Goal: Task Accomplishment & Management: Contribute content

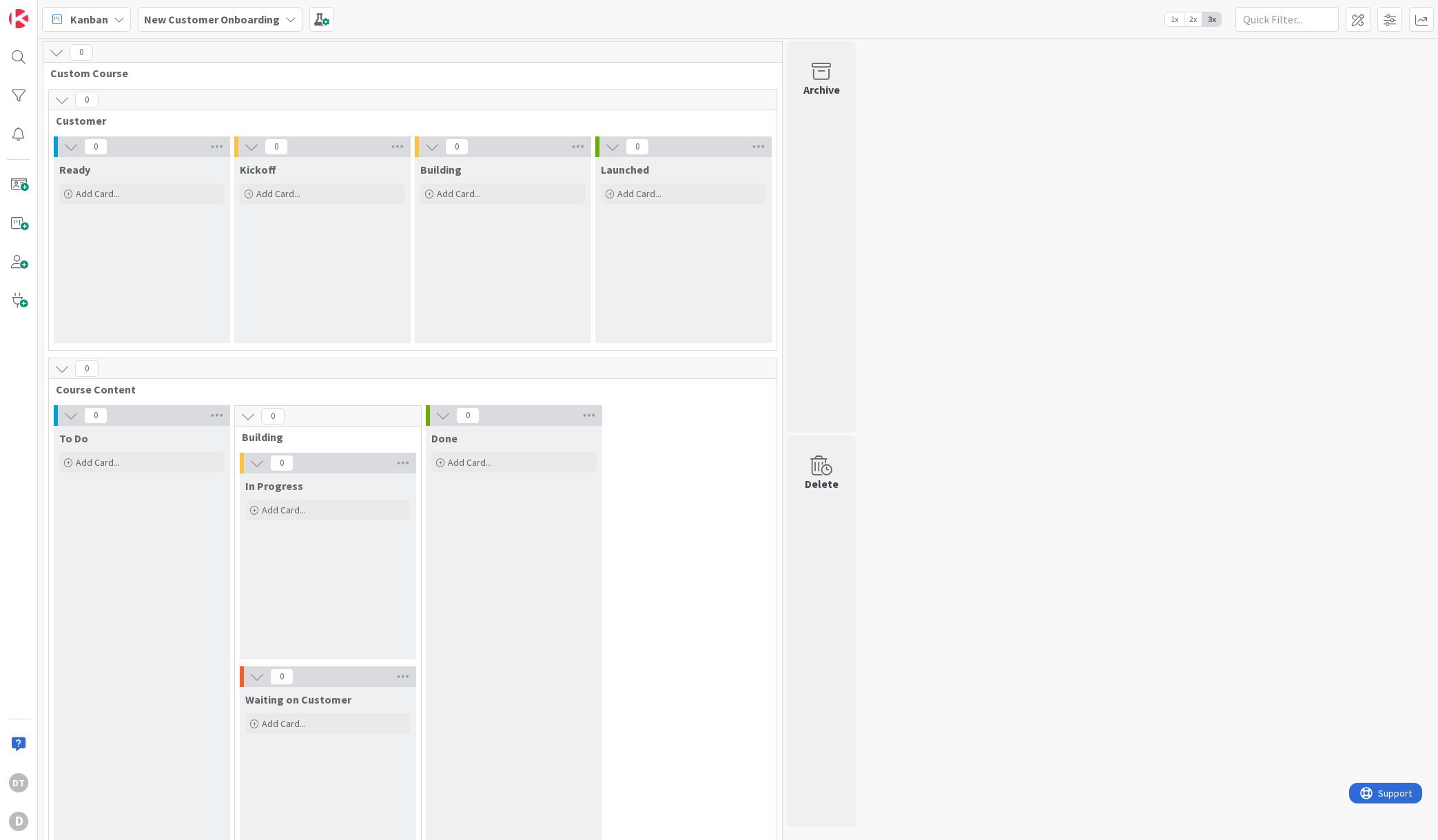
click at [265, 21] on b "New Customer Onboarding" at bounding box center [211, 19] width 136 height 14
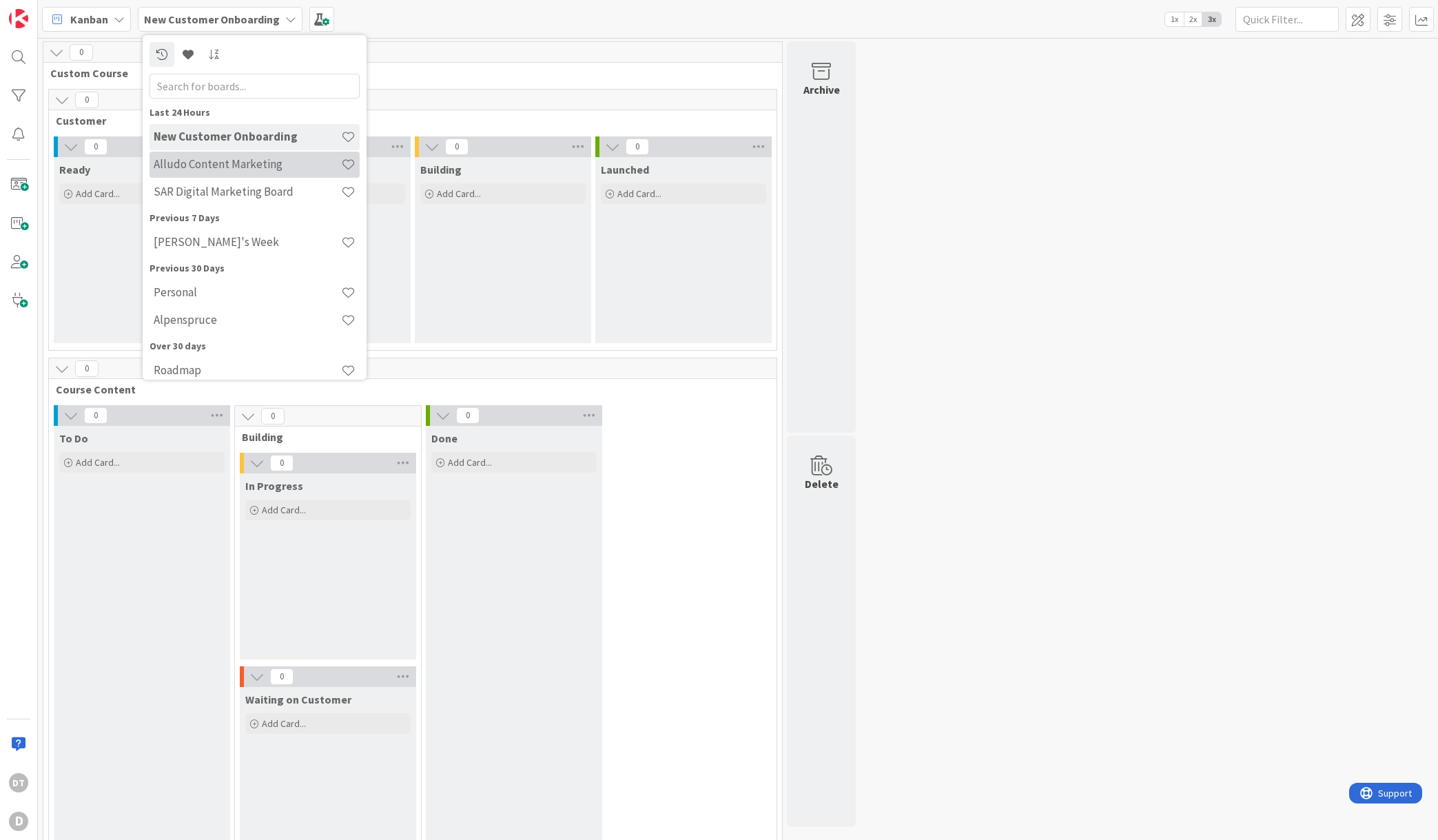
click at [249, 166] on h4 "Alludo Content Marketing" at bounding box center [247, 164] width 187 height 14
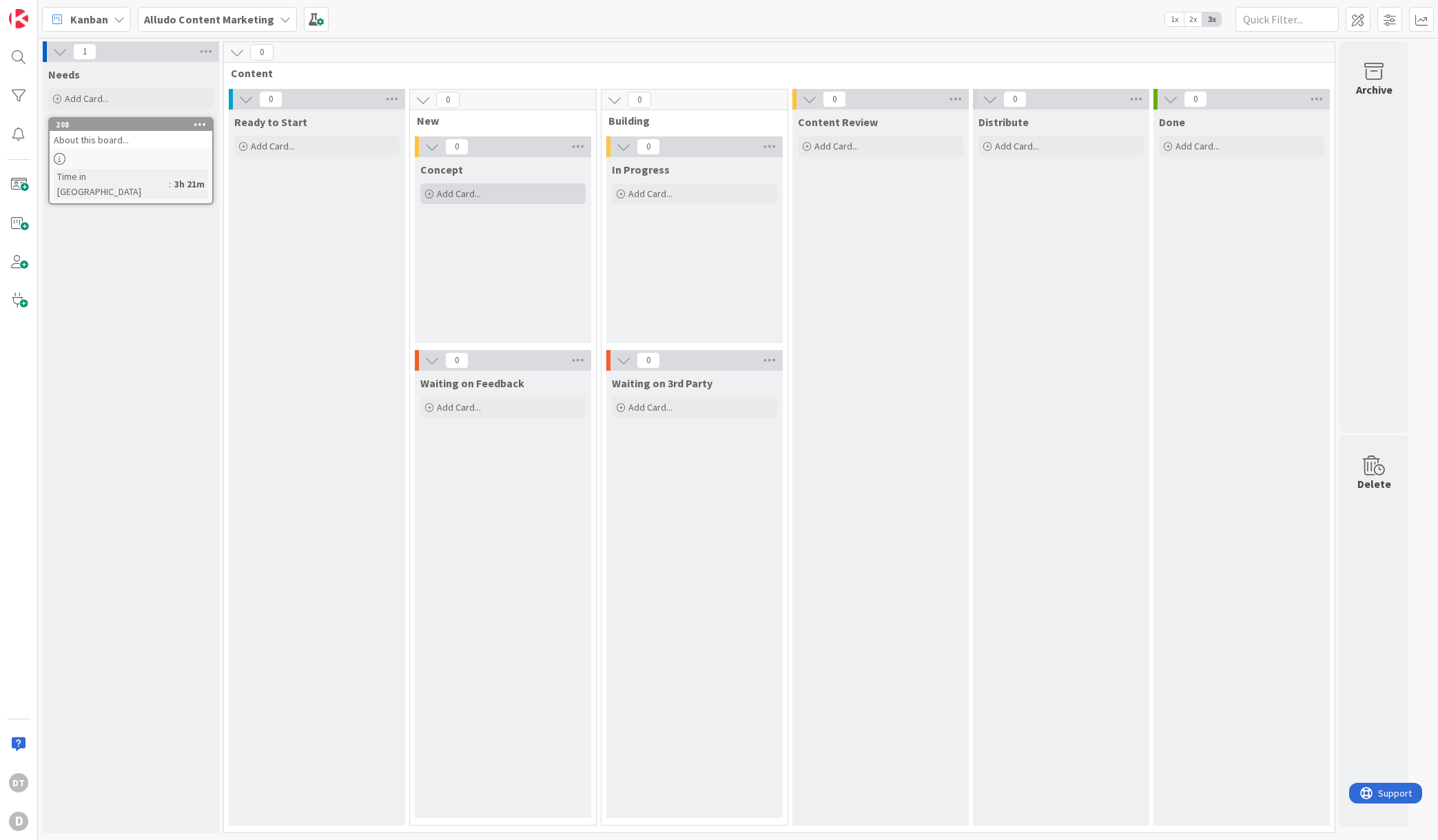
click at [465, 190] on span "Add Card..." at bounding box center [459, 193] width 44 height 12
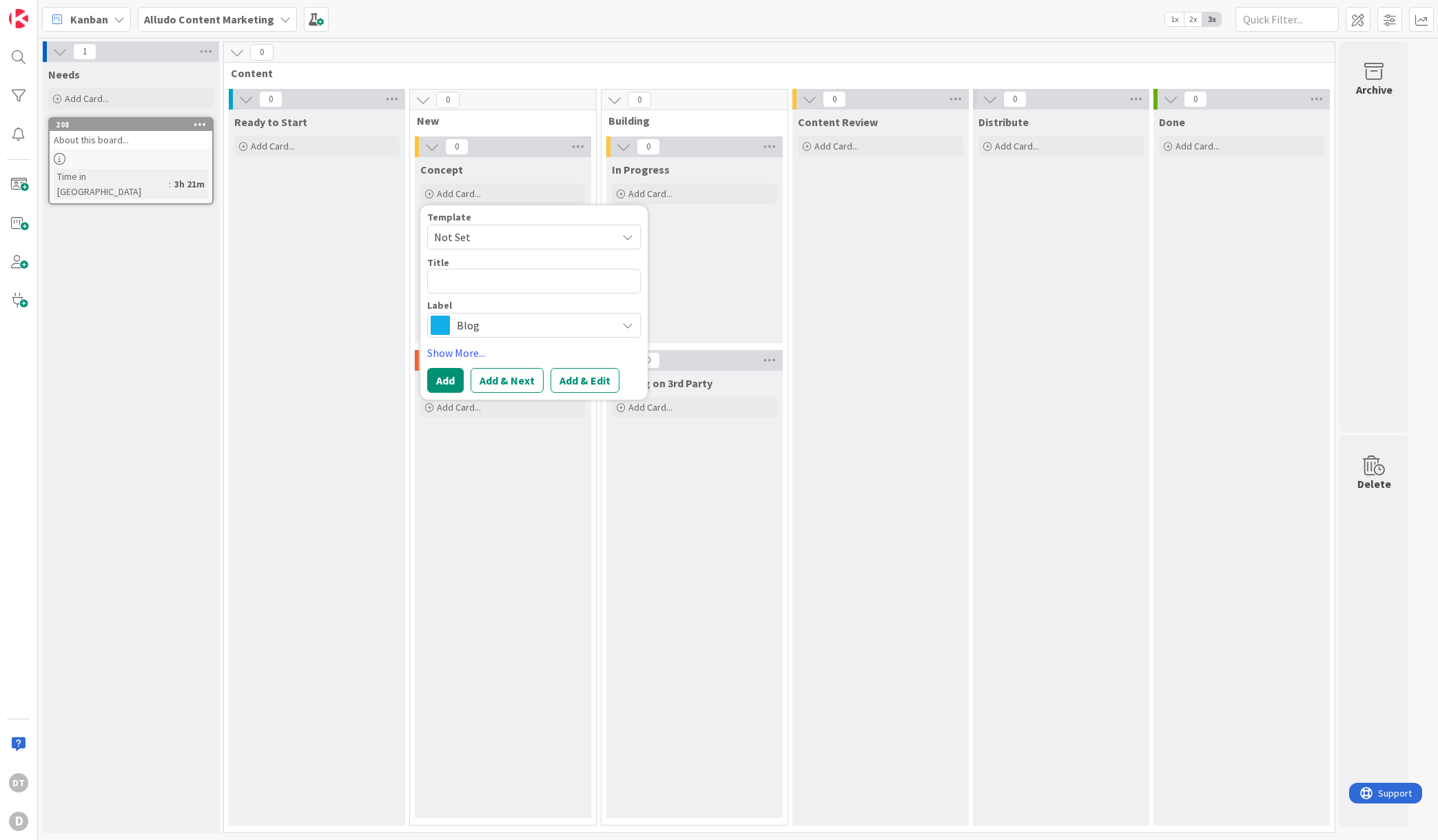
click at [496, 324] on span "Blog" at bounding box center [534, 325] width 153 height 19
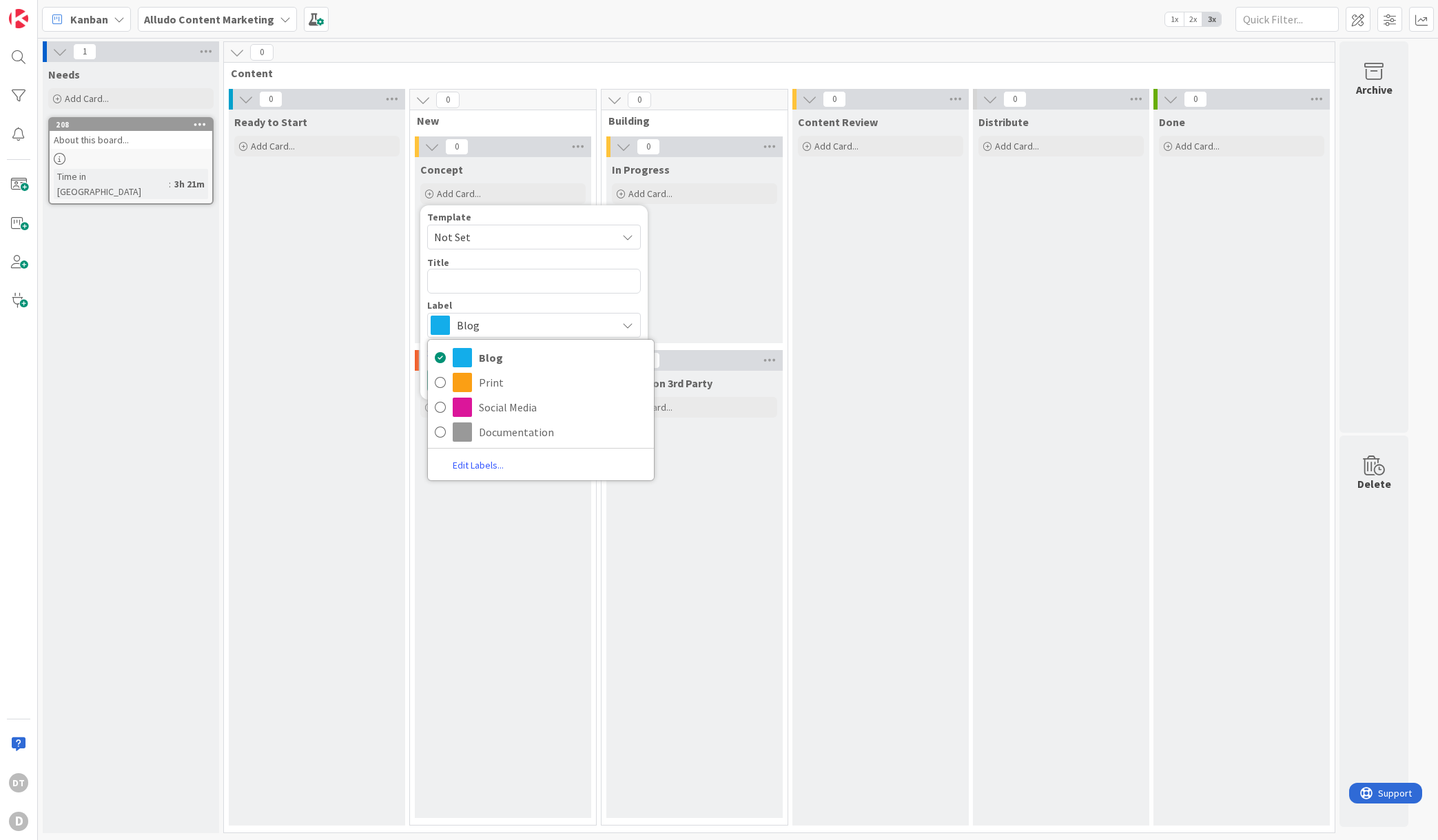
click at [511, 322] on span "Blog" at bounding box center [534, 325] width 153 height 19
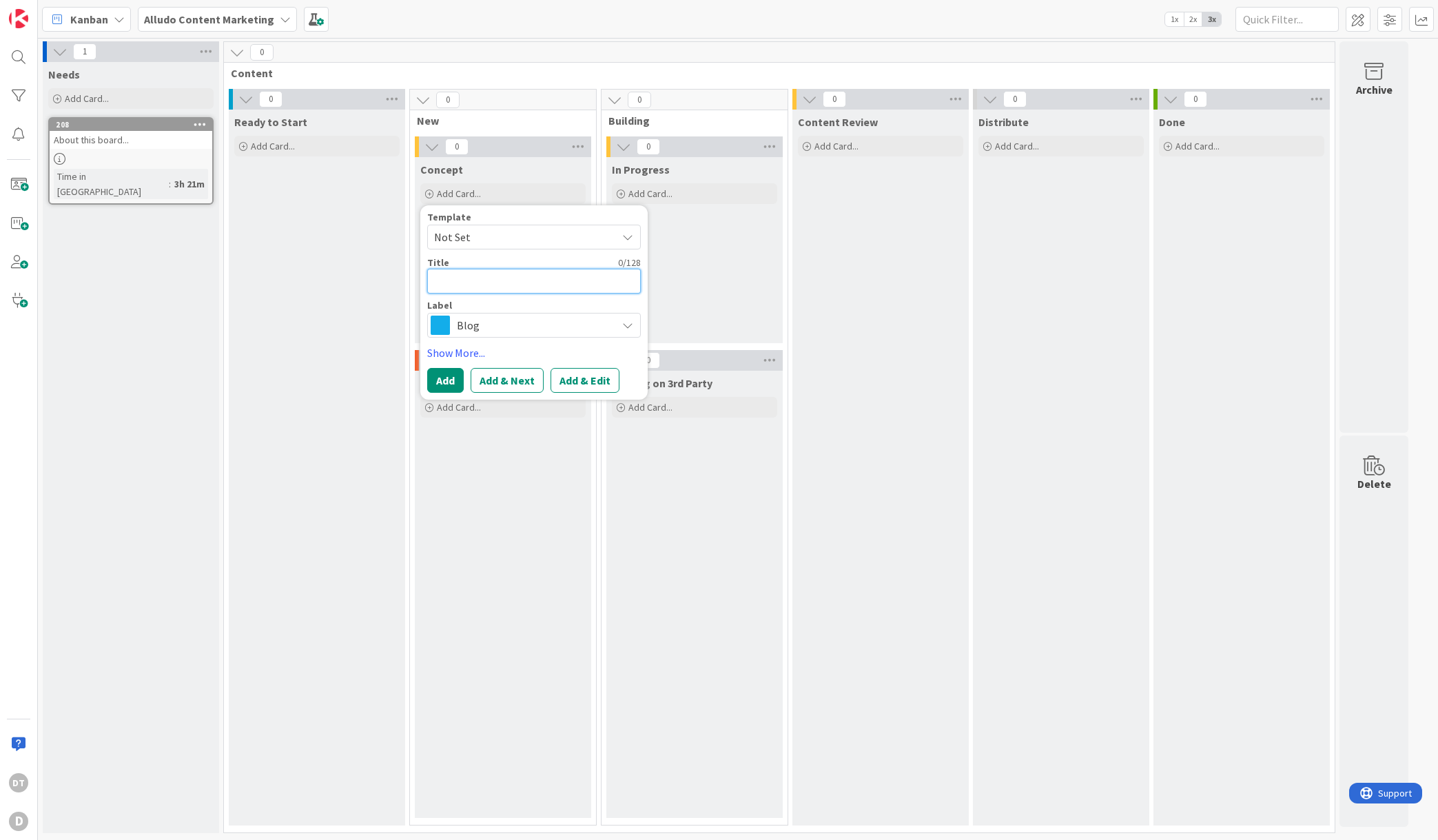
click at [504, 281] on textarea at bounding box center [534, 281] width 214 height 25
type textarea "x"
type textarea "Te"
type textarea "x"
type textarea "Teh"
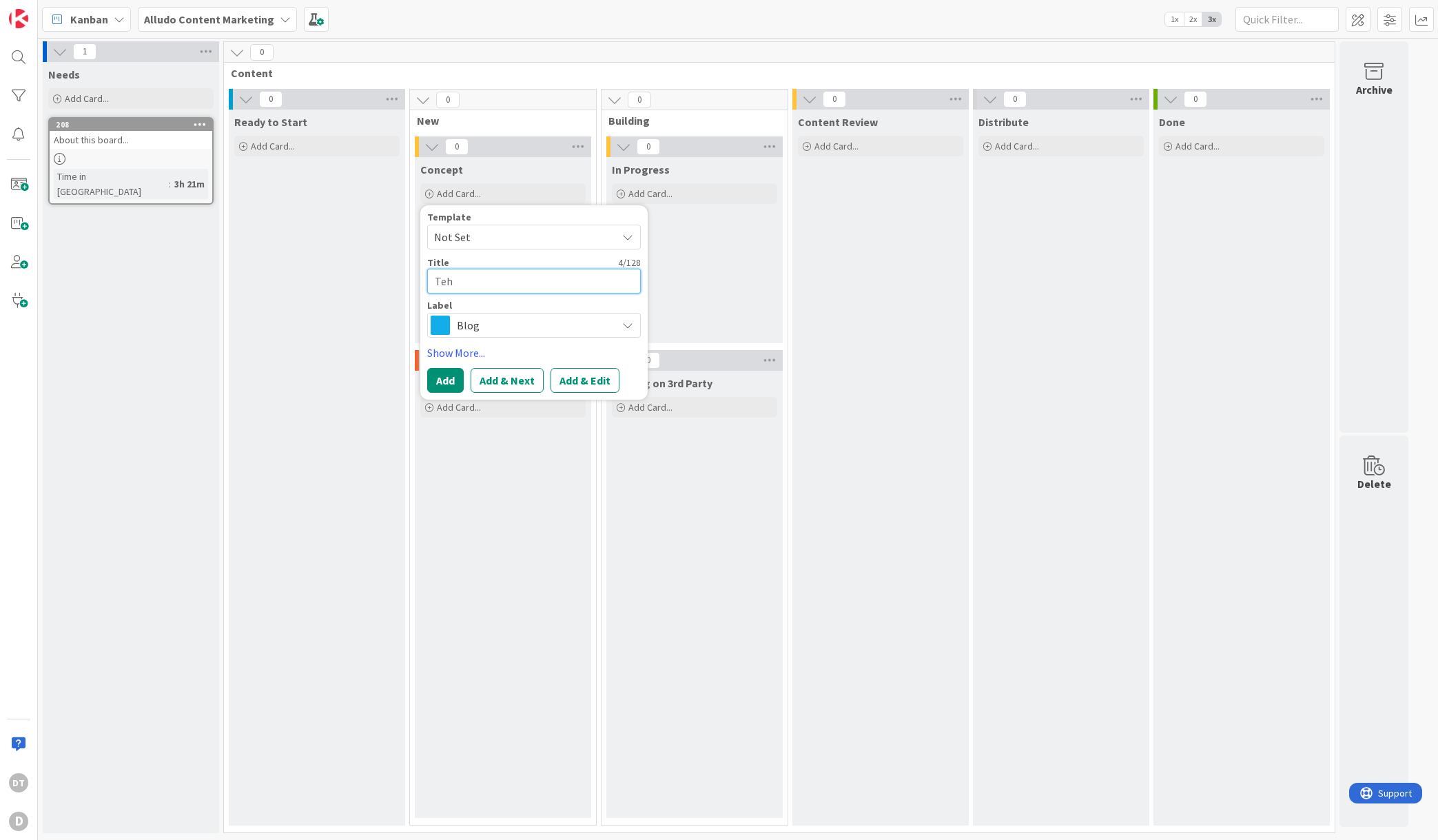
type textarea "x"
type textarea "Teh"
type textarea "x"
type textarea "Te"
type textarea "x"
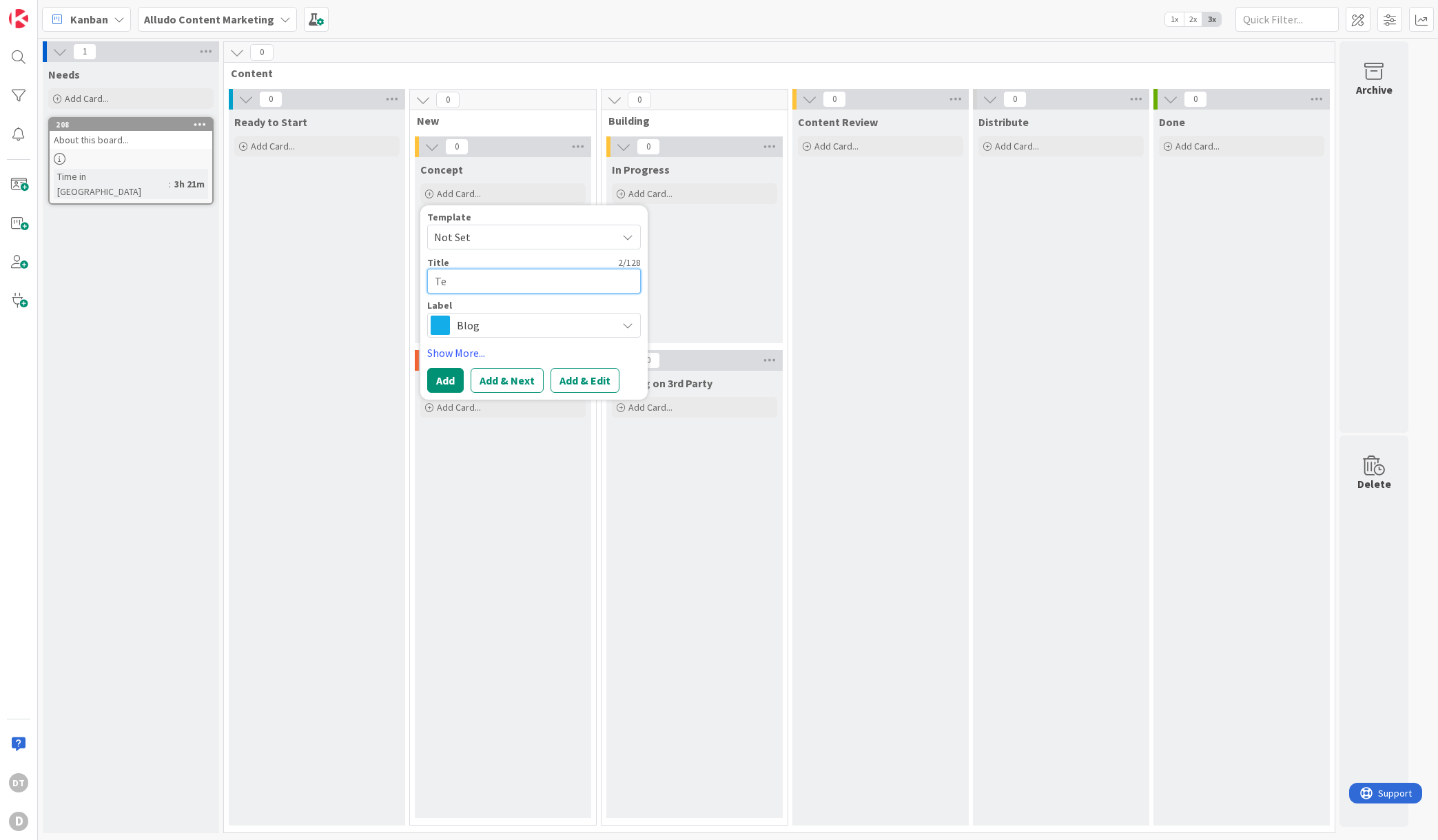
type textarea "T"
type textarea "x"
type textarea "The"
type textarea "x"
type textarea "The"
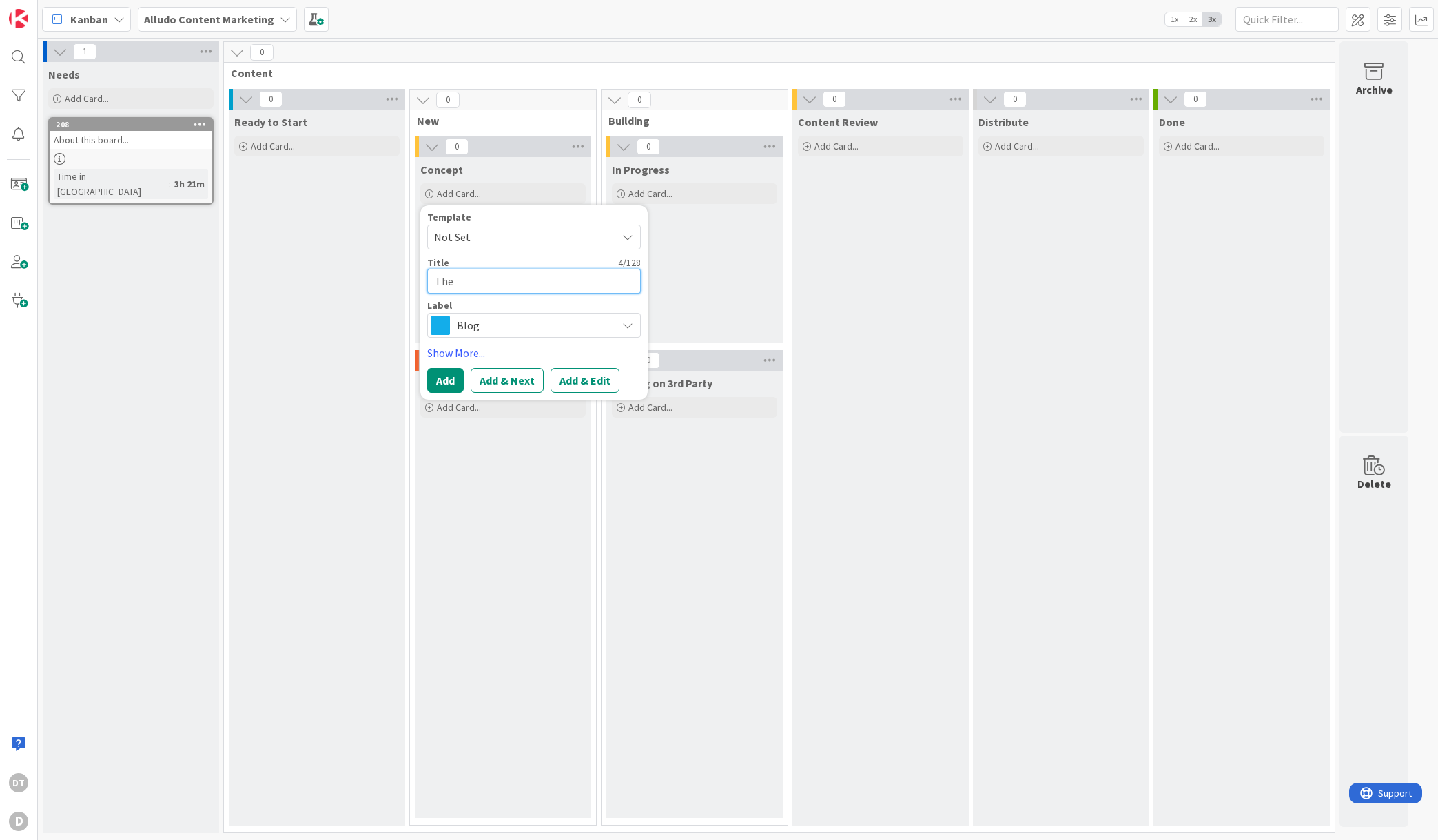
type textarea "x"
type textarea "The P"
type textarea "x"
type textarea "The Preo"
type textarea "x"
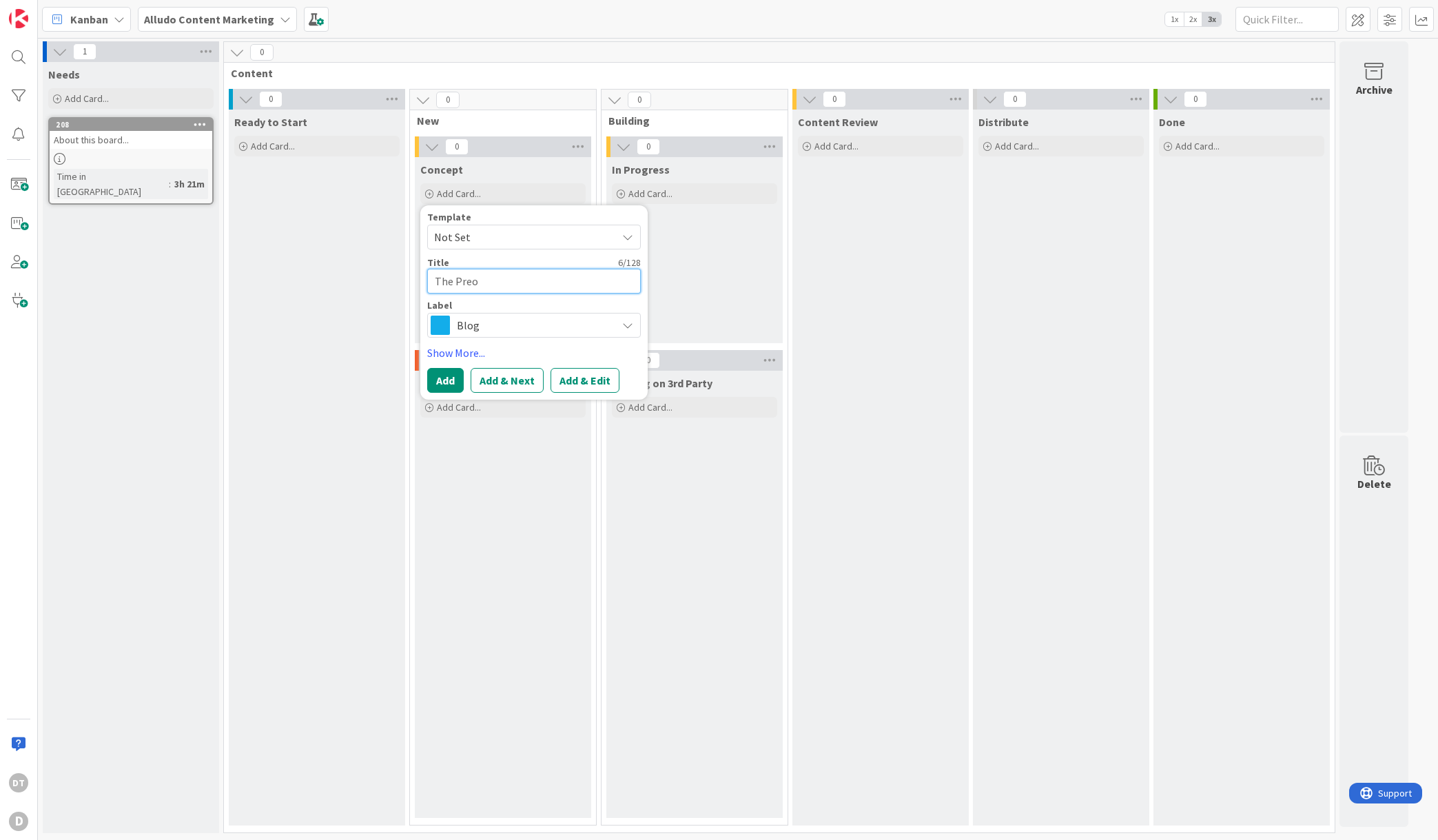
type textarea "The Preof"
type textarea "x"
type textarea "The Preofe"
type textarea "x"
type textarea "The Preofes"
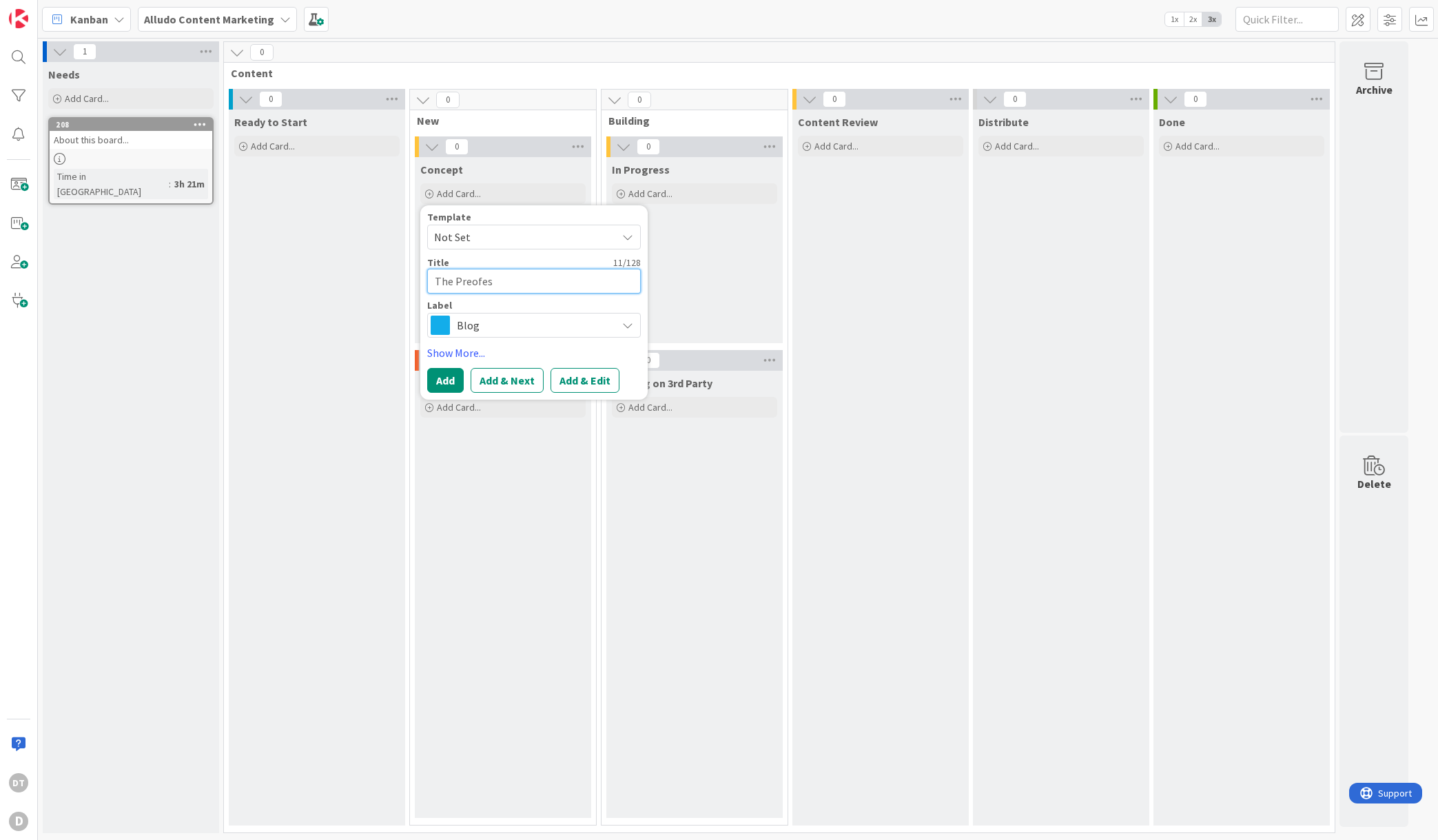
type textarea "x"
type textarea "The Preofess"
type textarea "x"
type textarea "The Preofes"
type textarea "x"
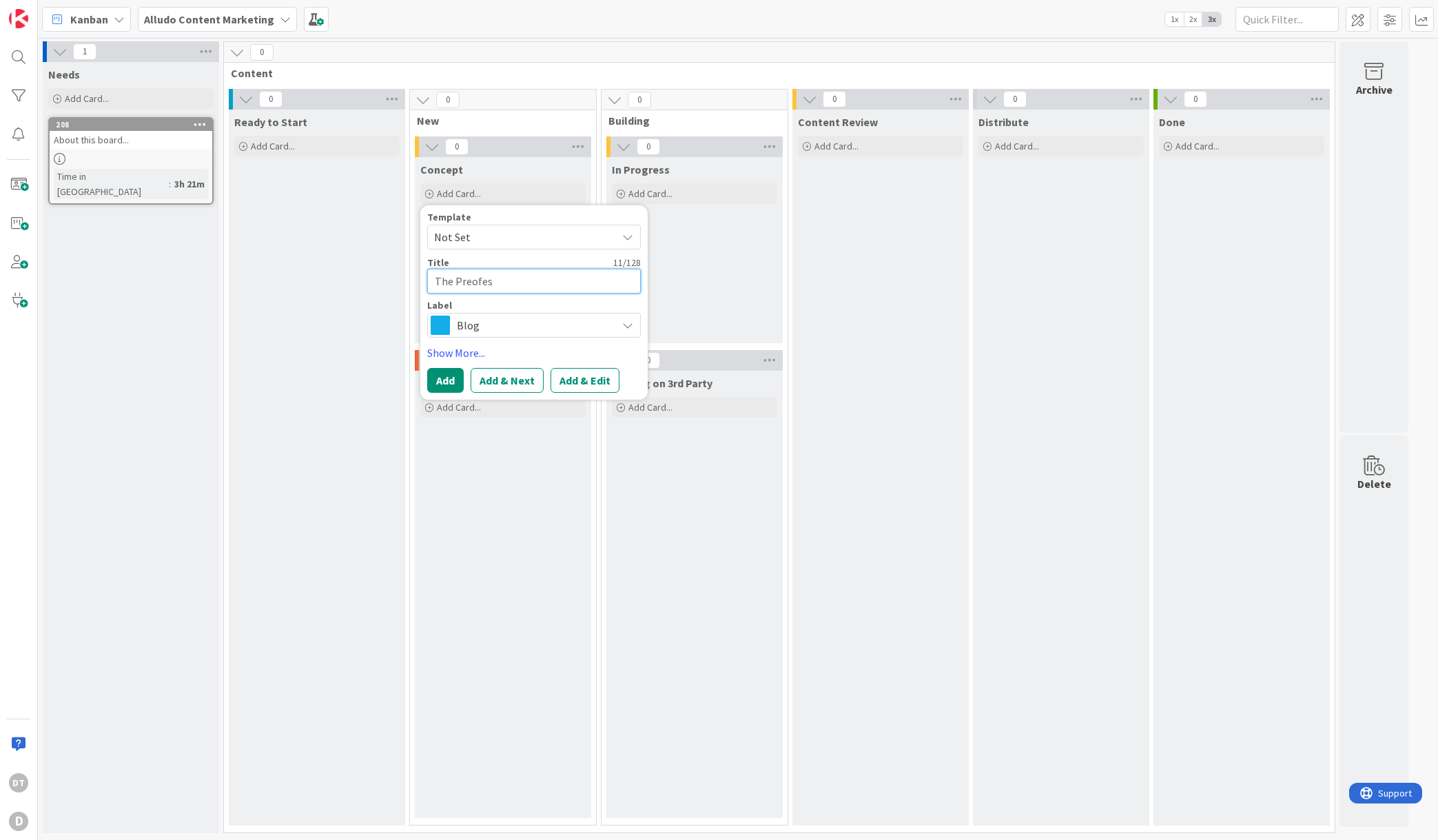
type textarea "The Preofe"
type textarea "x"
type textarea "The Preof"
type textarea "x"
type textarea "The Preo"
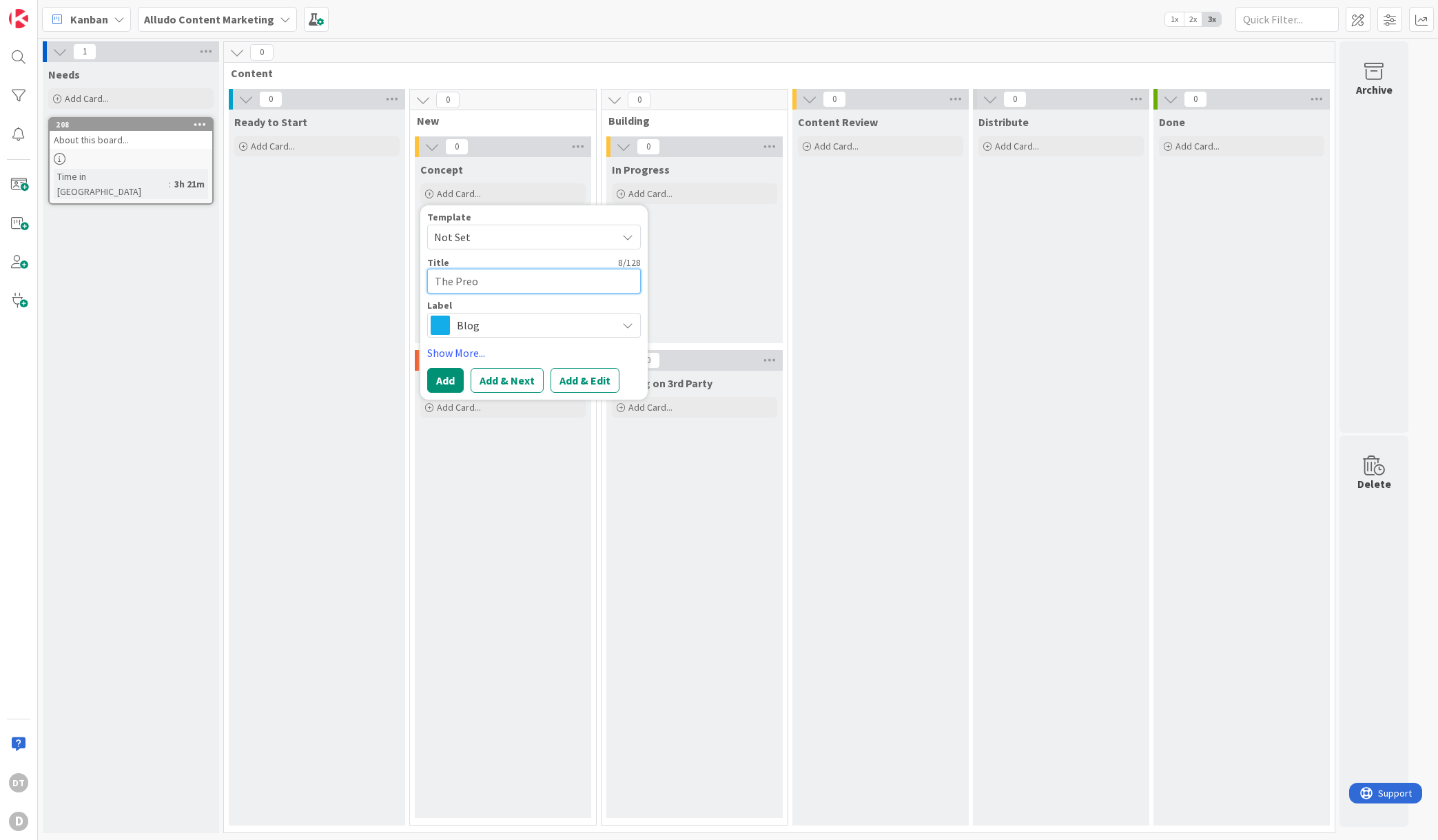
type textarea "x"
type textarea "The Pre"
type textarea "x"
type textarea "The Pr"
type textarea "x"
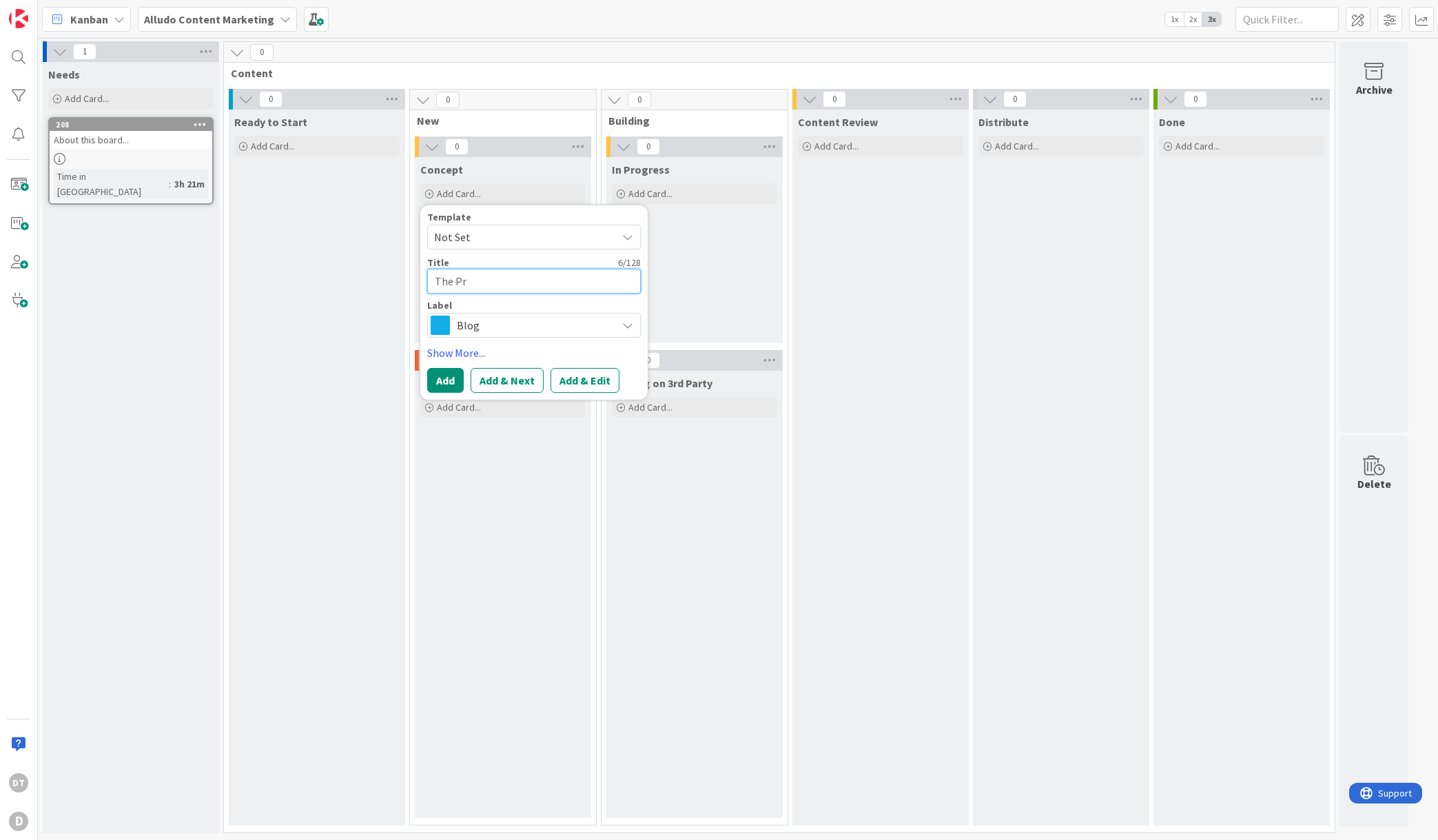
type textarea "The Pro"
type textarea "x"
type textarea "The Prof"
type textarea "x"
type textarea "The Profe"
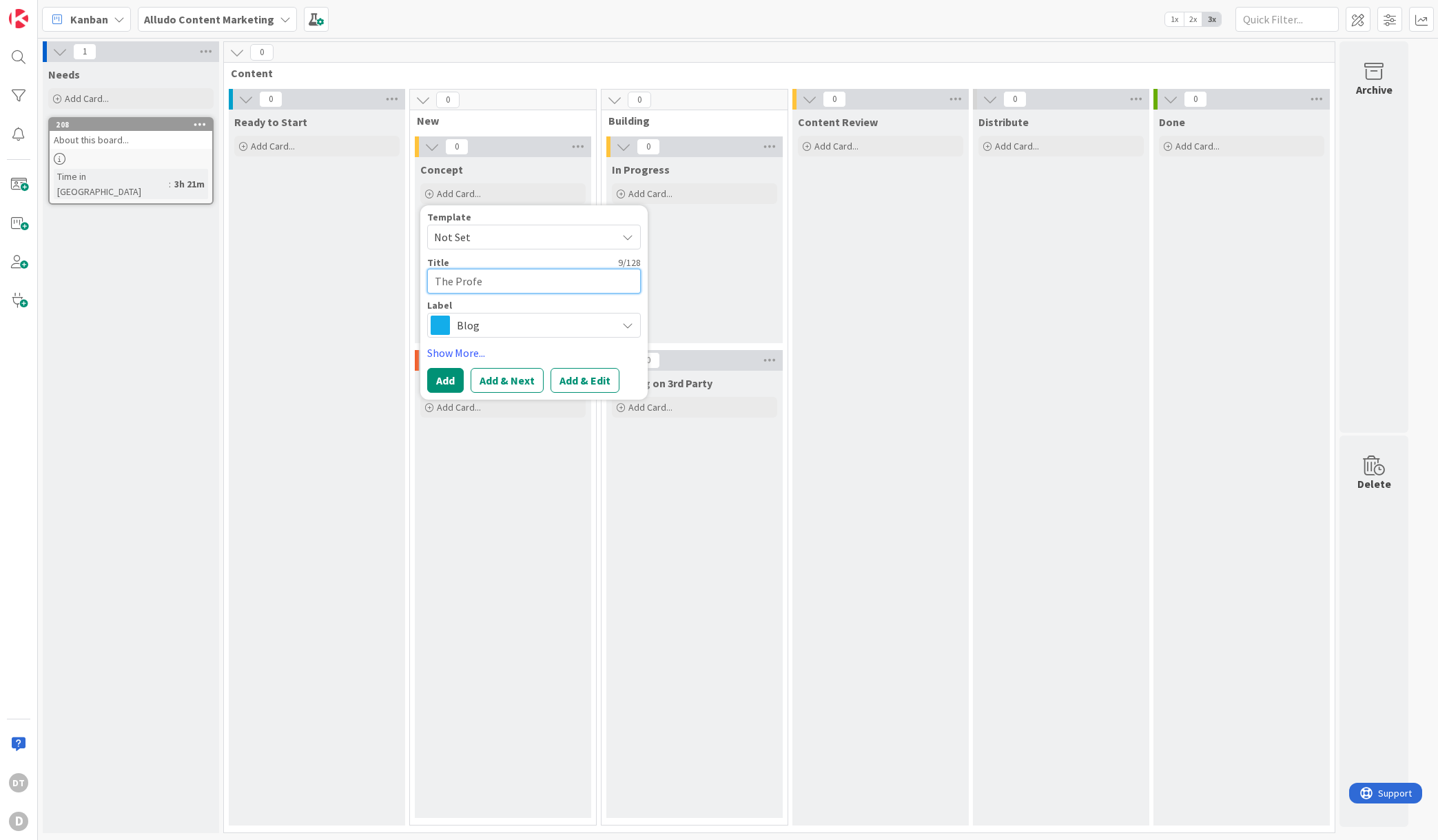
type textarea "x"
type textarea "The Profes"
type textarea "x"
type textarea "The Profess"
type textarea "x"
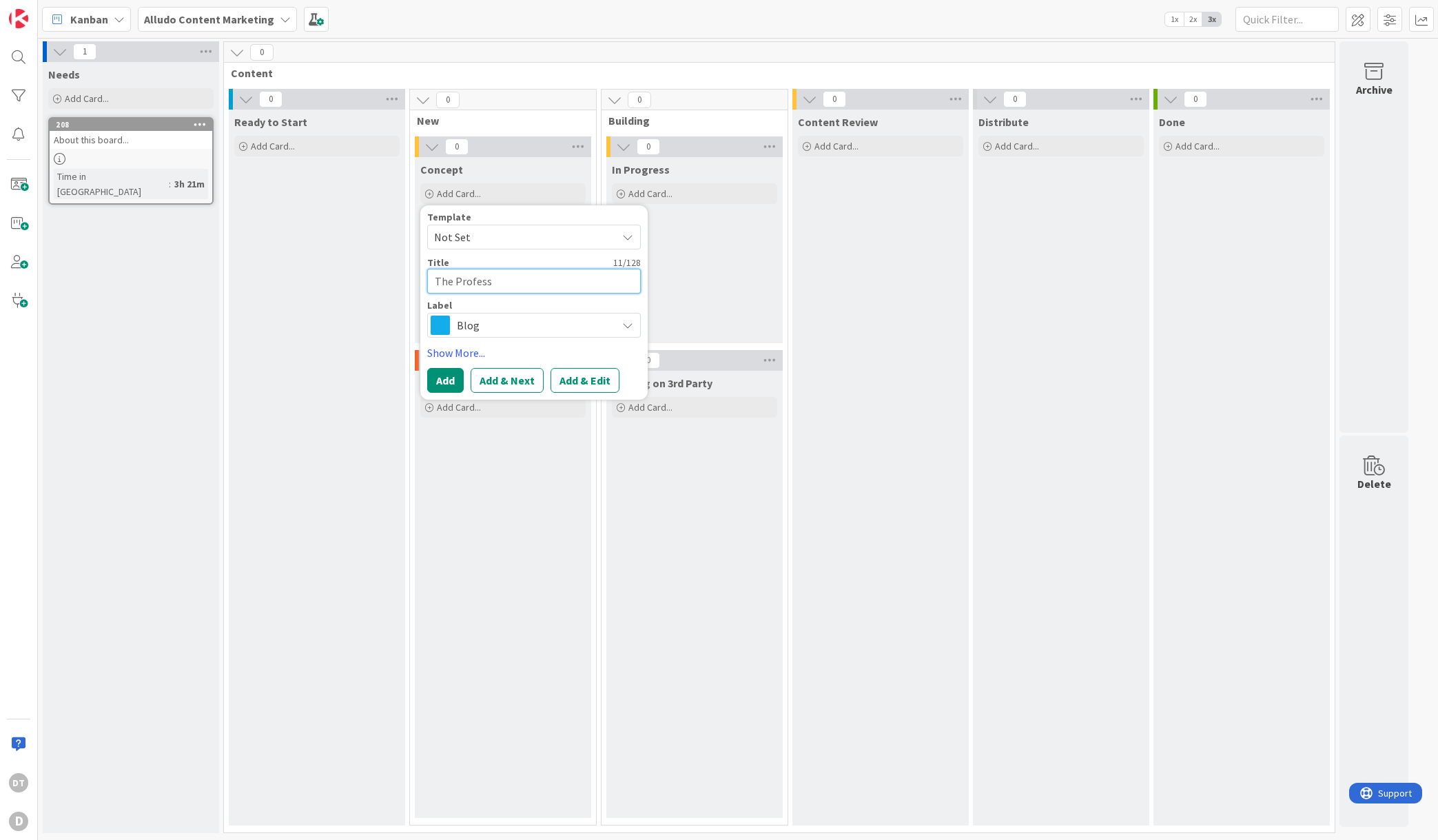
type textarea "The Professi"
type textarea "x"
type textarea "The Professio"
type textarea "x"
type textarea "The Profession"
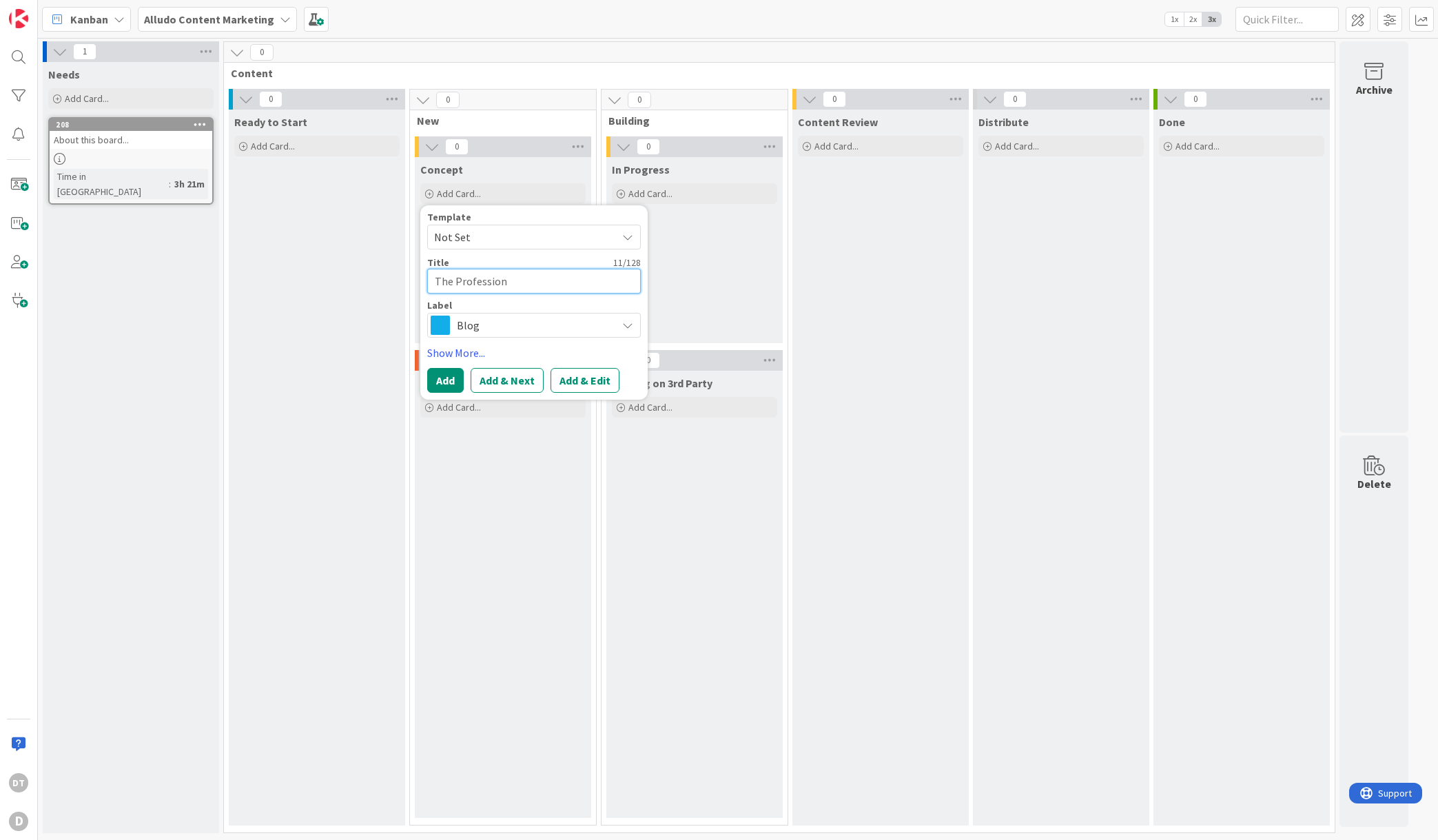
type textarea "x"
type textarea "The Professiona"
type textarea "x"
type textarea "The Professional"
type textarea "x"
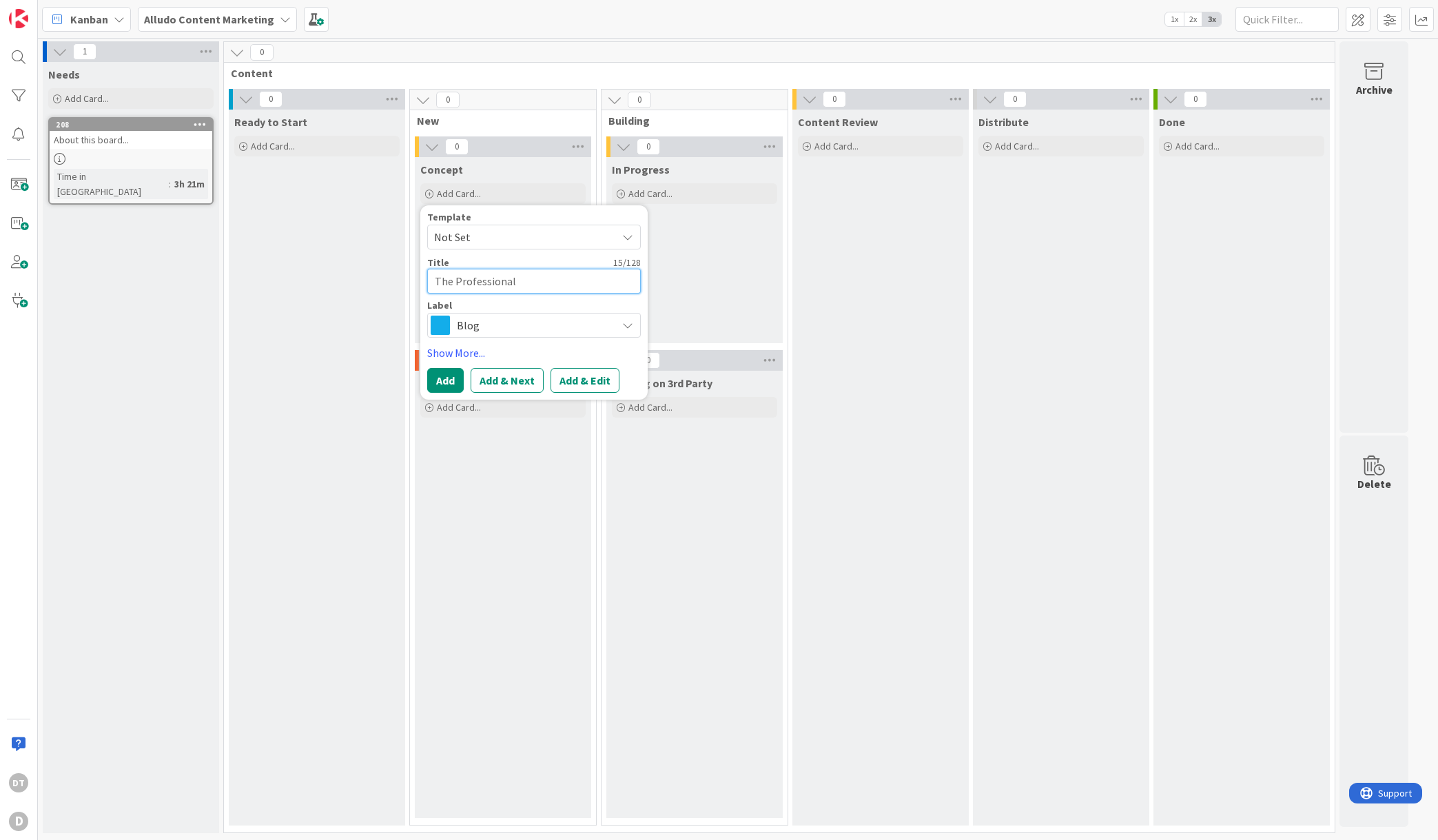
type textarea "The Professional"
type textarea "x"
type textarea "The Professional D"
type textarea "x"
type textarea "The Professional De"
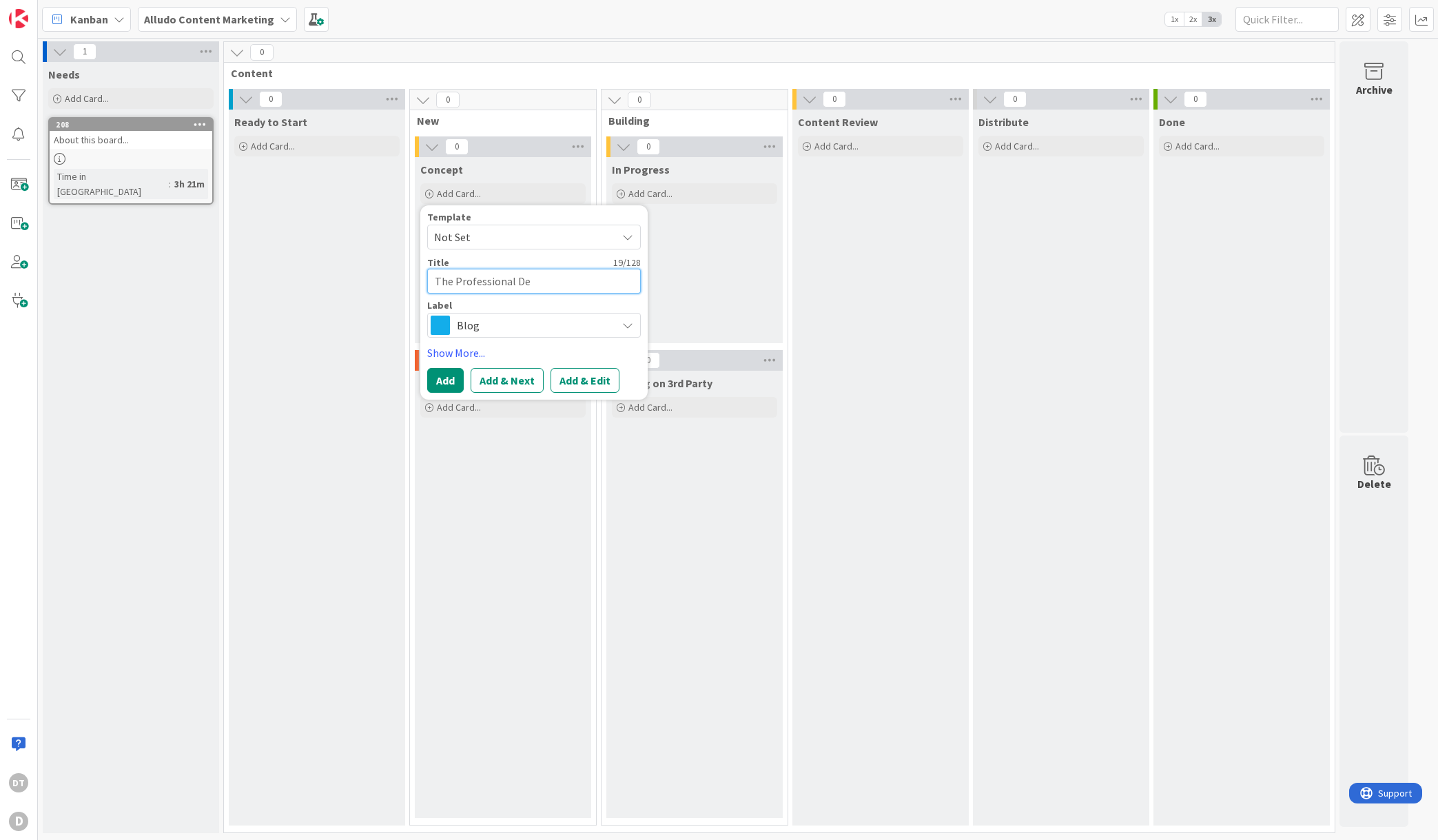
type textarea "x"
type textarea "The Professional Dev"
type textarea "x"
type textarea "The Professional Deve"
type textarea "x"
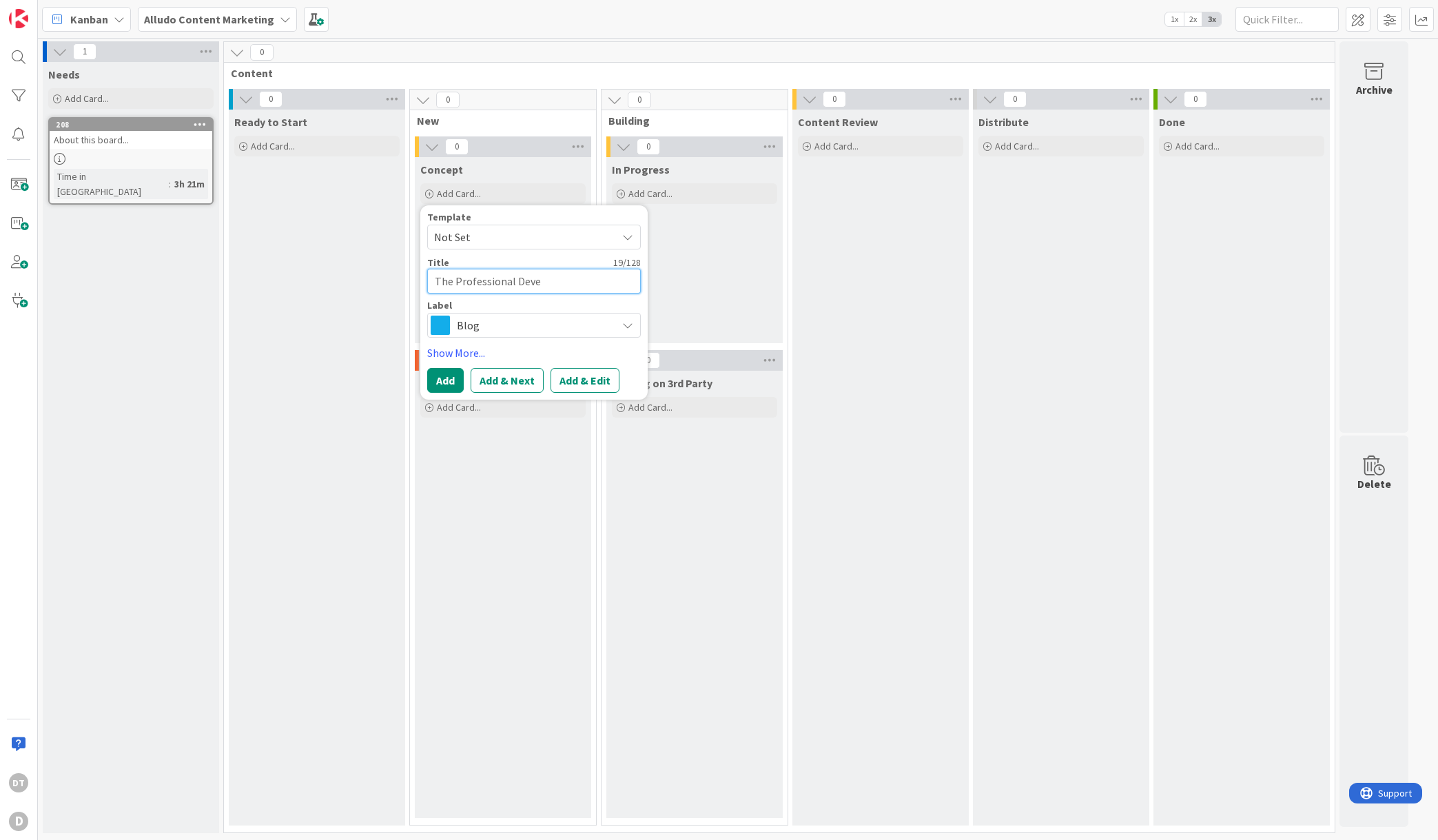
type textarea "The Professional Devel"
type textarea "x"
type textarea "The Professional Develo"
type textarea "x"
type textarea "The Professional Develop"
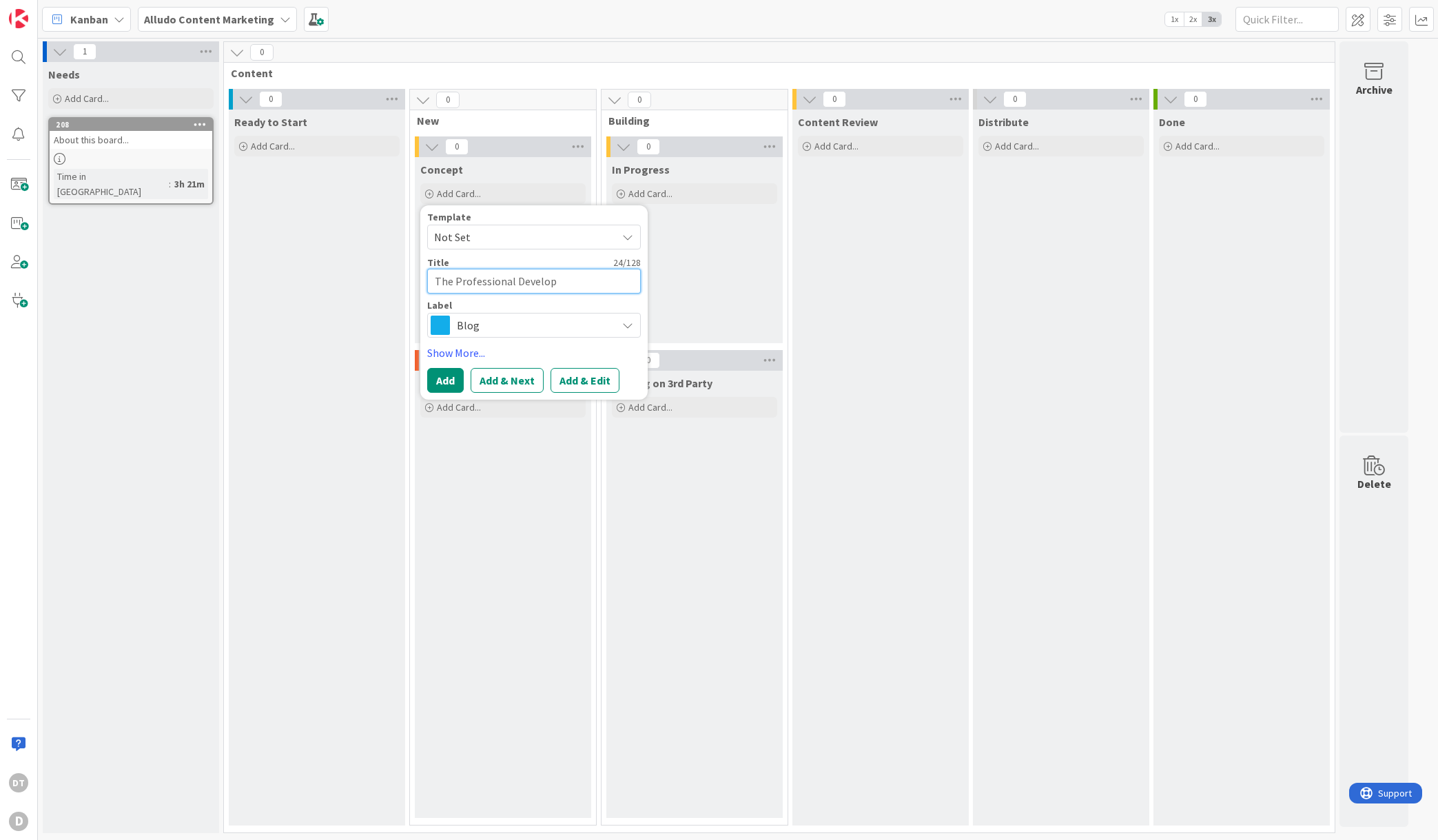
type textarea "x"
type textarea "The Professional Developm"
type textarea "x"
type textarea "The Professional Developmen"
type textarea "x"
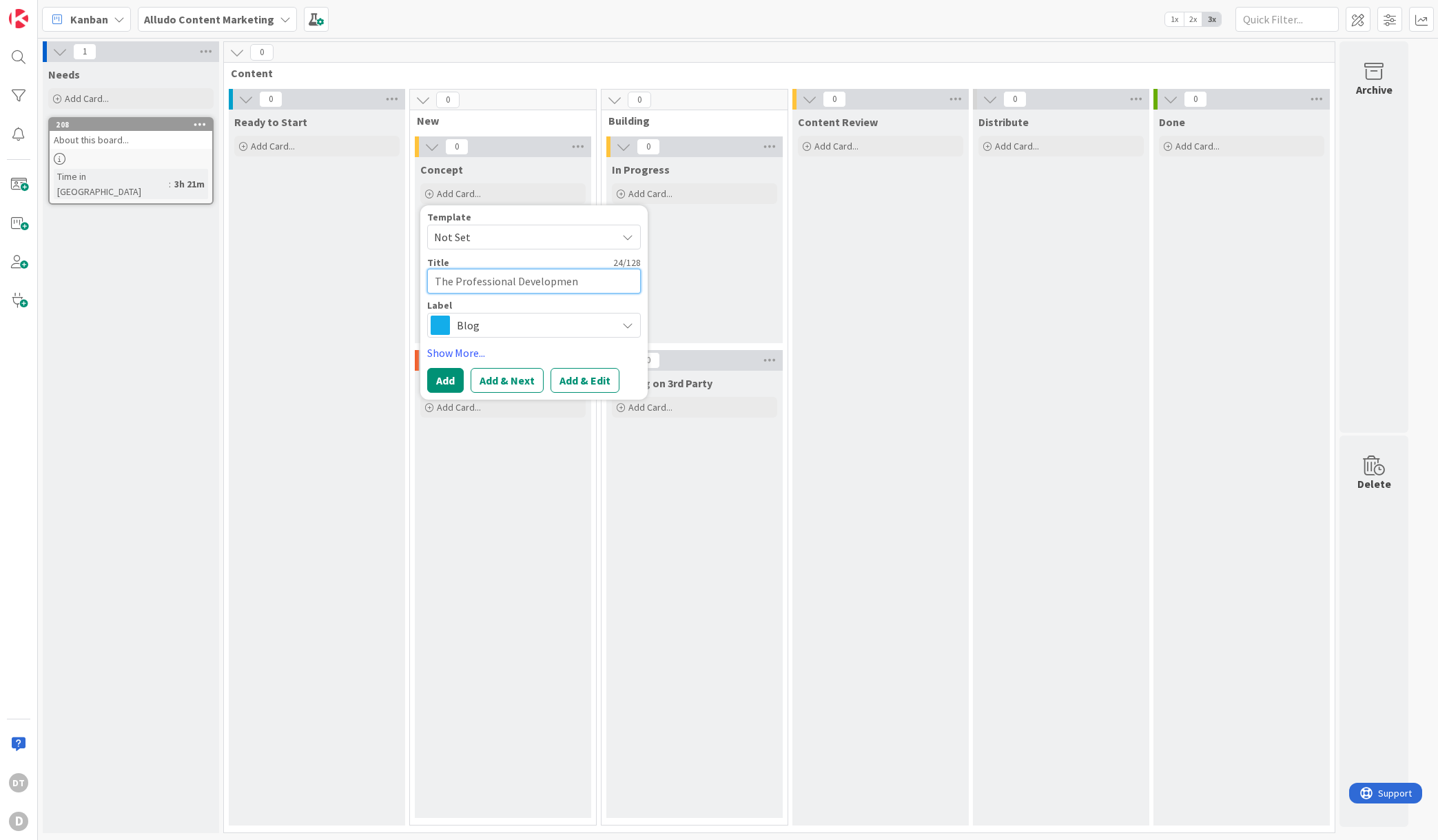
type textarea "The Professional Development"
type textarea "x"
type textarea "The Professional Development P"
type textarea "x"
type textarea "The Professional Development"
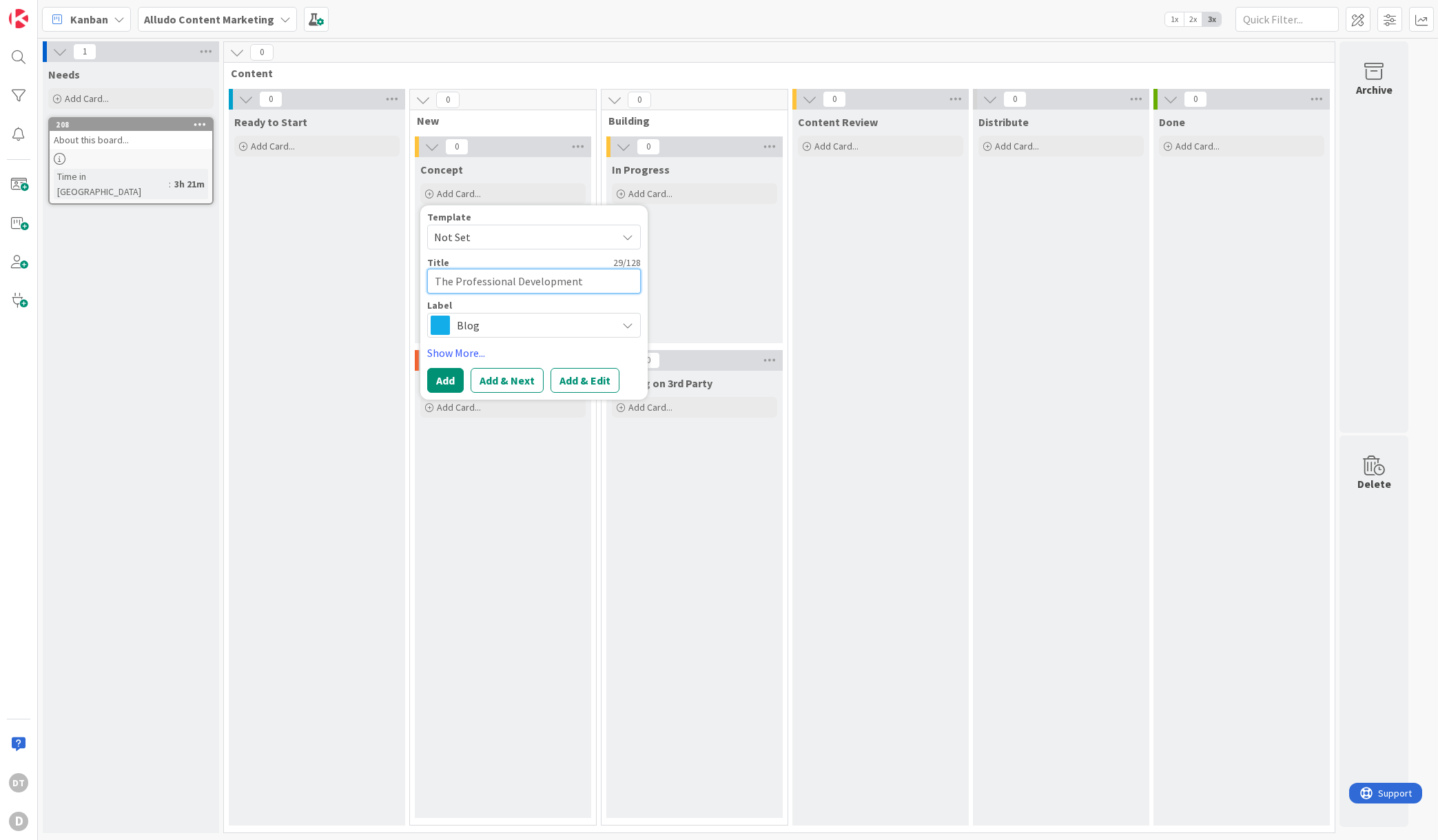
type textarea "x"
type textarea "The Professional Development B"
type textarea "x"
type textarea "The Professional Development Bu"
type textarea "x"
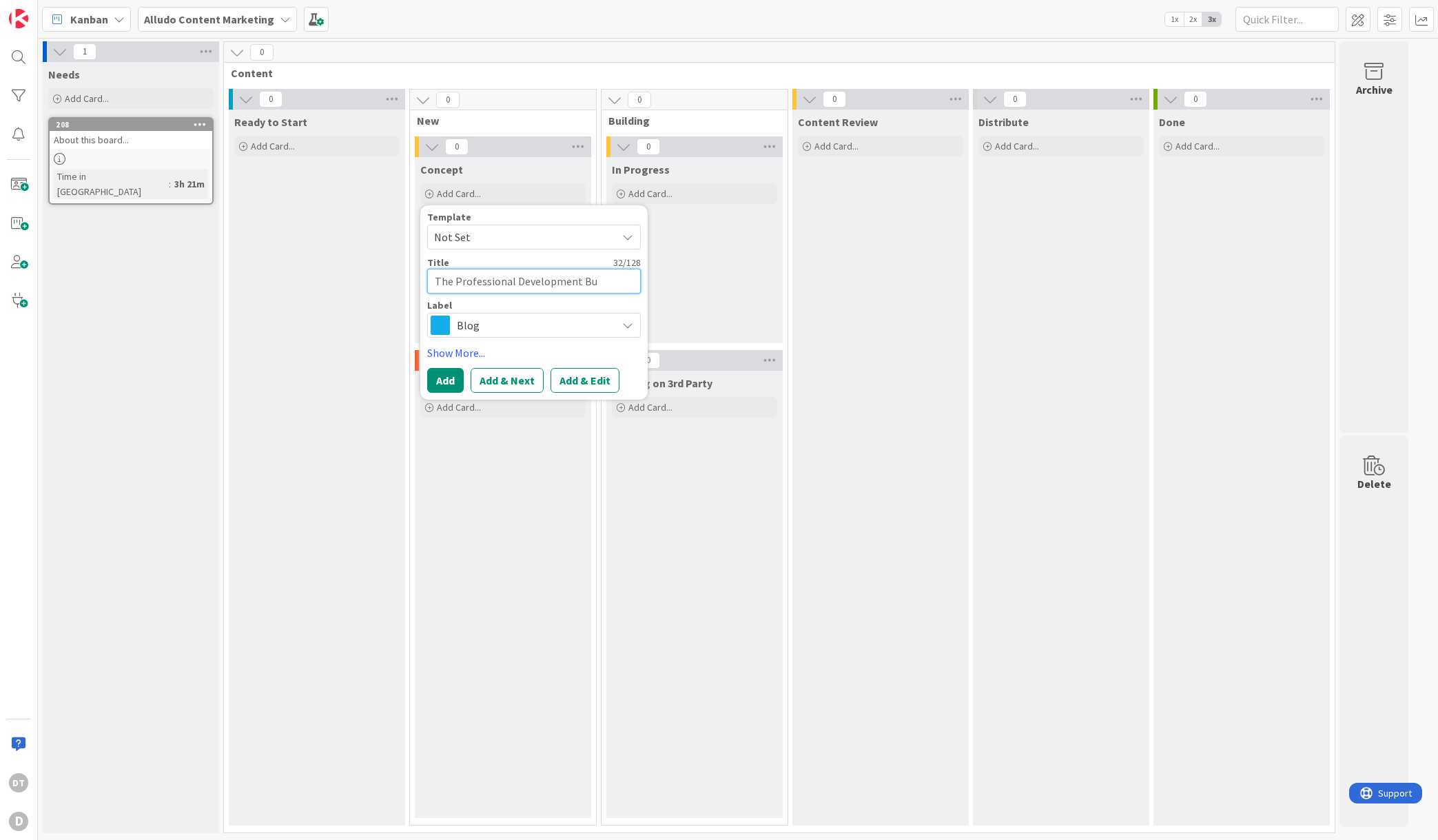
type textarea "The Professional Development Bud"
type textarea "x"
type textarea "The Professional Development Budg"
type textarea "x"
type textarea "The Professional Development Budge"
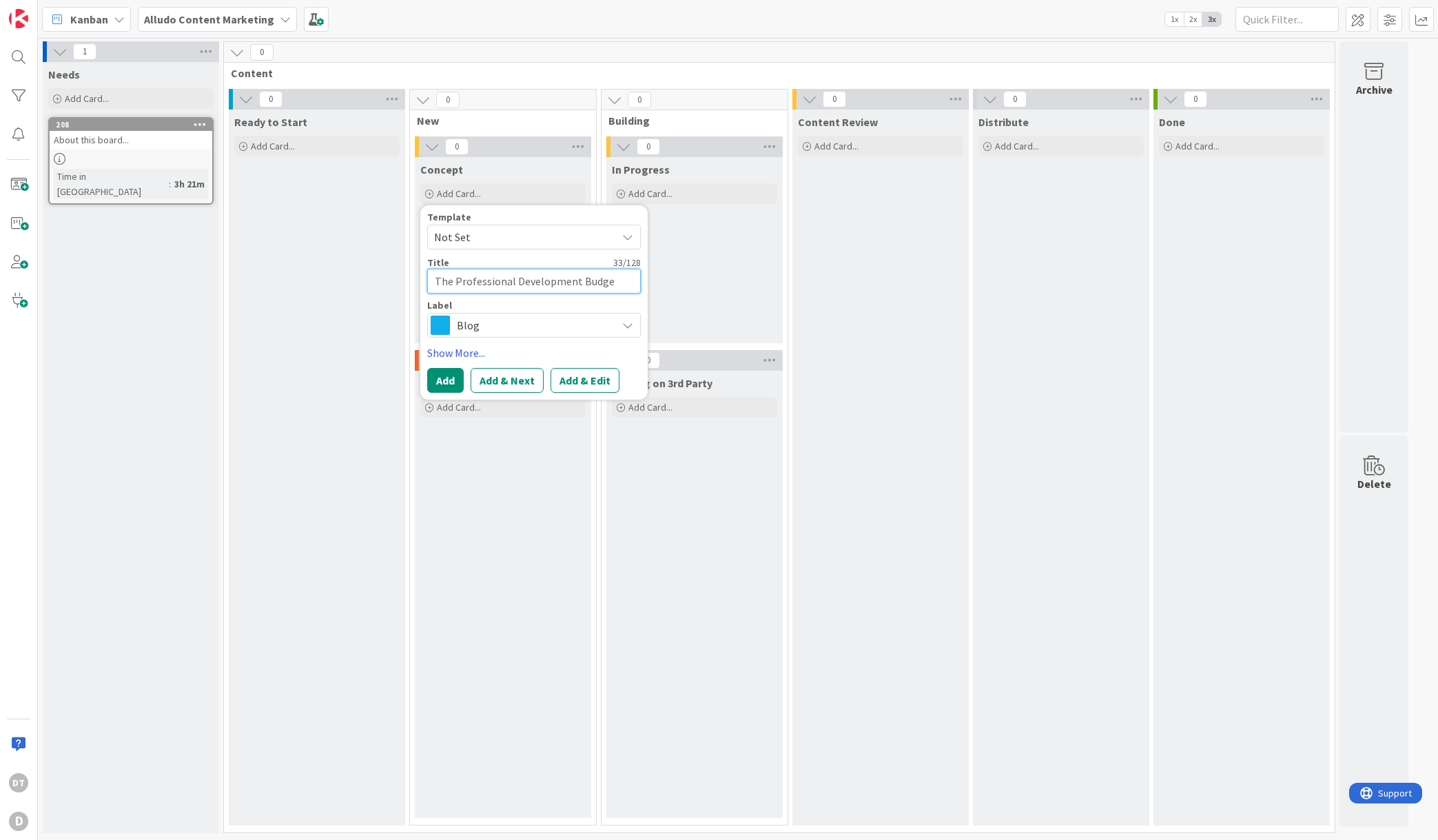
type textarea "x"
type textarea "The Professional Development Budget"
type textarea "x"
type textarea "The Professional Development Budget Y"
type textarea "x"
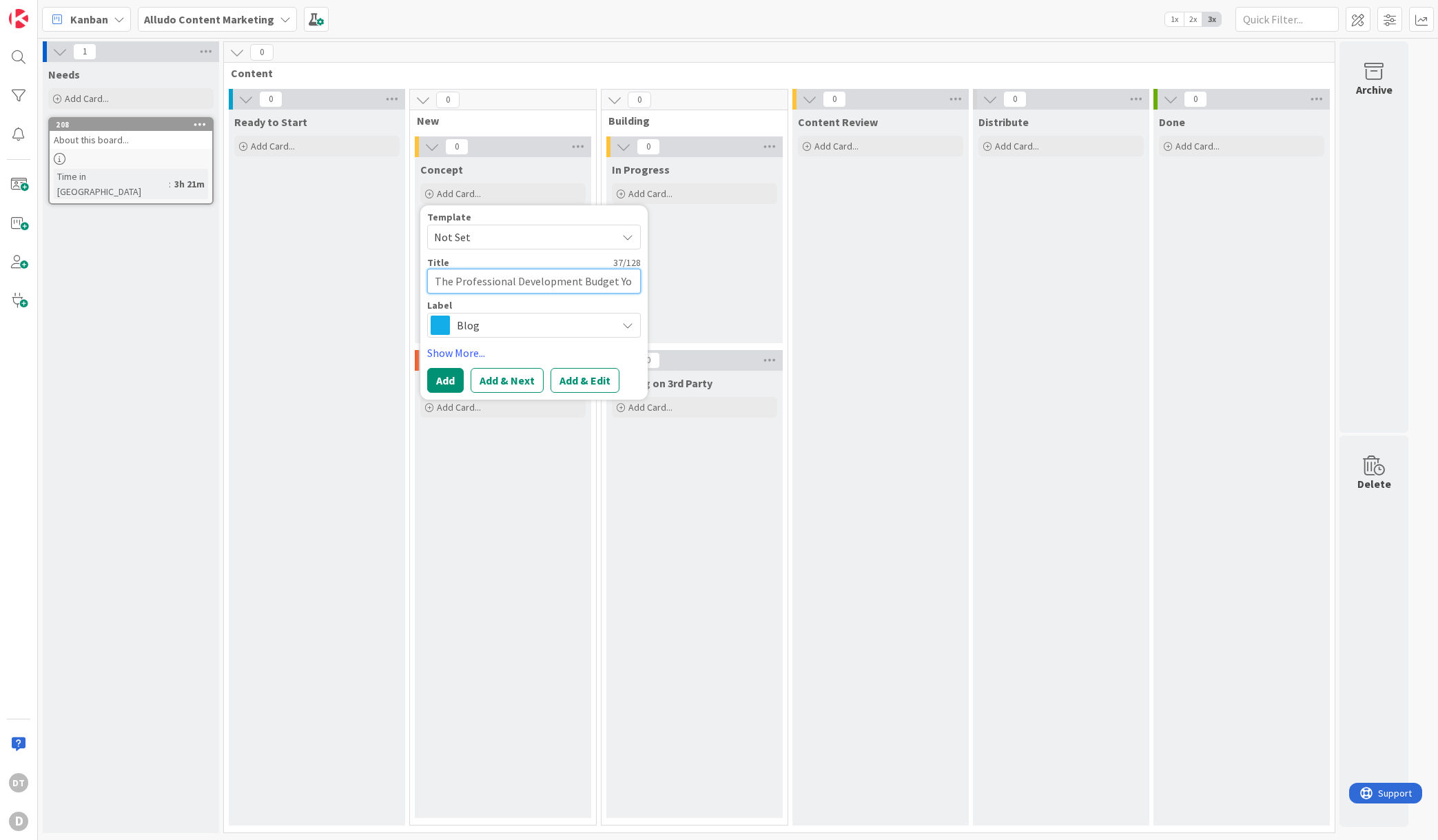
type textarea "The Professional Development Budget You"
type textarea "x"
type textarea "The Professional Development Budget You"
type textarea "x"
type textarea "The Professional Development Budget You D"
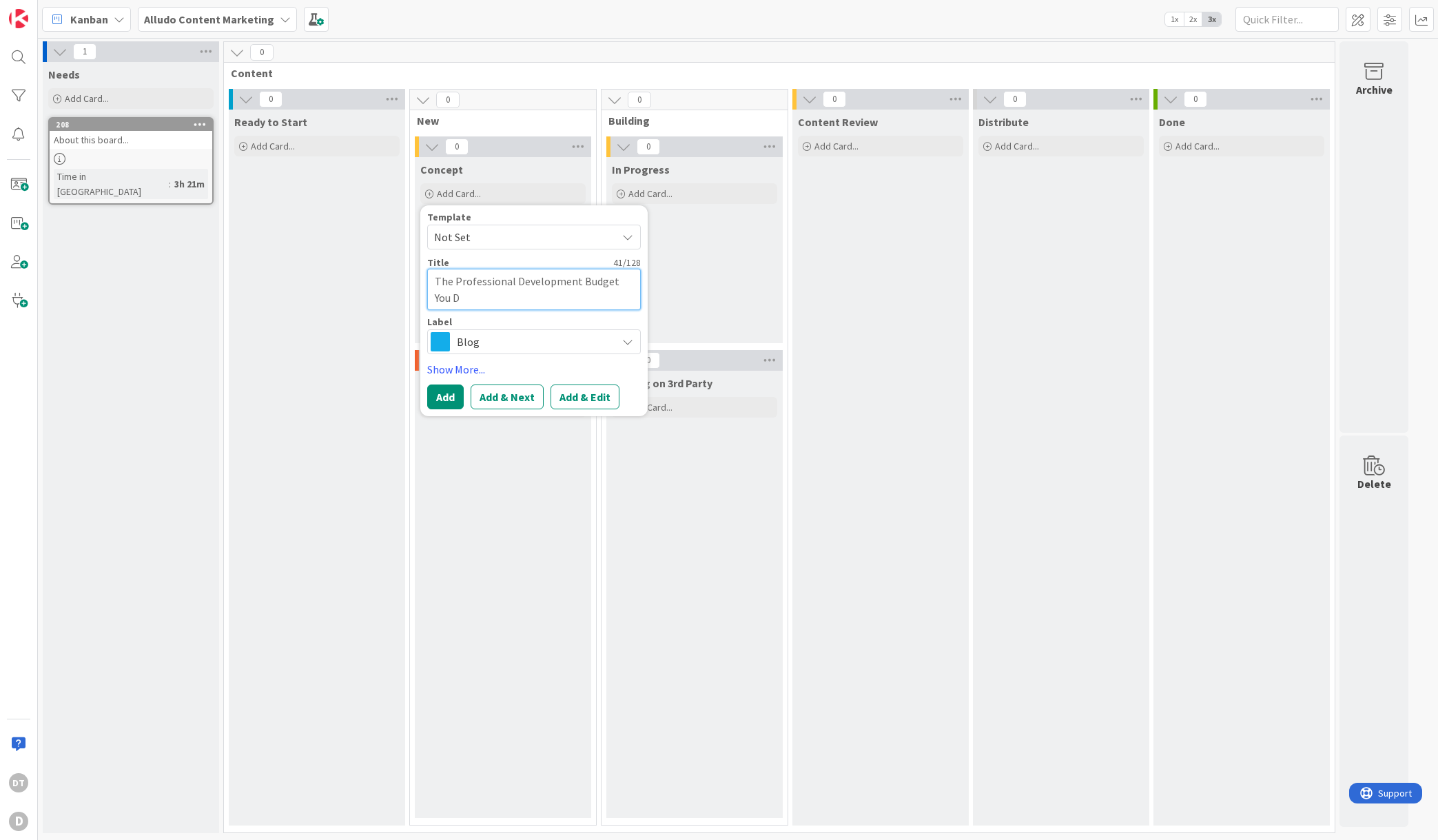
type textarea "x"
type textarea "The Professional Development Budget You Di"
type textarea "x"
type textarea "The Professional Development Budget You Did"
type textarea "x"
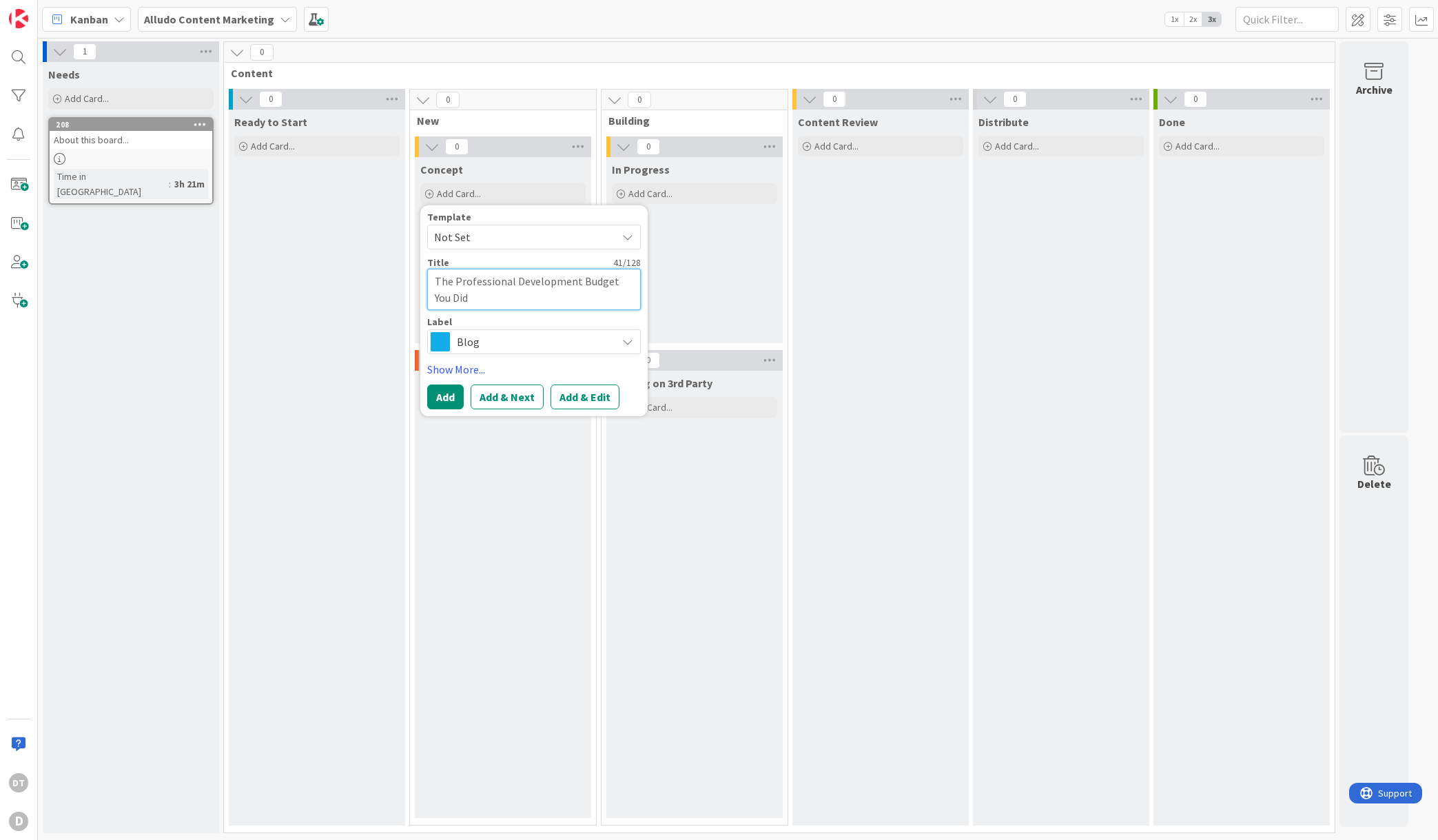
type textarea "The Professional Development Budget You Didn"
type textarea "x"
type textarea "The Professional Development Budget You Didn'"
type textarea "x"
type textarea "The Professional Development Budget You Didn'"
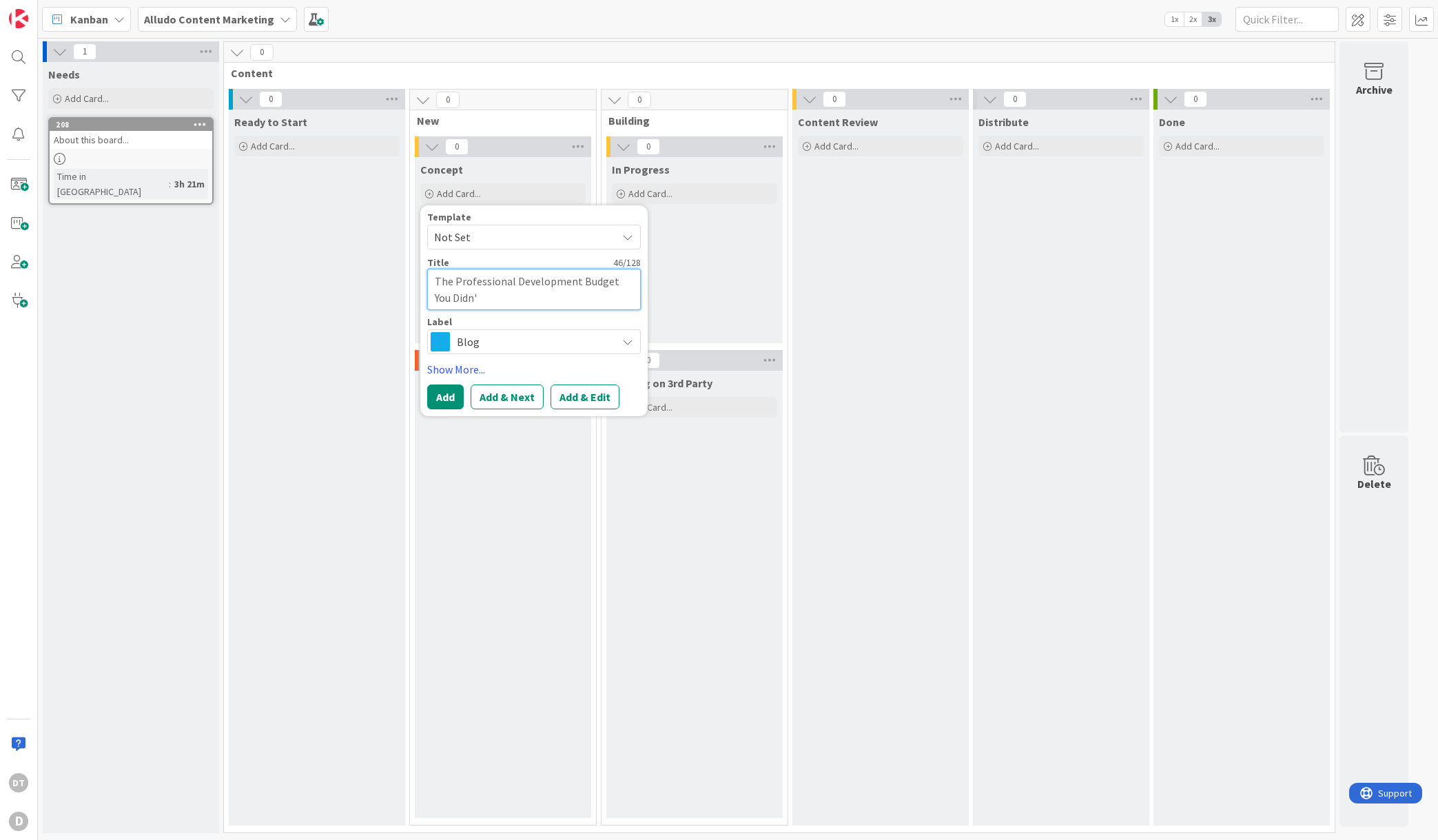
type textarea "x"
type textarea "The Professional Development Budget You Didn' K"
type textarea "x"
type textarea "The Professional Development Budget You Didn' KN"
type textarea "x"
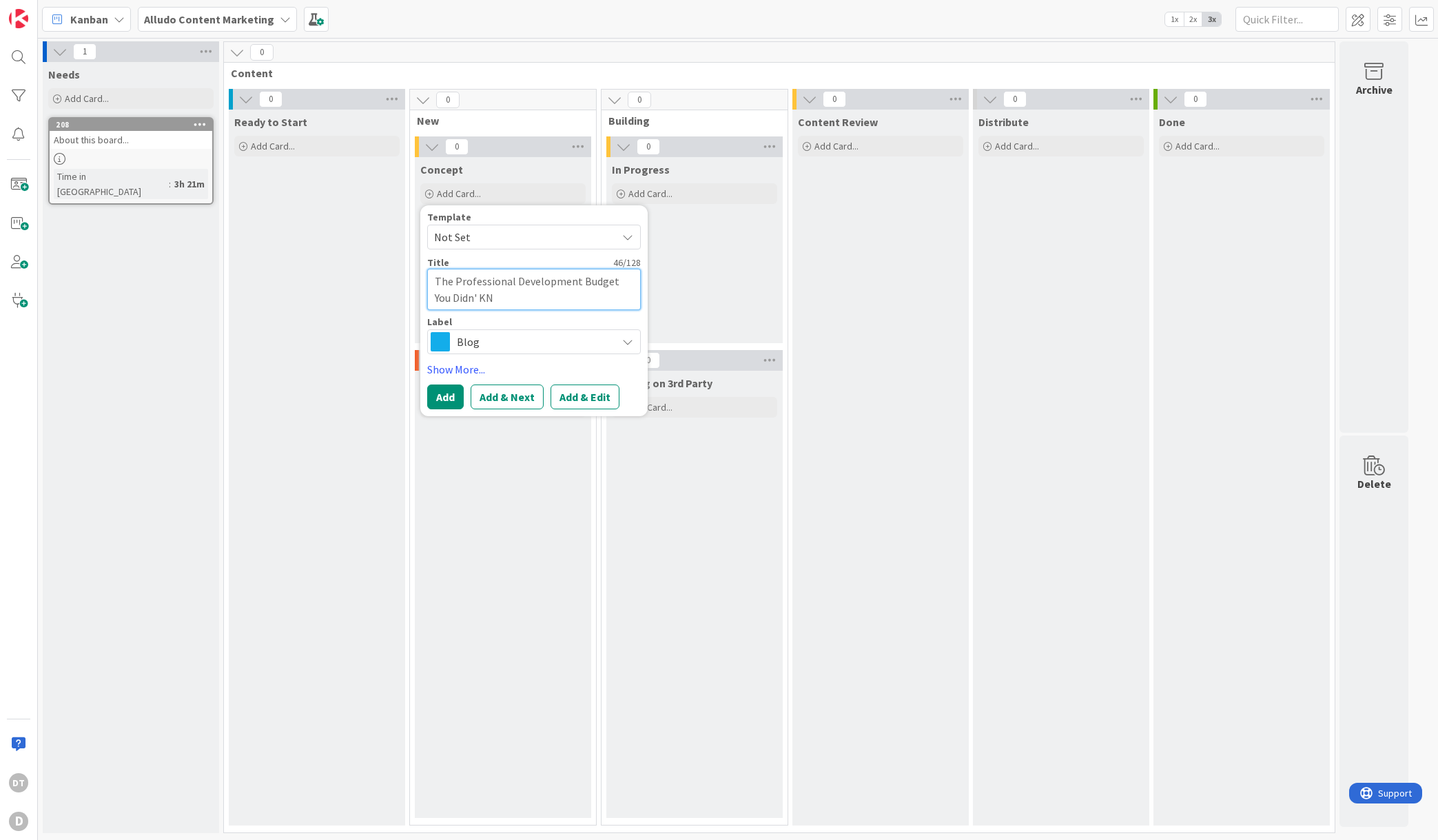
type textarea "The Professional Development Budget You Didn' KNo"
type textarea "x"
type textarea "The Professional Development Budget You Didn' KNow"
type textarea "x"
type textarea "The Professional Development Budget You Didn' KNow"
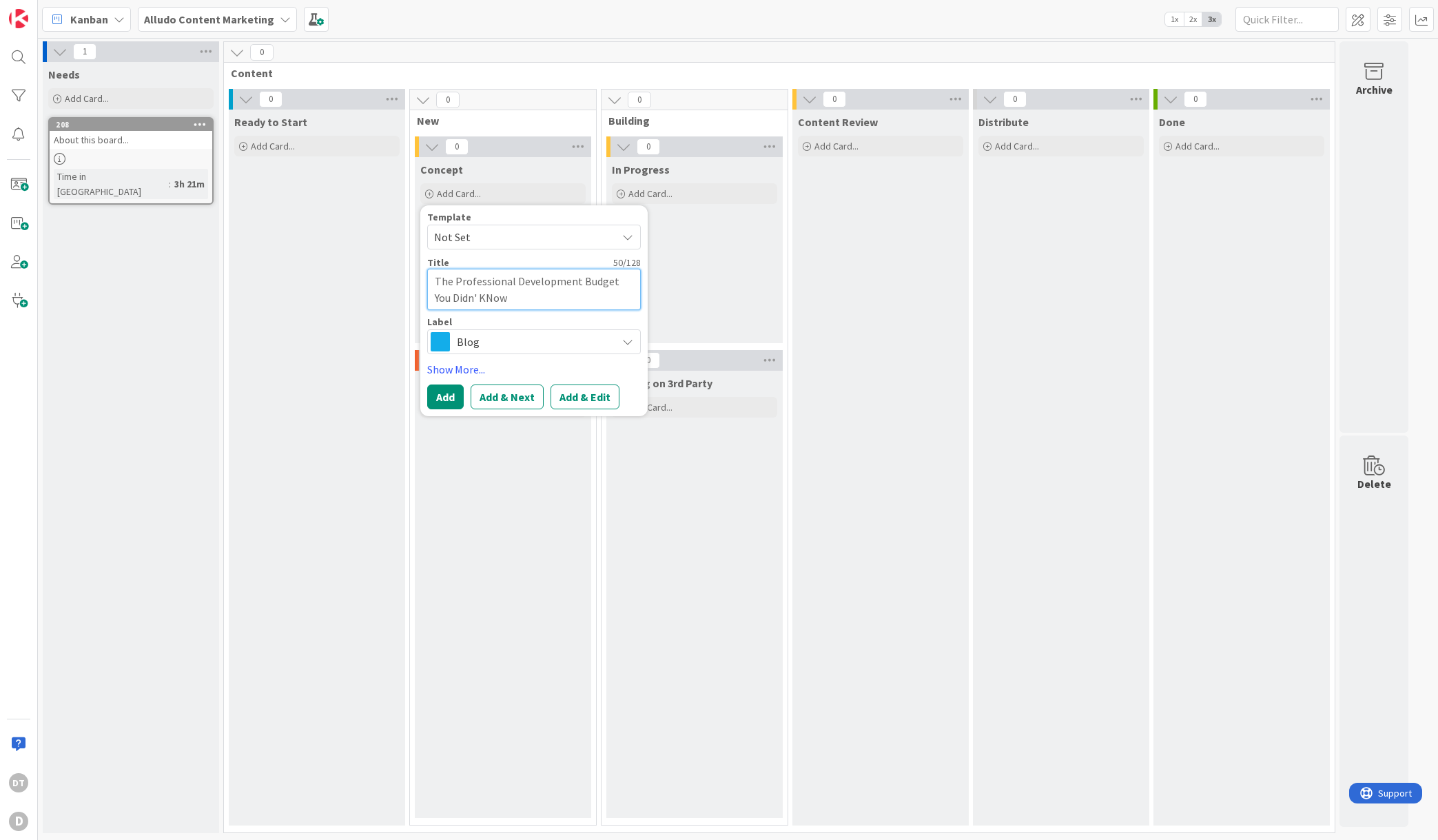
type textarea "x"
type textarea "The Professional Development Budget You Didn' KNow"
type textarea "x"
type textarea "The Professional Development Budget You Didn' KNo"
type textarea "x"
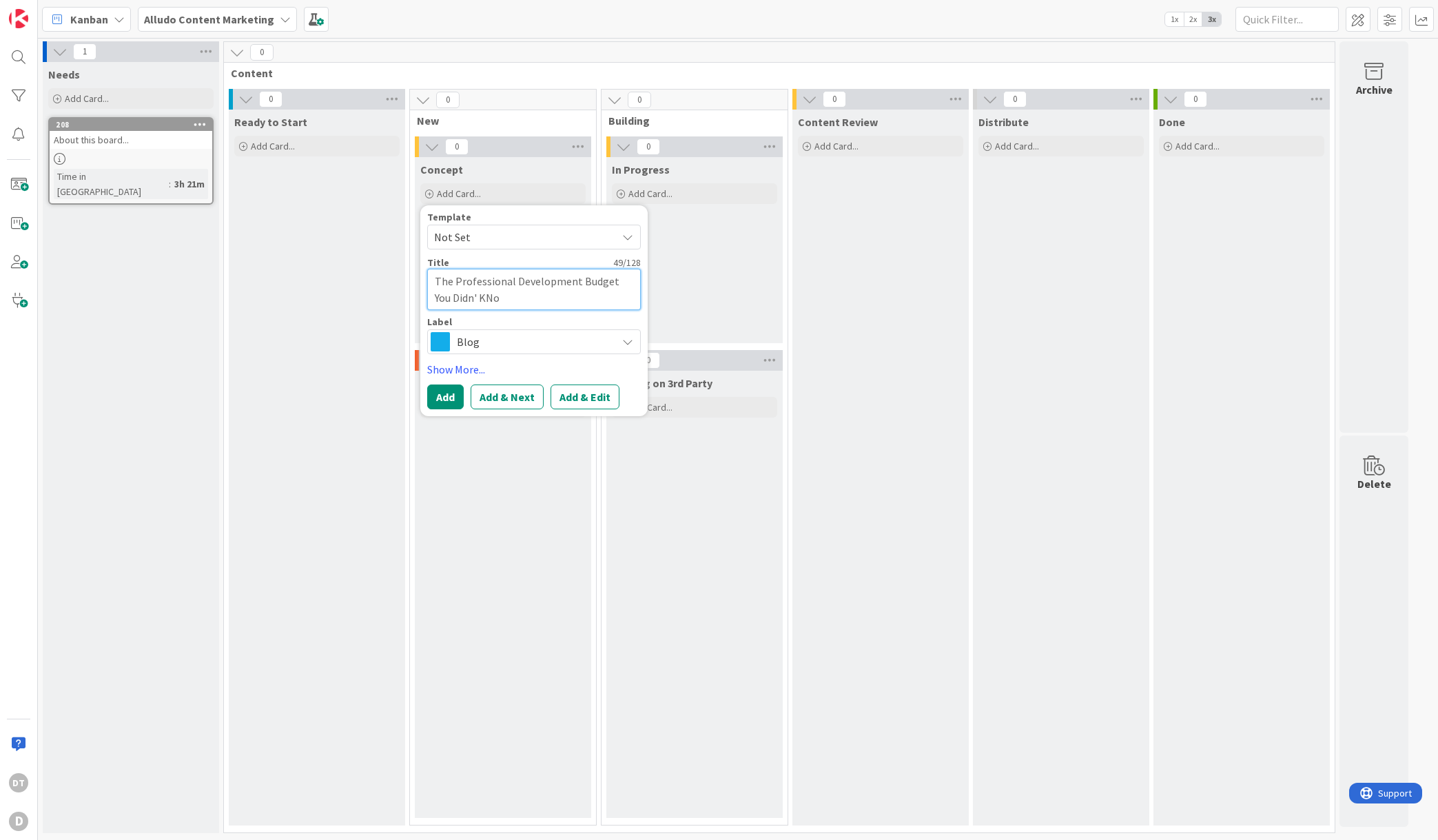
type textarea "The Professional Development Budget You Didn' KN"
type textarea "x"
type textarea "The Professional Development Budget You Didn' K"
type textarea "x"
type textarea "The Professional Development Budget You Didn'"
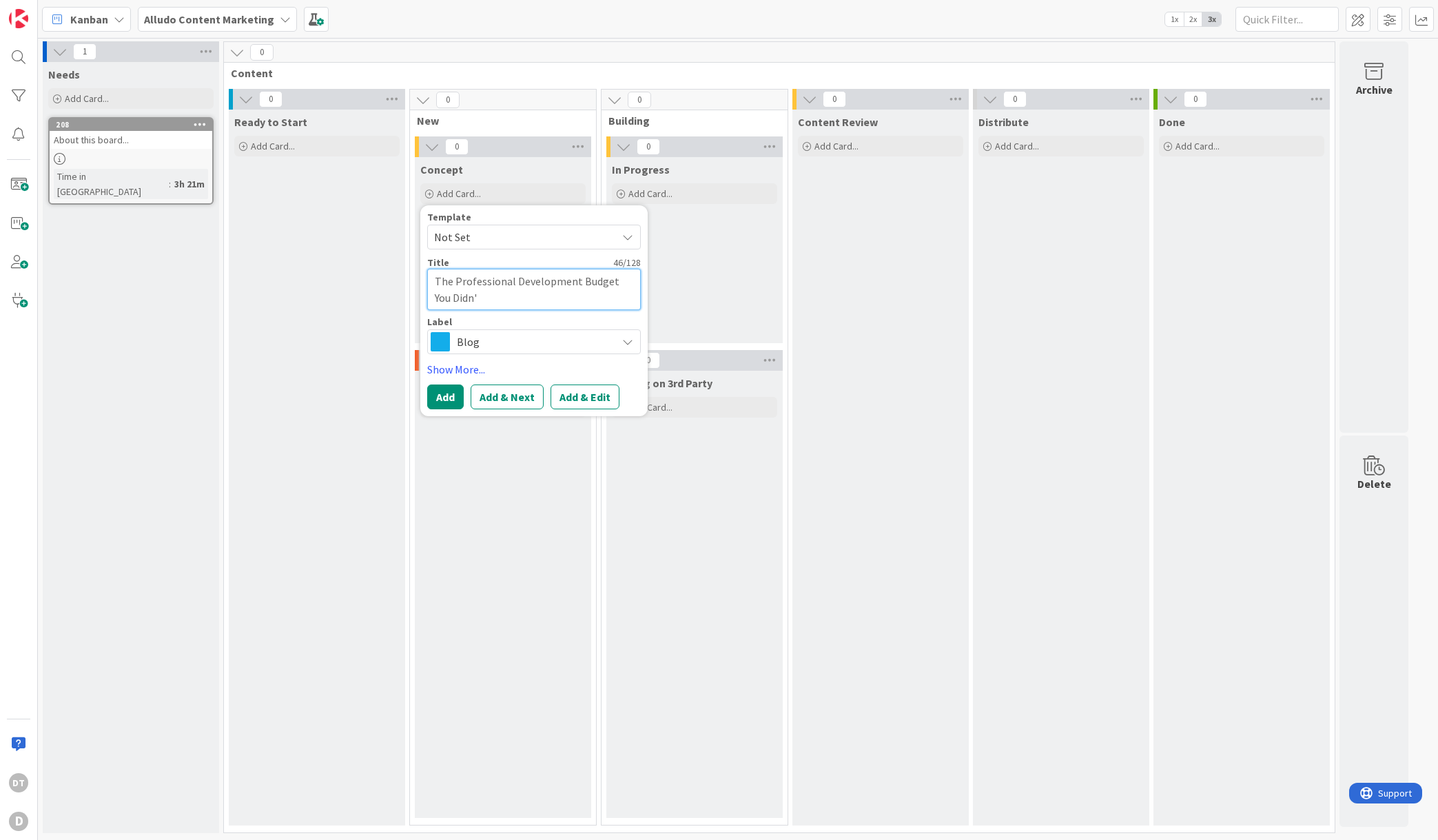
type textarea "x"
type textarea "The Professional Development Budget You Didn'"
type textarea "x"
type textarea "The Professional Development Budget You Didn't"
type textarea "x"
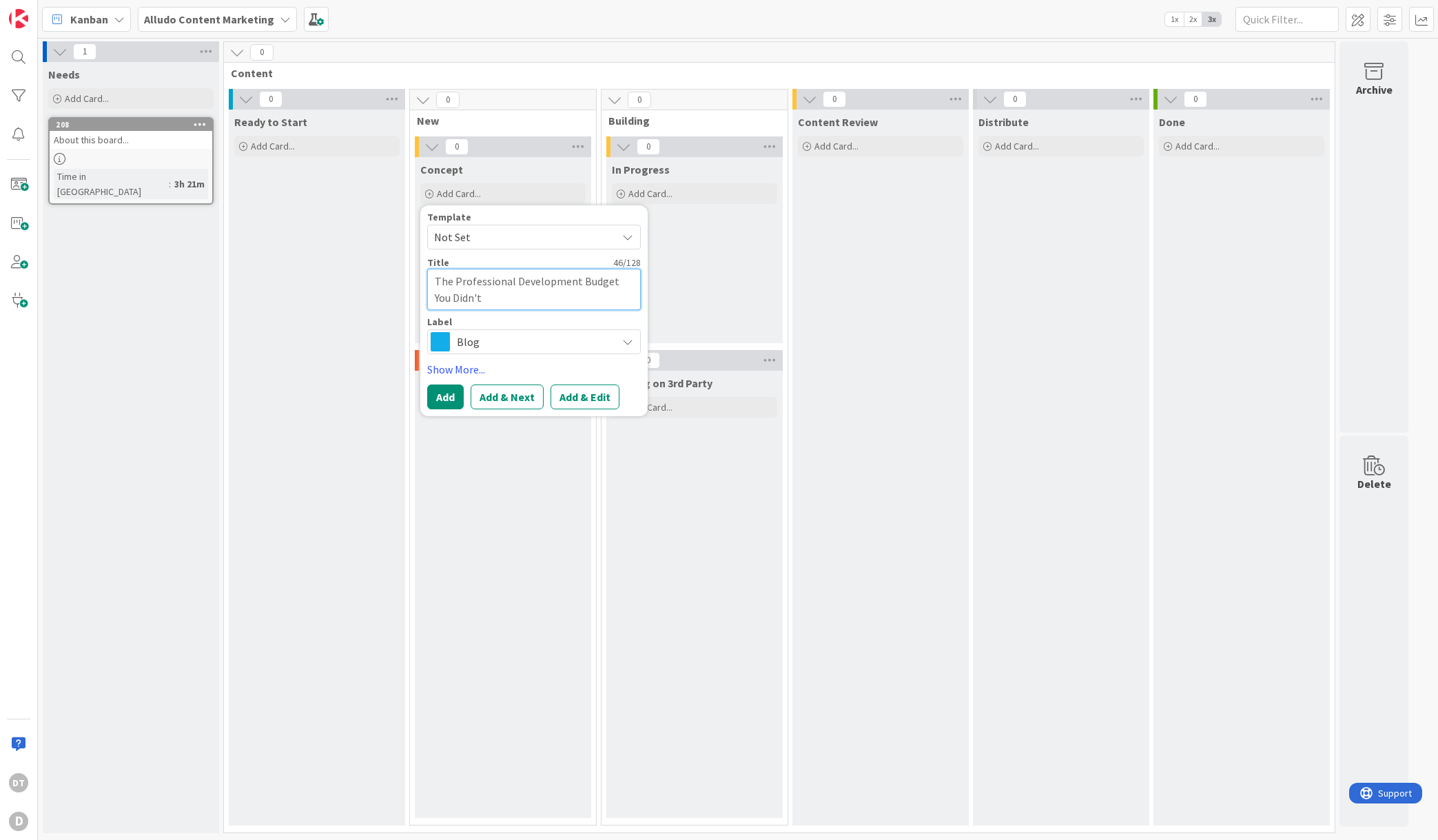
type textarea "The Professional Development Budget You Didn't"
type textarea "x"
type textarea "The Professional Development Budget You Didn't K"
type textarea "x"
type textarea "The Professional Development Budget You Didn't Kn"
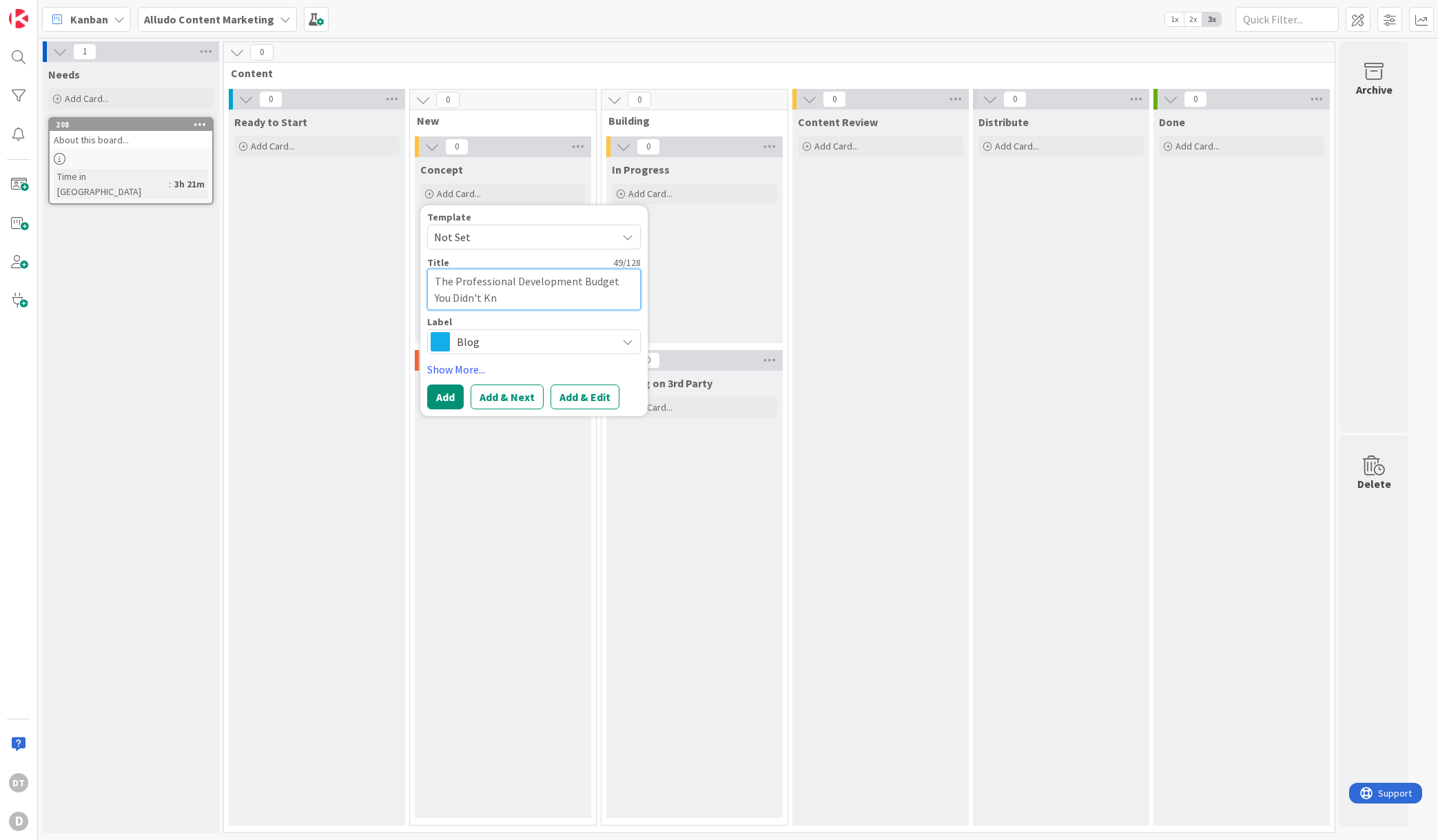
type textarea "x"
type textarea "The Professional Development Budget You Didn't Kno"
type textarea "x"
type textarea "The Professional Development Budget You Didn't Know"
type textarea "x"
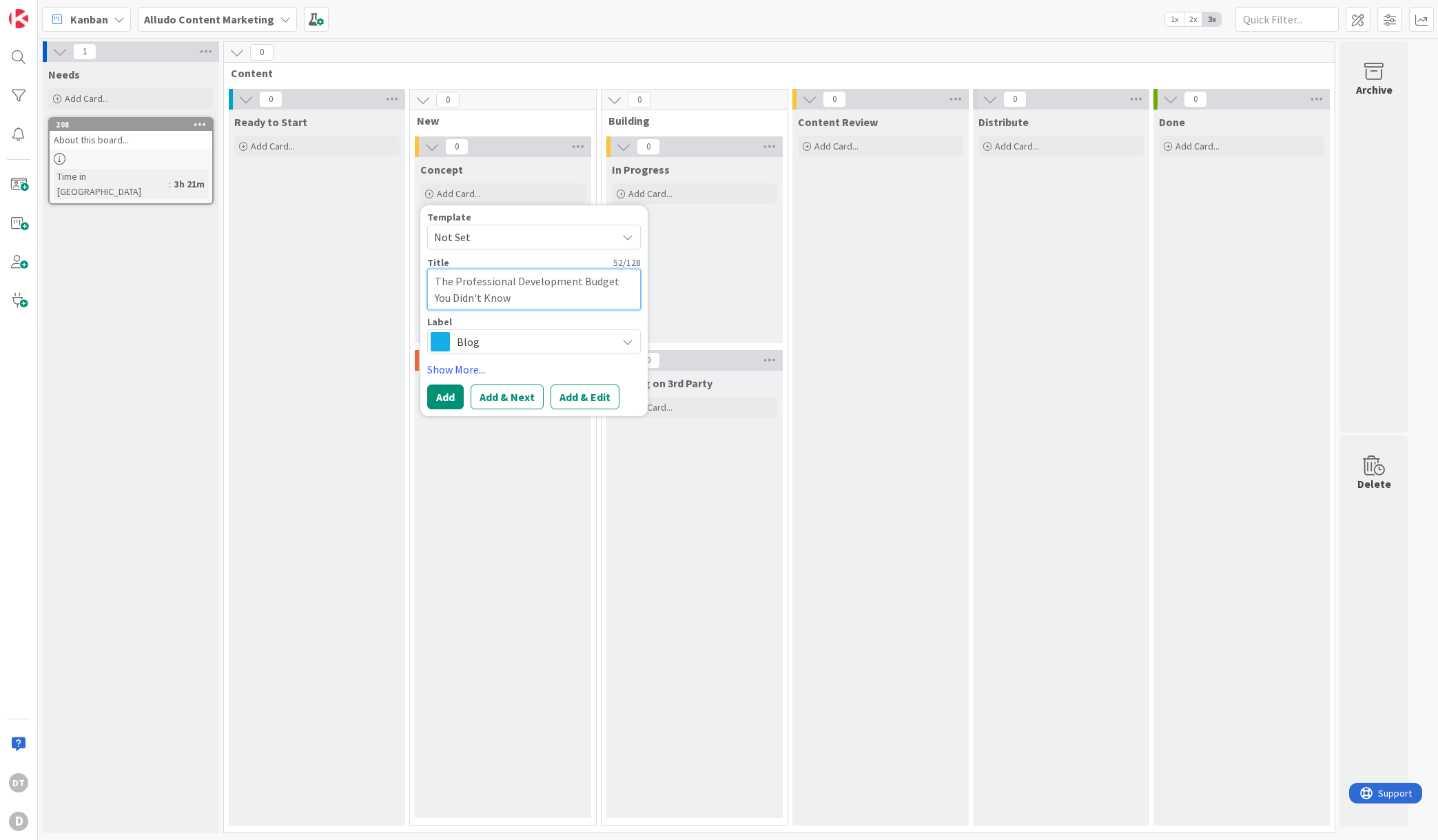
type textarea "The Professional Development Budget You Didn't Know y"
type textarea "x"
type textarea "The Professional Development Budget You Didn't Know yo"
type textarea "x"
type textarea "The Professional Development Budget You Didn't Know you"
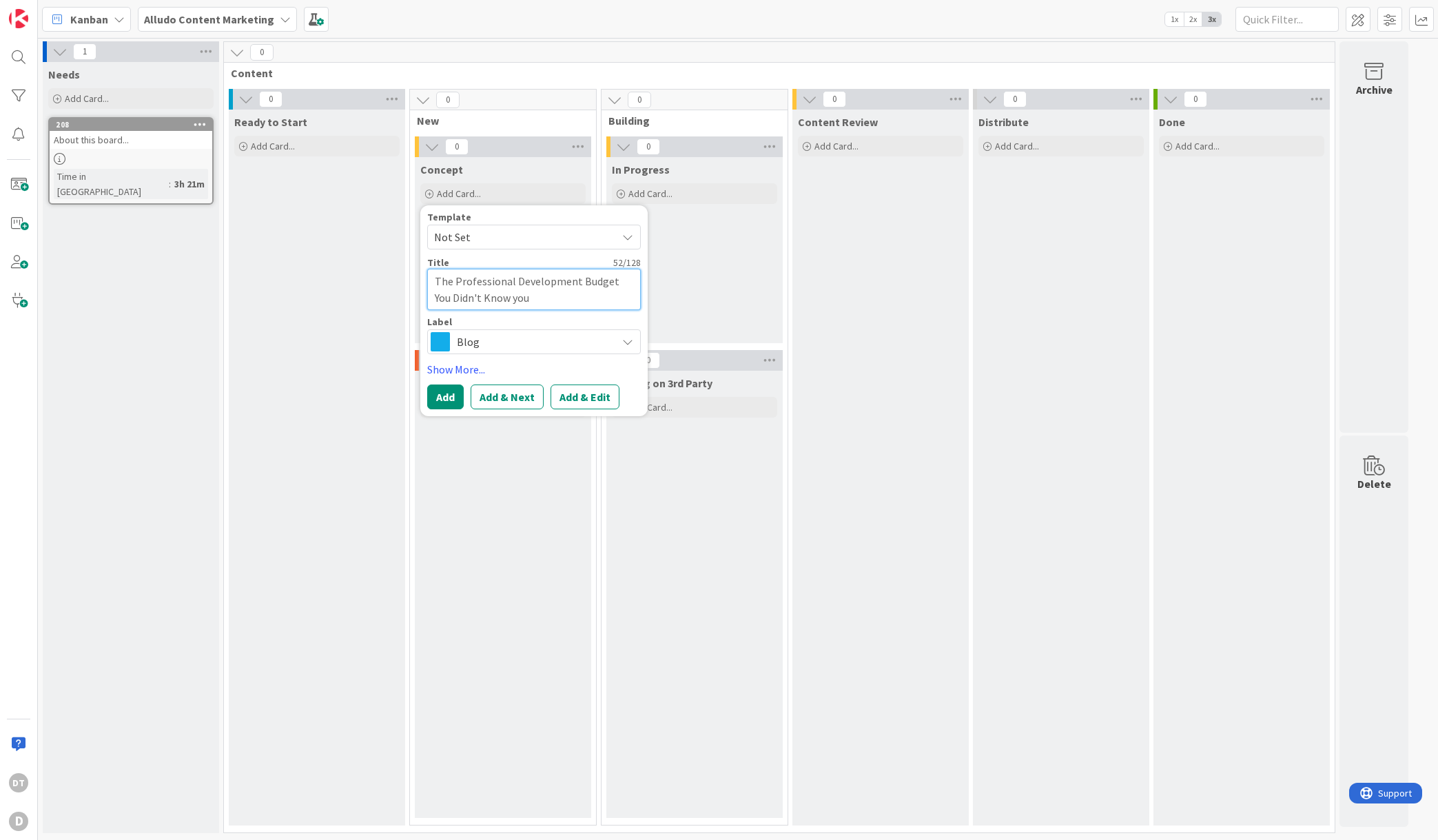
type textarea "x"
type textarea "The Professional Development Budget You Didn't Know you"
type textarea "x"
type textarea "The Professional Development Budget You Didn't Know you"
type textarea "x"
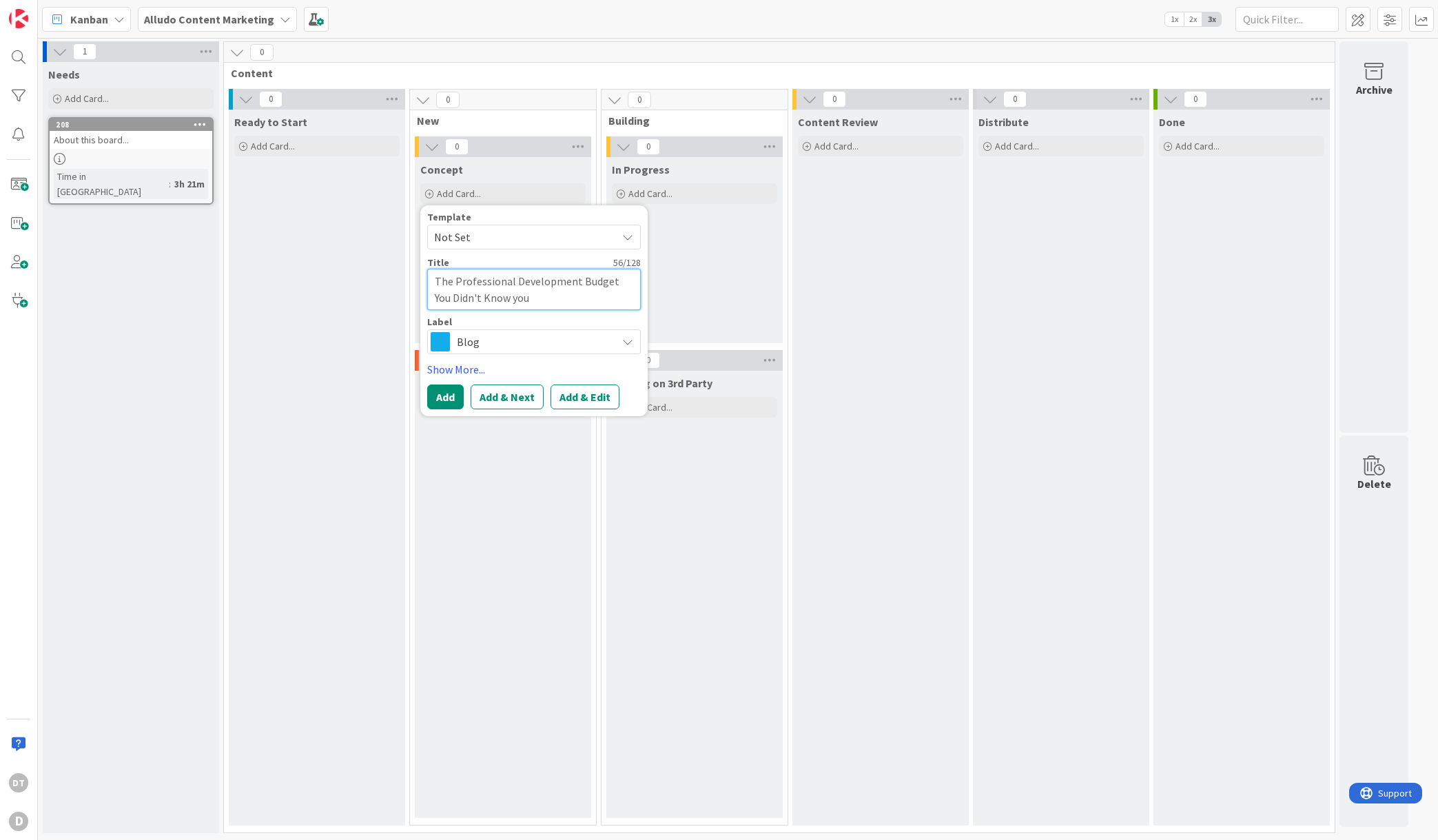
type textarea "The Professional Development Budget You Didn't Know yo"
type textarea "x"
type textarea "The Professional Development Budget You Didn't Know y"
type textarea "x"
type textarea "The Professional Development Budget You Didn't Know"
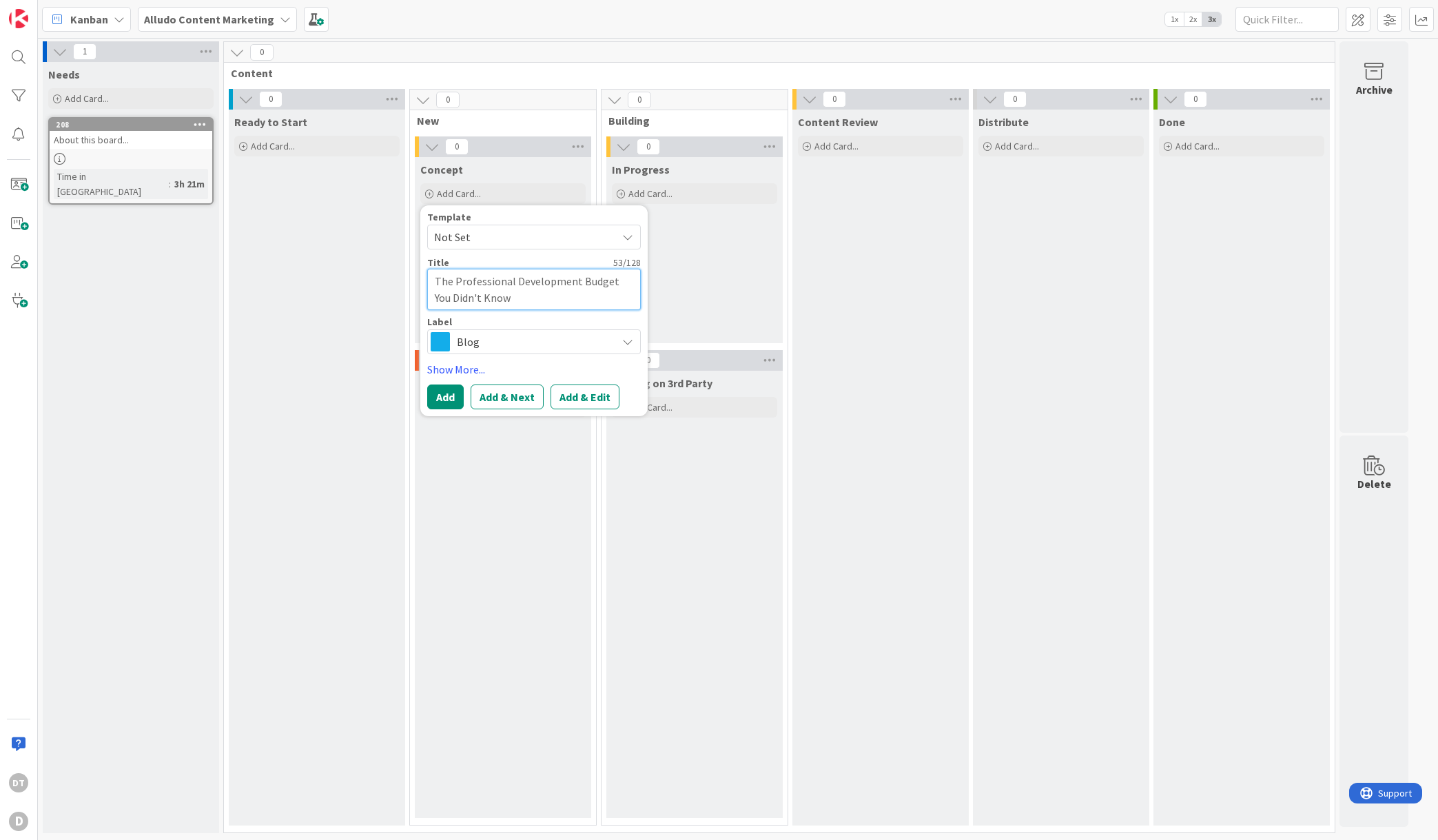
type textarea "x"
type textarea "The Professional Development Budget You Didn't Know Y"
type textarea "x"
type textarea "The Professional Development Budget You Didn't Know Yo"
type textarea "x"
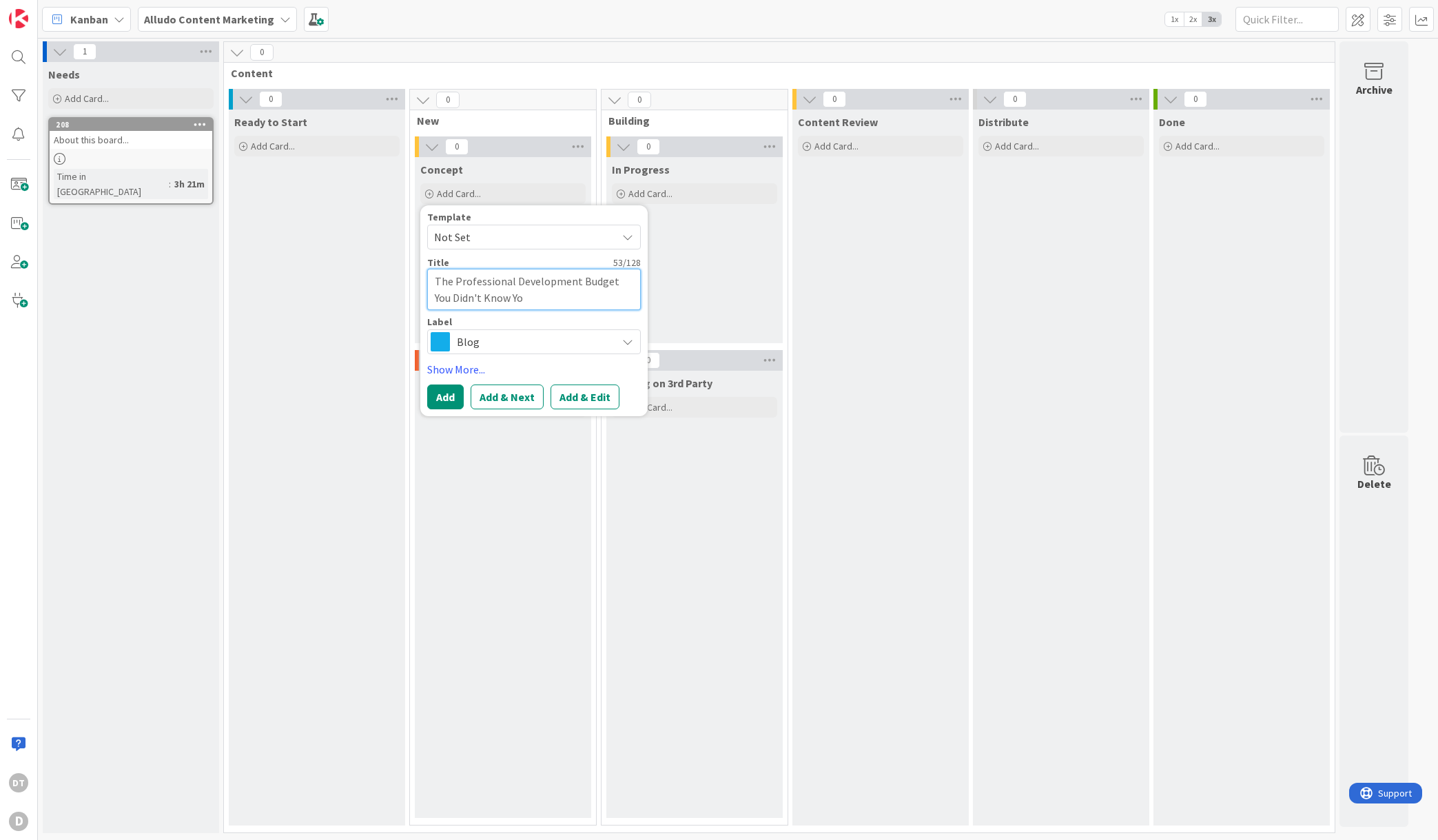
type textarea "The Professional Development Budget You Didn't Know You"
type textarea "x"
type textarea "The Professional Development Budget You Didn't Know You H"
type textarea "x"
type textarea "The Professional Development Budget You Didn't Know You Ha"
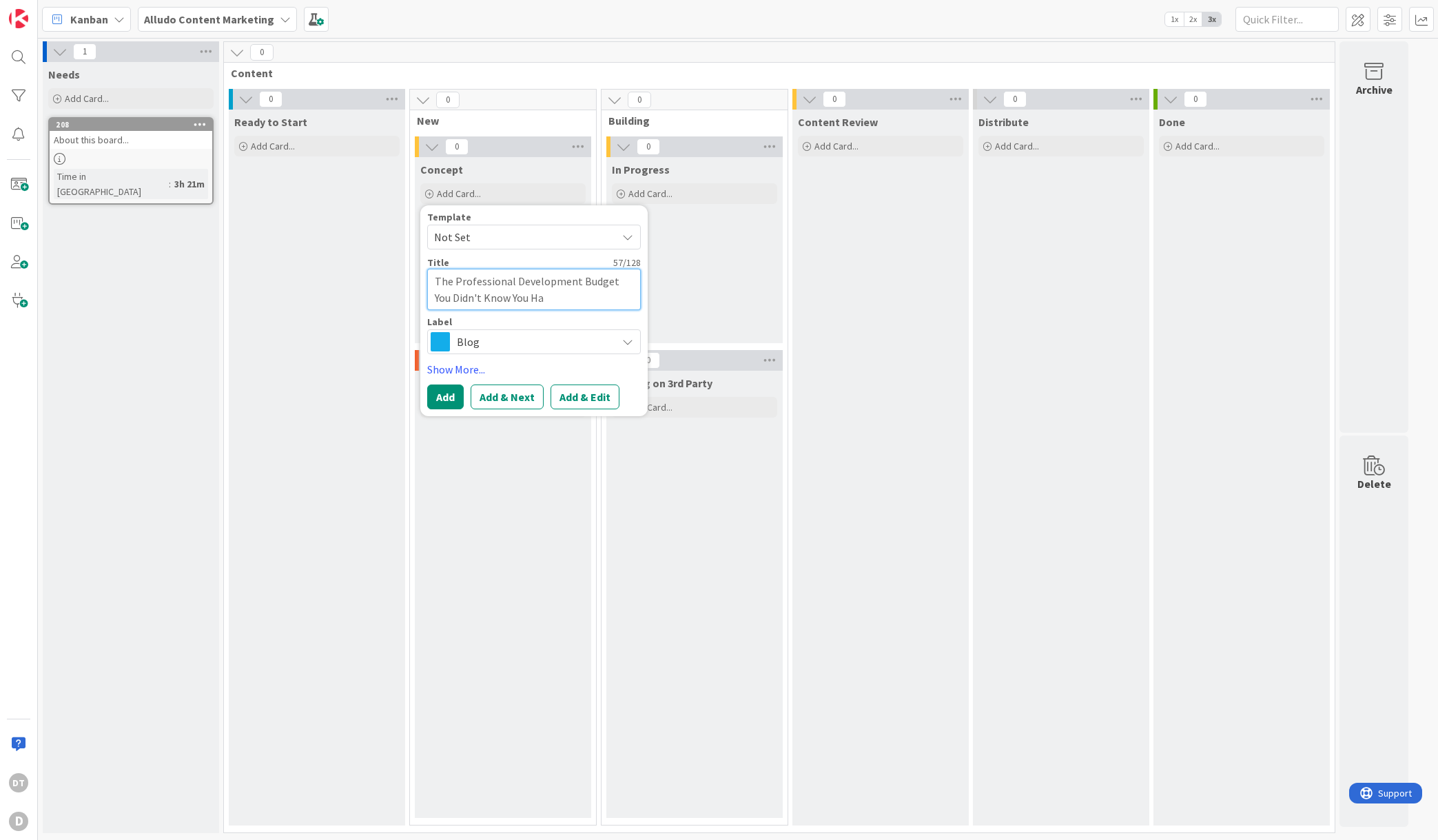
type textarea "x"
type textarea "The Professional Development Budget You Didn't Know You Had"
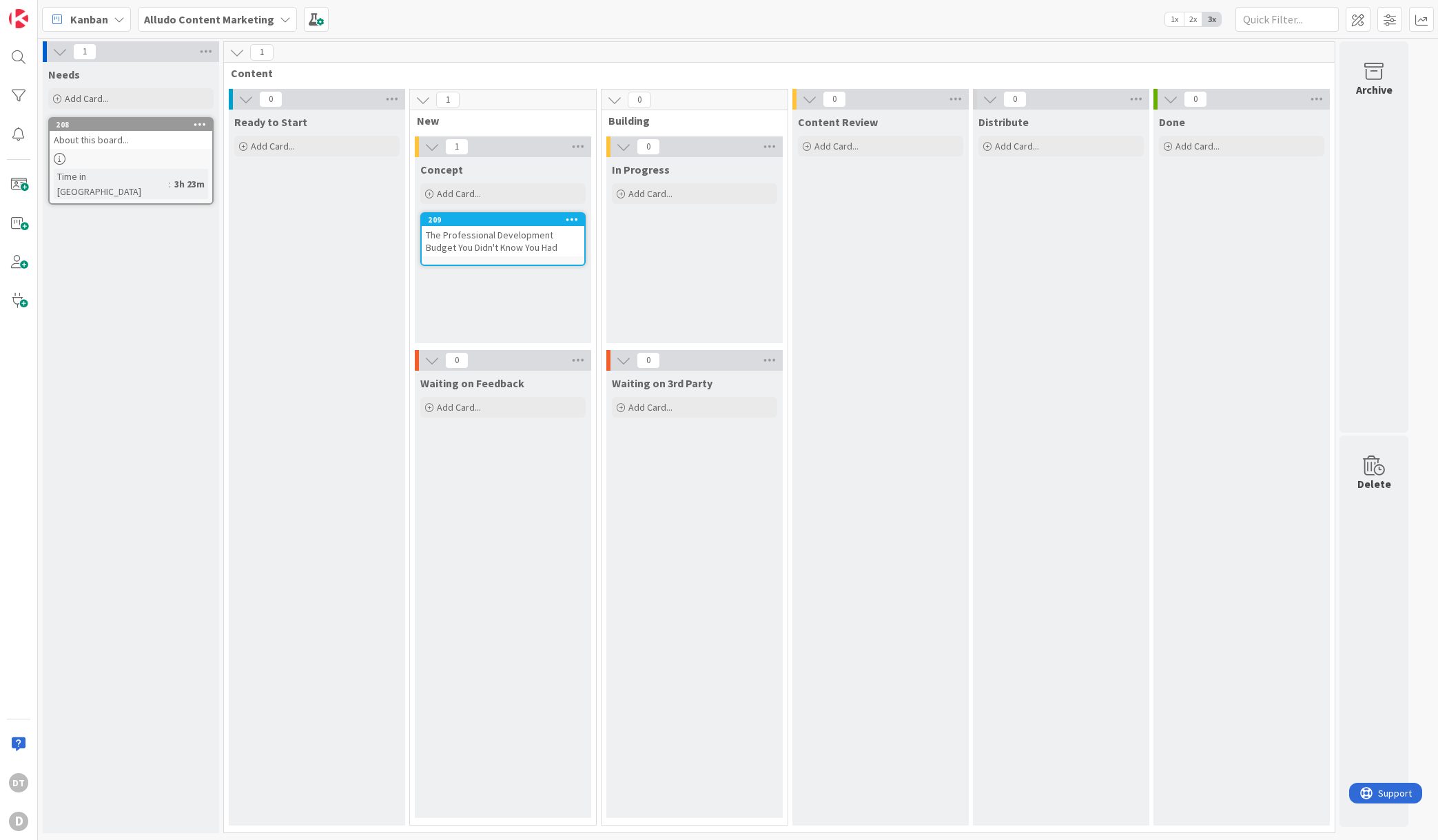
click at [485, 244] on div "The Professional Development Budget You Didn't Know You Had" at bounding box center [502, 241] width 162 height 30
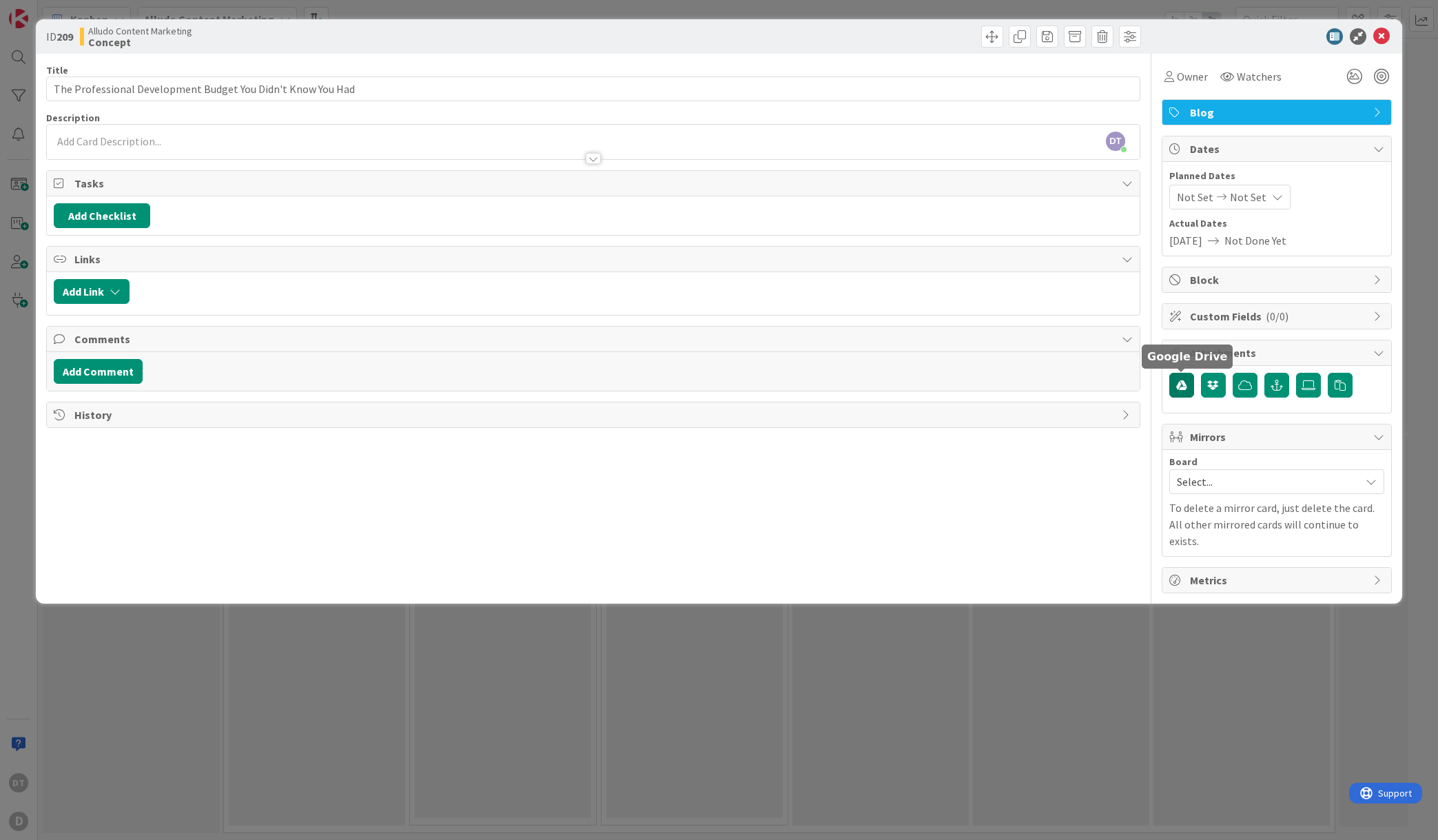
click at [1185, 384] on icon "button" at bounding box center [1182, 385] width 11 height 11
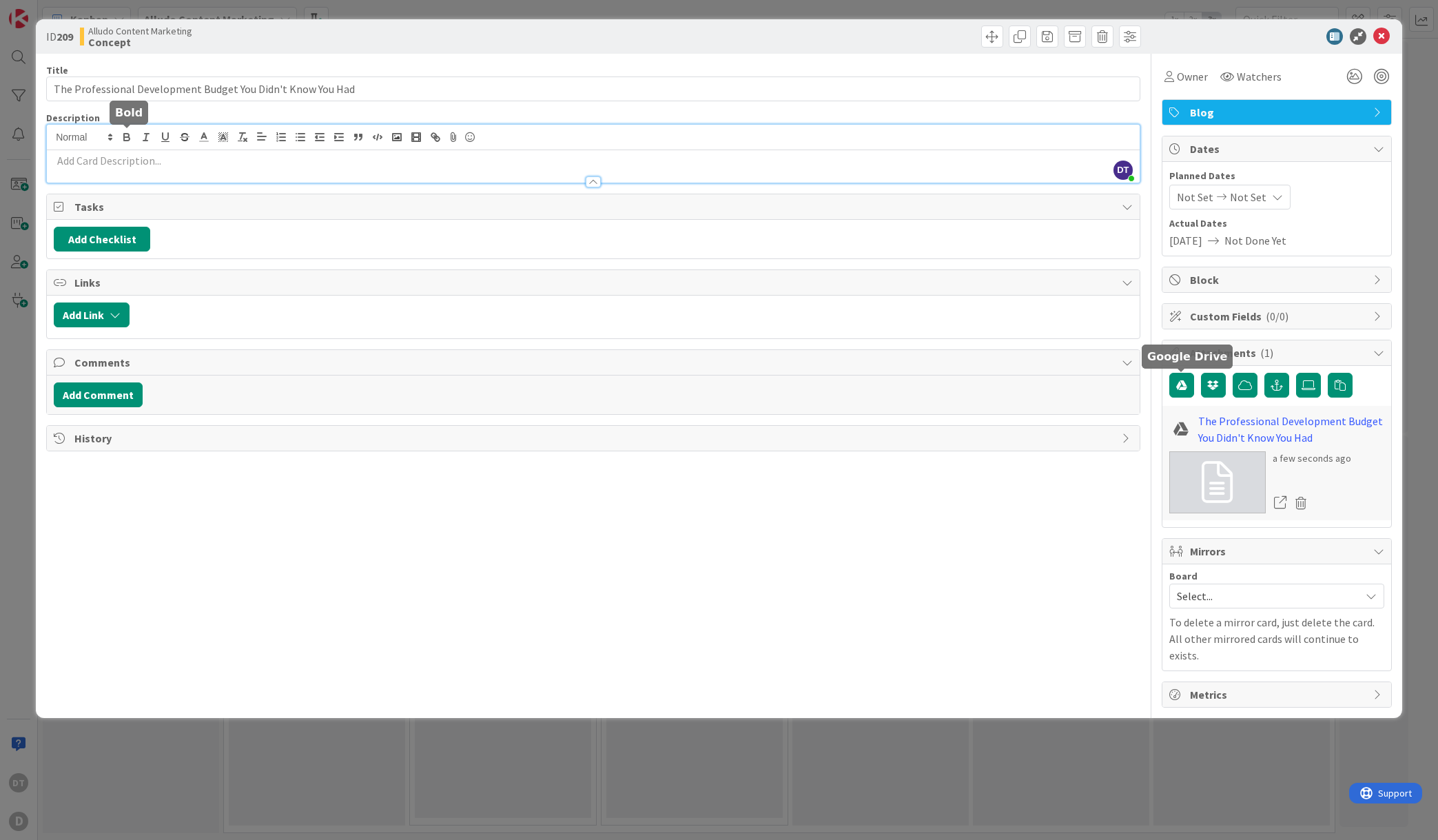
click at [126, 141] on div "DT [PERSON_NAME] just joined" at bounding box center [593, 154] width 1092 height 58
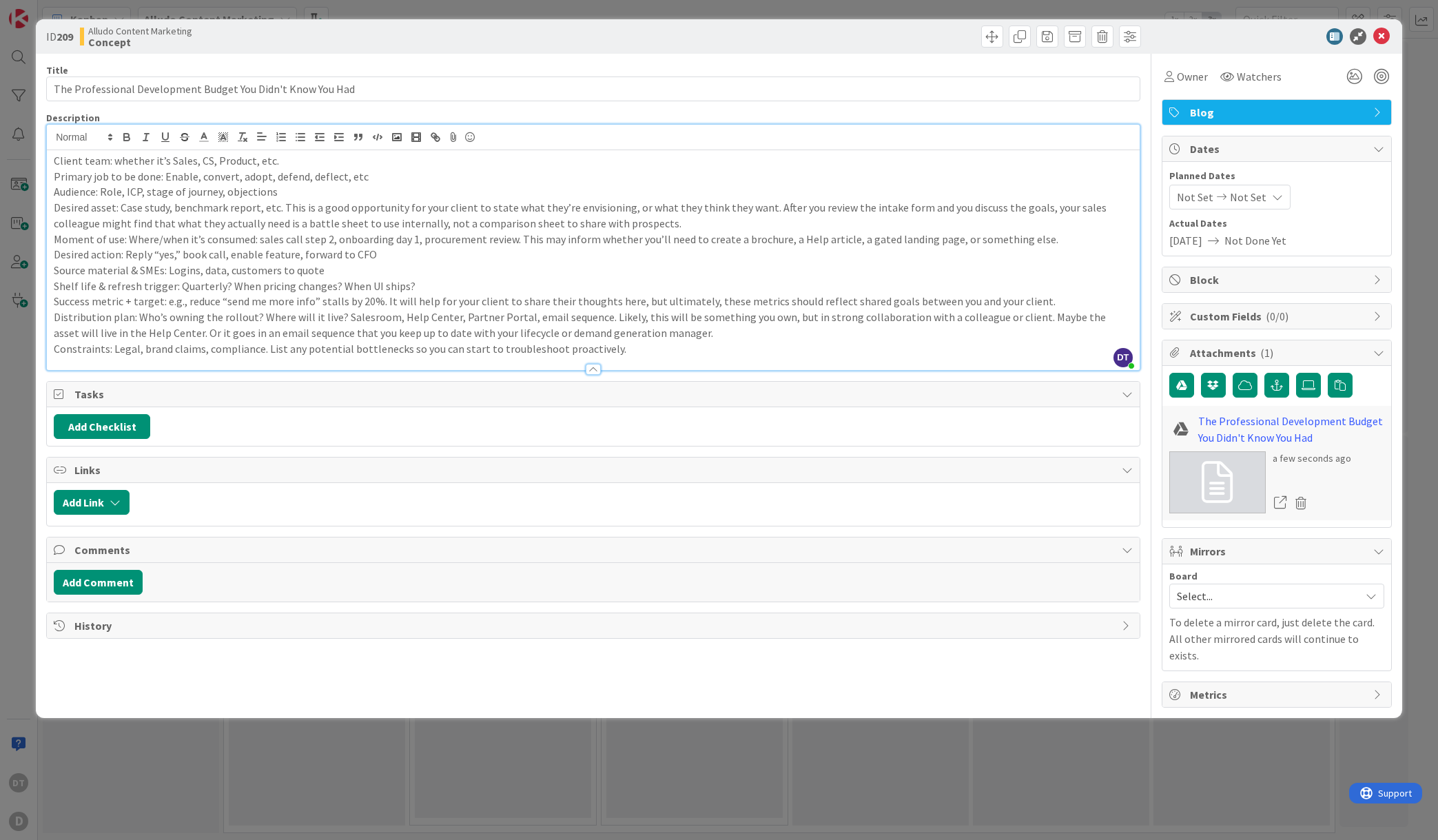
click at [112, 162] on p "Client team: whether it’s Sales, CS, Product, etc." at bounding box center [594, 161] width 1079 height 16
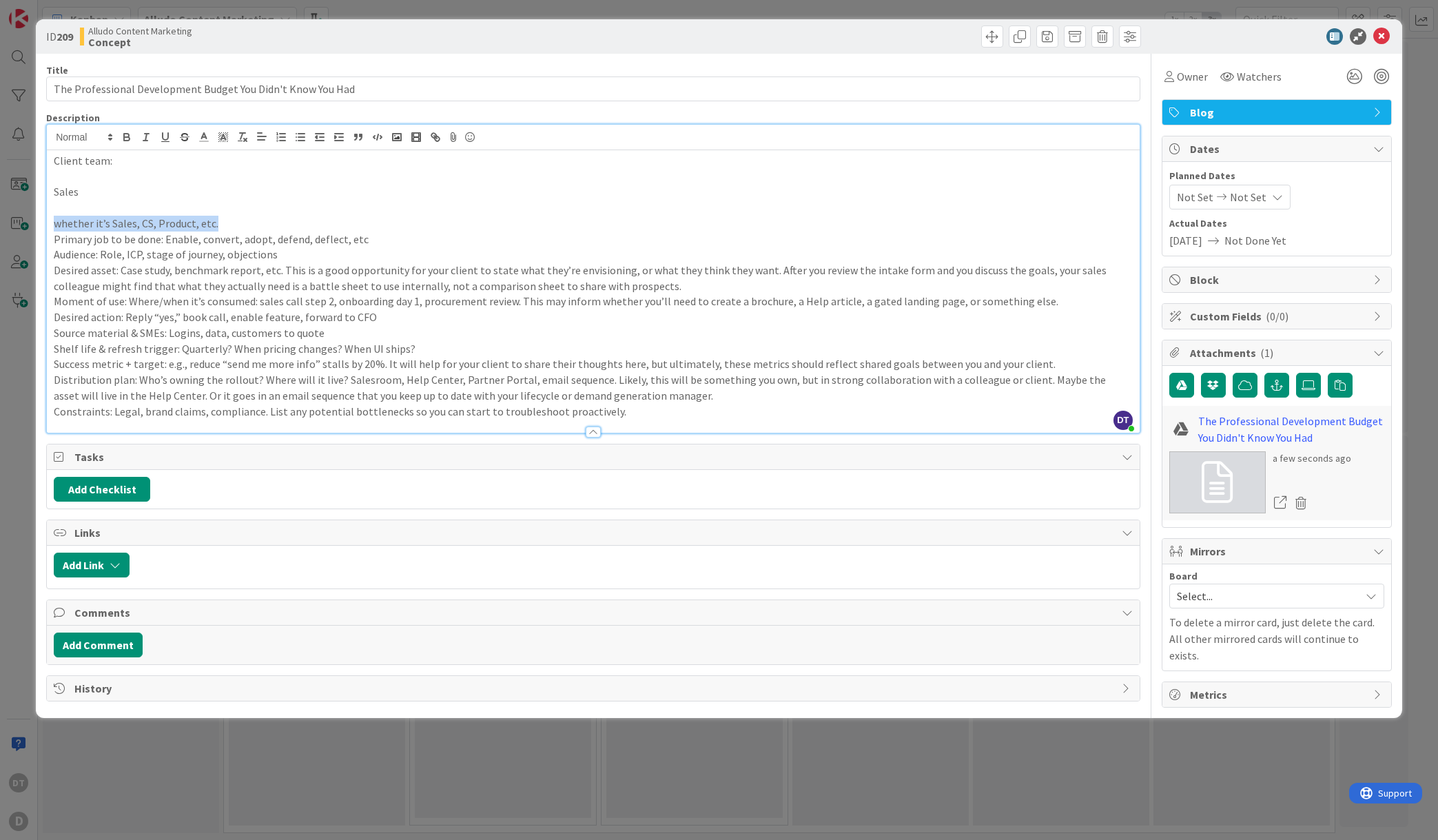
drag, startPoint x: 232, startPoint y: 223, endPoint x: 47, endPoint y: 221, distance: 185.0
click at [47, 221] on div "Client team: Sales whether it’s Sales, CS, Product, etc. Primary job to be done…" at bounding box center [593, 291] width 1092 height 282
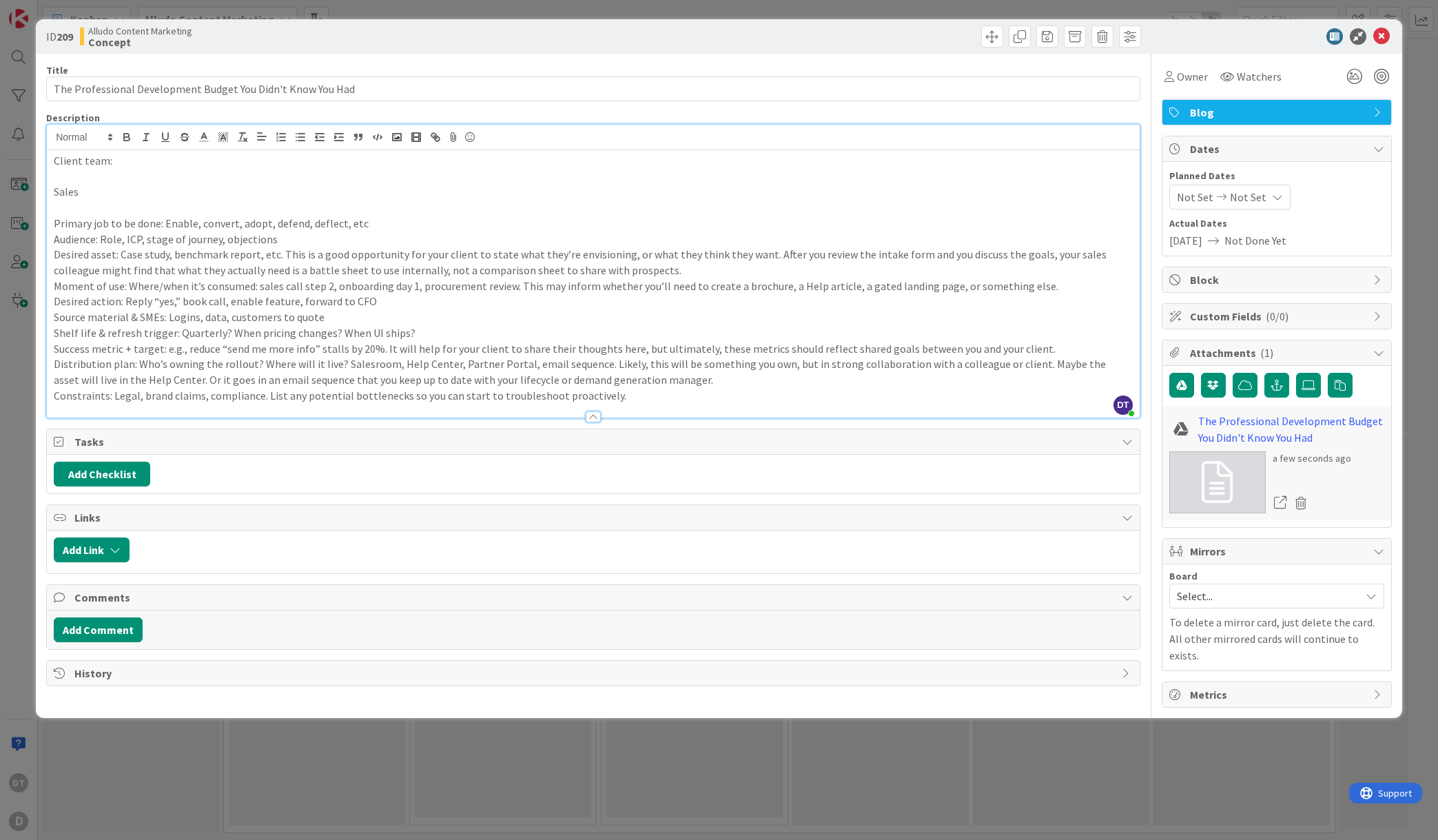
click at [381, 221] on p "Primary job to be done: Enable, convert, adopt, defend, deflect, etc" at bounding box center [594, 223] width 1079 height 16
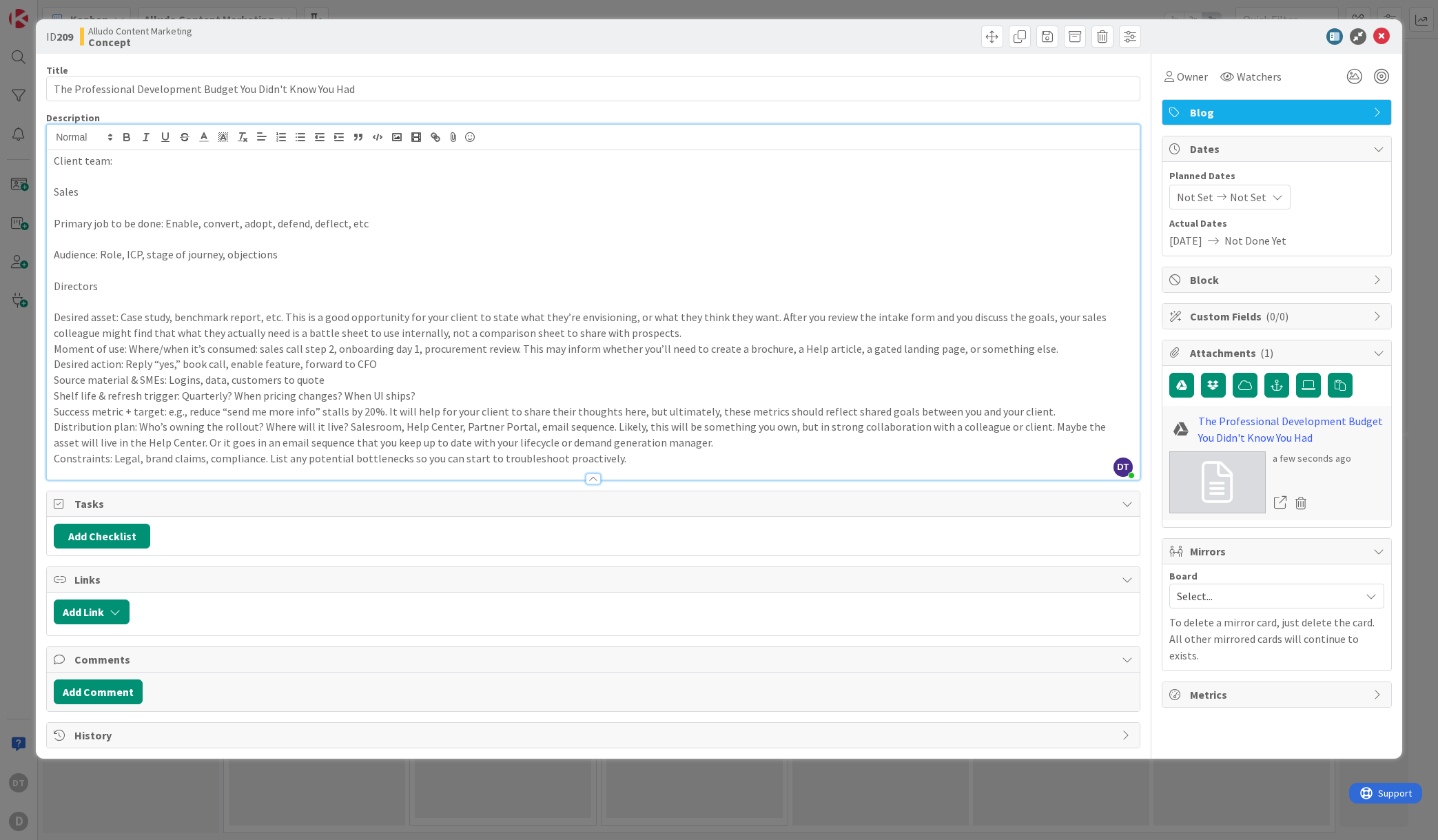
click at [612, 333] on p "Desired asset: Case study, benchmark report, etc. This is a good opportunity fo…" at bounding box center [594, 325] width 1079 height 31
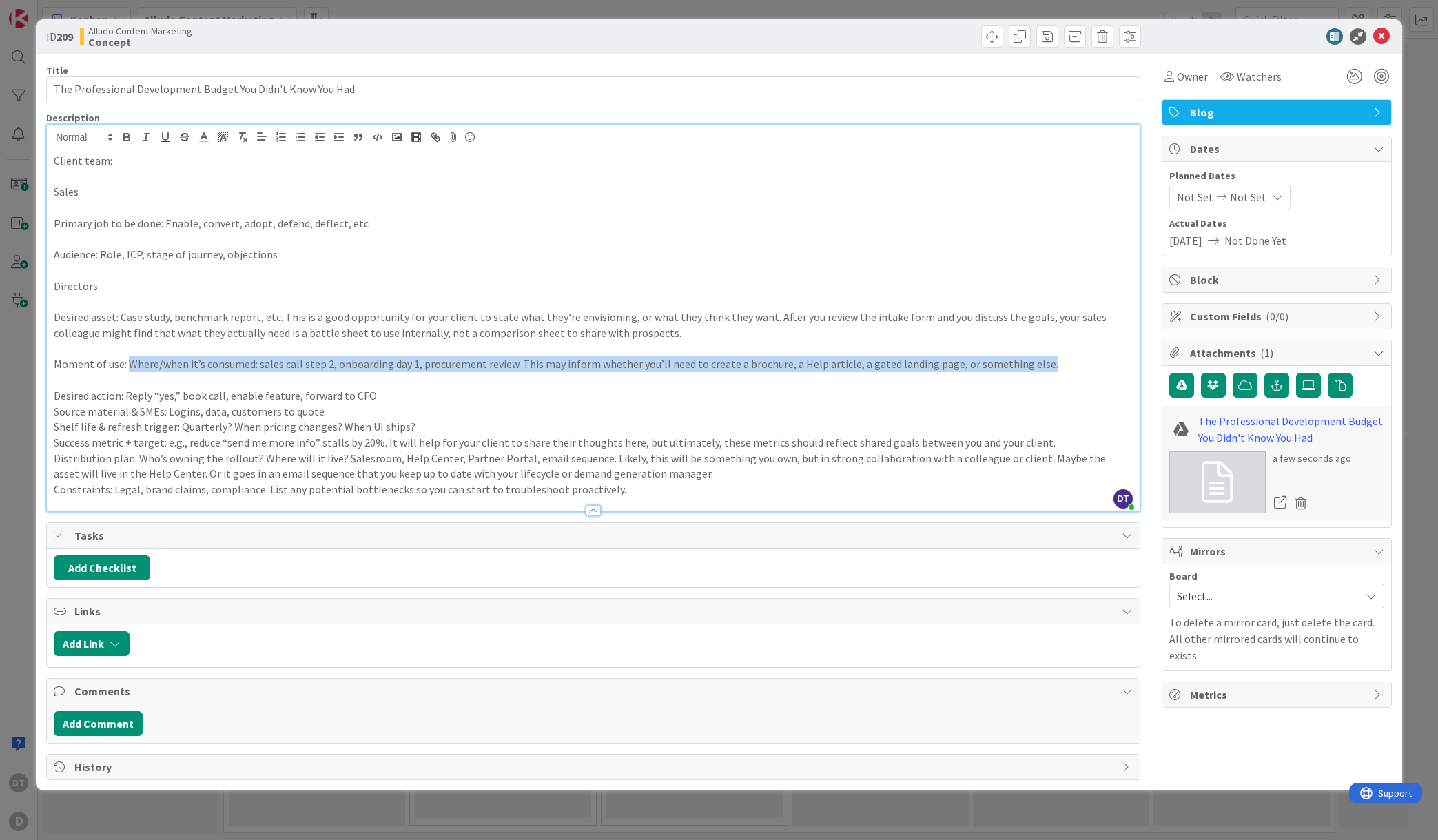
drag, startPoint x: 127, startPoint y: 364, endPoint x: 1067, endPoint y: 363, distance: 940.0
click at [1067, 363] on p "Moment of use: Where/when it’s consumed: sales call step 2, onboarding day 1, p…" at bounding box center [594, 364] width 1079 height 16
click at [1037, 367] on p "Moment of use: Where/when it’s consumed: sales call step 2, onboarding day 1, p…" at bounding box center [594, 364] width 1079 height 16
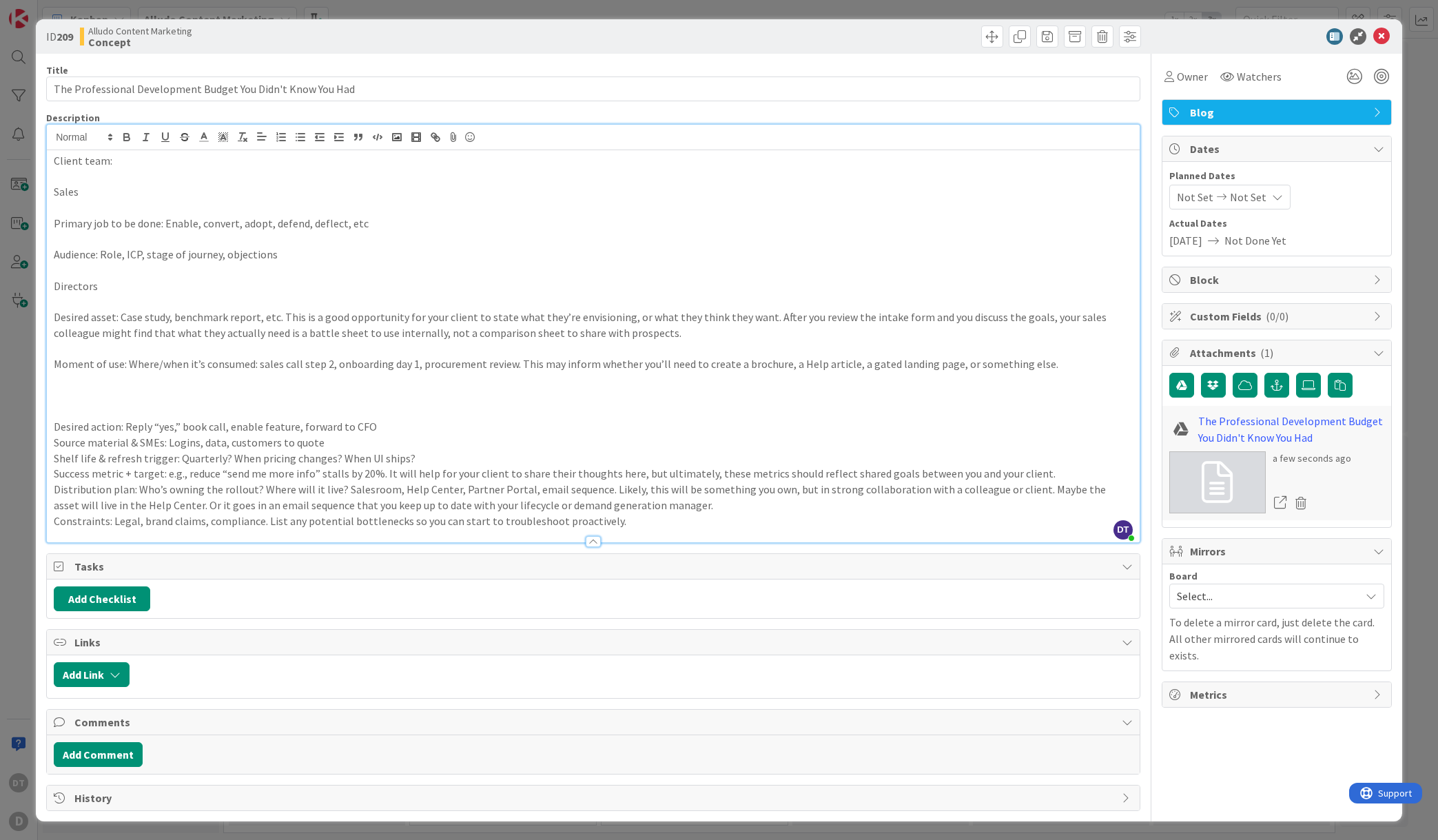
click at [390, 425] on p "Desired action: Reply “yes,” book call, enable feature, forward to CFO" at bounding box center [594, 426] width 1079 height 16
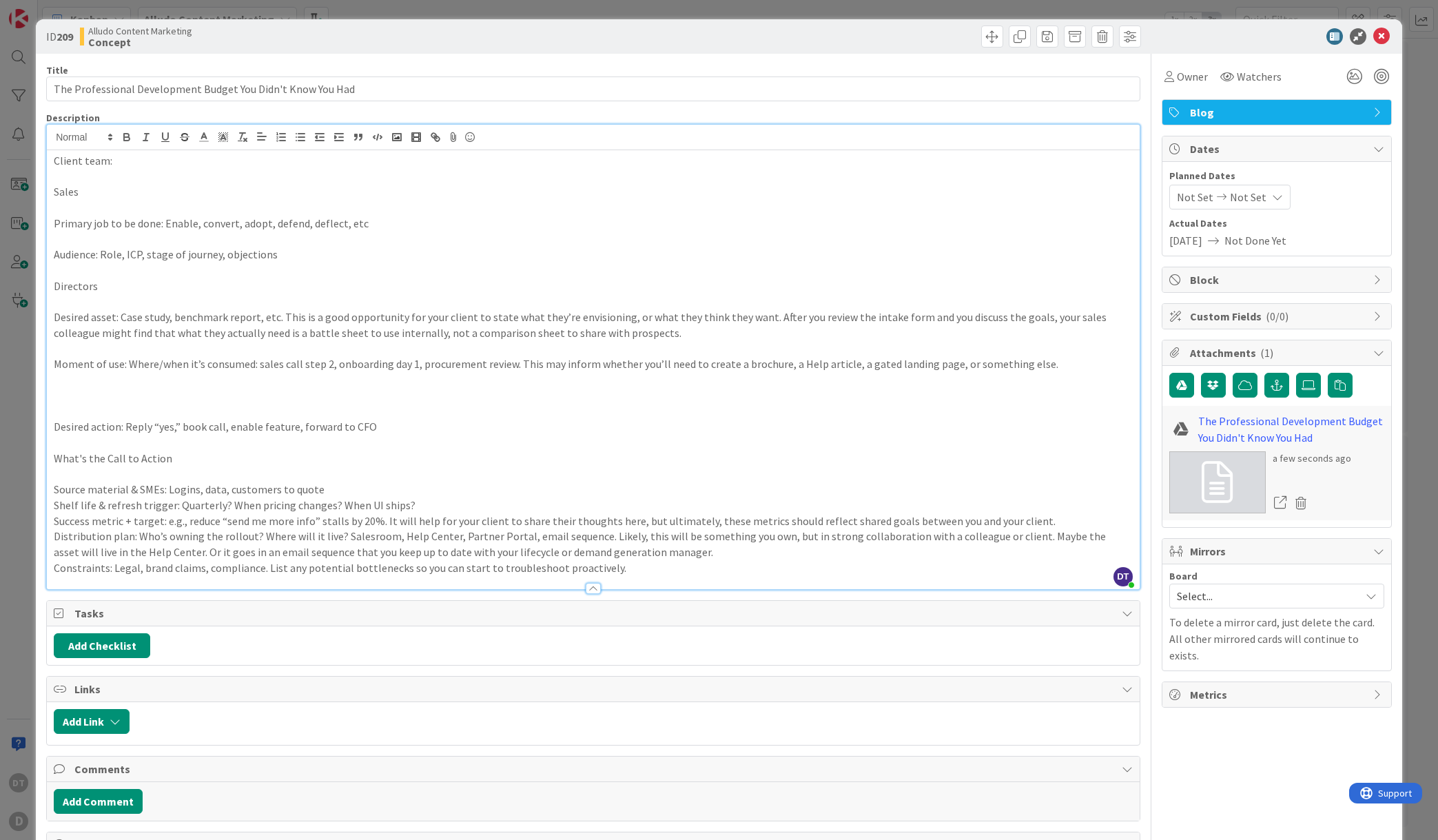
click at [330, 490] on p "Source material & SMEs: Logins, data, customers to quote" at bounding box center [594, 489] width 1079 height 16
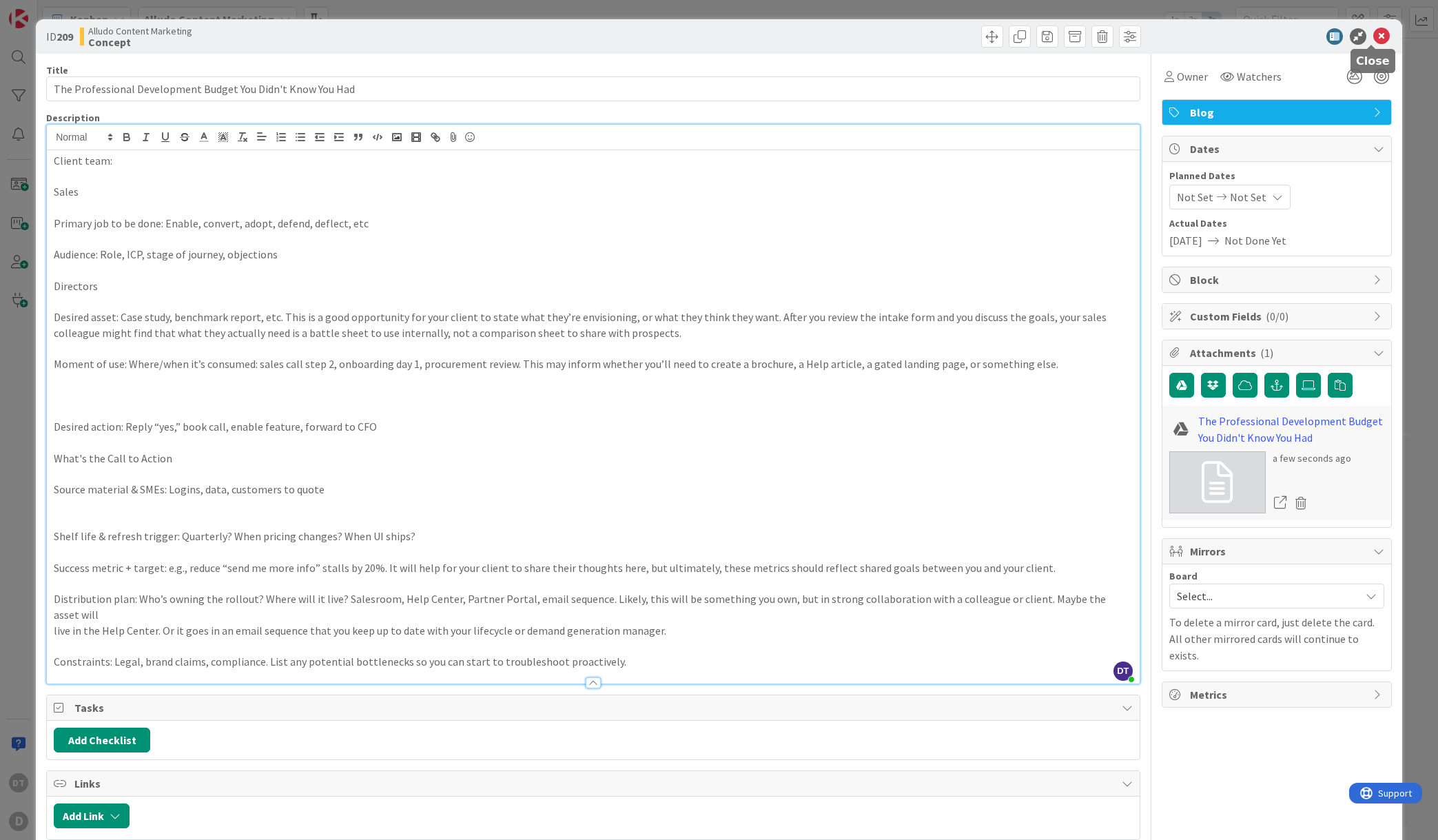
click at [1374, 35] on icon at bounding box center [1381, 37] width 17 height 17
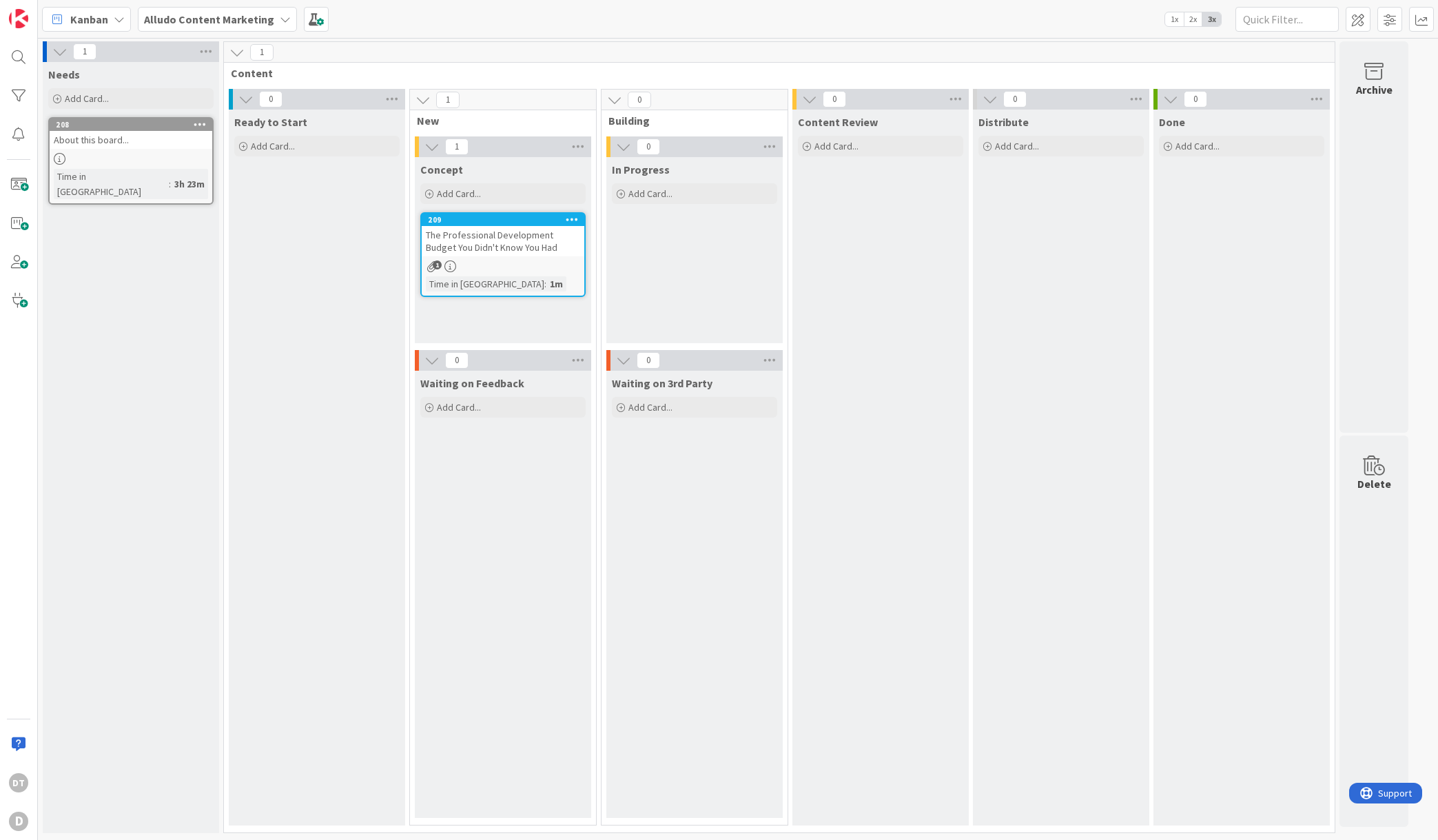
click at [470, 316] on div "Concept Add Card... Template Not Set Title 0 / 128 Label Blog Blog Print Social…" at bounding box center [503, 250] width 177 height 186
click at [262, 146] on span "Add Card..." at bounding box center [272, 146] width 44 height 12
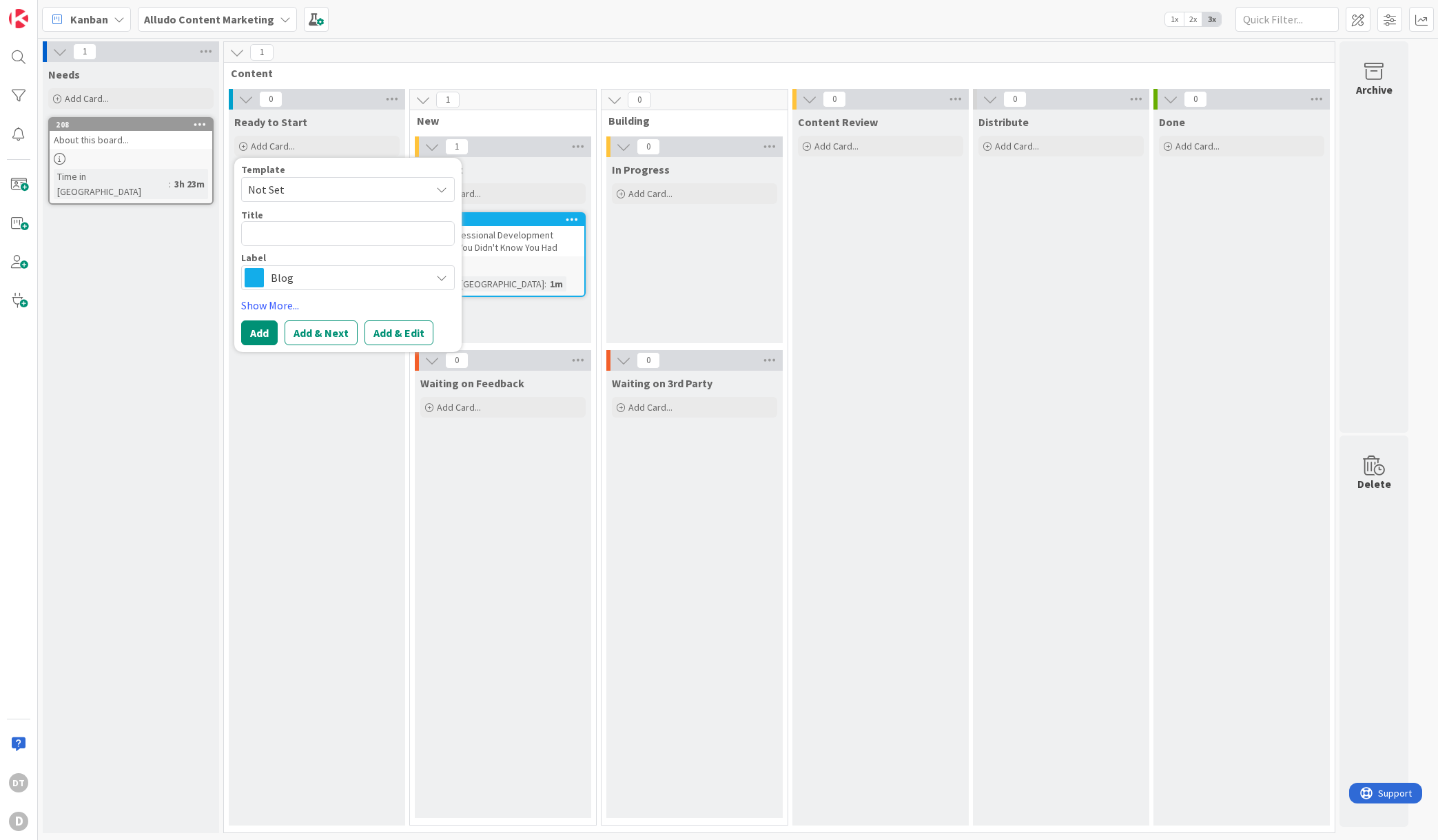
type textarea "x"
type textarea "O"
type textarea "x"
type textarea "ON"
type textarea "x"
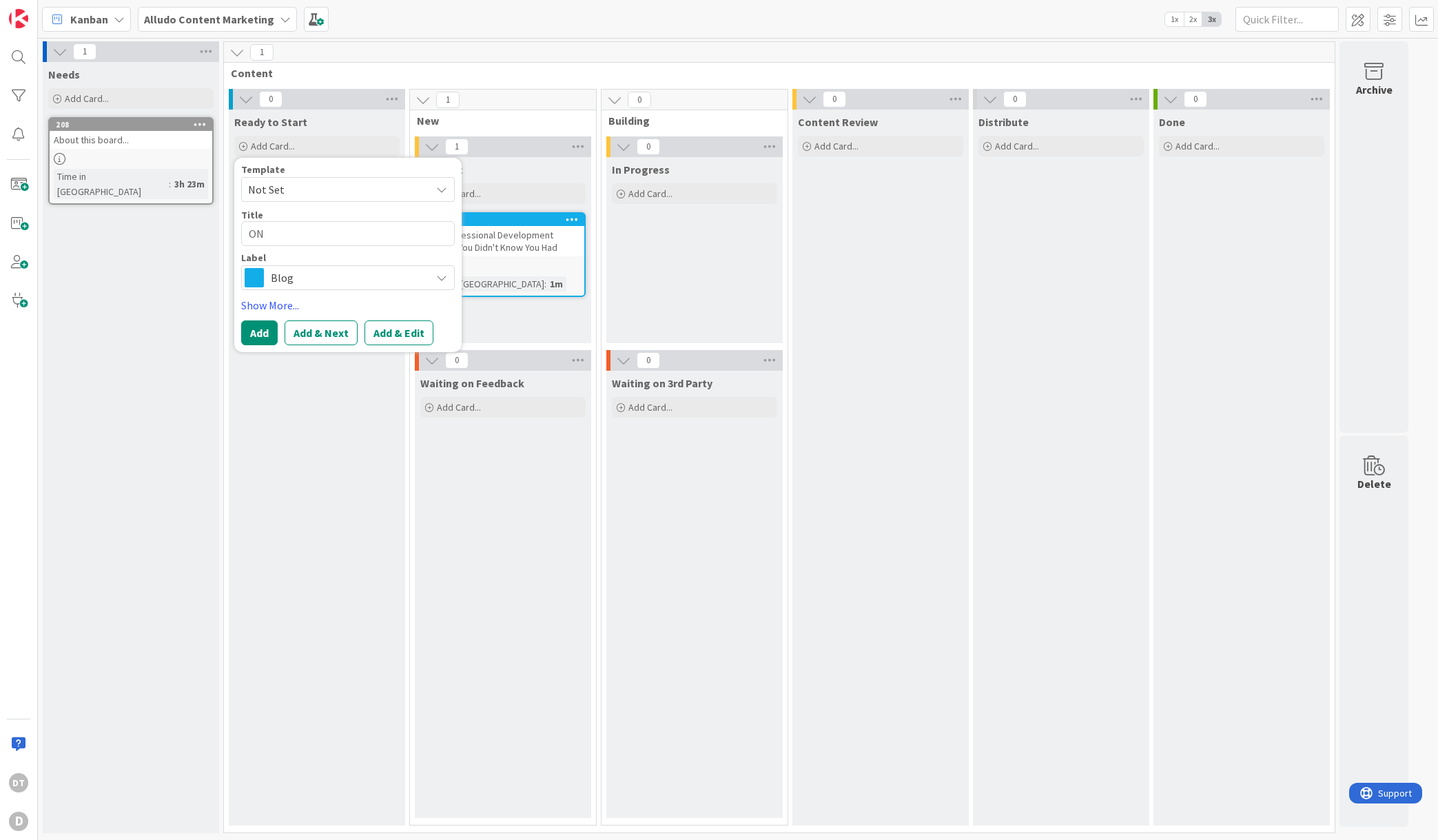
type textarea "ON"
type textarea "x"
type textarea "ON"
type textarea "x"
type textarea "O"
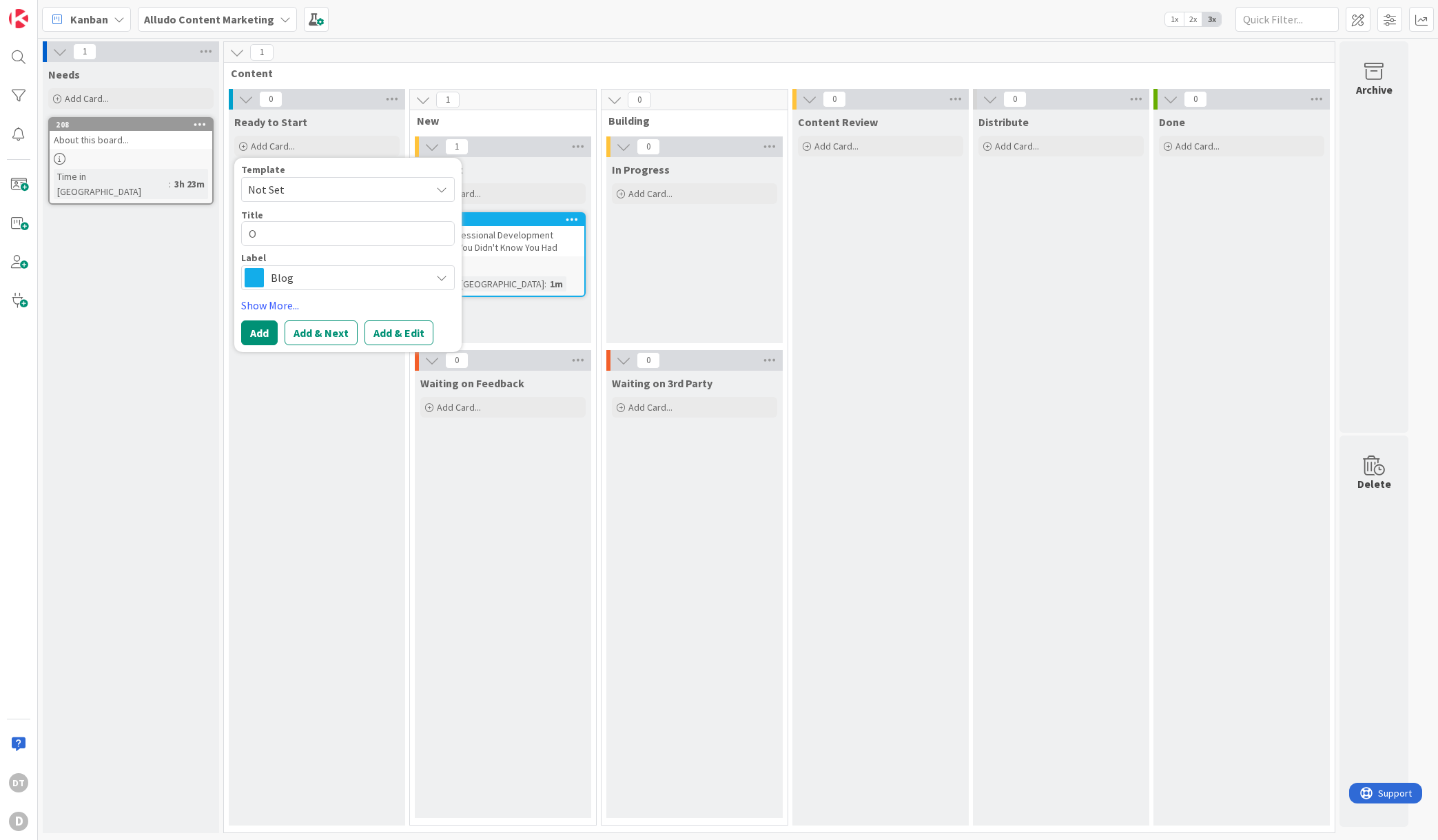
type textarea "x"
type textarea "On"
type textarea "x"
type textarea "On"
type textarea "x"
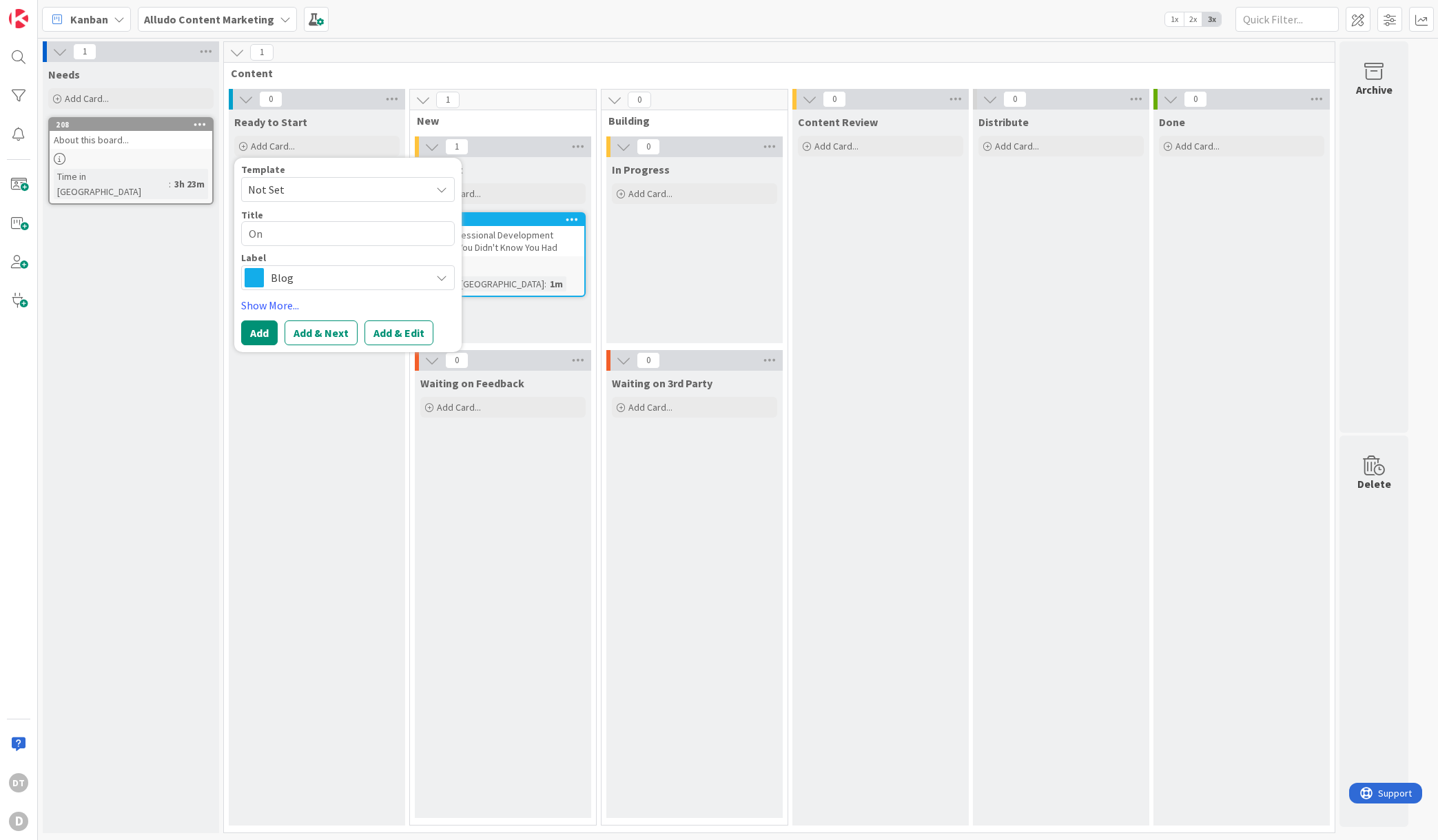
type textarea "On P"
type textarea "x"
type textarea "On Pag"
type textarea "x"
type textarea "On Page"
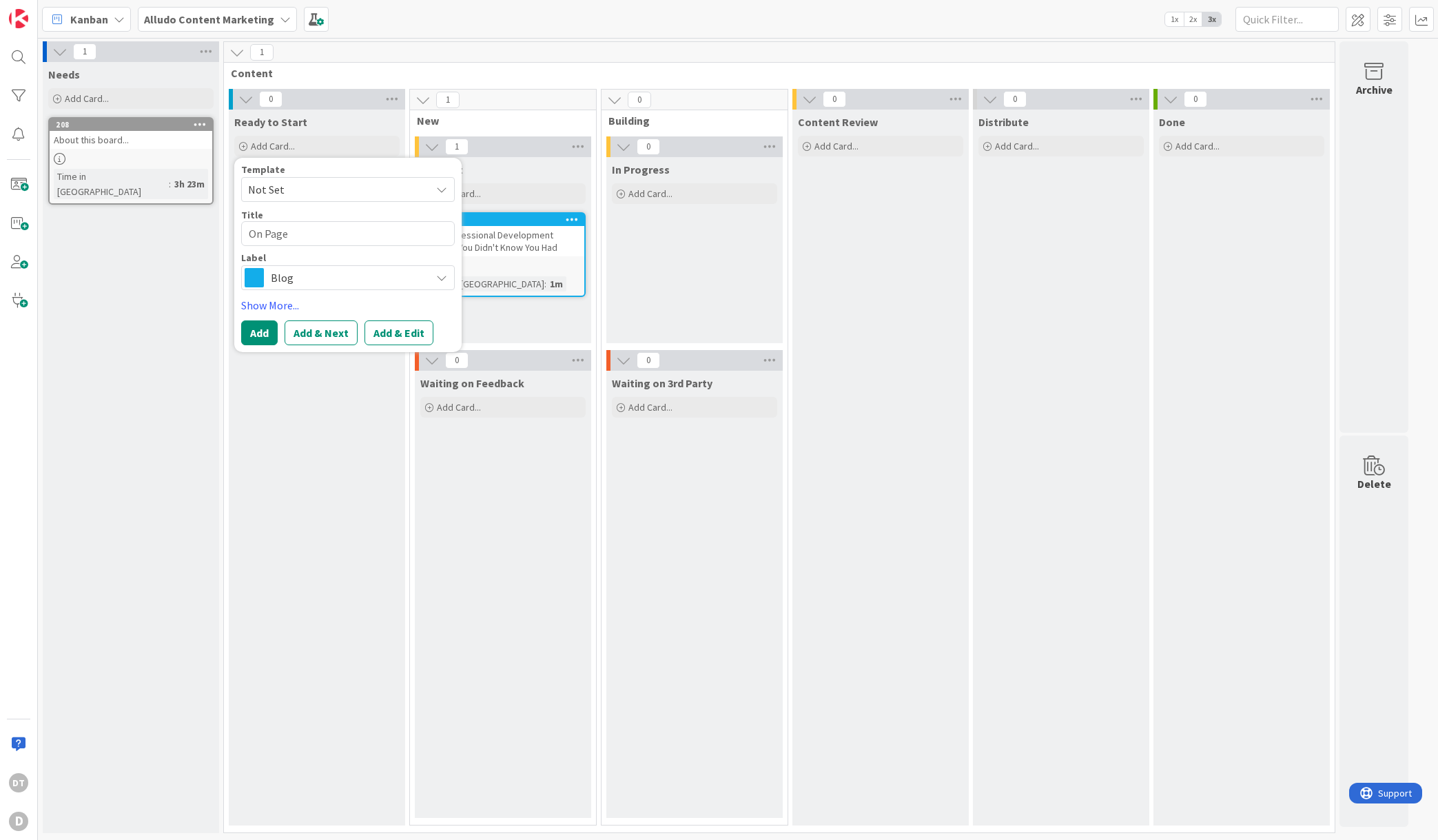
type textarea "x"
type textarea "On Pager"
type textarea "x"
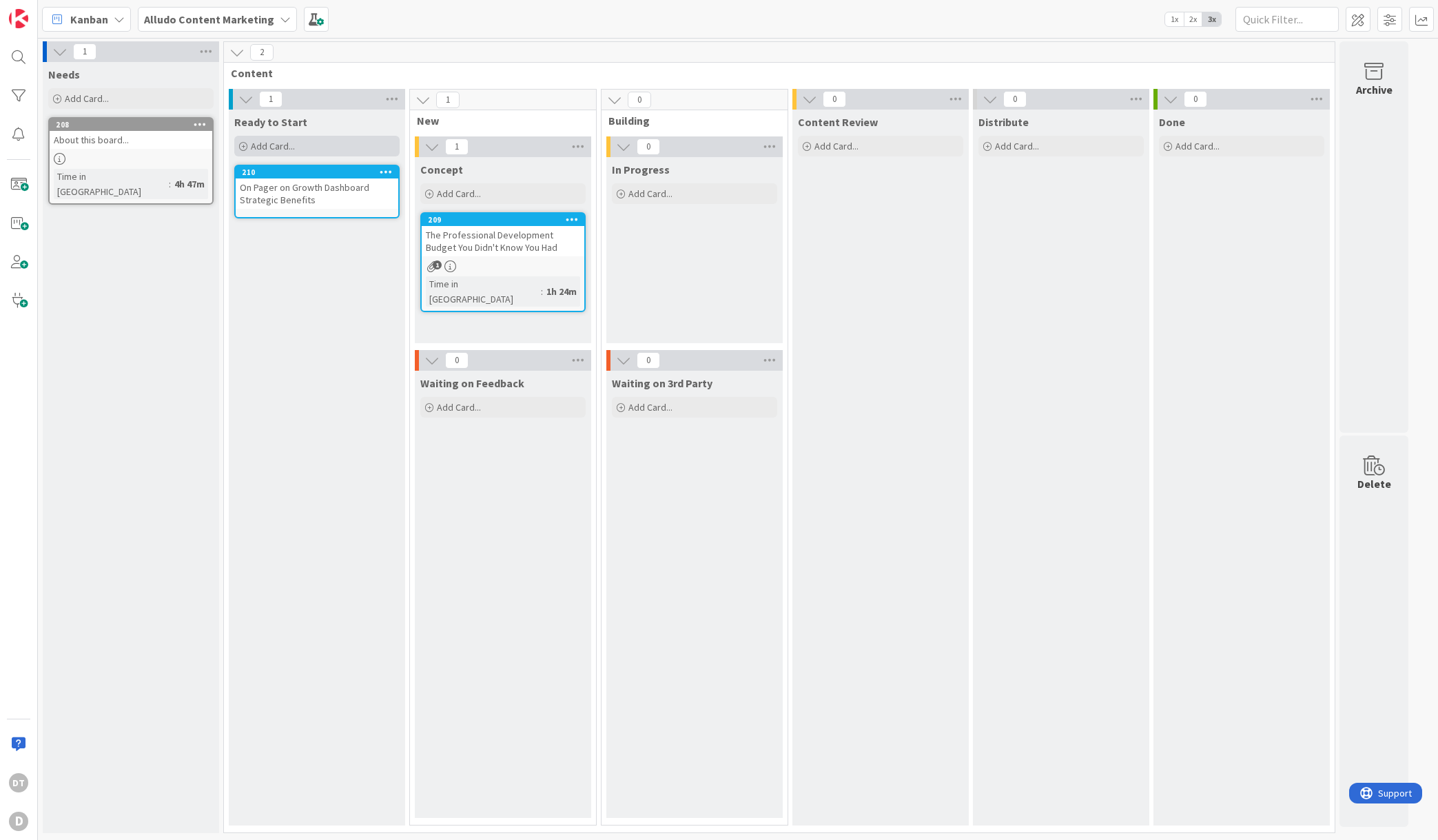
click at [275, 147] on span "Add Card..." at bounding box center [272, 146] width 44 height 12
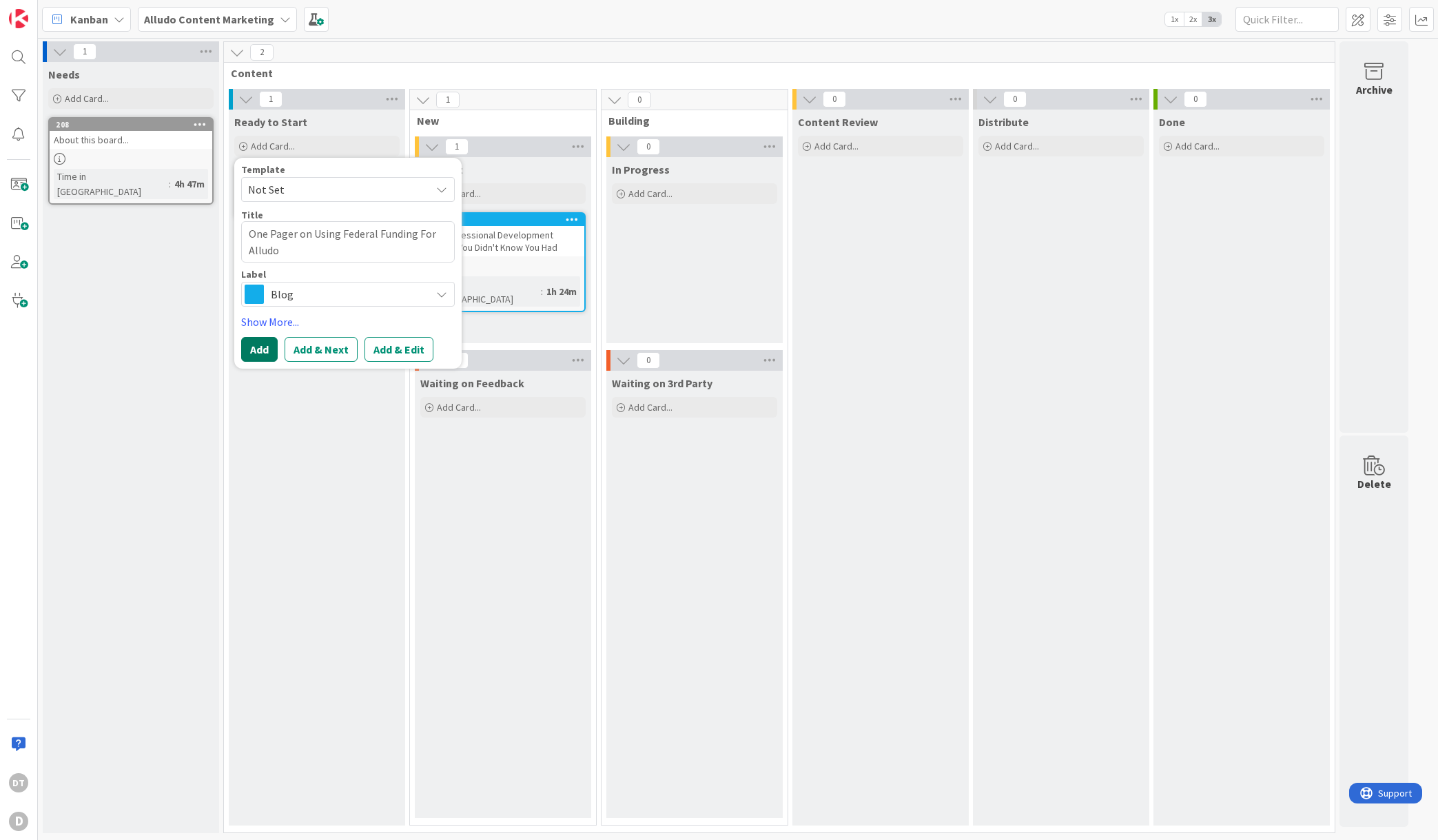
click at [261, 345] on button "Add" at bounding box center [260, 350] width 37 height 25
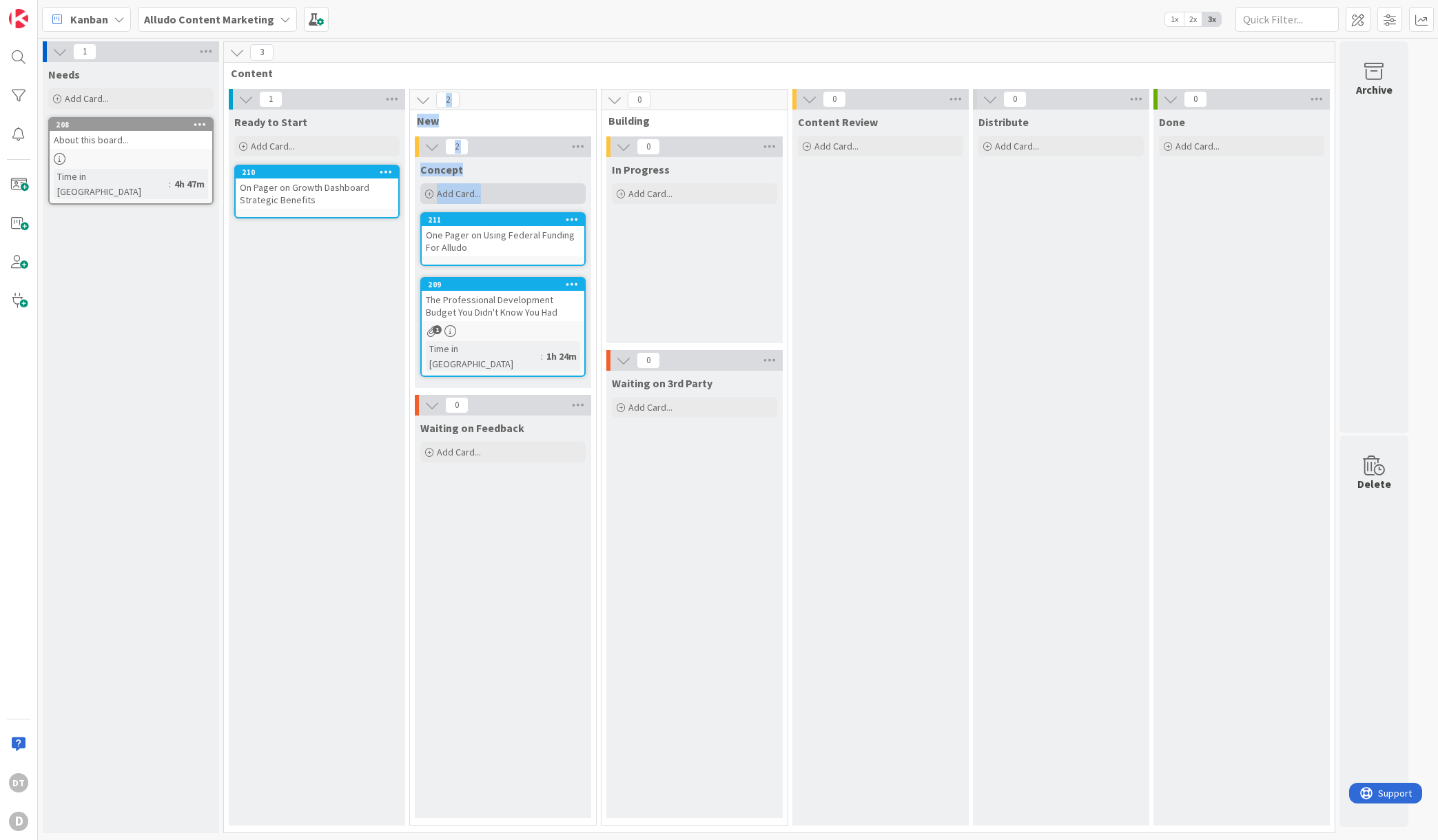
drag, startPoint x: 314, startPoint y: 162, endPoint x: 511, endPoint y: 201, distance: 200.8
click at [511, 201] on div "1 Ready to Start Add Card... Template Not Set Title 0 / 128 Label Blog Show Mor…" at bounding box center [779, 460] width 1105 height 743
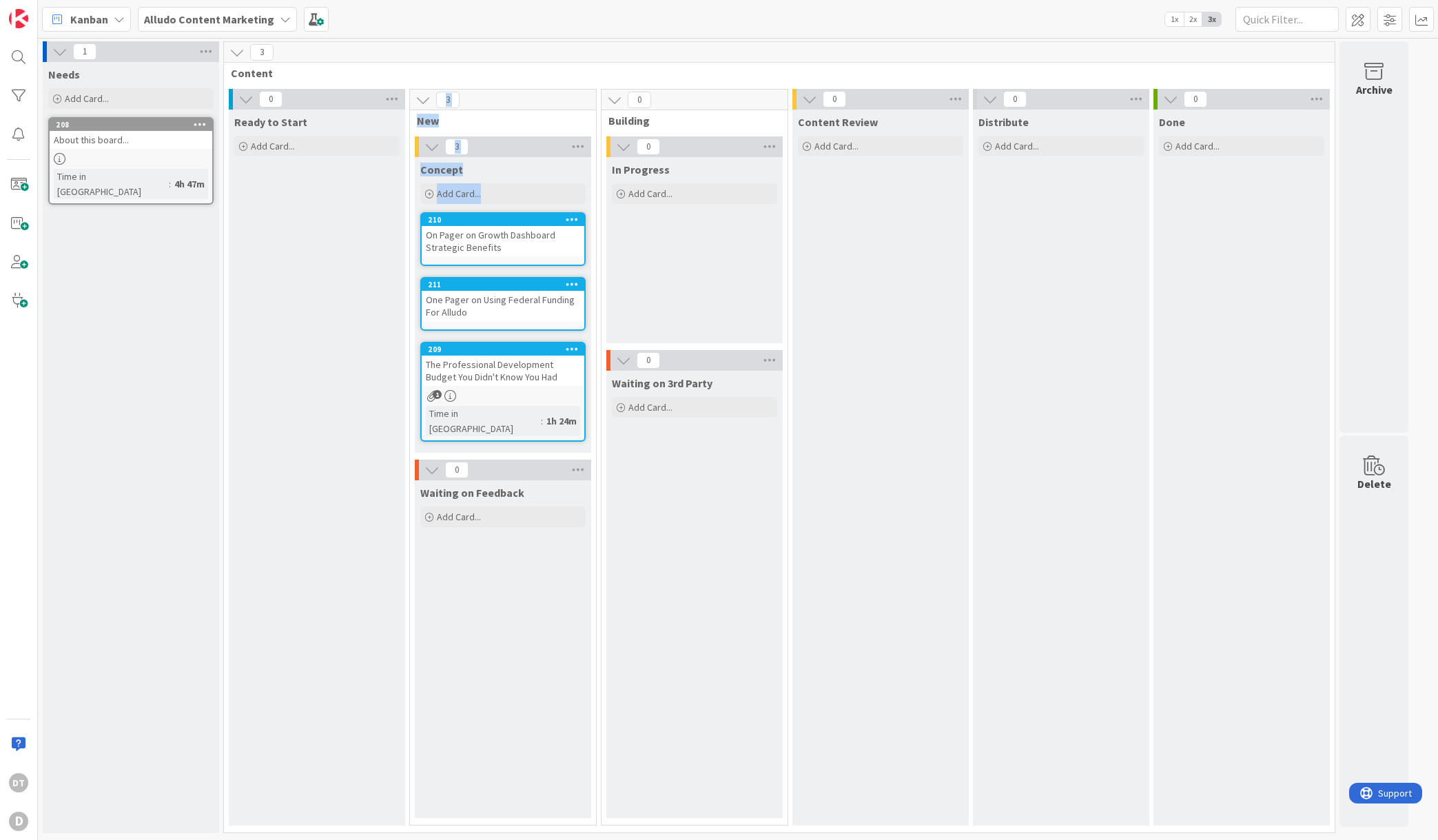
click at [334, 225] on div "Ready to Start Add Card... Template Not Set Title 0 / 128 Label Blog Show More.…" at bounding box center [317, 468] width 177 height 716
click at [571, 349] on icon at bounding box center [572, 349] width 13 height 10
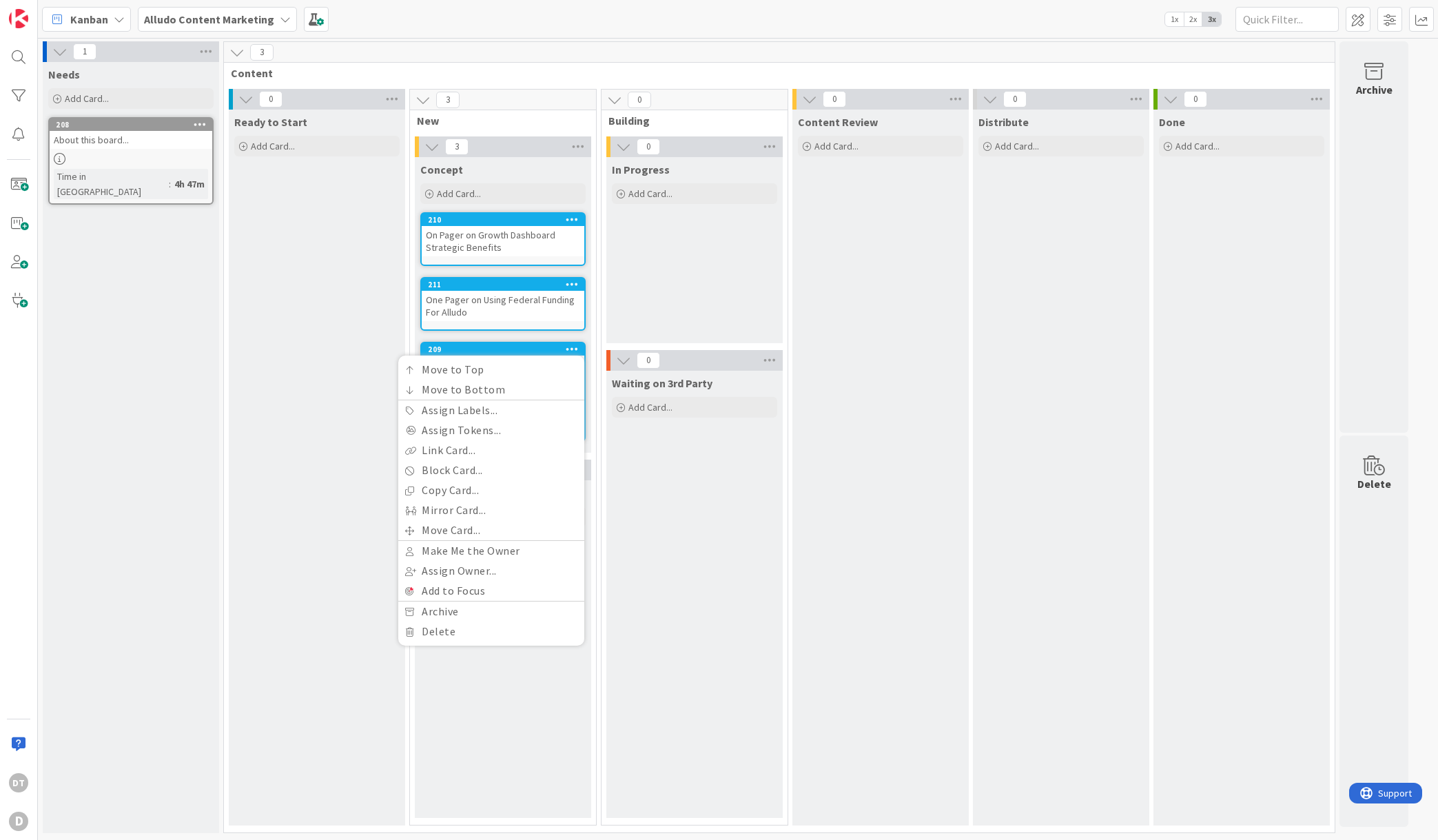
click at [571, 349] on icon at bounding box center [572, 349] width 13 height 10
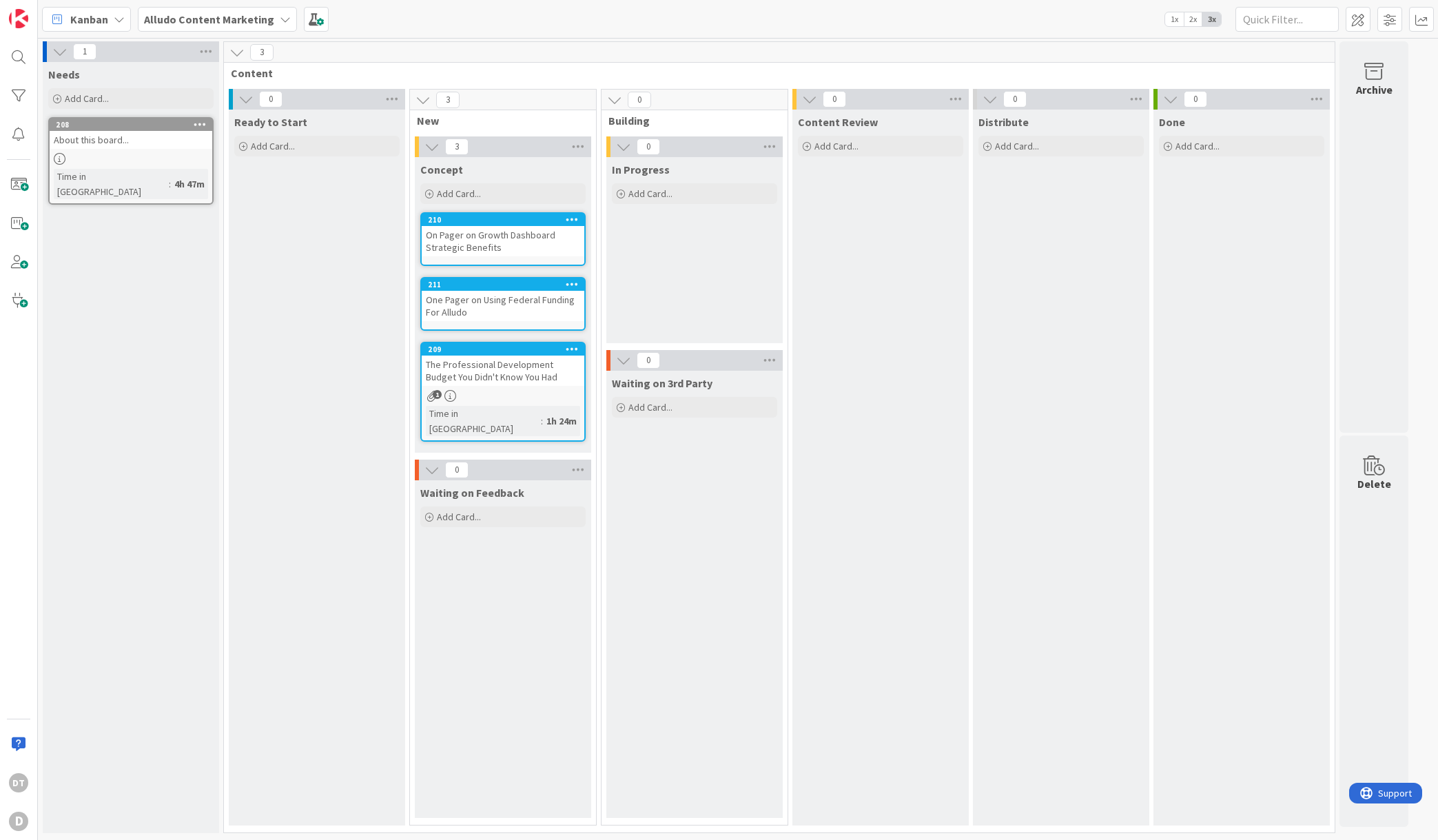
click at [571, 349] on icon at bounding box center [572, 349] width 13 height 10
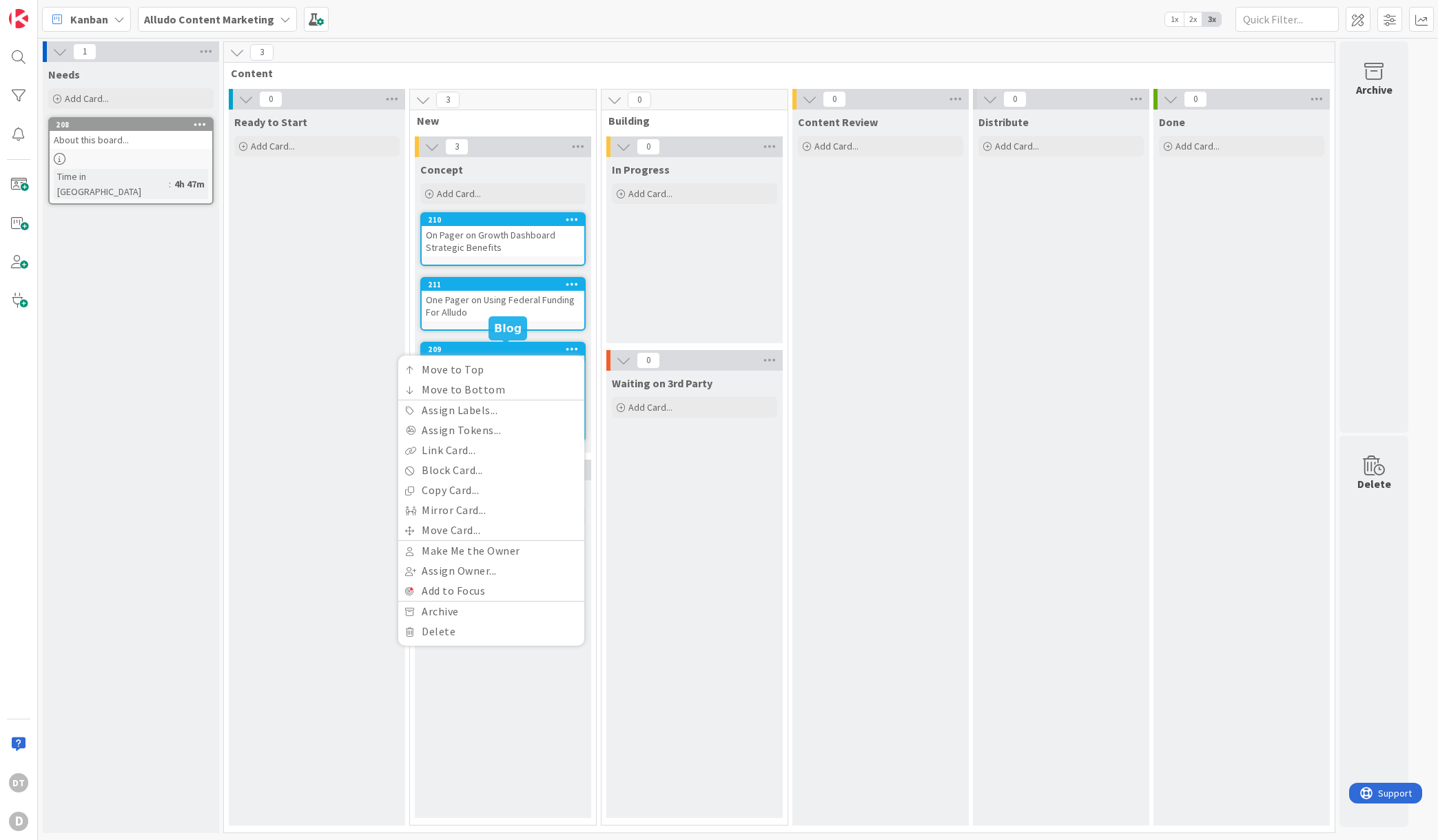
click at [496, 343] on div "209 Move to Top Move to Bottom Assign Labels... Assign Tokens... Link Card... B…" at bounding box center [502, 349] width 162 height 12
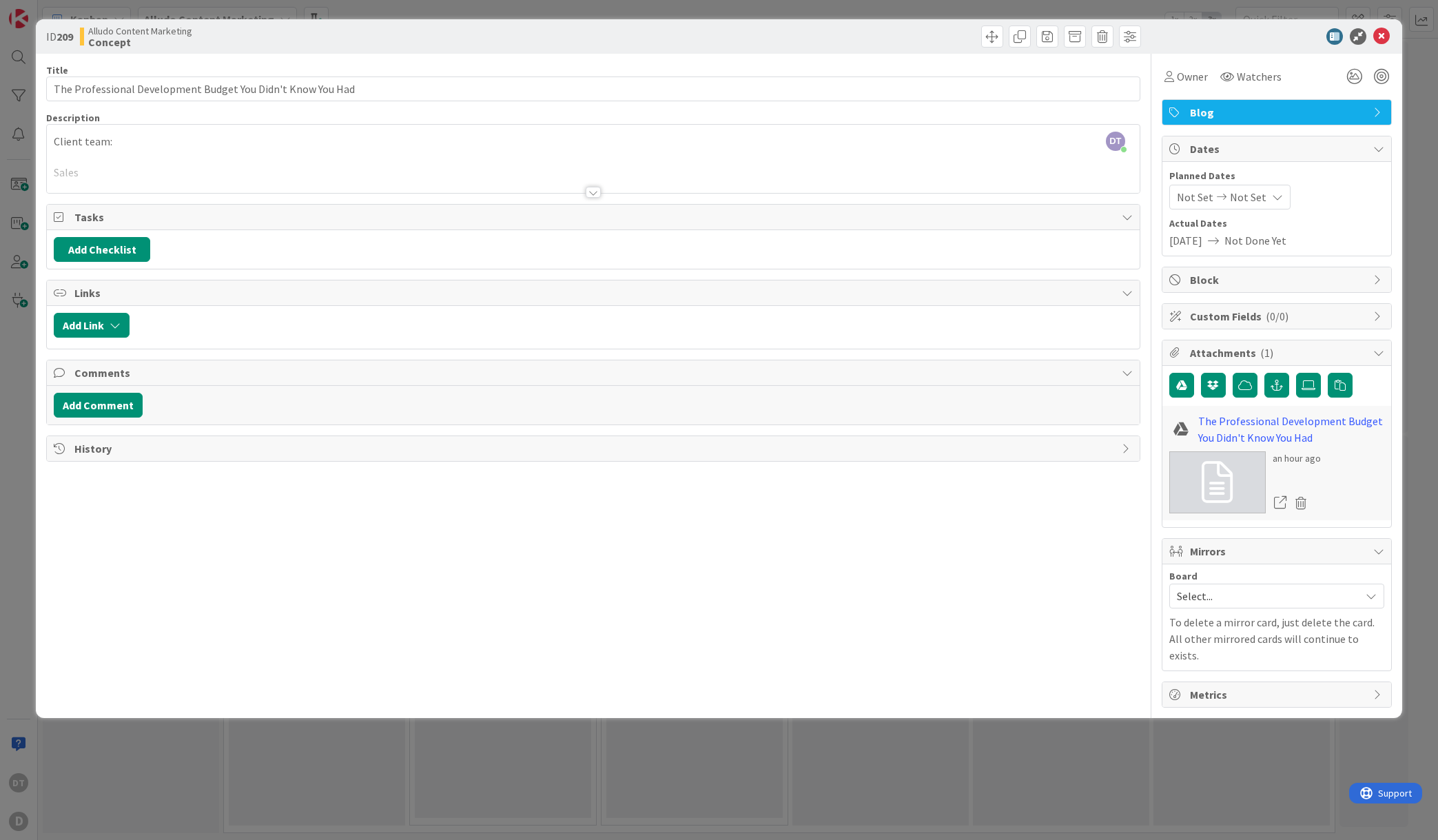
click at [182, 168] on div at bounding box center [593, 176] width 1092 height 35
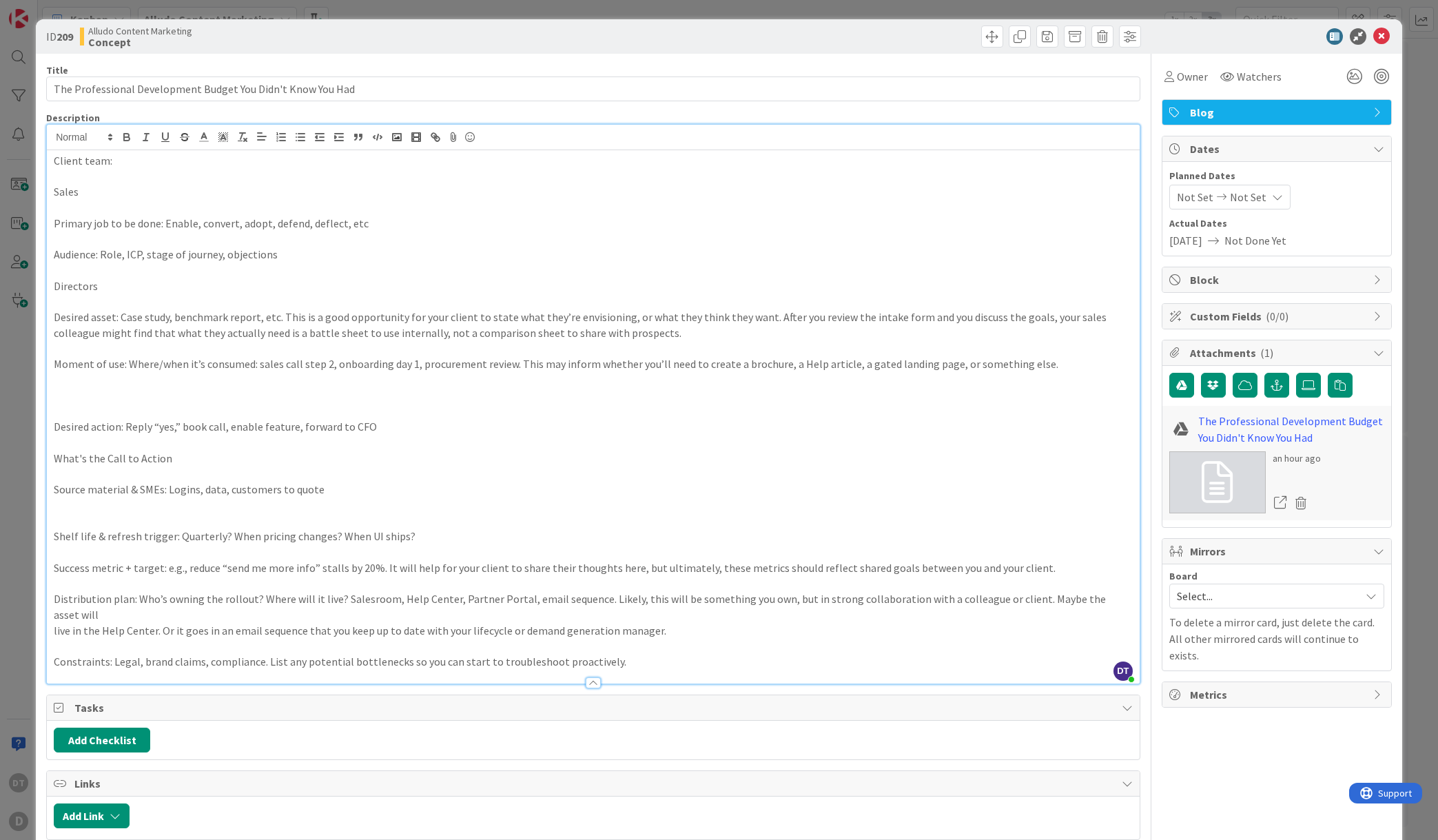
click at [203, 206] on p at bounding box center [594, 207] width 1079 height 16
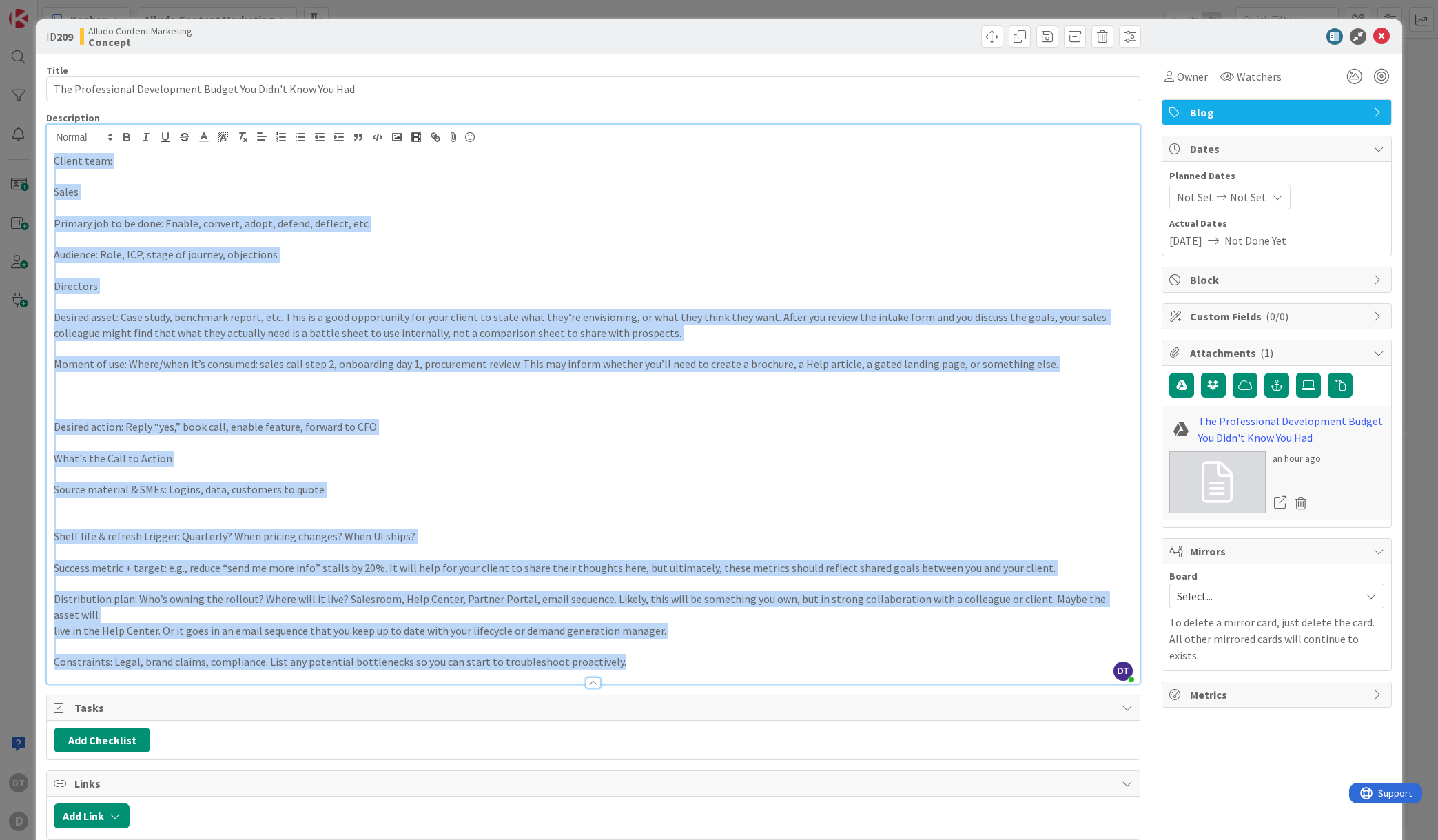
copy div "Loremi dolo: Sitam Consect adi el se doei: Tempor, incidid, utlab, etdolo, magn…"
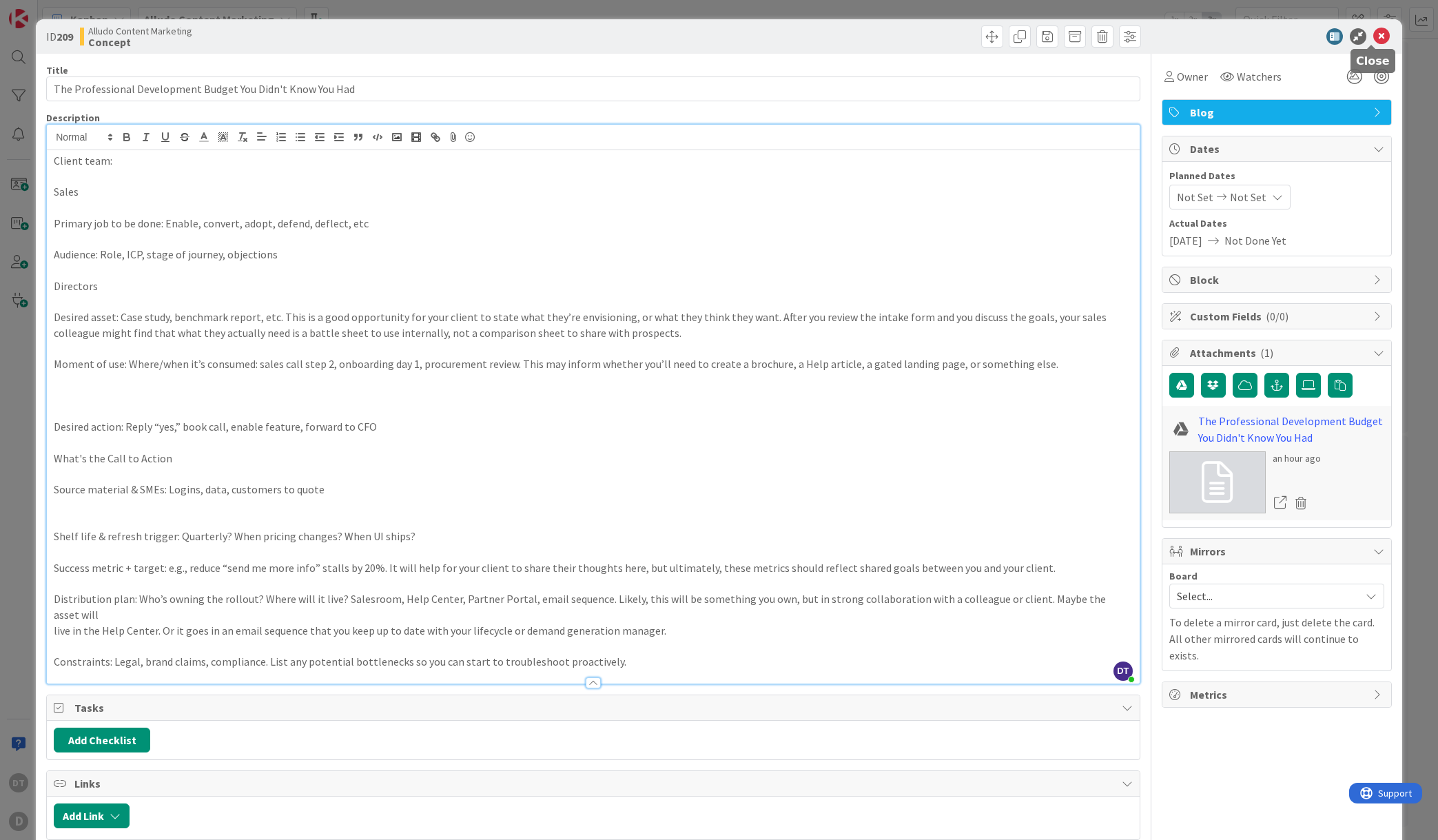
click at [1373, 38] on icon at bounding box center [1381, 37] width 17 height 17
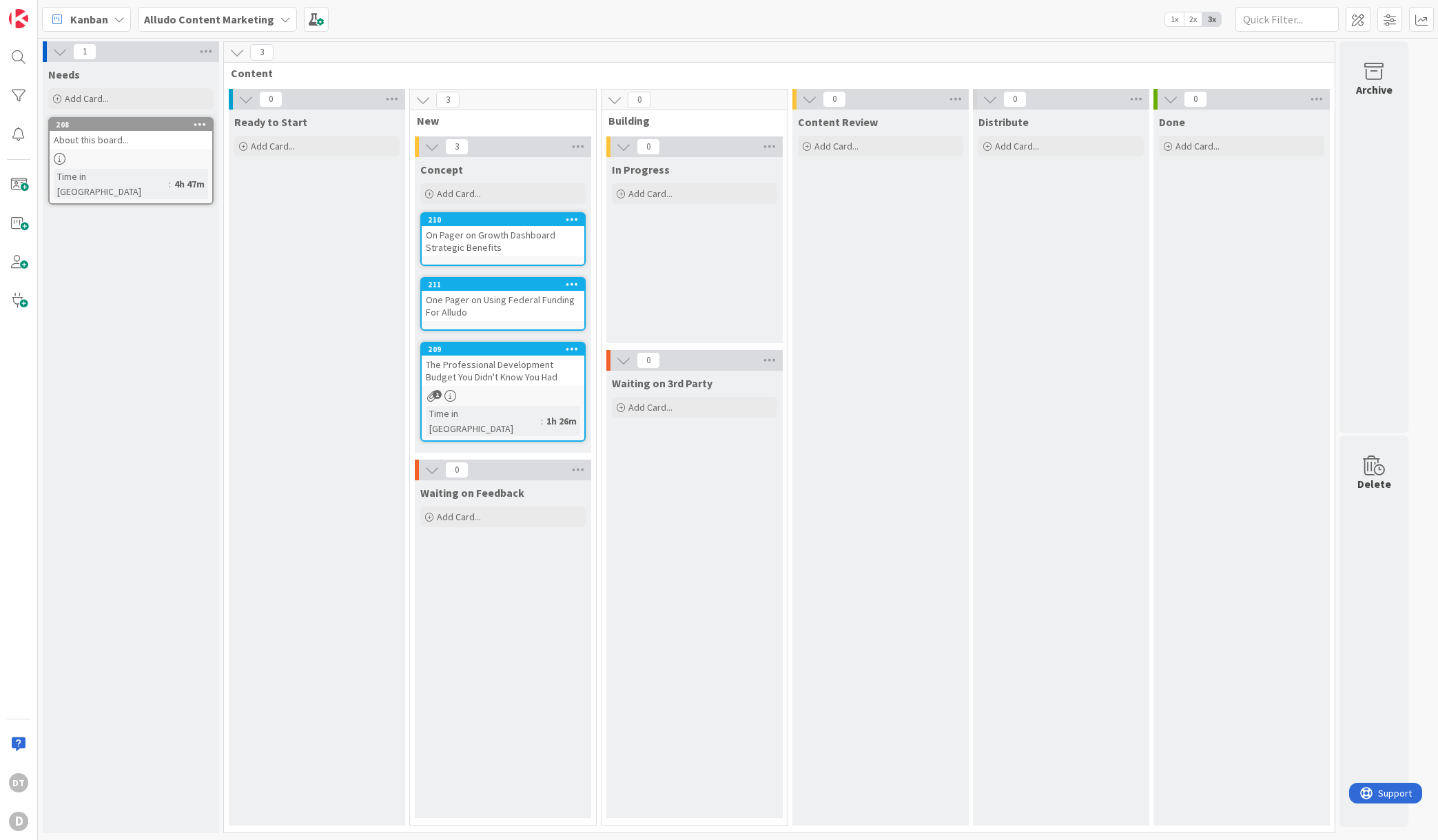
click at [570, 221] on icon at bounding box center [572, 219] width 13 height 10
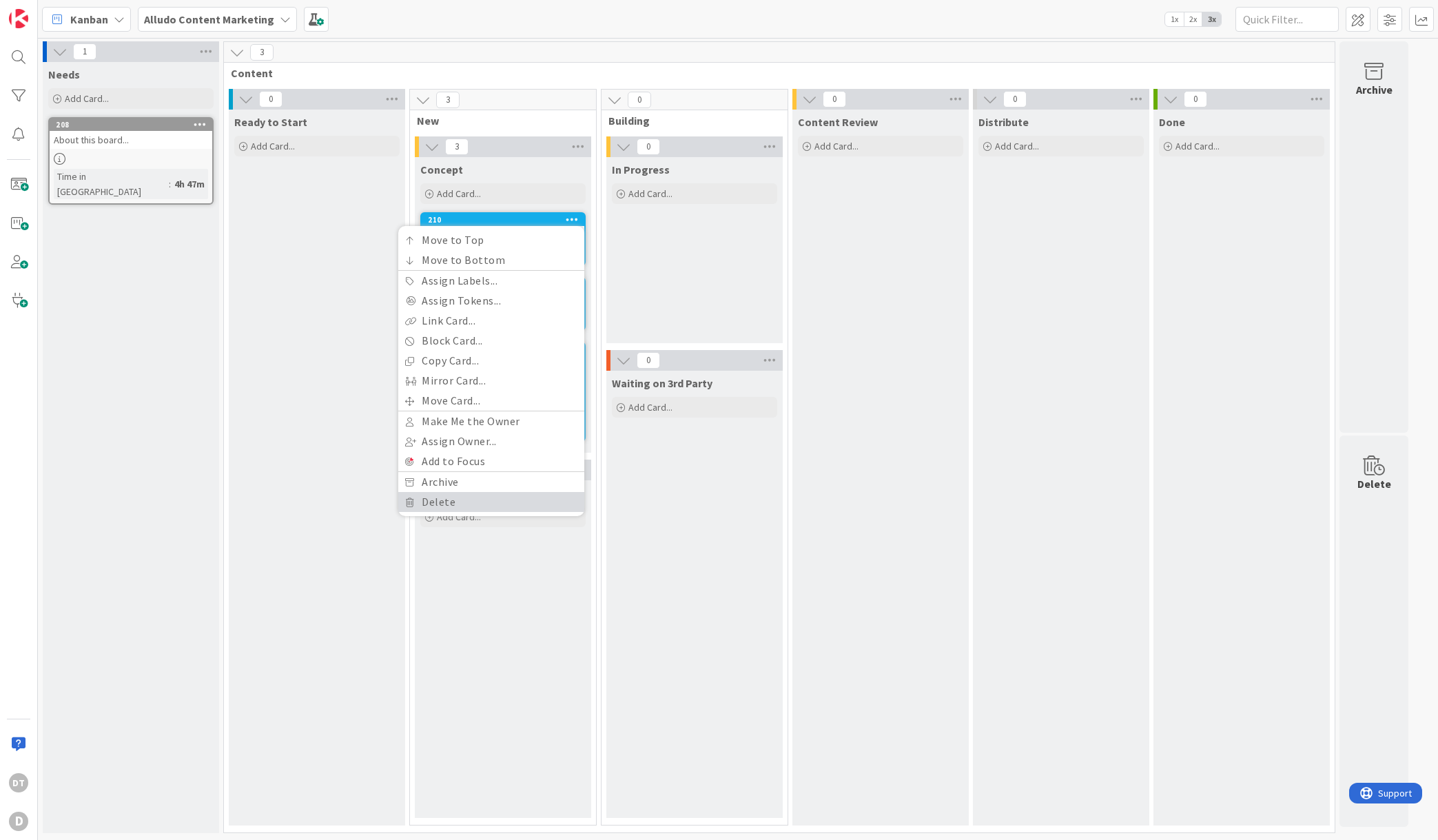
click at [438, 495] on link "Delete" at bounding box center [490, 502] width 186 height 20
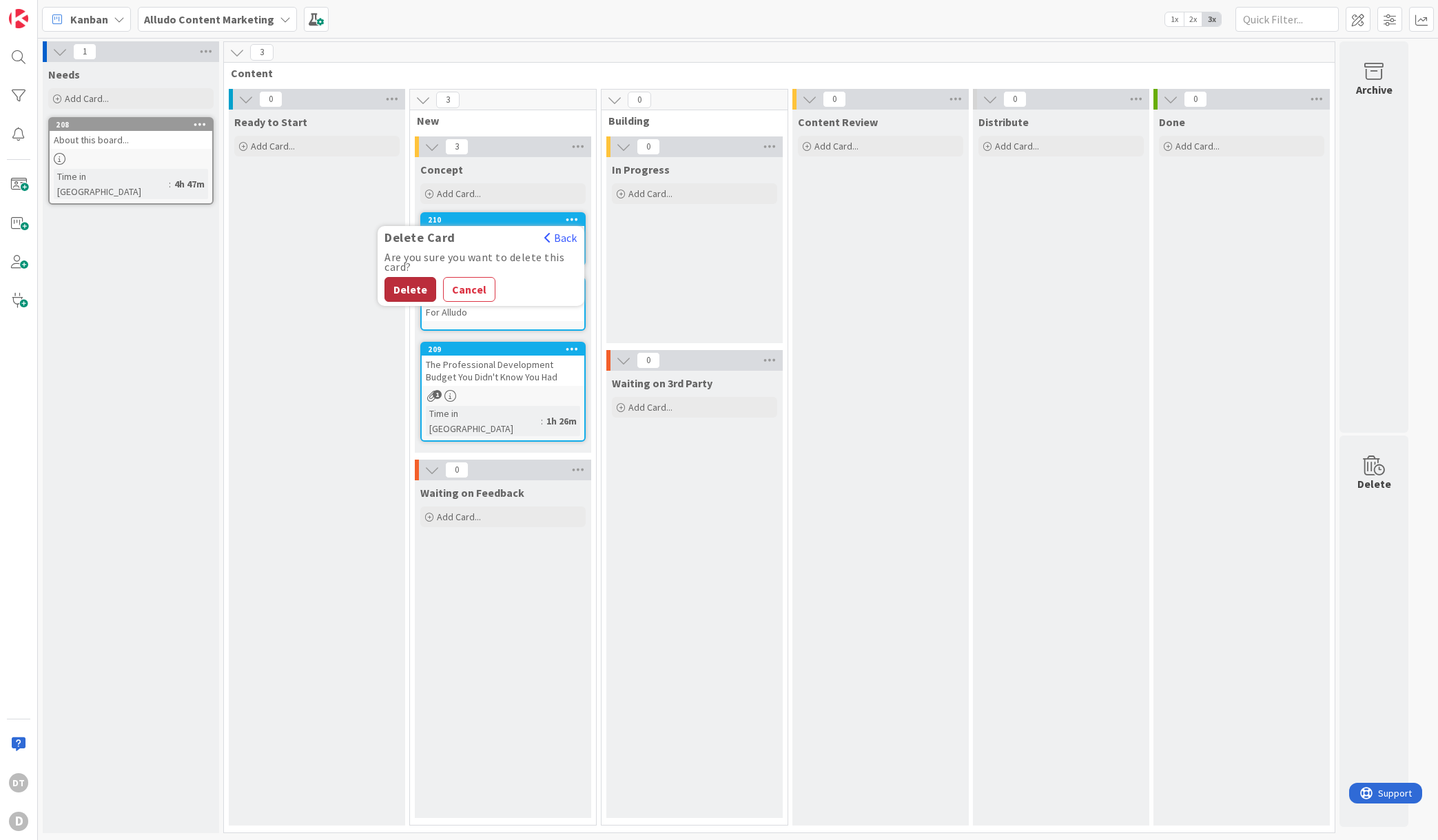
click at [410, 281] on button "Delete" at bounding box center [411, 290] width 52 height 25
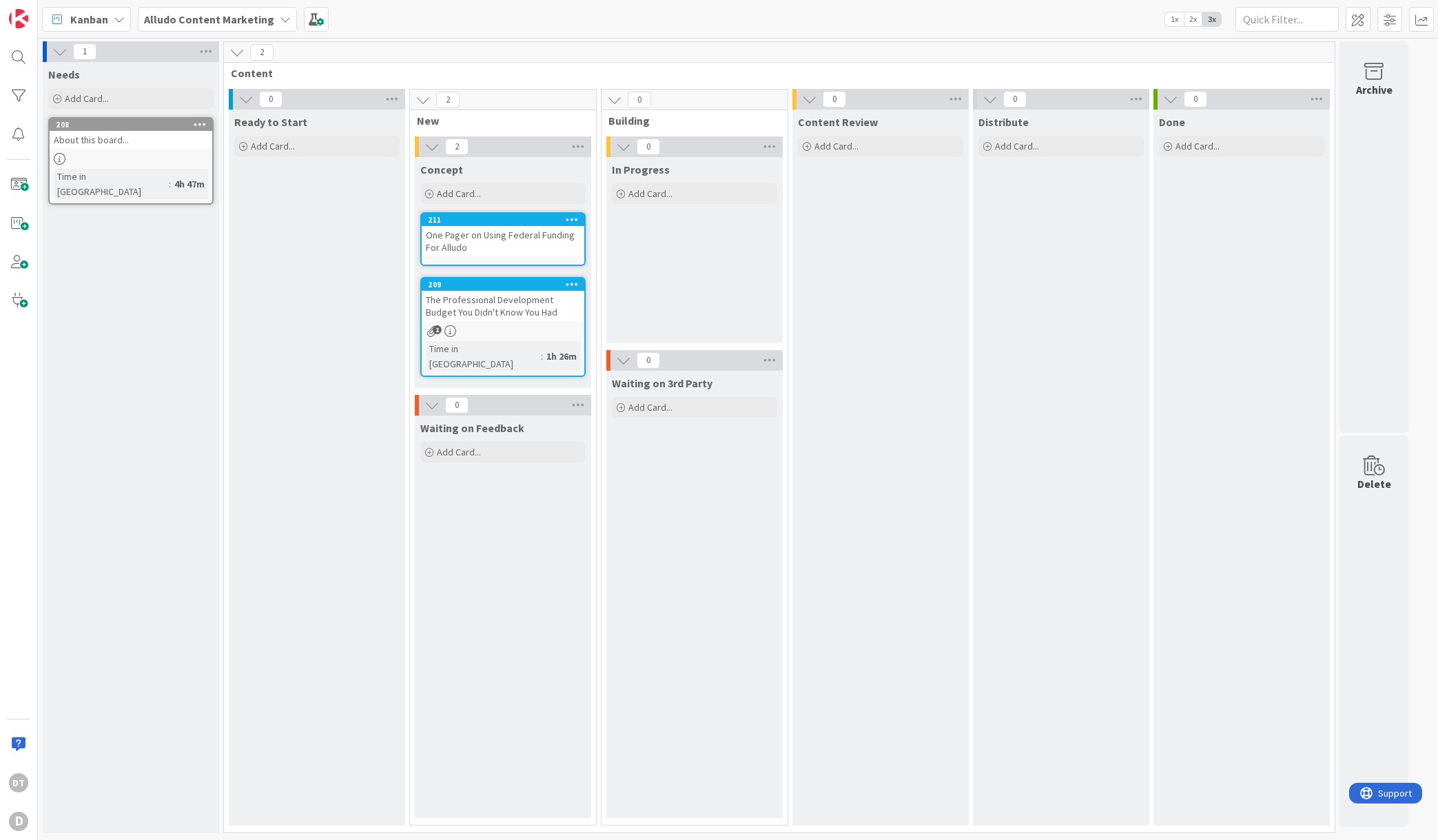
click at [576, 215] on icon at bounding box center [572, 219] width 13 height 10
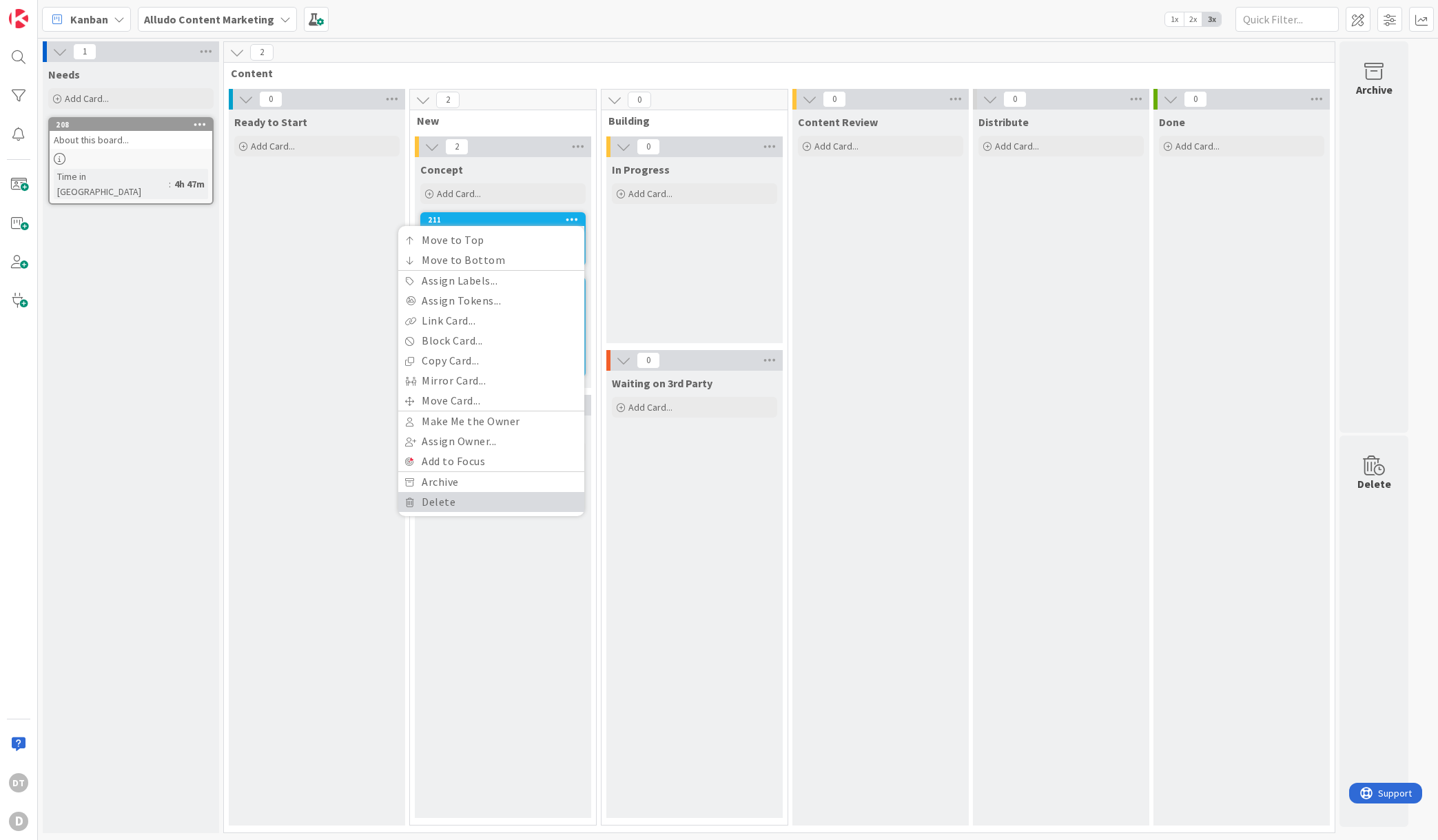
click at [433, 500] on link "Delete" at bounding box center [490, 502] width 186 height 20
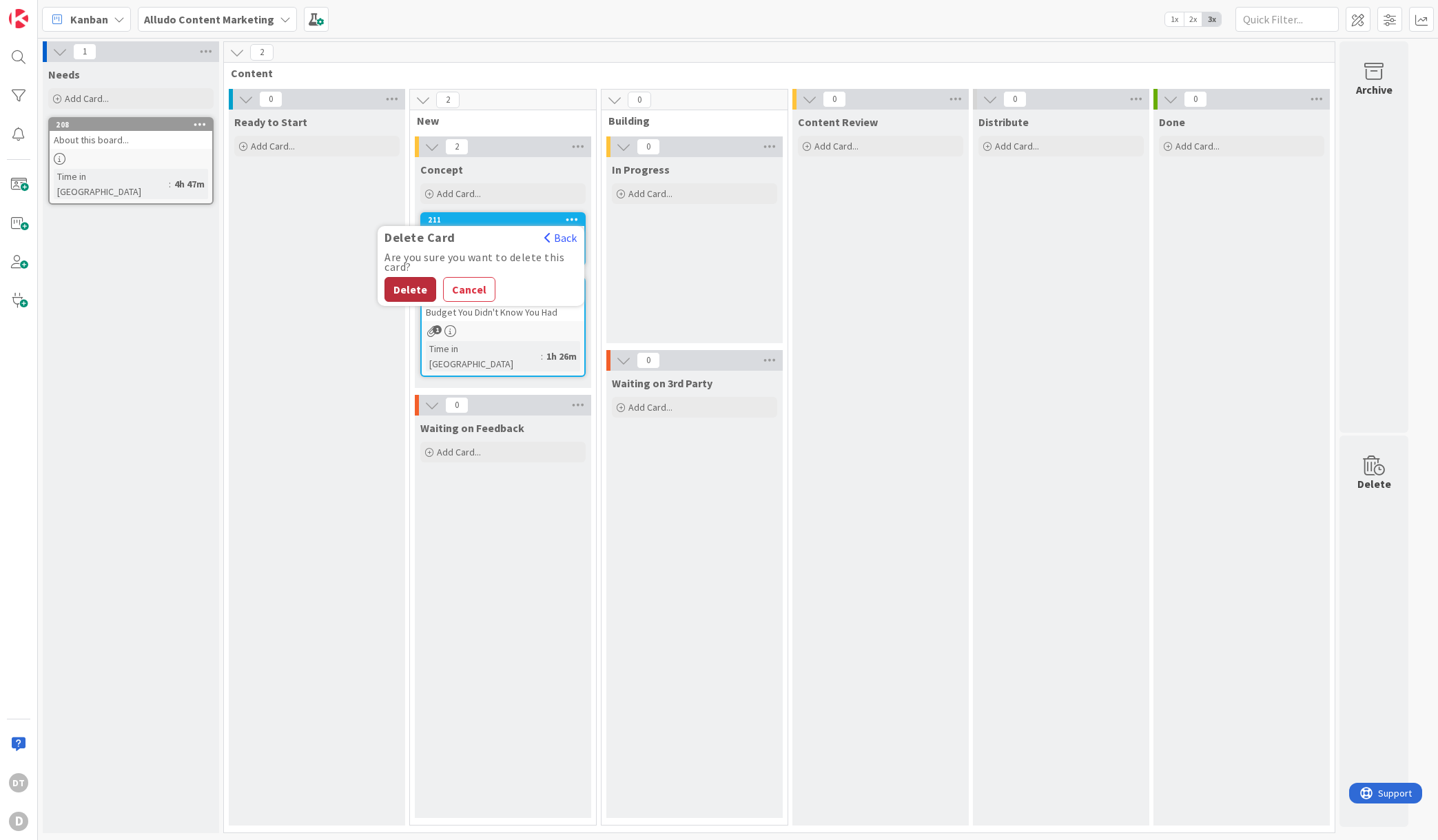
click at [407, 281] on button "Delete" at bounding box center [411, 290] width 52 height 25
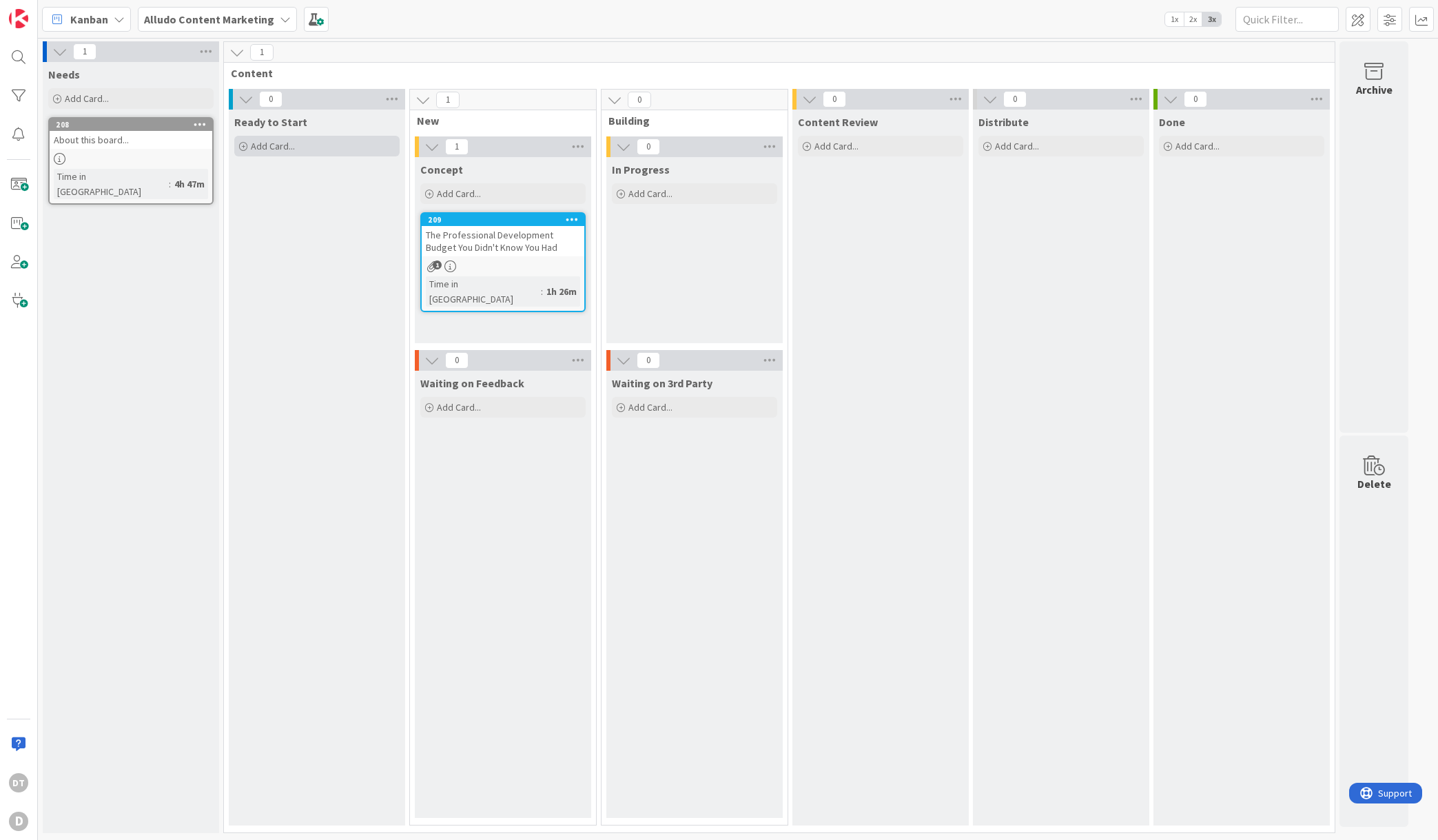
click at [277, 154] on div "Add Card..." at bounding box center [316, 146] width 166 height 21
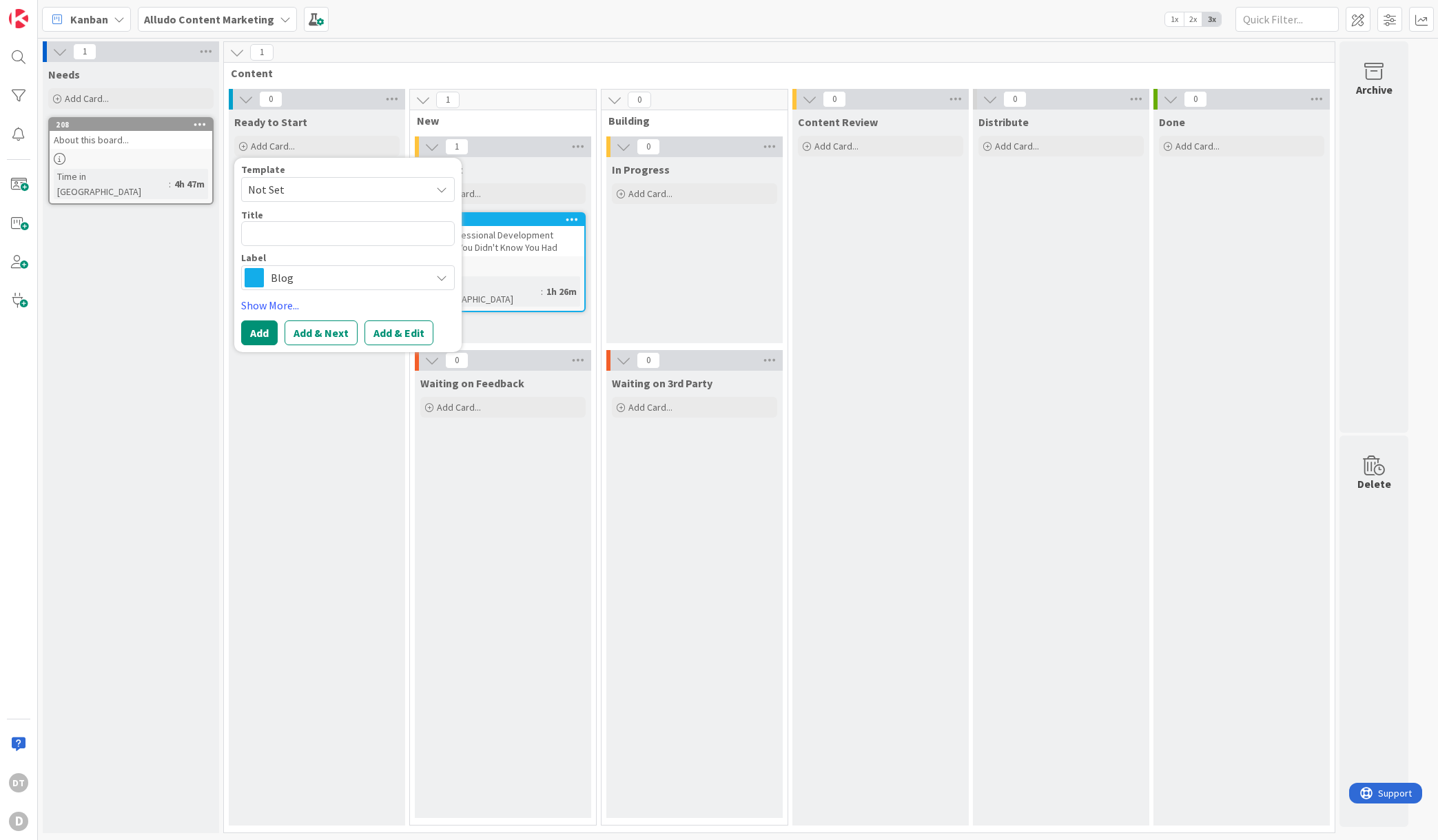
click at [291, 186] on span "Not Set" at bounding box center [334, 190] width 172 height 18
click at [302, 251] on link "Add Card Templates" at bounding box center [290, 252] width 97 height 25
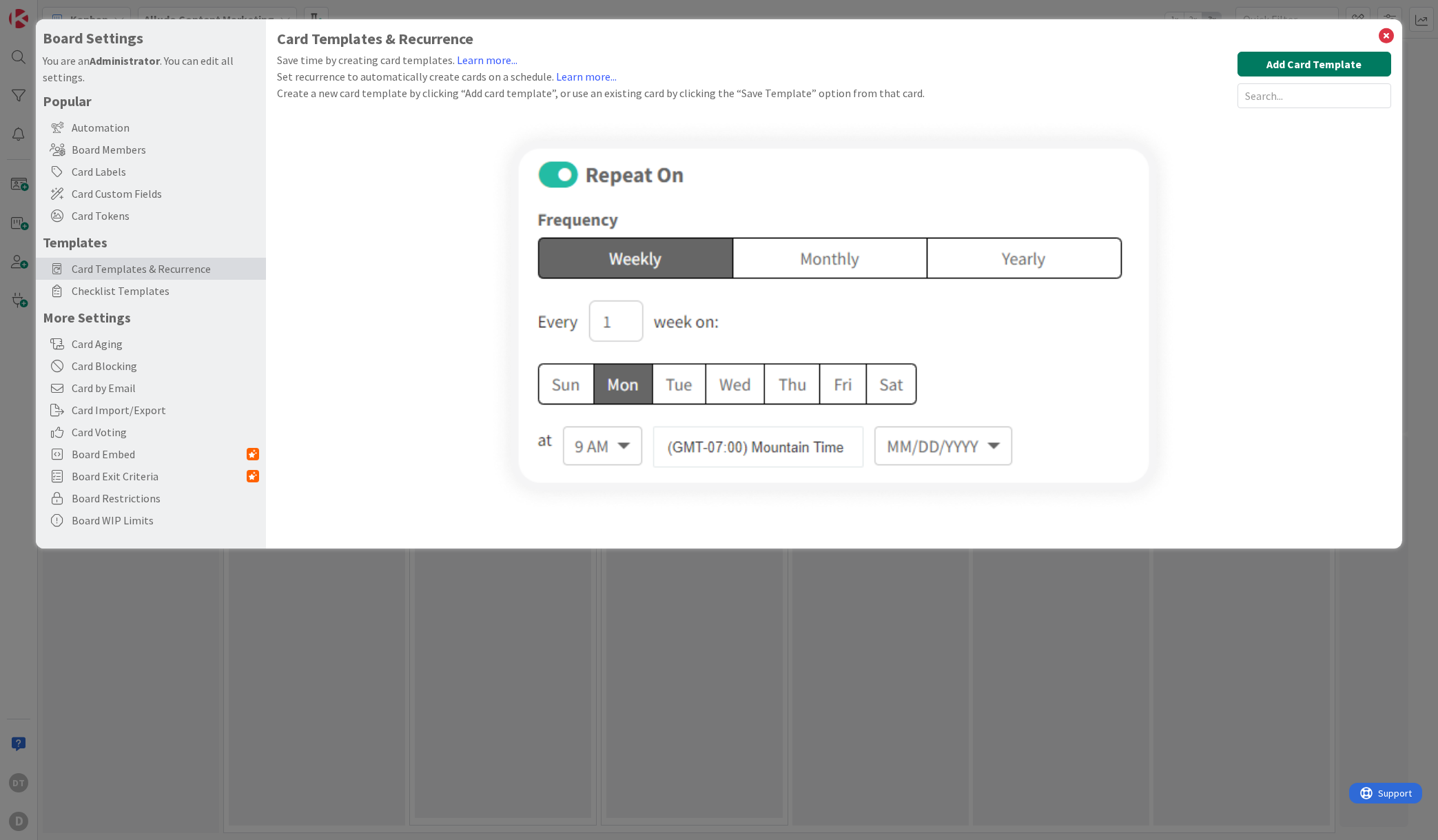
click at [1321, 61] on button "Add Card Template" at bounding box center [1314, 64] width 154 height 25
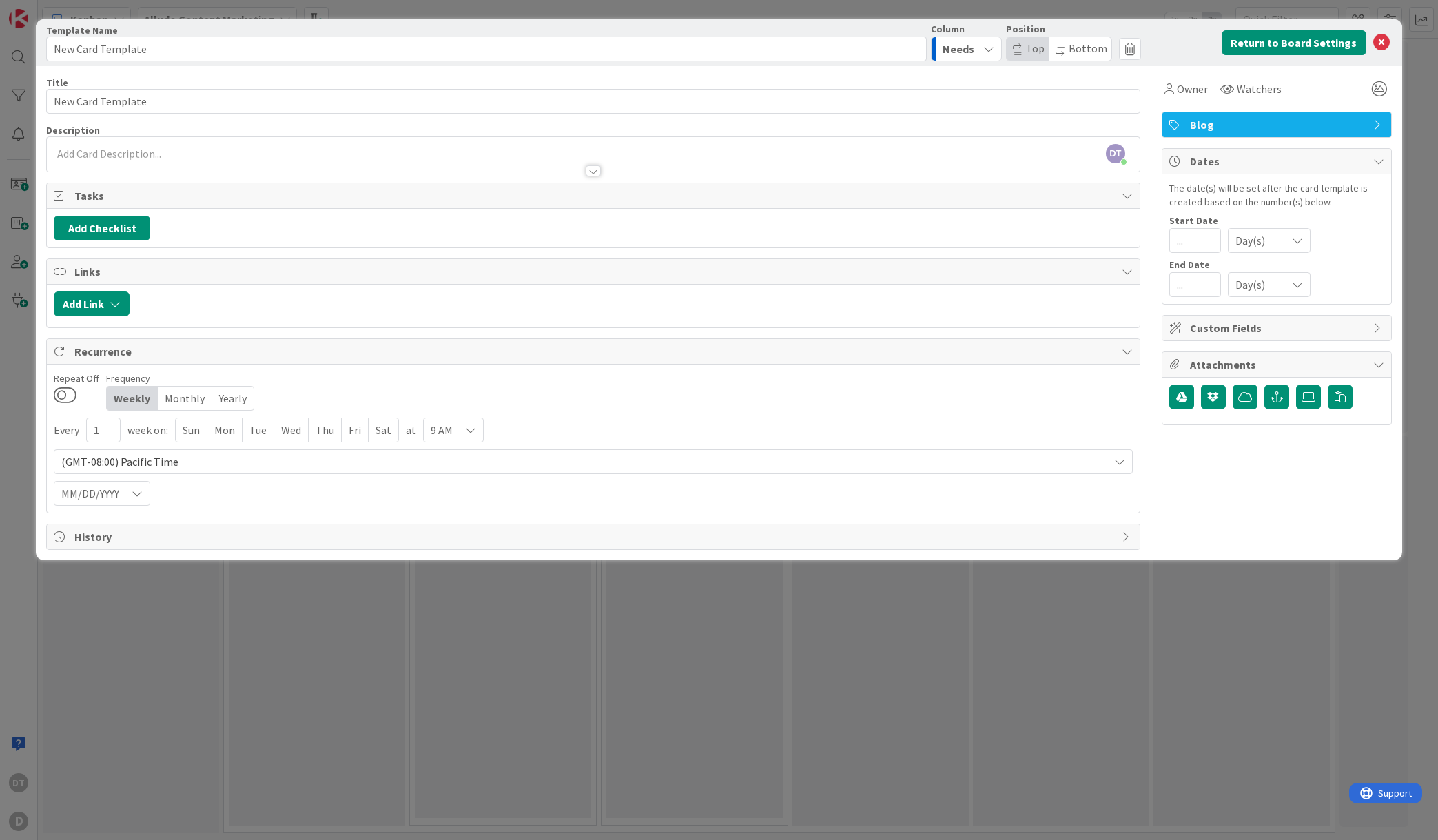
click at [1204, 122] on span "Blog" at bounding box center [1278, 125] width 177 height 17
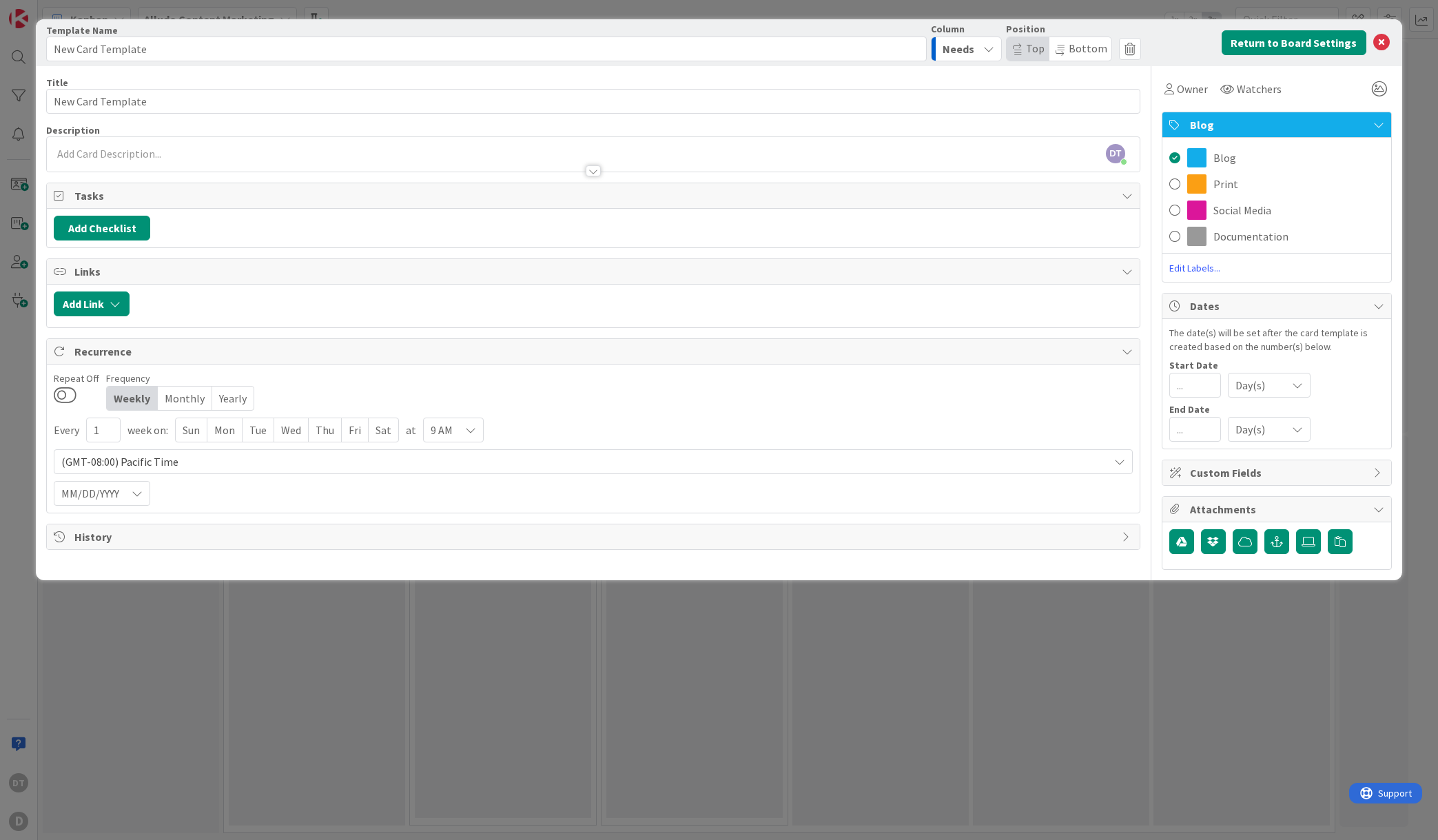
click at [1200, 270] on span "Edit Labels..." at bounding box center [1276, 268] width 229 height 14
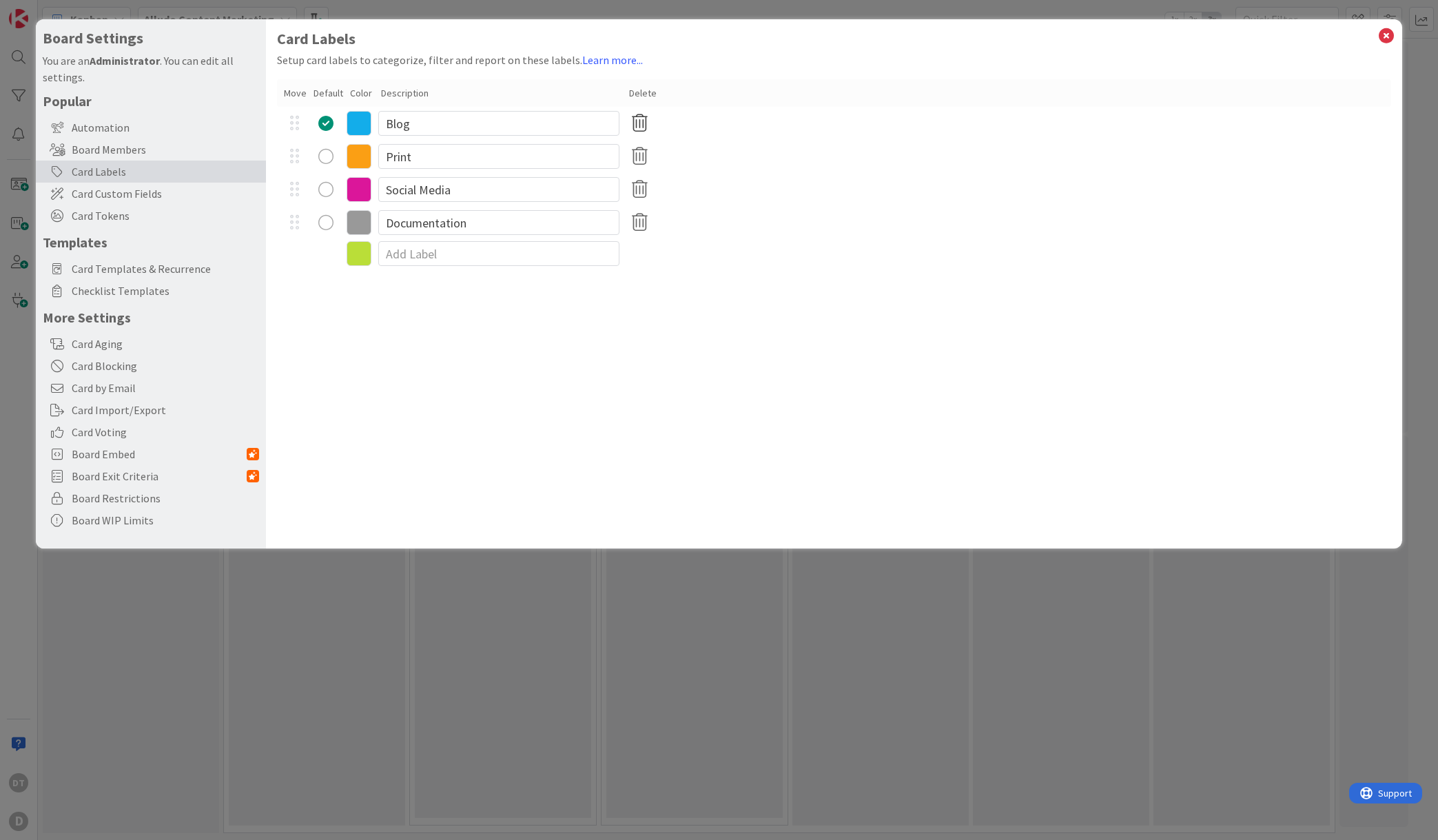
click at [641, 118] on icon at bounding box center [639, 123] width 27 height 29
click at [641, 123] on icon at bounding box center [639, 123] width 27 height 29
drag, startPoint x: 424, startPoint y: 122, endPoint x: 363, endPoint y: 120, distance: 61.0
click at [363, 120] on div "Blog" at bounding box center [834, 123] width 1114 height 33
drag, startPoint x: 445, startPoint y: 123, endPoint x: 341, endPoint y: 112, distance: 104.6
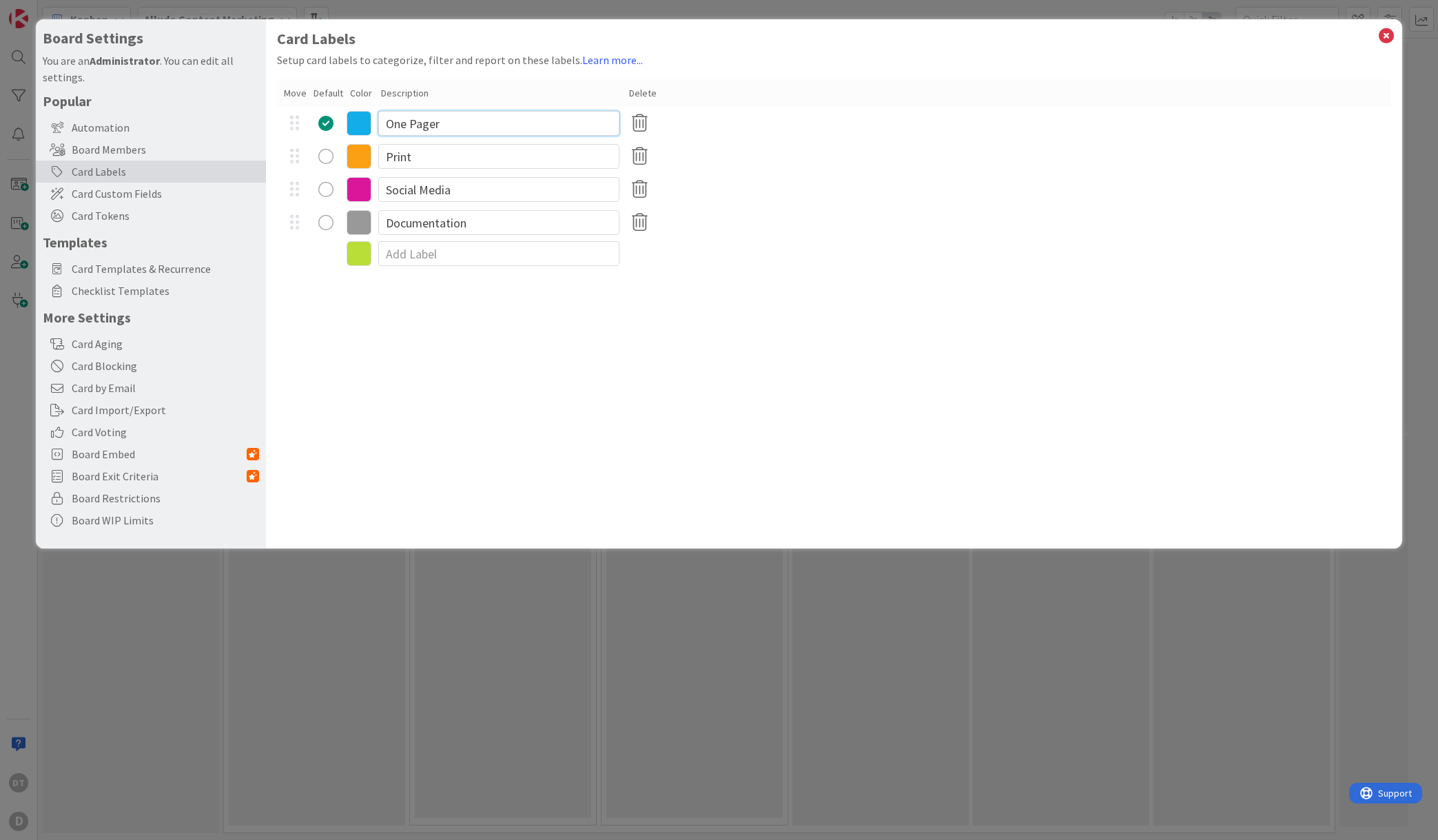
click at [341, 112] on div "One Pager" at bounding box center [834, 123] width 1114 height 33
click at [637, 153] on icon at bounding box center [639, 156] width 27 height 29
click at [664, 221] on button "Remove" at bounding box center [663, 222] width 59 height 25
click at [643, 151] on icon at bounding box center [639, 156] width 27 height 29
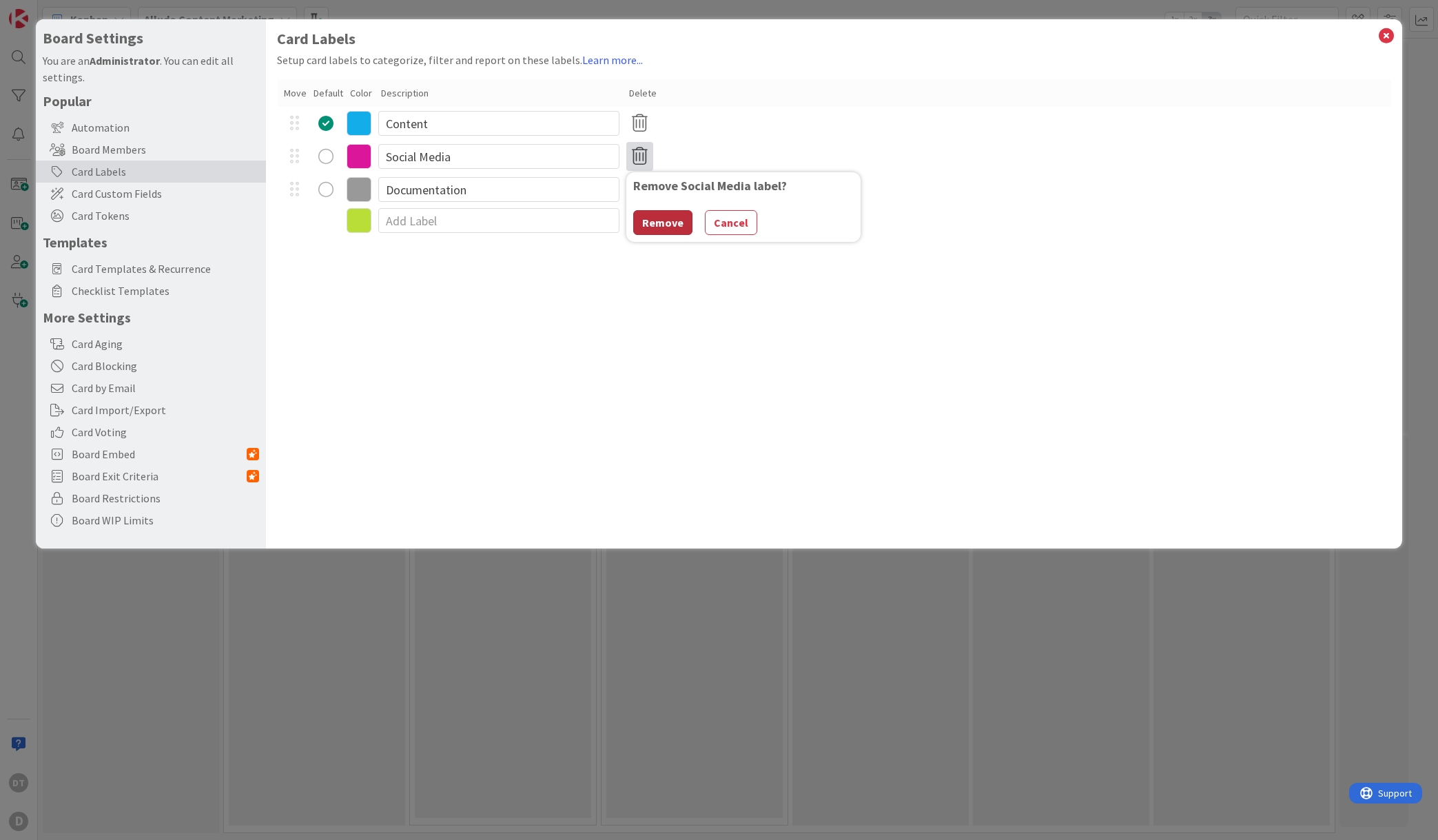
click at [670, 222] on button "Remove" at bounding box center [663, 222] width 59 height 25
click at [1385, 34] on icon at bounding box center [1386, 35] width 18 height 19
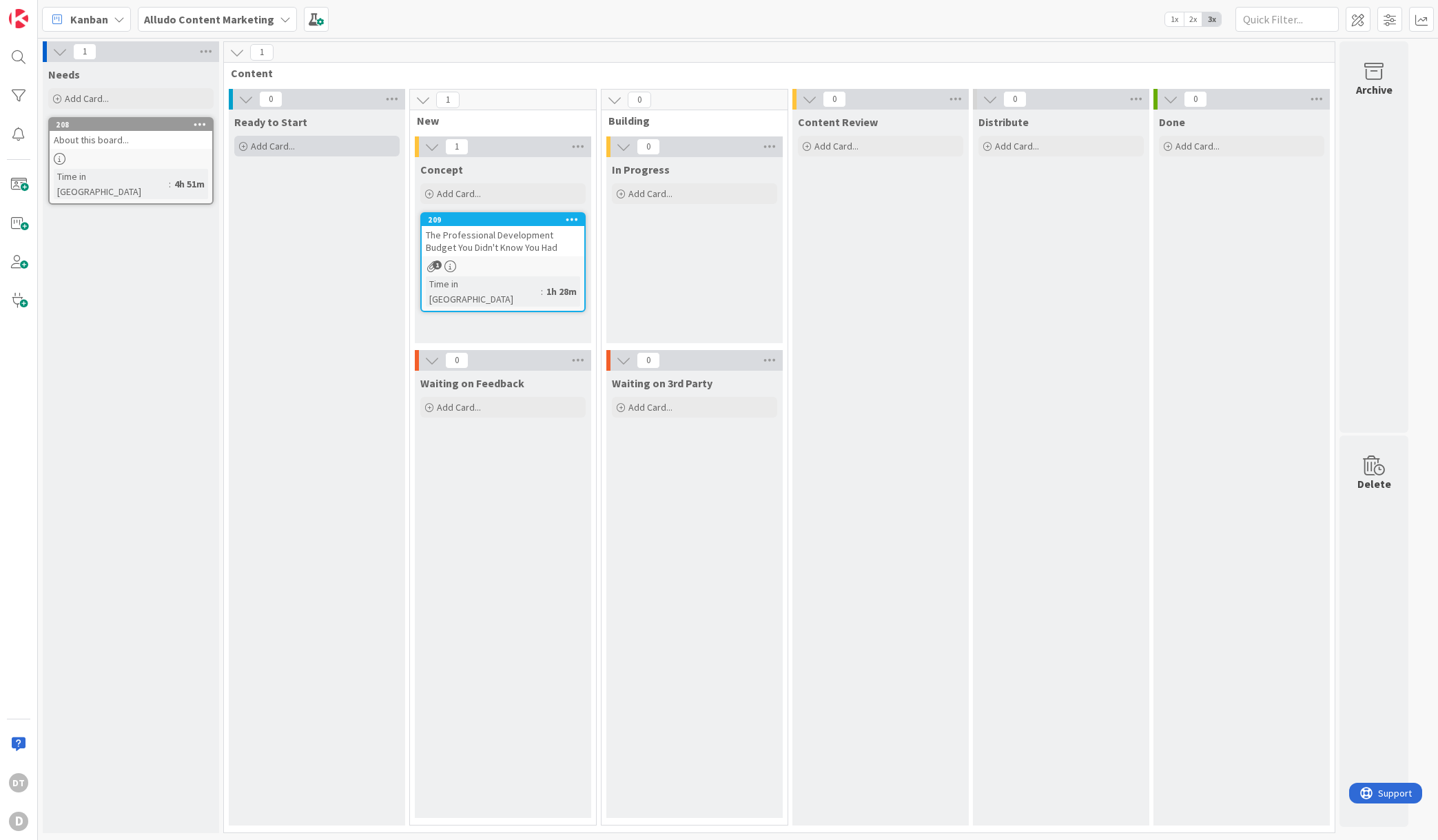
click at [275, 143] on span "Add Card..." at bounding box center [272, 146] width 44 height 12
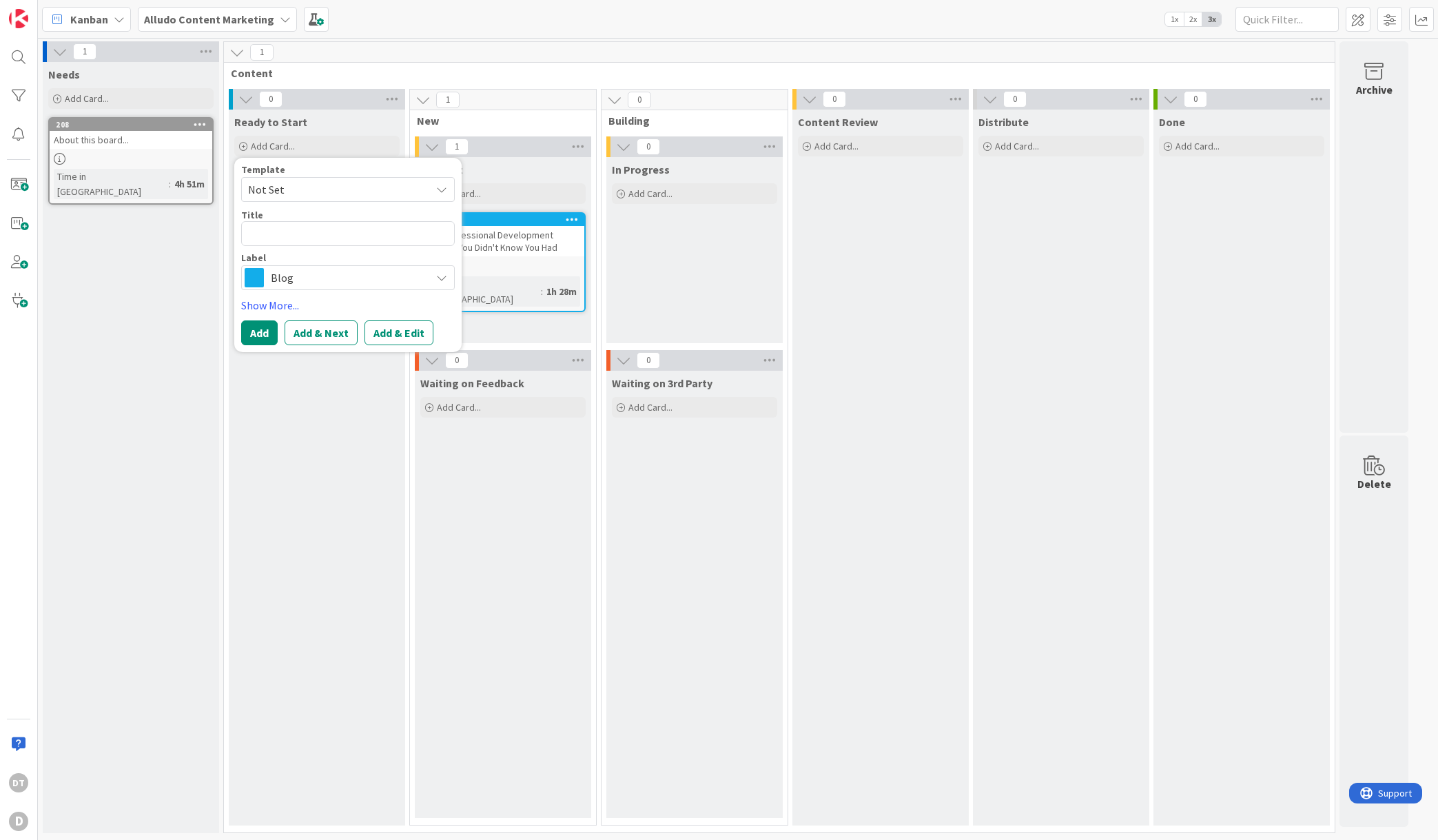
click at [310, 187] on span "Not Set" at bounding box center [334, 190] width 172 height 18
click at [271, 281] on link "Edit Card Templates" at bounding box center [290, 279] width 97 height 25
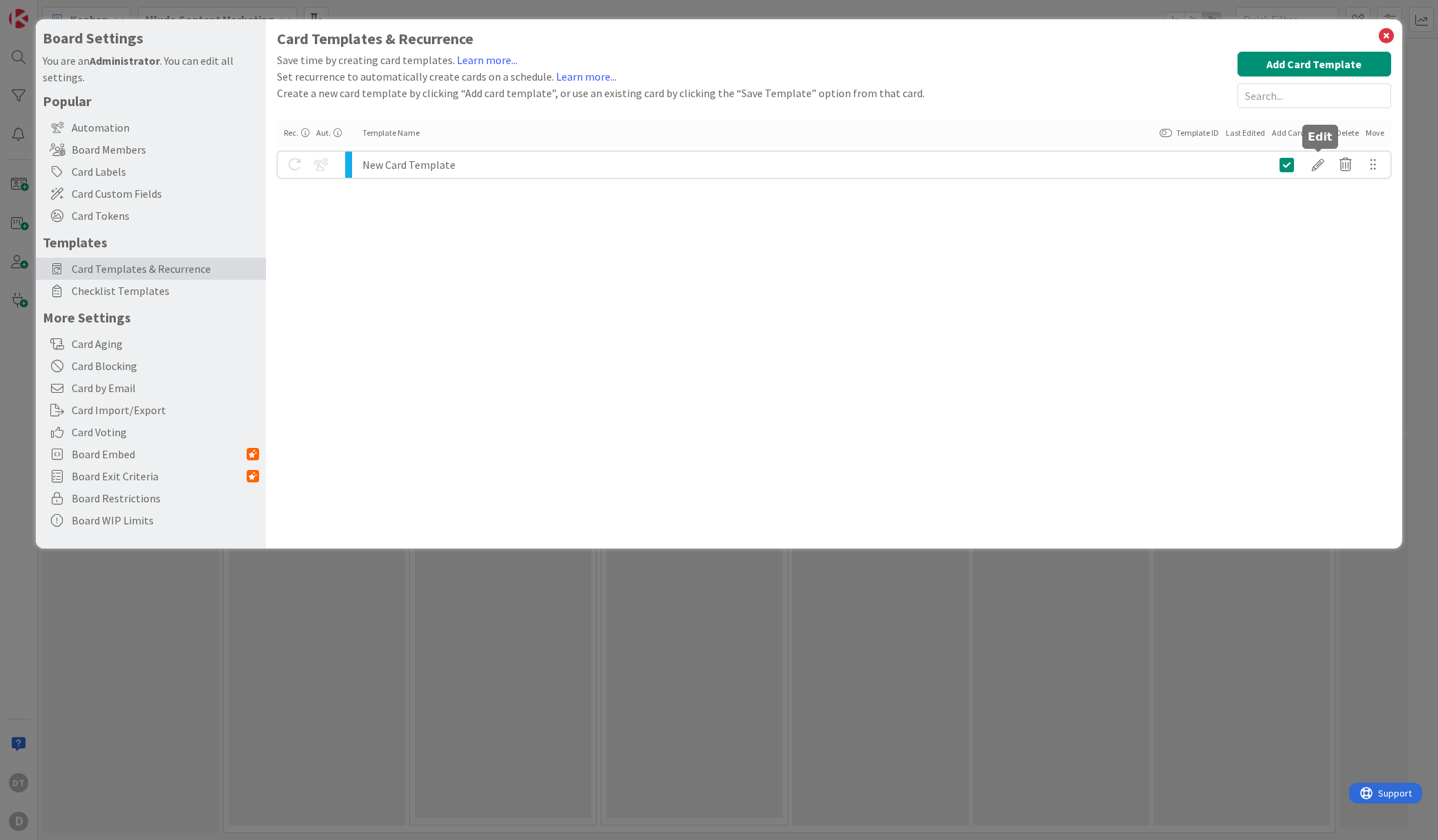
click at [1322, 164] on div at bounding box center [1318, 165] width 27 height 23
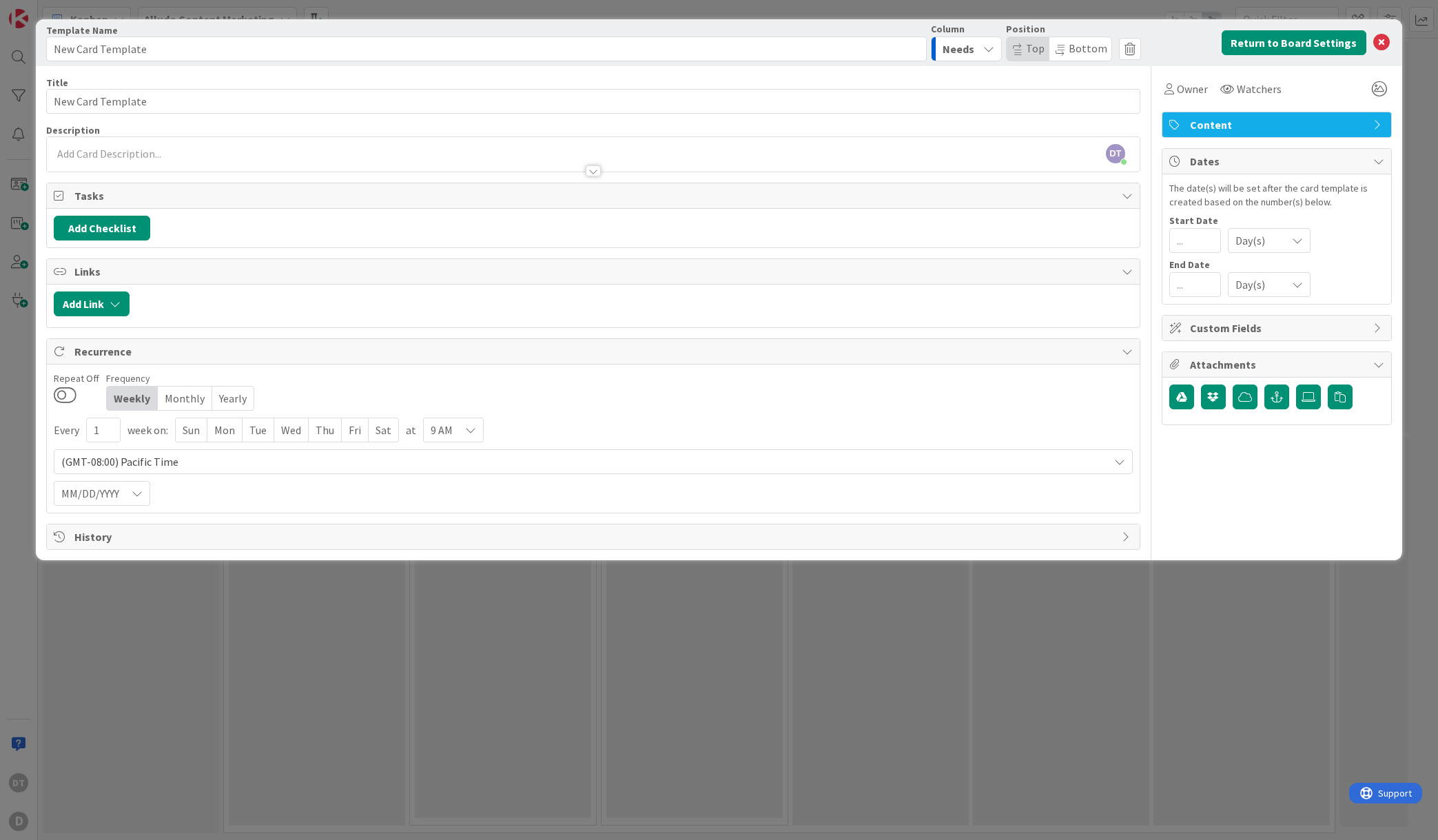
click at [74, 152] on div "DT [PERSON_NAME] just joined" at bounding box center [593, 154] width 1092 height 34
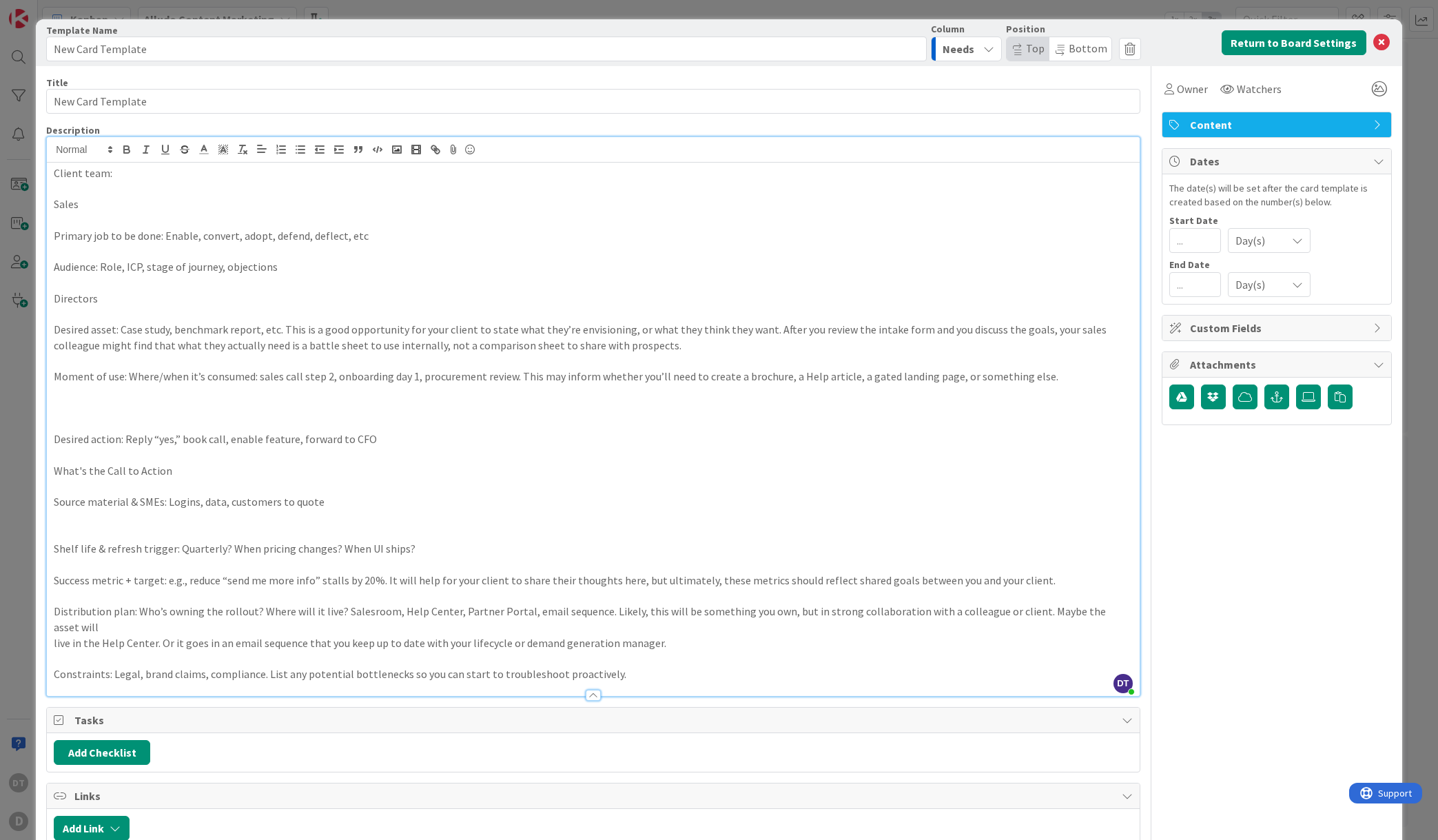
click at [118, 172] on p "Client team:" at bounding box center [594, 173] width 1079 height 16
drag, startPoint x: 150, startPoint y: 186, endPoint x: 32, endPoint y: 172, distance: 118.8
click at [32, 172] on div "Card Template Template Name 17 / 128 New Card Template Column Needs Position To…" at bounding box center [719, 420] width 1438 height 840
click at [90, 150] on span at bounding box center [83, 150] width 67 height 17
click at [74, 216] on span at bounding box center [83, 216] width 55 height 26
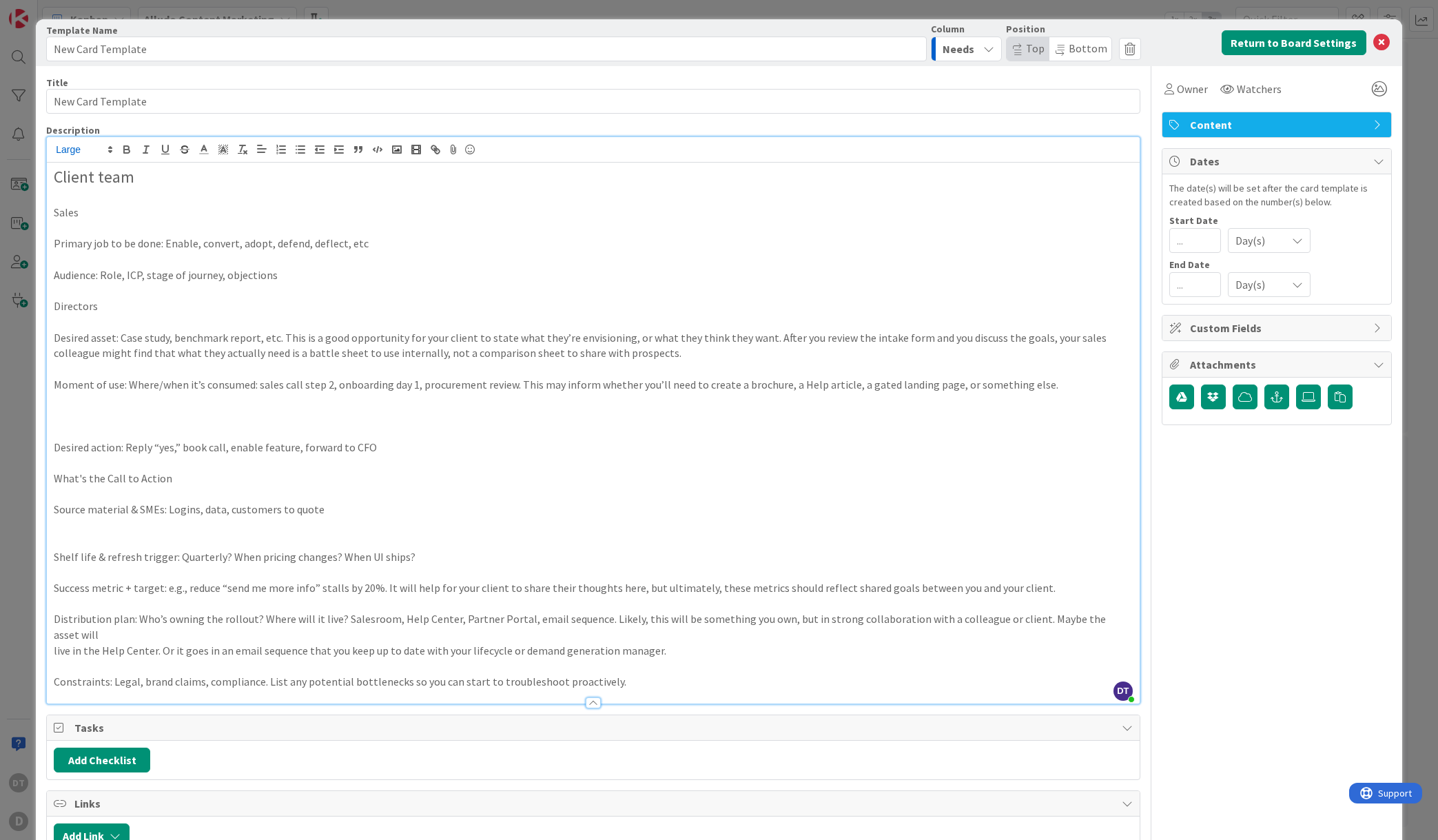
click at [101, 221] on p at bounding box center [594, 228] width 1079 height 16
drag, startPoint x: 370, startPoint y: 241, endPoint x: -12, endPoint y: 241, distance: 382.0
click at [0, 241] on html "DT D Kanban Alludo Content Marketing 1x 2x 3x 1 Needs Add Card... 208 About thi…" at bounding box center [719, 420] width 1438 height 840
click at [85, 142] on span at bounding box center [83, 150] width 67 height 17
click at [75, 212] on span at bounding box center [83, 216] width 55 height 26
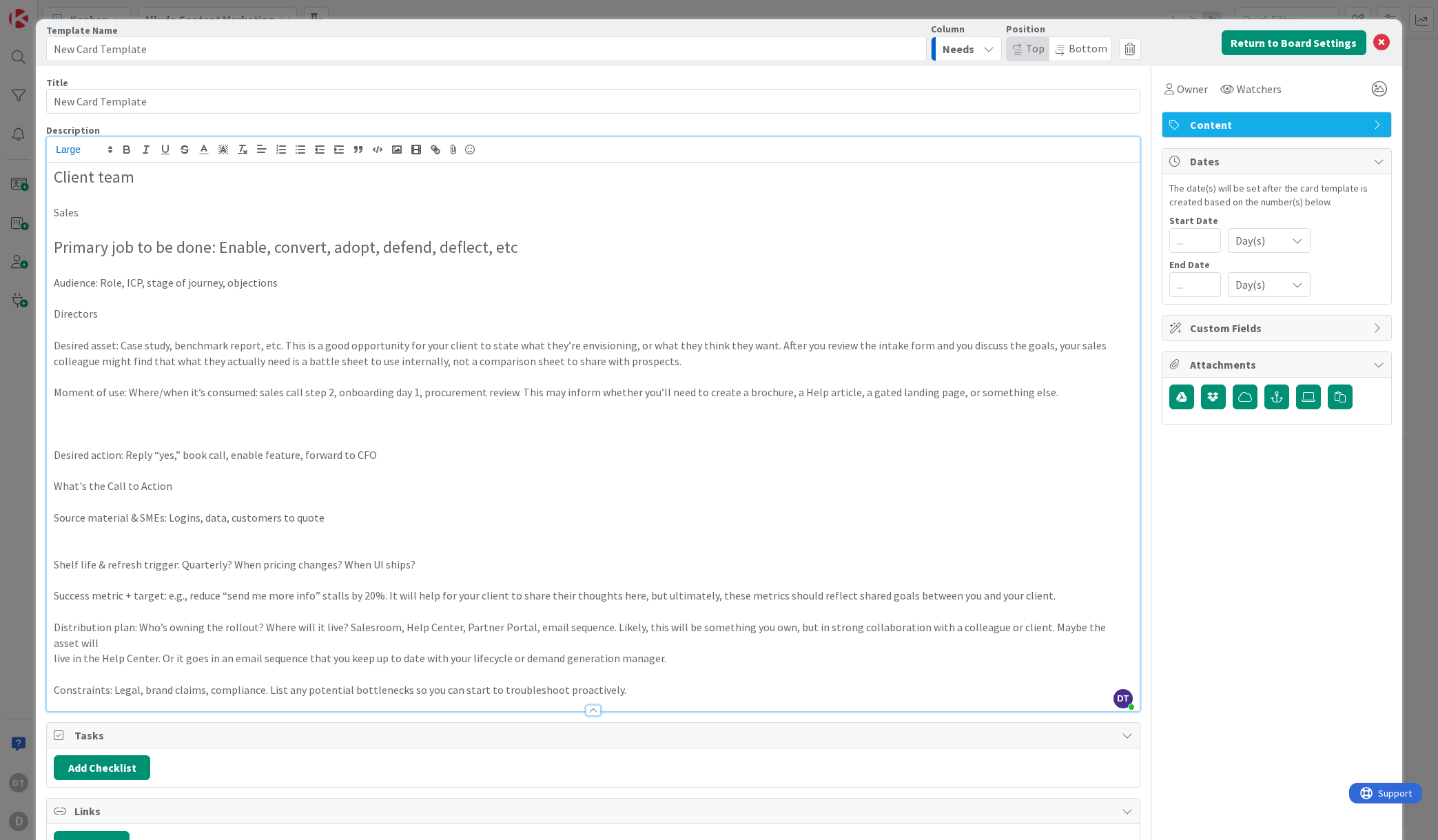
click at [171, 327] on p at bounding box center [594, 329] width 1079 height 16
drag, startPoint x: 296, startPoint y: 283, endPoint x: -22, endPoint y: 275, distance: 318.1
click at [0, 275] on html "DT D Kanban Alludo Content Marketing 1x 2x 3x 1 Needs Add Card... 208 About thi…" at bounding box center [719, 420] width 1438 height 840
click at [79, 146] on span at bounding box center [83, 150] width 67 height 17
click at [72, 221] on span at bounding box center [83, 216] width 55 height 26
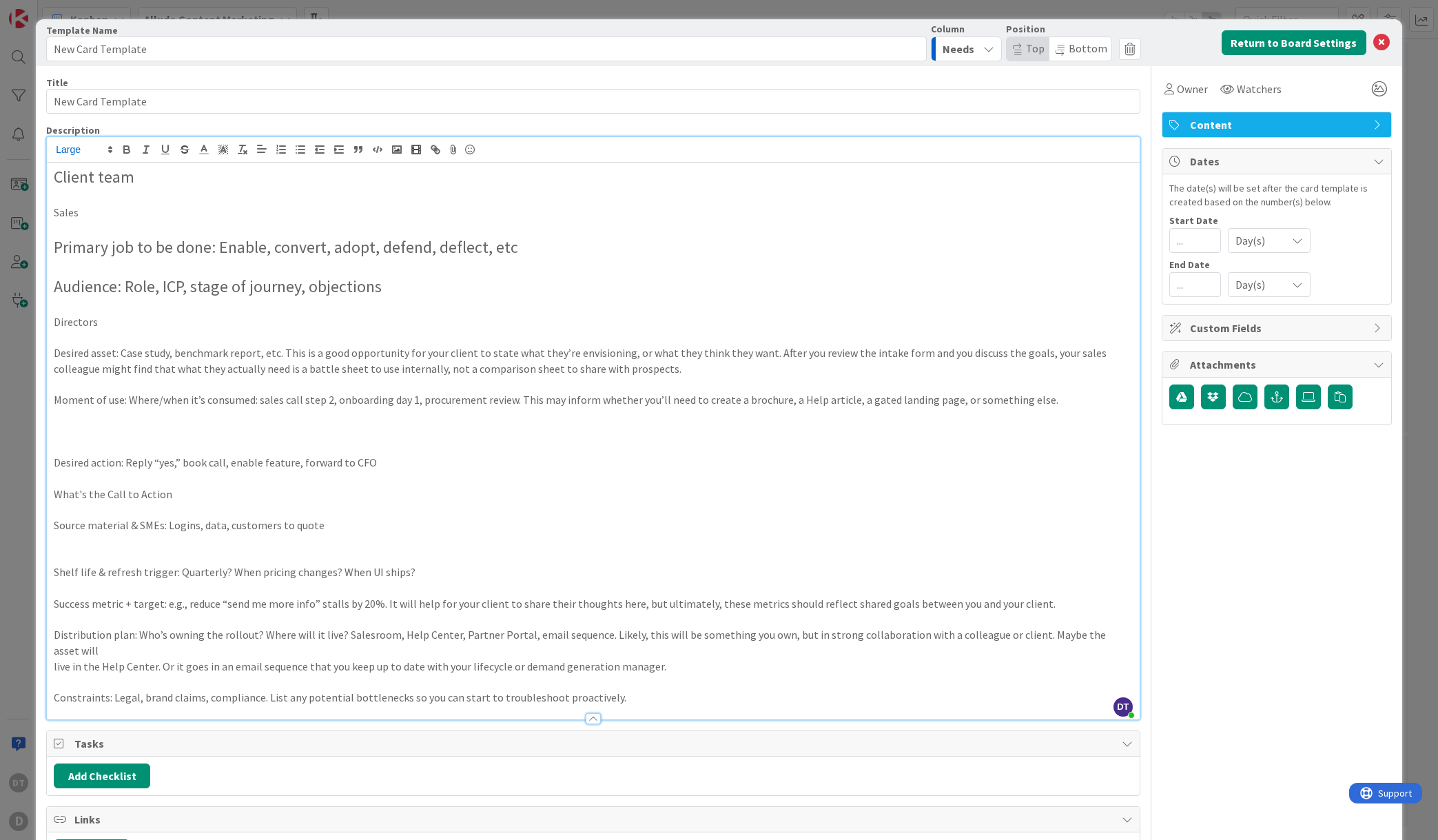
click at [102, 322] on p "Directors" at bounding box center [594, 321] width 1079 height 16
click at [283, 353] on p "Desired asset: Case study, benchmark report, etc. This is a good opportunity fo…" at bounding box center [594, 360] width 1079 height 31
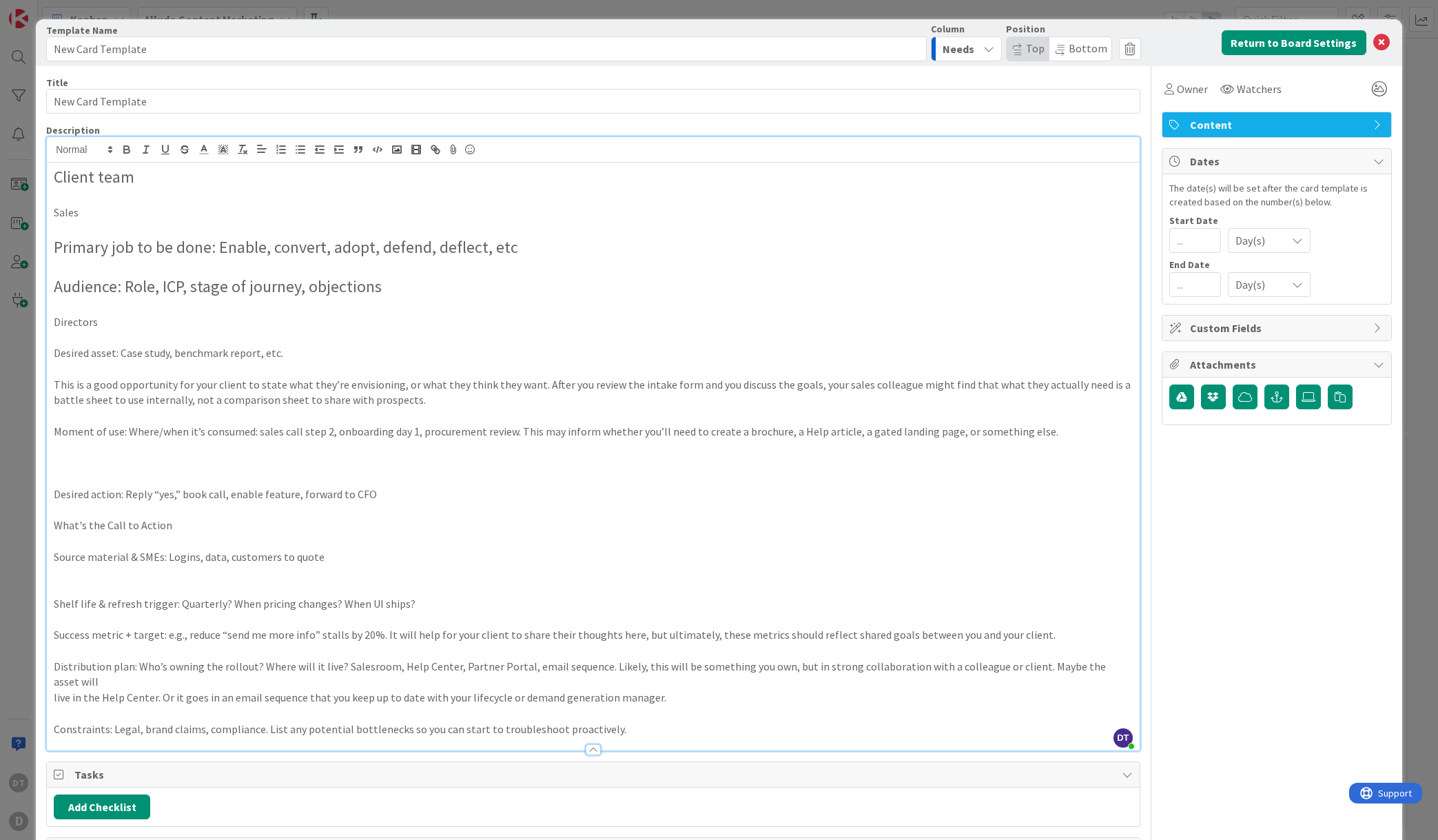
drag, startPoint x: 113, startPoint y: 353, endPoint x: 122, endPoint y: 354, distance: 9.1
click at [113, 353] on p "Desired asset: Case study, benchmark report, etc." at bounding box center [594, 353] width 1079 height 16
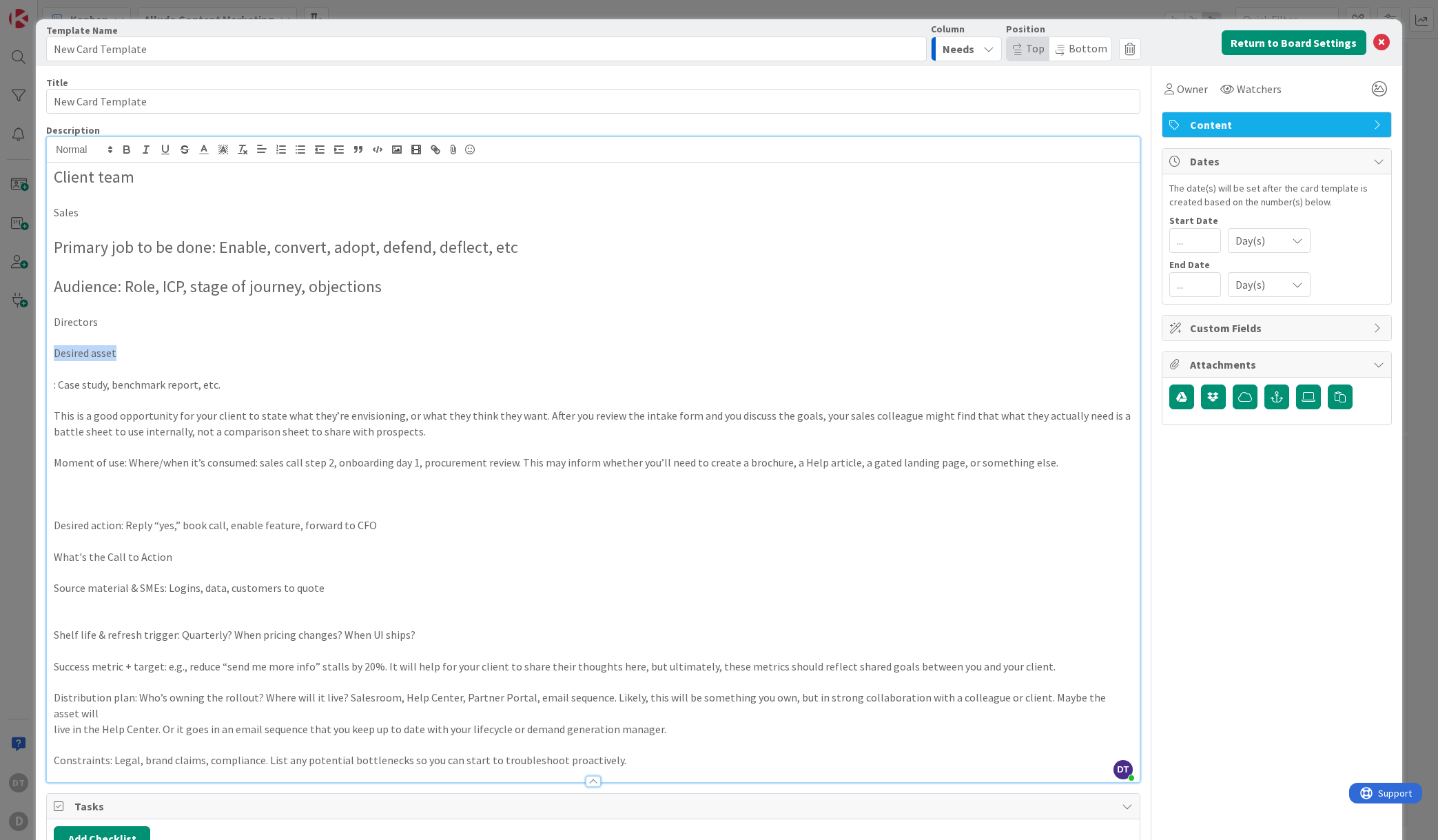
drag, startPoint x: 134, startPoint y: 354, endPoint x: 25, endPoint y: 350, distance: 109.1
click at [25, 350] on div "Card Template Template Name 17 / 128 New Card Template Column Needs Position To…" at bounding box center [719, 420] width 1438 height 840
click at [83, 151] on span at bounding box center [83, 150] width 67 height 17
click at [78, 215] on span at bounding box center [83, 216] width 55 height 26
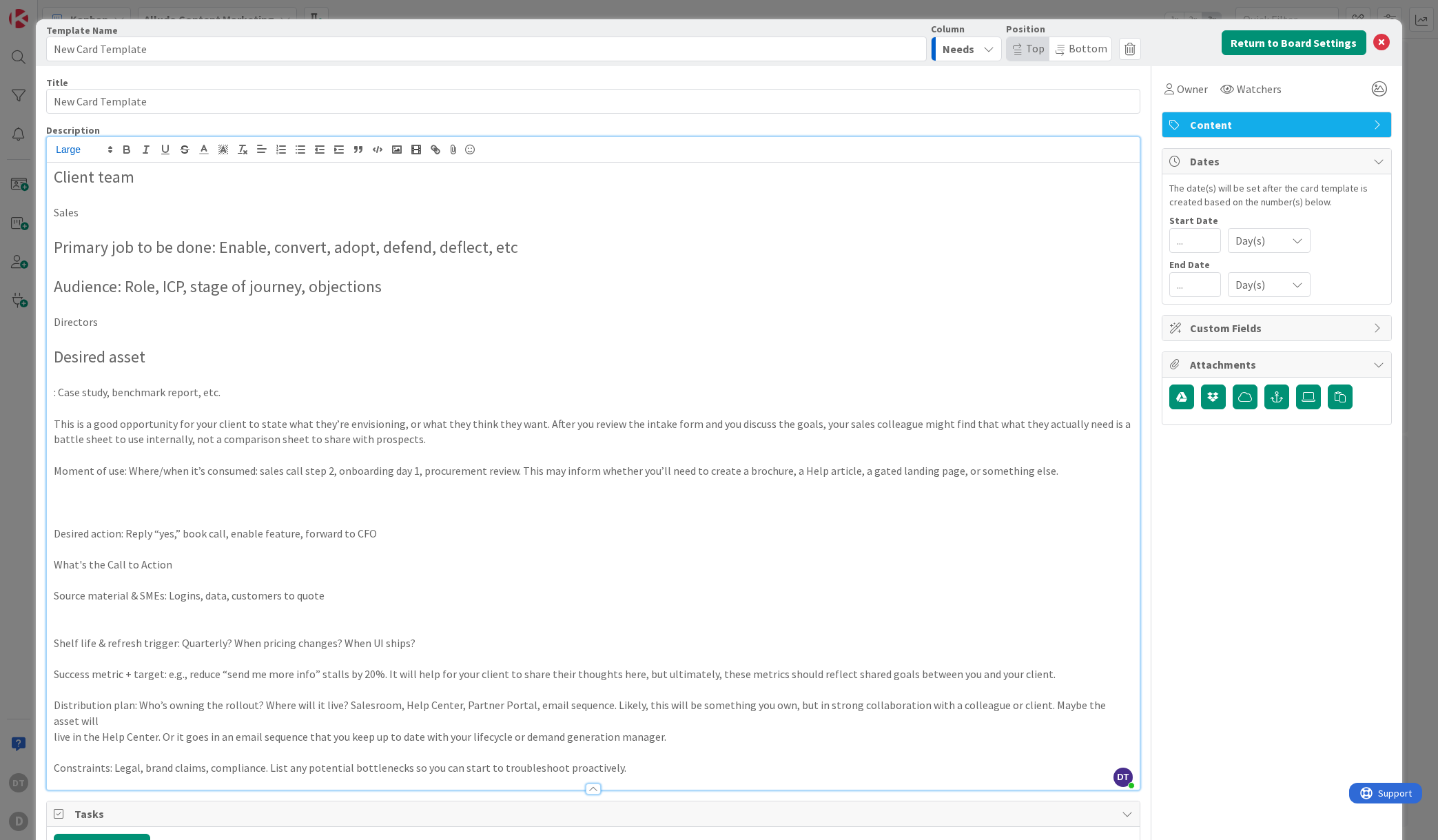
click at [276, 424] on p "This is a good opportunity for your client to state what they’re envisioning, o…" at bounding box center [594, 431] width 1079 height 31
click at [123, 474] on p "Moment of use: Where/when it’s consumed: sales call step 2, onboarding day 1, p…" at bounding box center [594, 470] width 1079 height 16
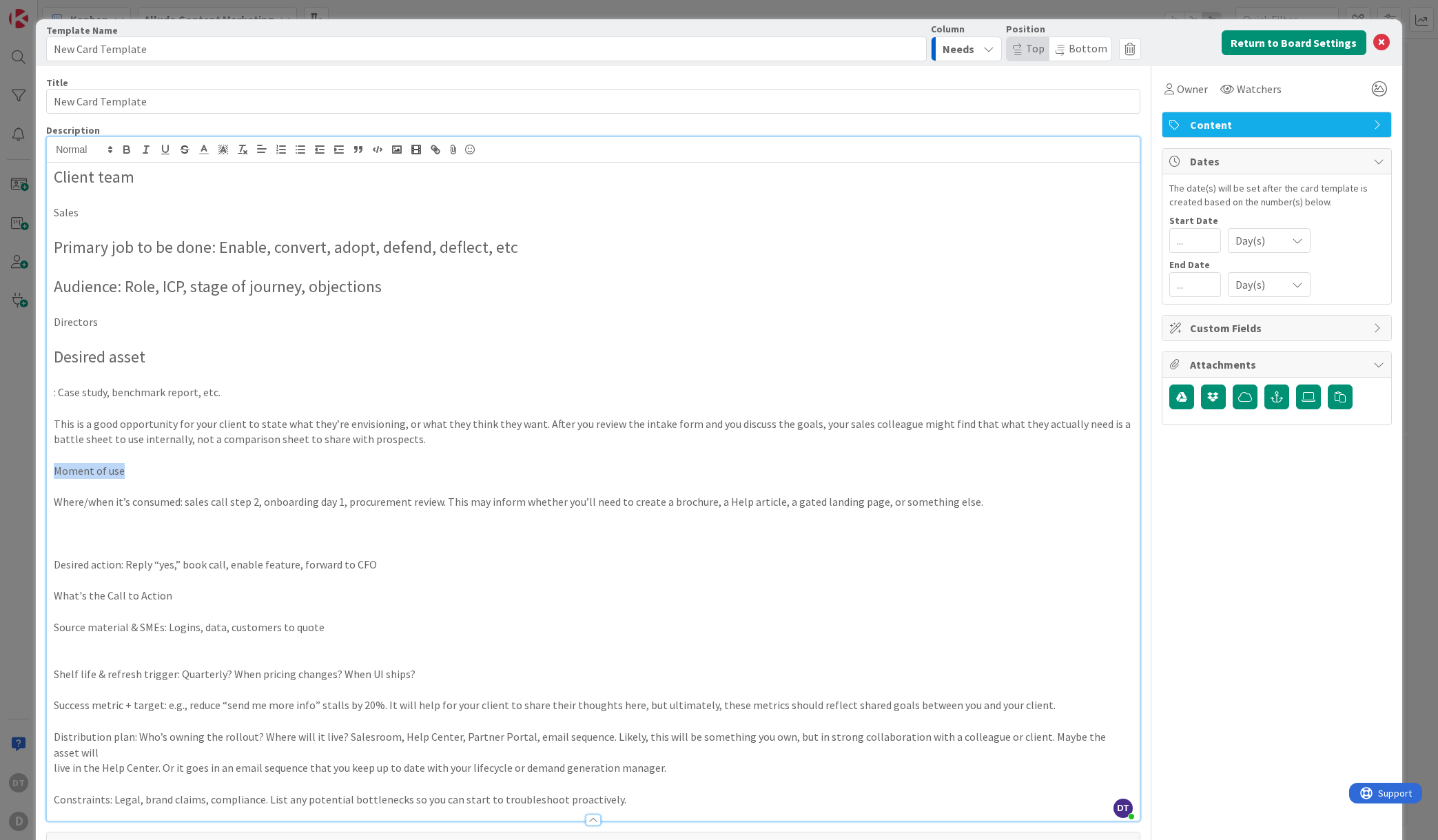
drag, startPoint x: 137, startPoint y: 471, endPoint x: 18, endPoint y: 465, distance: 119.2
click at [18, 465] on div "Card Template Template Name 17 / 128 New Card Template Column Needs Position To…" at bounding box center [719, 420] width 1438 height 840
click at [78, 148] on span at bounding box center [83, 150] width 67 height 17
click at [76, 214] on span at bounding box center [83, 216] width 55 height 26
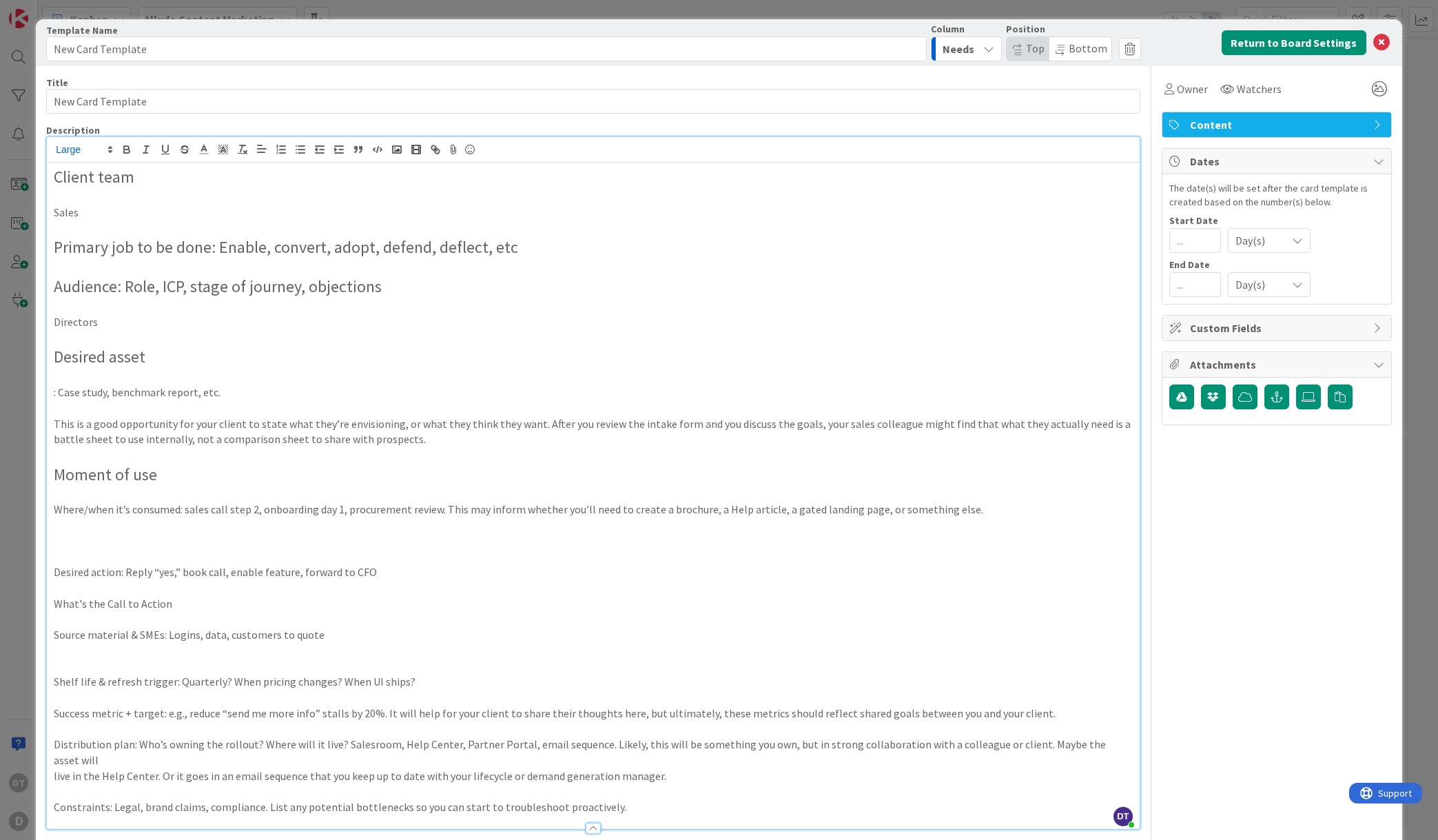
click at [125, 573] on p "Desired action: Reply “yes,” book call, enable feature, forward to CFO" at bounding box center [594, 572] width 1079 height 16
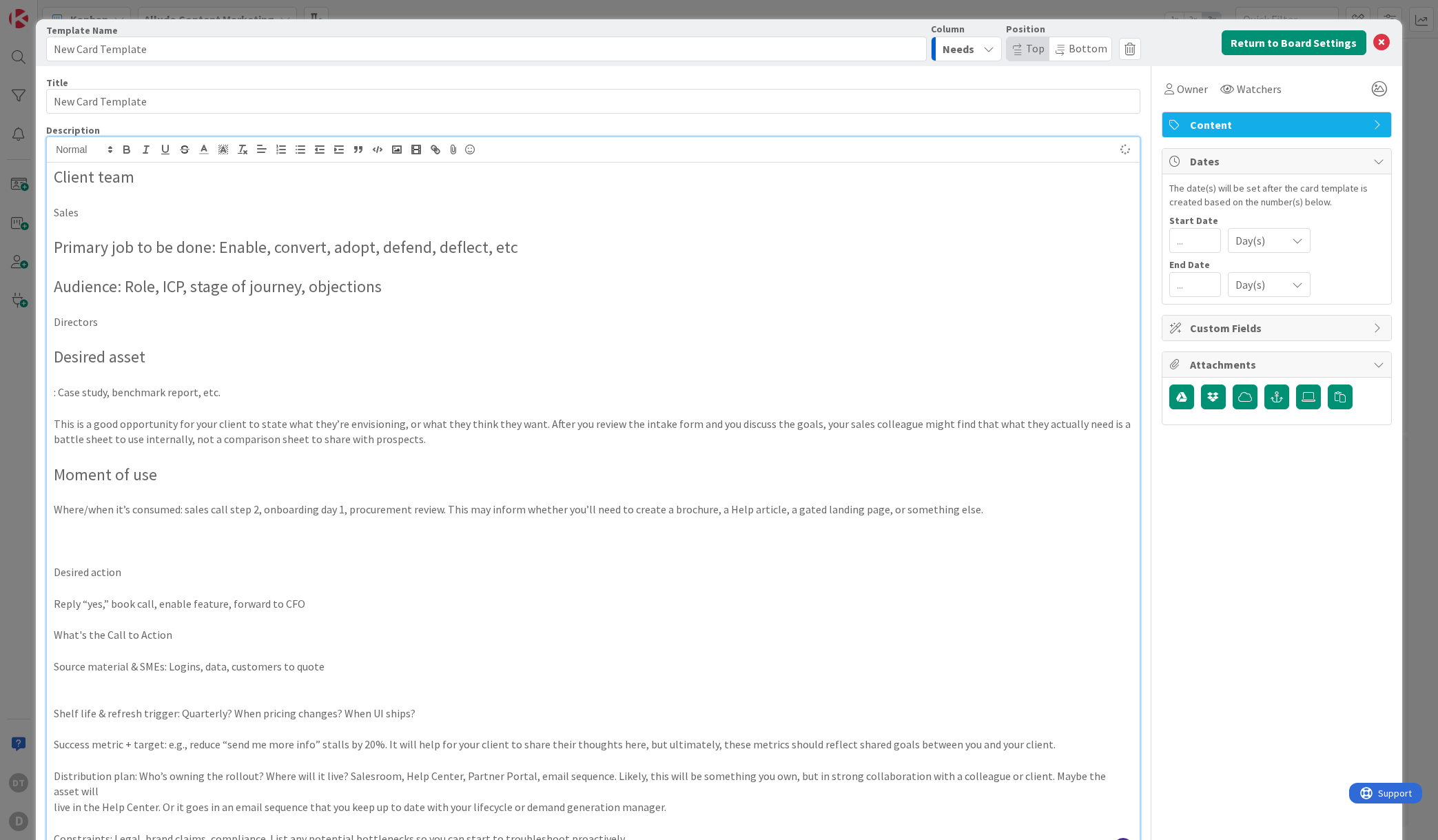
click at [107, 554] on p at bounding box center [594, 557] width 1079 height 16
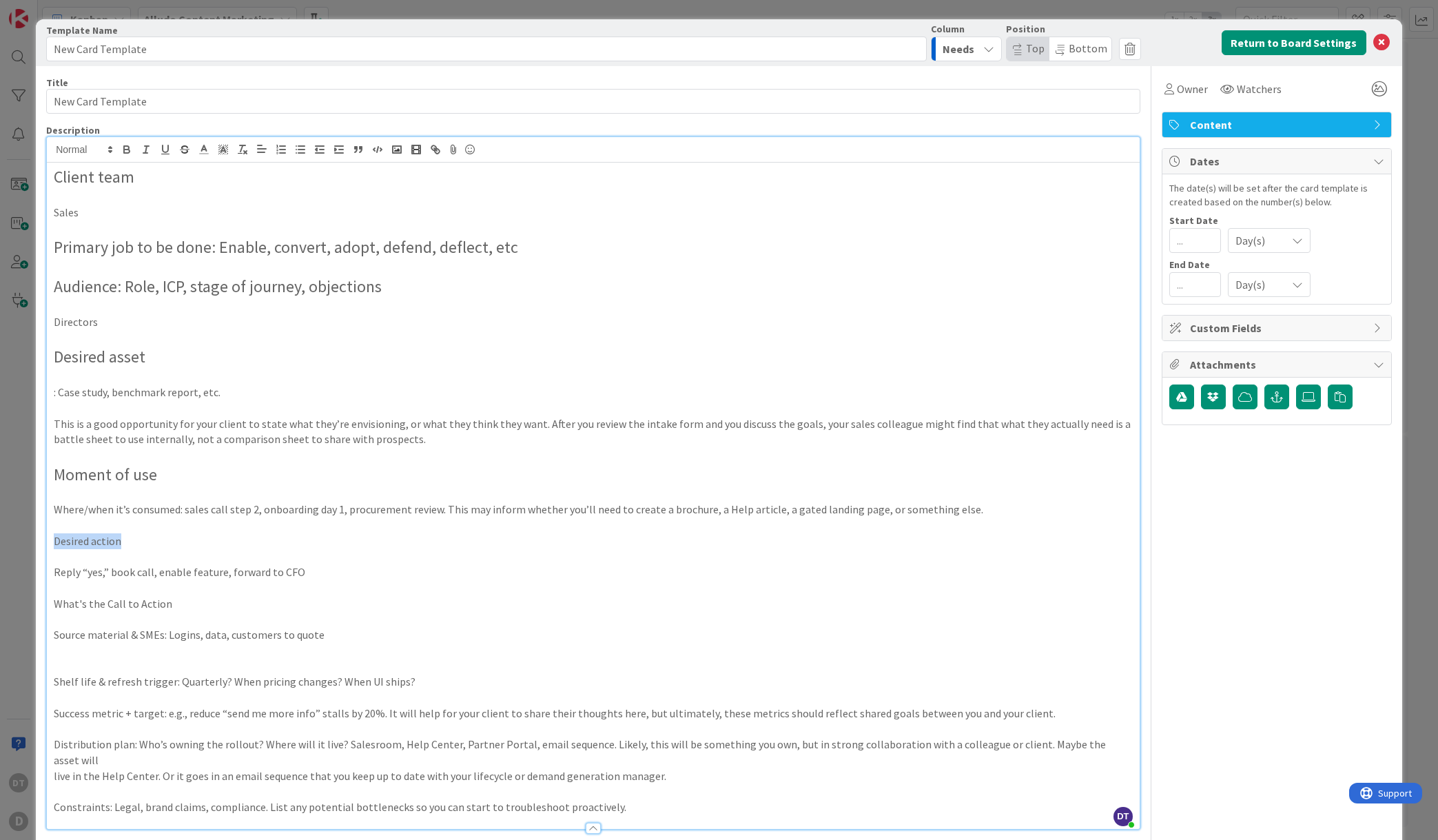
drag, startPoint x: 129, startPoint y: 539, endPoint x: 42, endPoint y: 541, distance: 87.0
click at [42, 541] on div "Card Template Template Name 17 / 128 New Card Template Column Needs Position To…" at bounding box center [719, 618] width 1366 height 1198
click at [74, 147] on span at bounding box center [83, 150] width 67 height 17
click at [79, 216] on span at bounding box center [83, 216] width 55 height 26
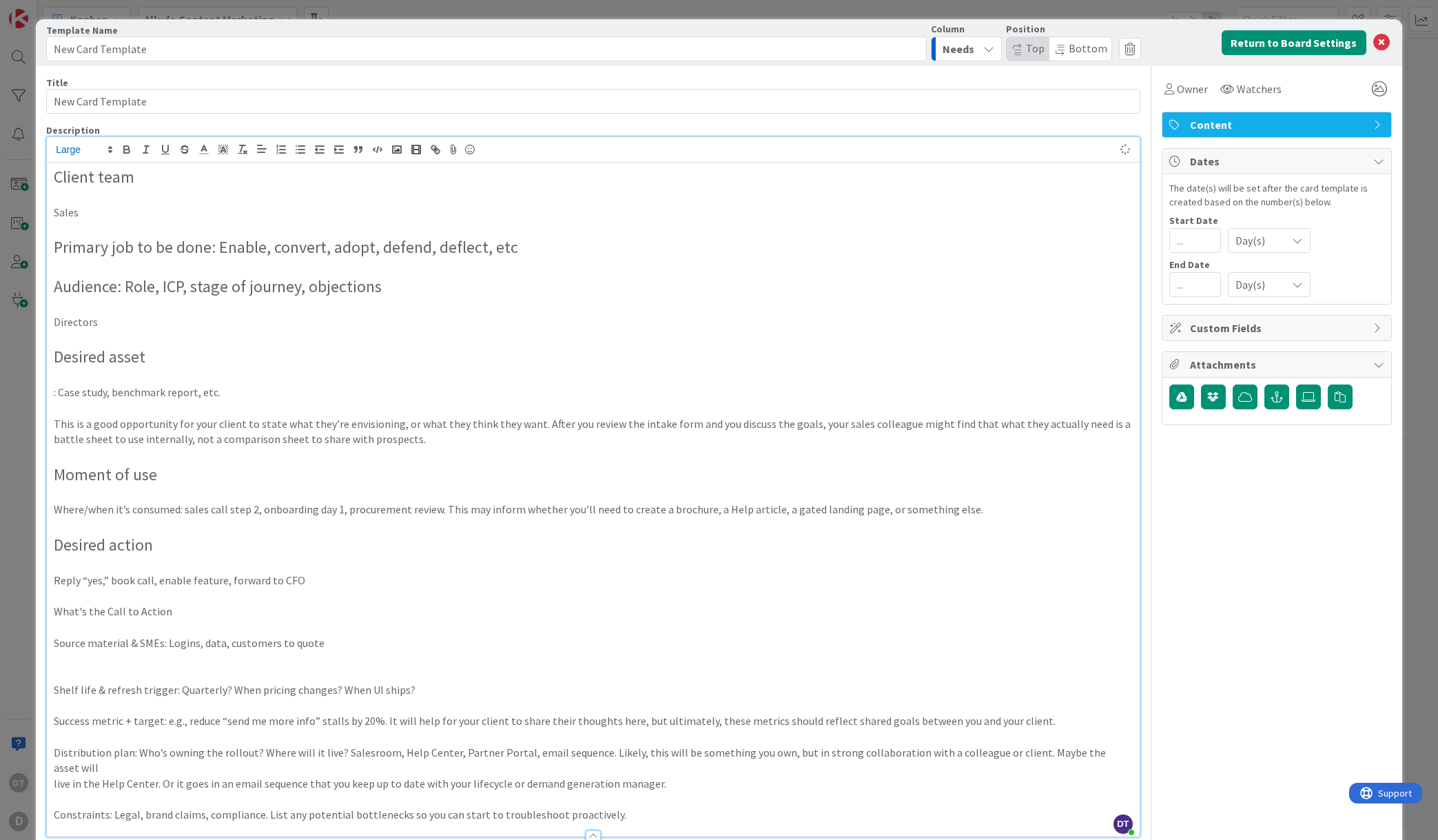
click at [183, 606] on p "What's the Call to Action" at bounding box center [594, 611] width 1079 height 16
drag, startPoint x: 188, startPoint y: 611, endPoint x: 22, endPoint y: 609, distance: 166.0
click at [22, 609] on div "Card Template Template Name 17 / 128 New Card Template Column Needs Position To…" at bounding box center [719, 420] width 1438 height 840
click at [82, 610] on p "What's the Call to Action" at bounding box center [594, 611] width 1079 height 16
drag, startPoint x: 106, startPoint y: 612, endPoint x: 22, endPoint y: 614, distance: 84.0
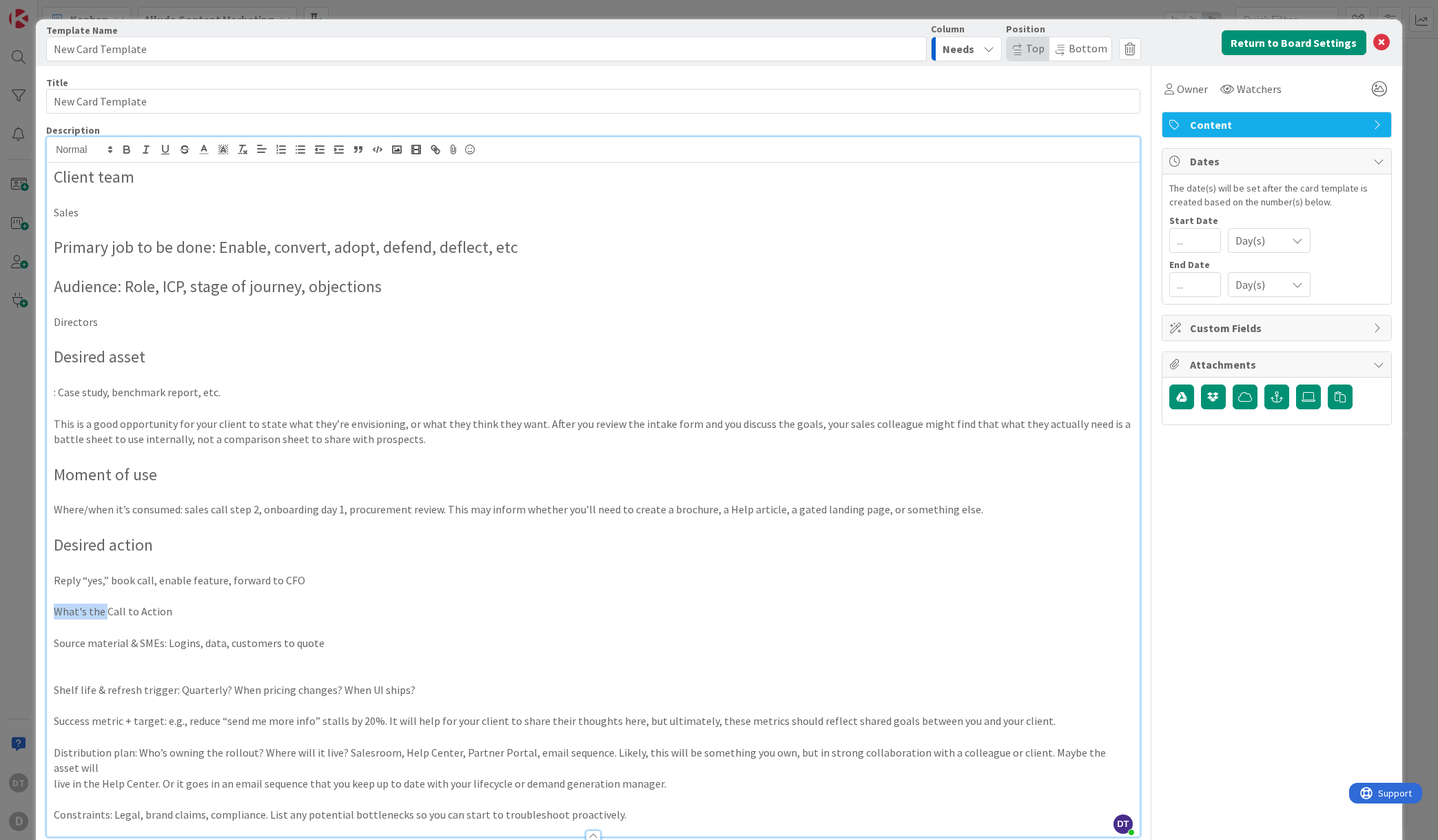
click at [22, 614] on div "Card Template Template Name 17 / 128 New Card Template Column Needs Position To…" at bounding box center [719, 420] width 1438 height 840
click at [81, 152] on span at bounding box center [83, 150] width 67 height 17
click at [87, 214] on span at bounding box center [83, 216] width 55 height 26
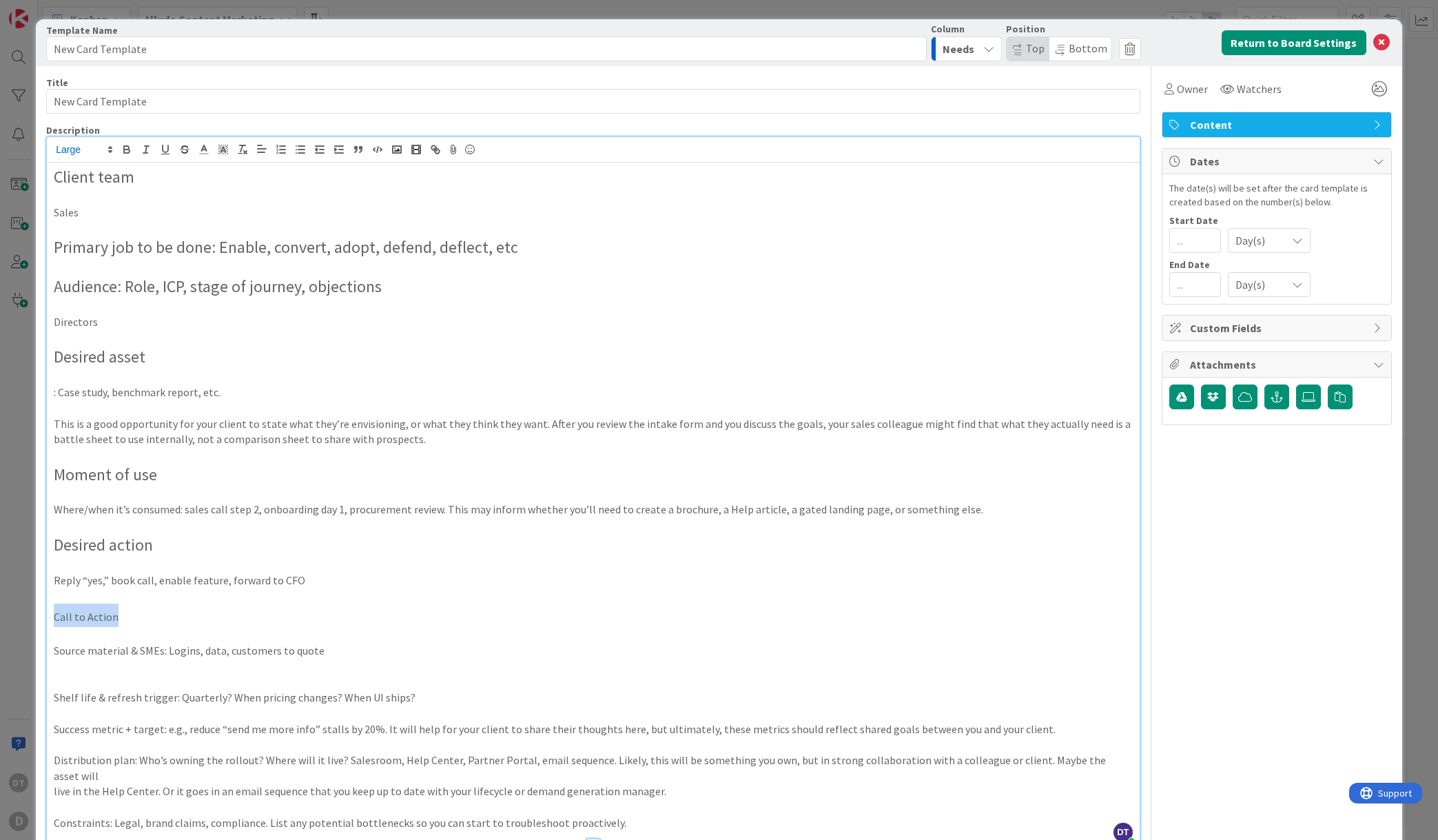
drag, startPoint x: 122, startPoint y: 612, endPoint x: 27, endPoint y: 609, distance: 95.0
click at [27, 609] on div "Card Template Template Name 17 / 128 New Card Template Column Needs Position To…" at bounding box center [719, 420] width 1438 height 840
click at [79, 149] on span at bounding box center [83, 150] width 67 height 17
click at [77, 216] on span at bounding box center [83, 216] width 55 height 26
click at [133, 598] on p at bounding box center [594, 595] width 1079 height 16
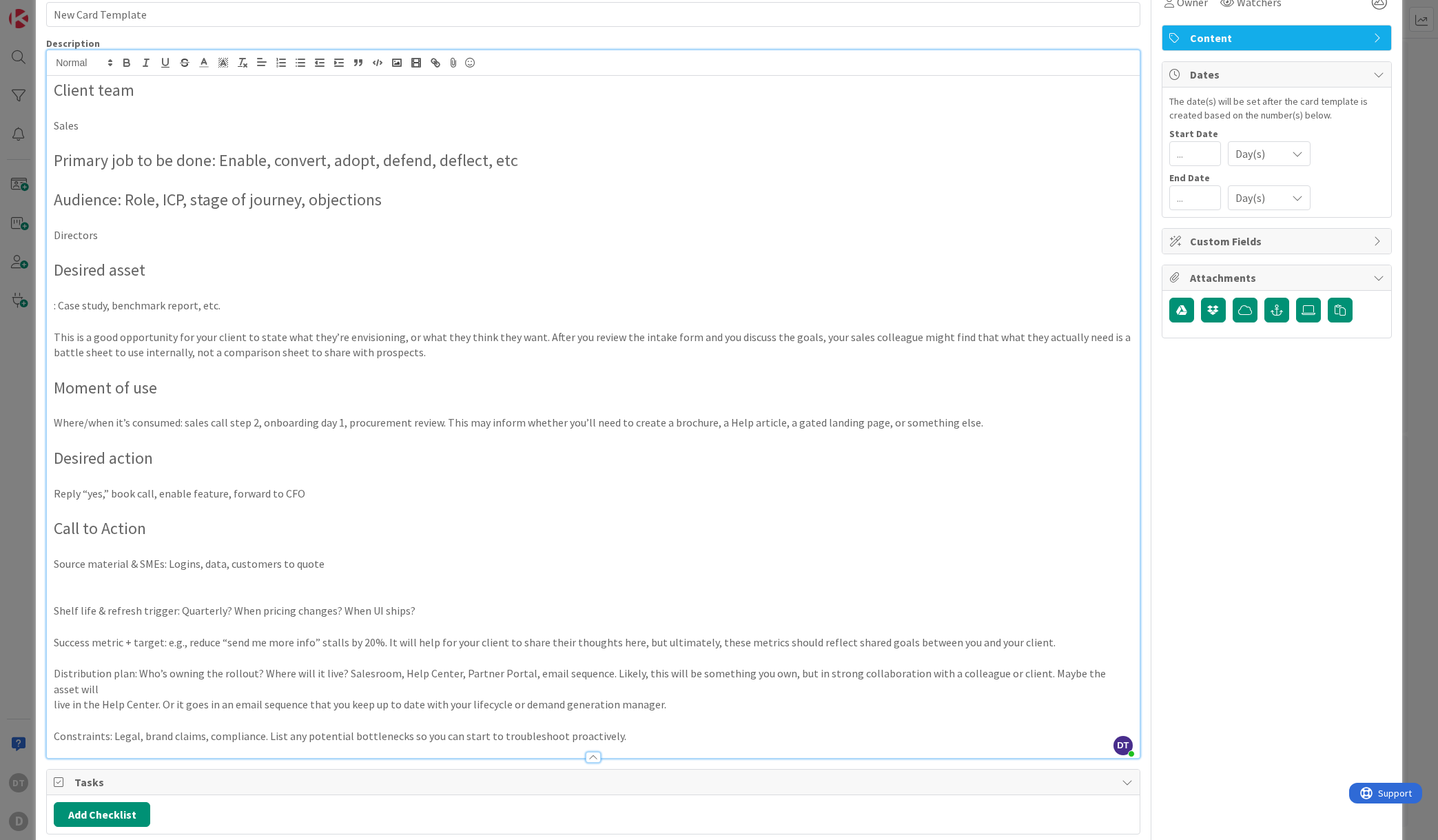
scroll to position [153, 0]
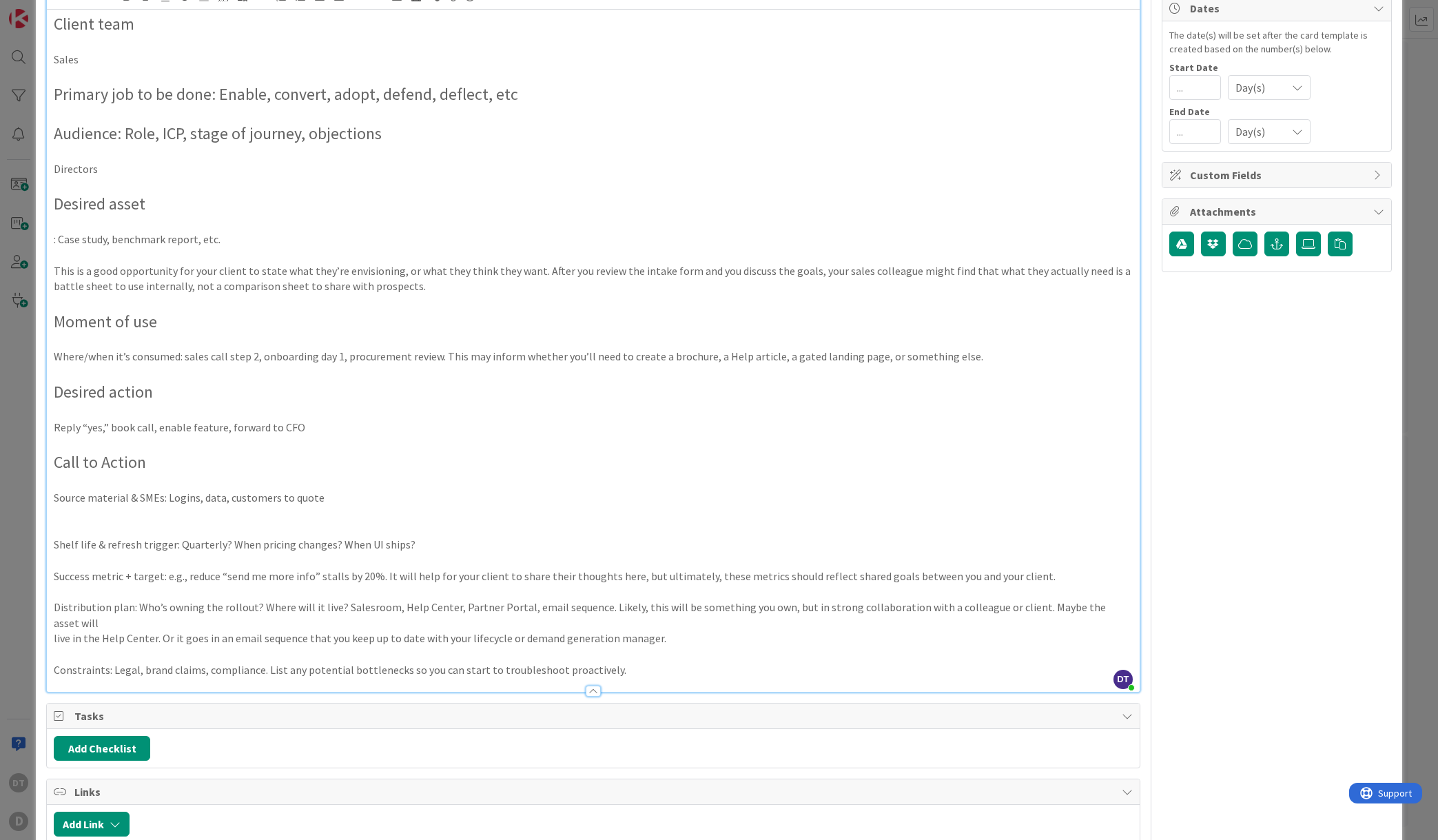
click at [168, 544] on p "Shelf life & refresh trigger: Quarterly? When pricing changes? When UI ships?" at bounding box center [594, 544] width 1079 height 16
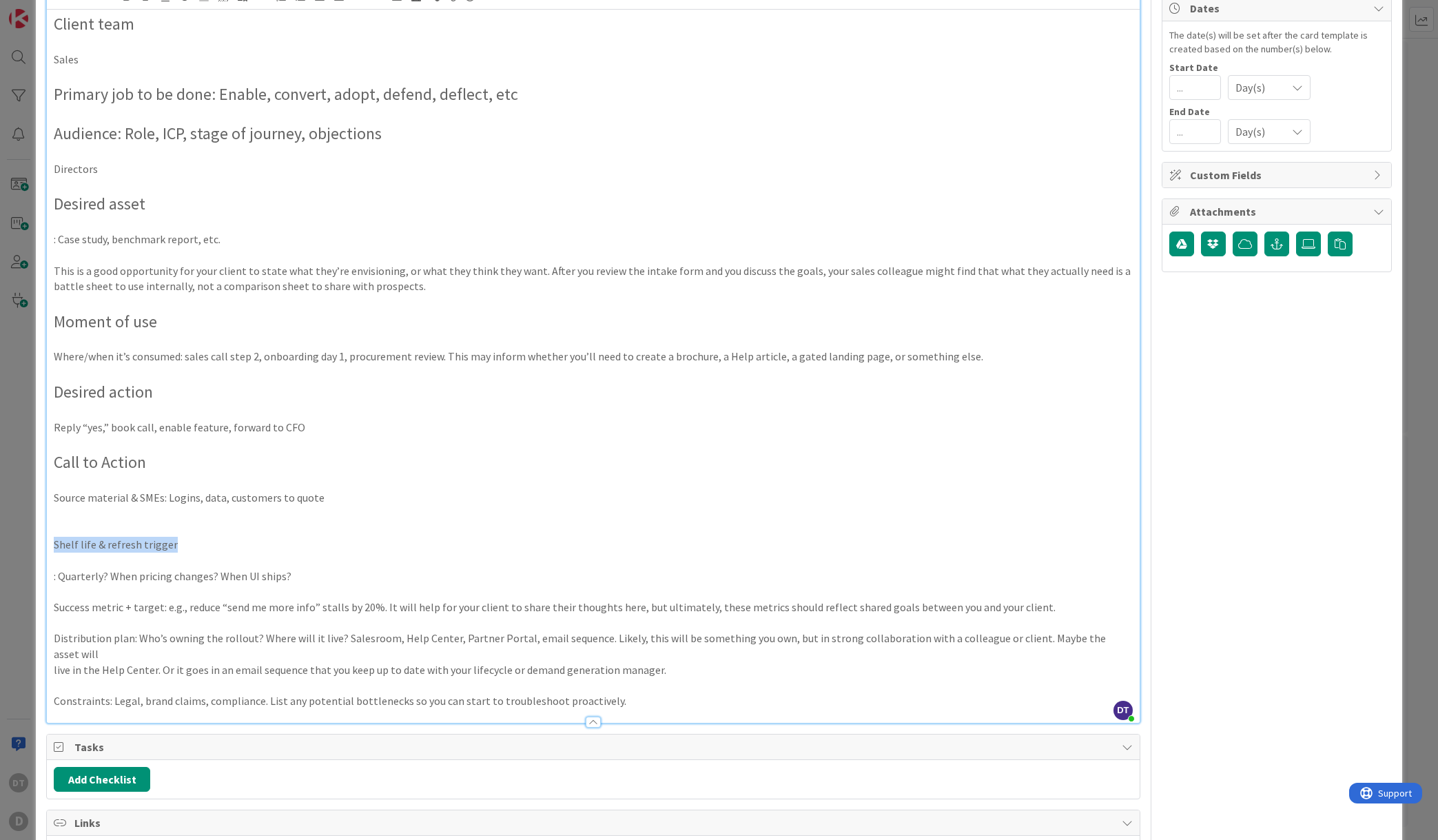
drag, startPoint x: 182, startPoint y: 544, endPoint x: 22, endPoint y: 543, distance: 160.0
click at [22, 543] on div "Card Template Template Name 17 / 128 New Card Template Column Needs Position To…" at bounding box center [719, 420] width 1438 height 840
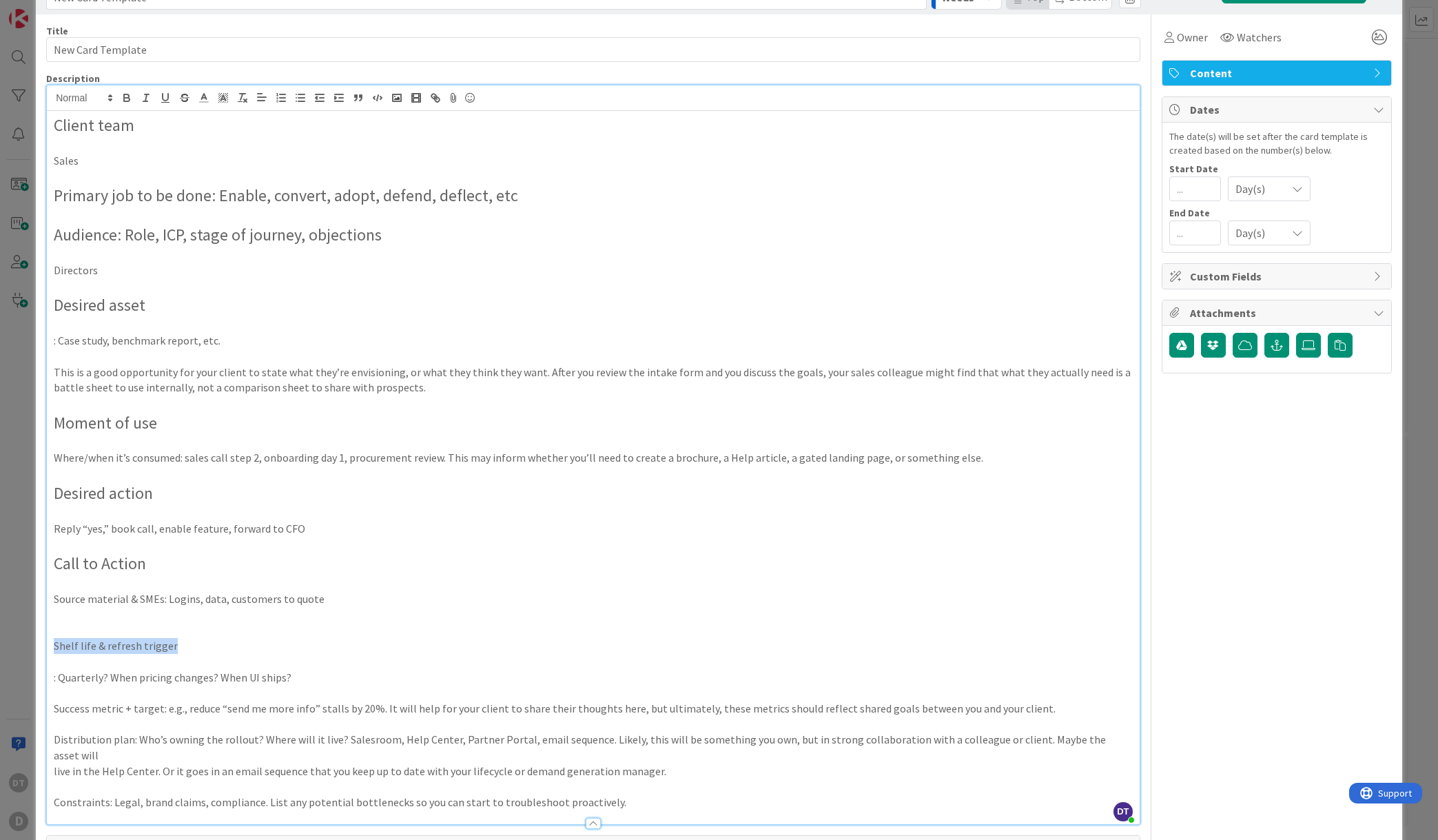
scroll to position [50, 0]
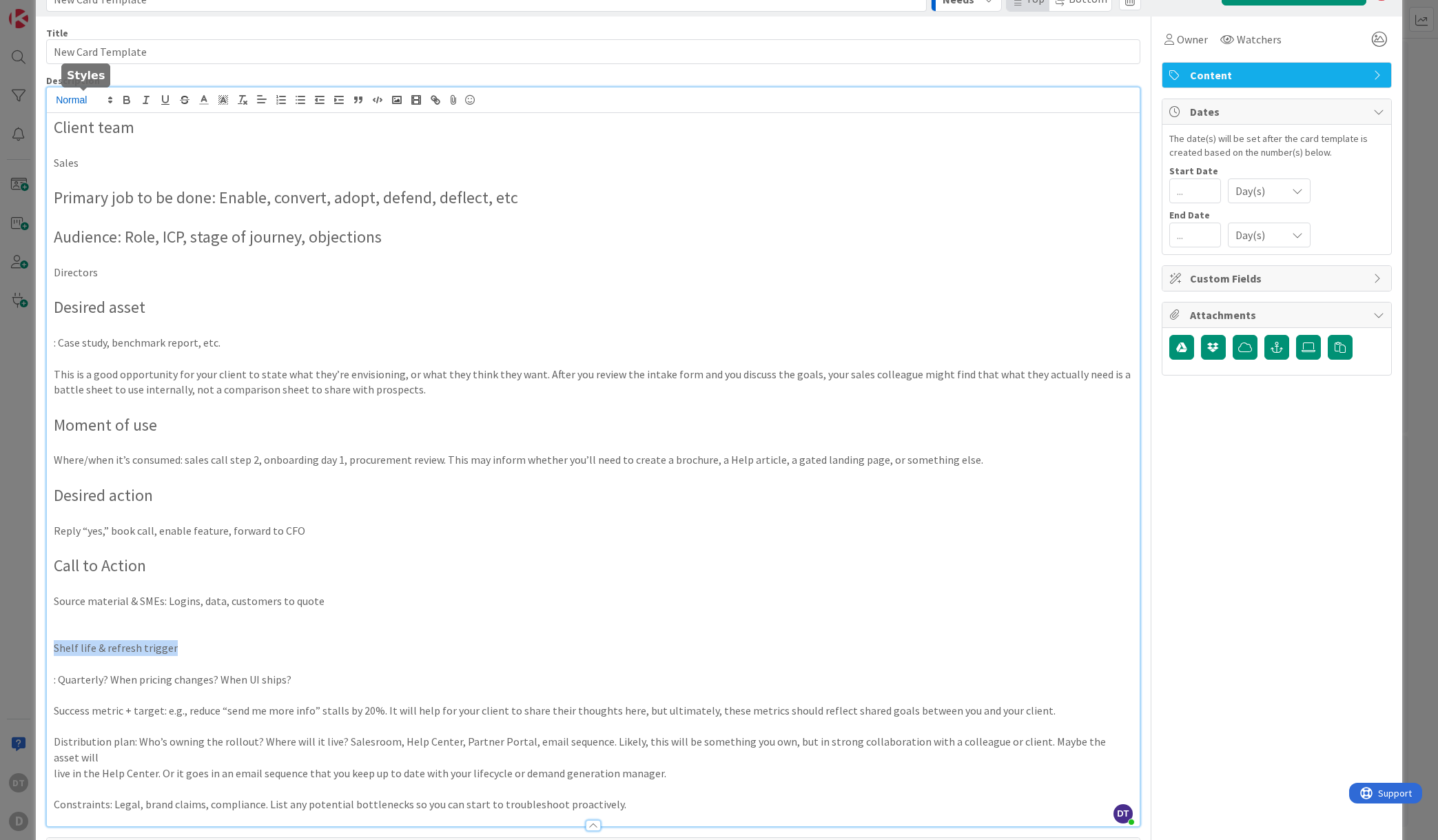
click at [84, 101] on span at bounding box center [83, 100] width 67 height 17
click at [74, 169] on span at bounding box center [83, 167] width 55 height 26
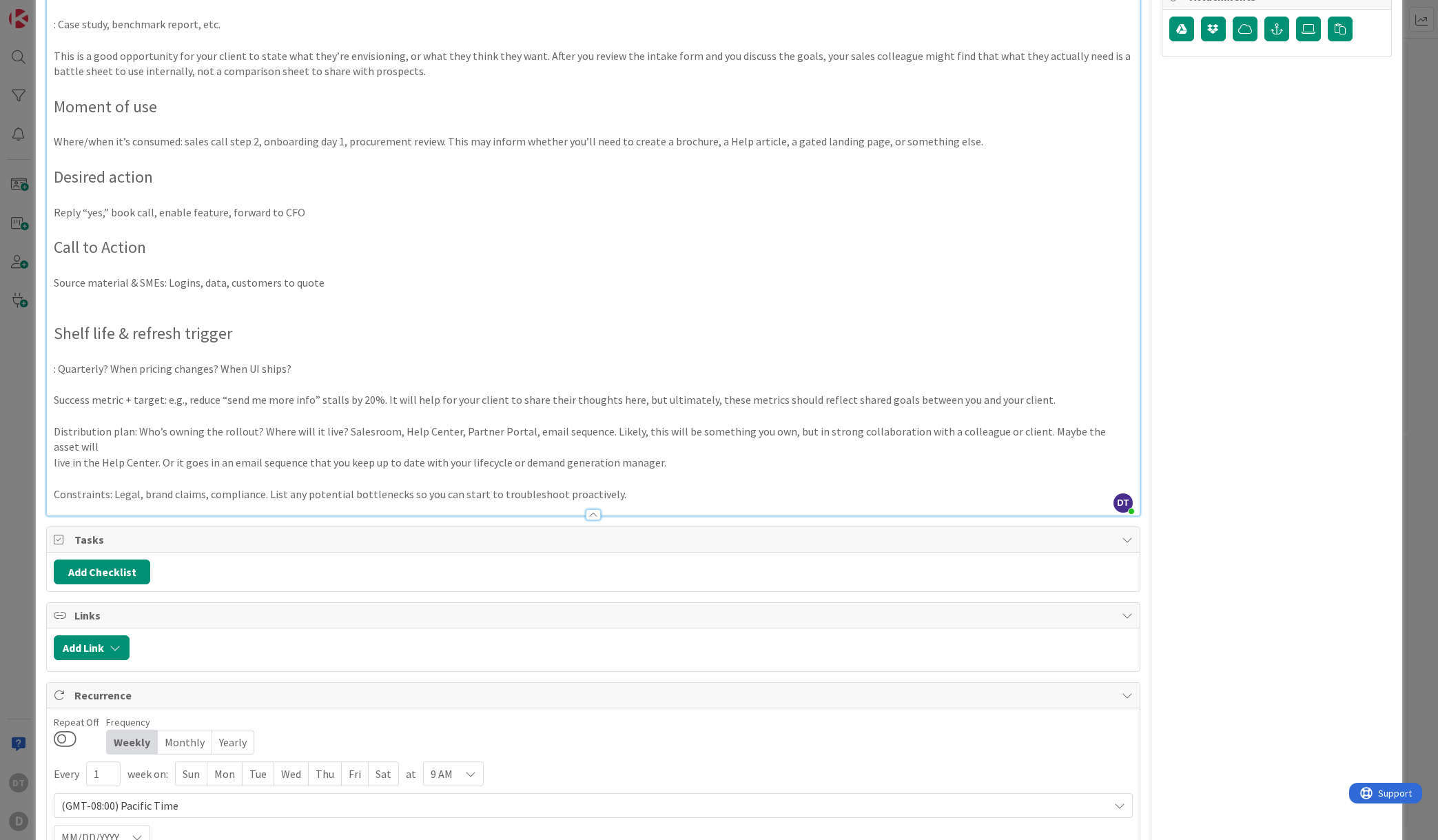
scroll to position [370, 0]
click at [118, 392] on p "Success metric + target: e.g., reduce “send me more info” stalls by 20%. It wil…" at bounding box center [594, 397] width 1079 height 16
click at [158, 398] on p "Success metric + target: e.g., reduce “send me more info” stalls by 20%. It wil…" at bounding box center [594, 397] width 1079 height 16
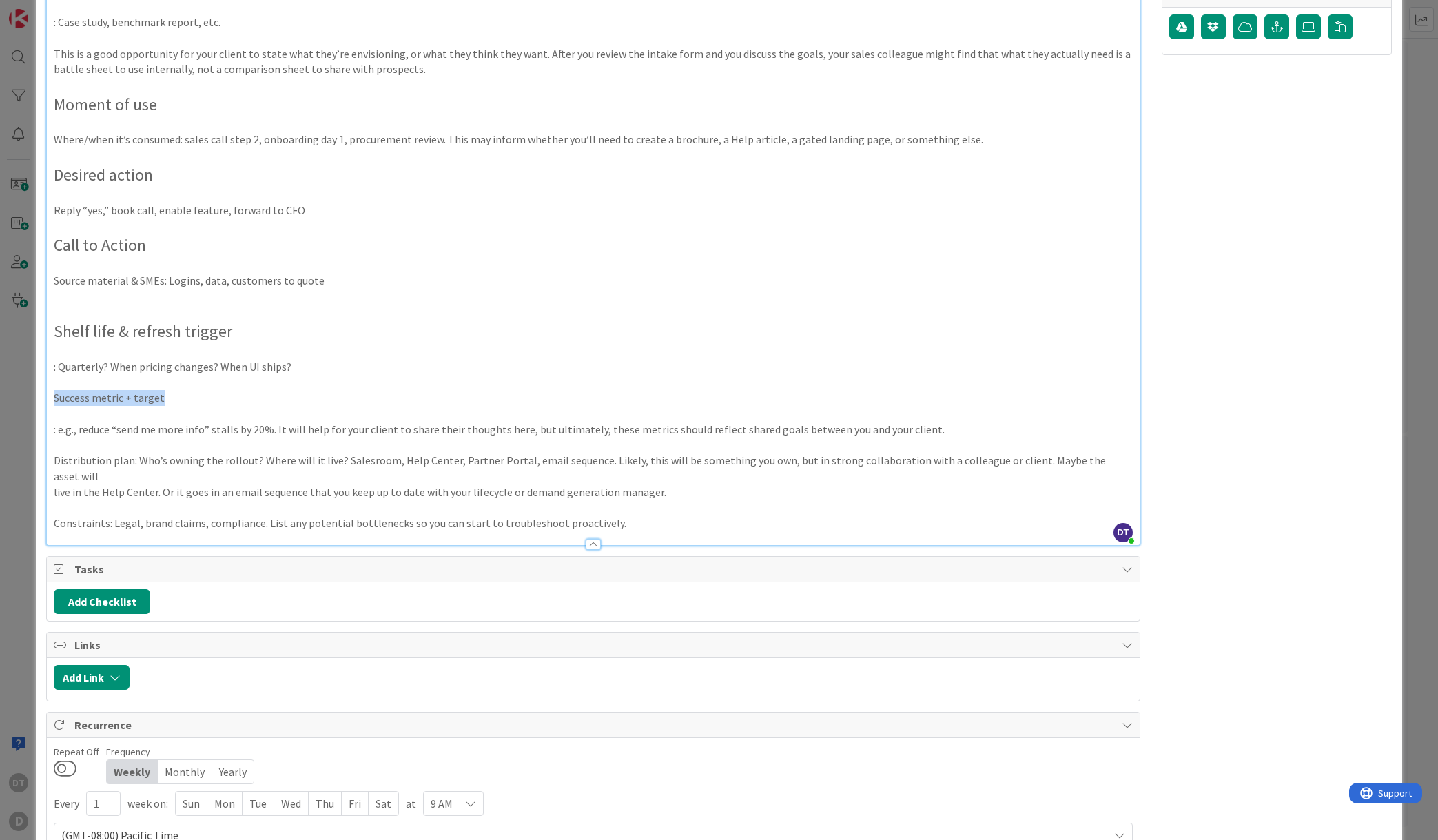
drag, startPoint x: 173, startPoint y: 400, endPoint x: 26, endPoint y: 401, distance: 147.0
click at [26, 401] on div "Card Template Template Name 17 / 128 New Card Template Column Needs Position To…" at bounding box center [719, 420] width 1438 height 840
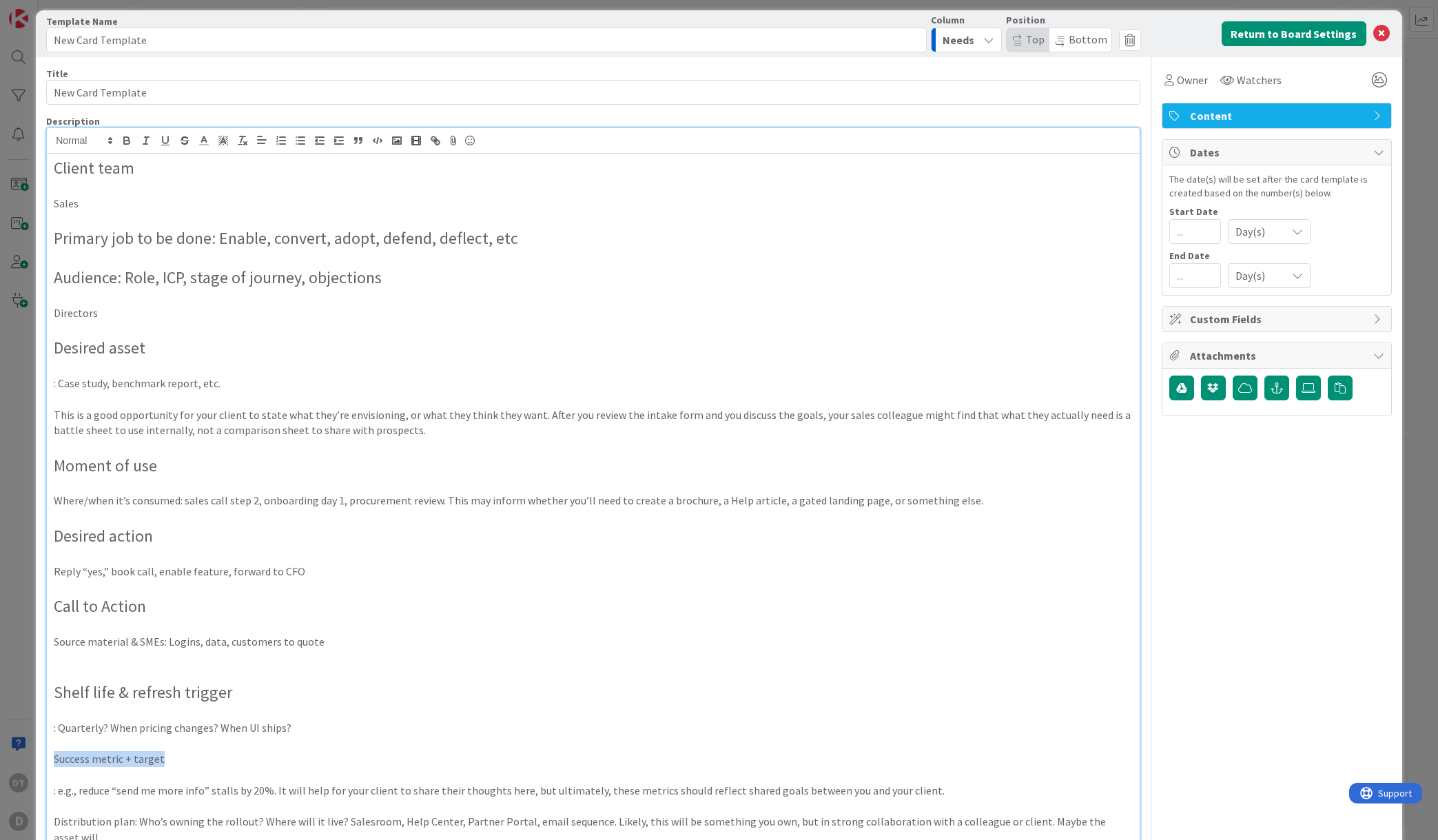
scroll to position [0, 0]
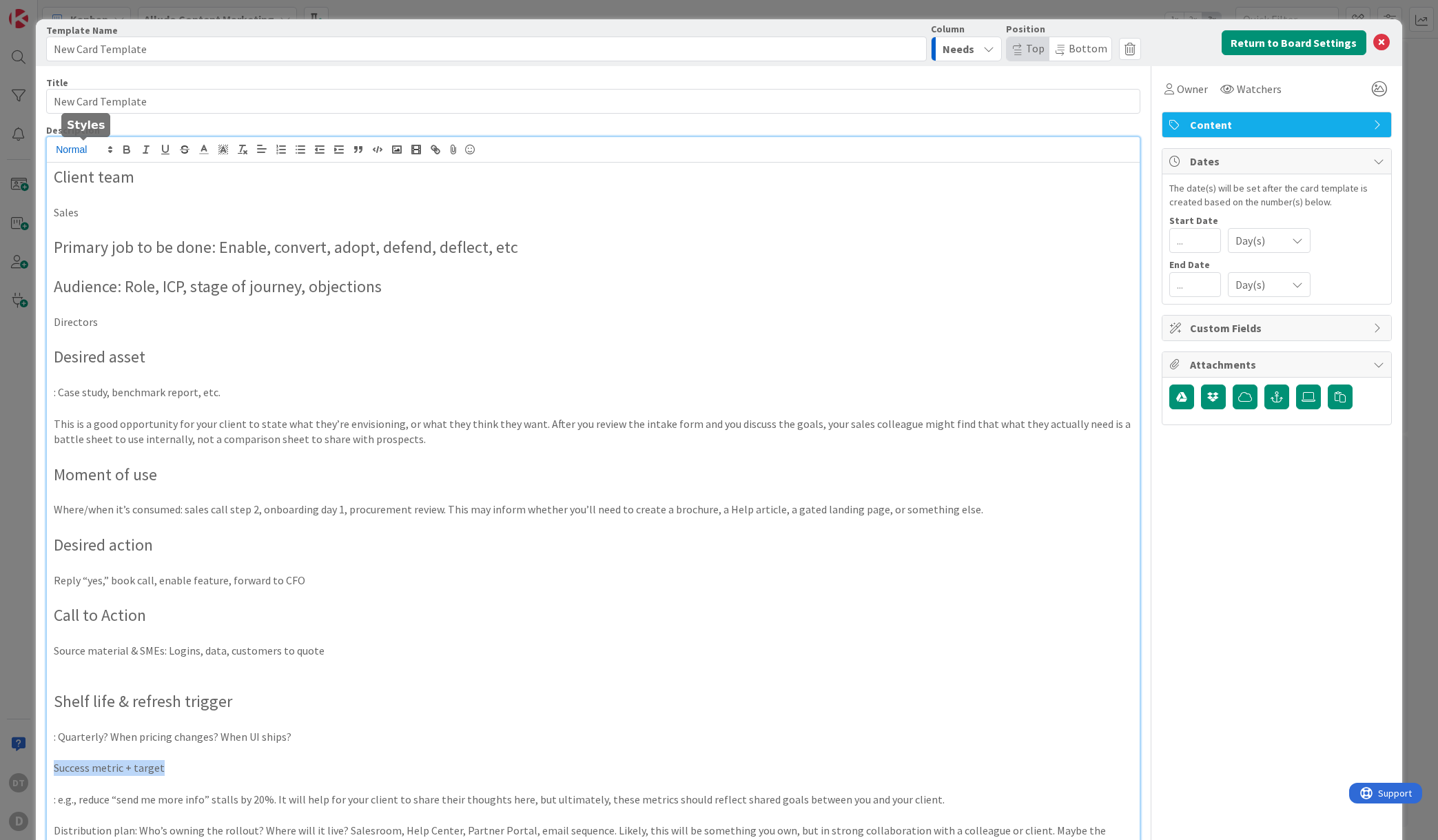
click at [80, 149] on span at bounding box center [83, 150] width 67 height 17
click at [74, 218] on span at bounding box center [83, 216] width 55 height 26
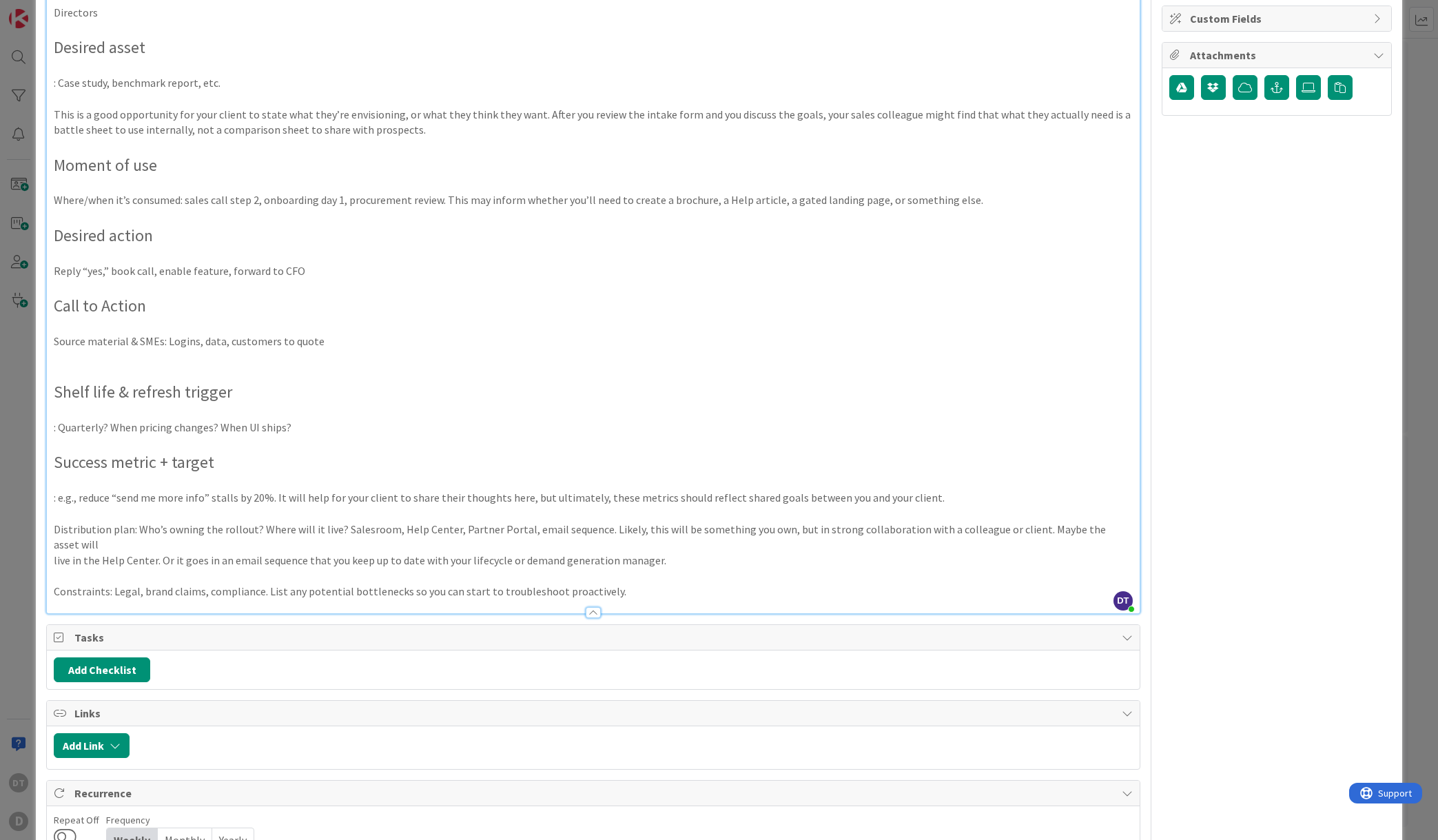
scroll to position [370, 0]
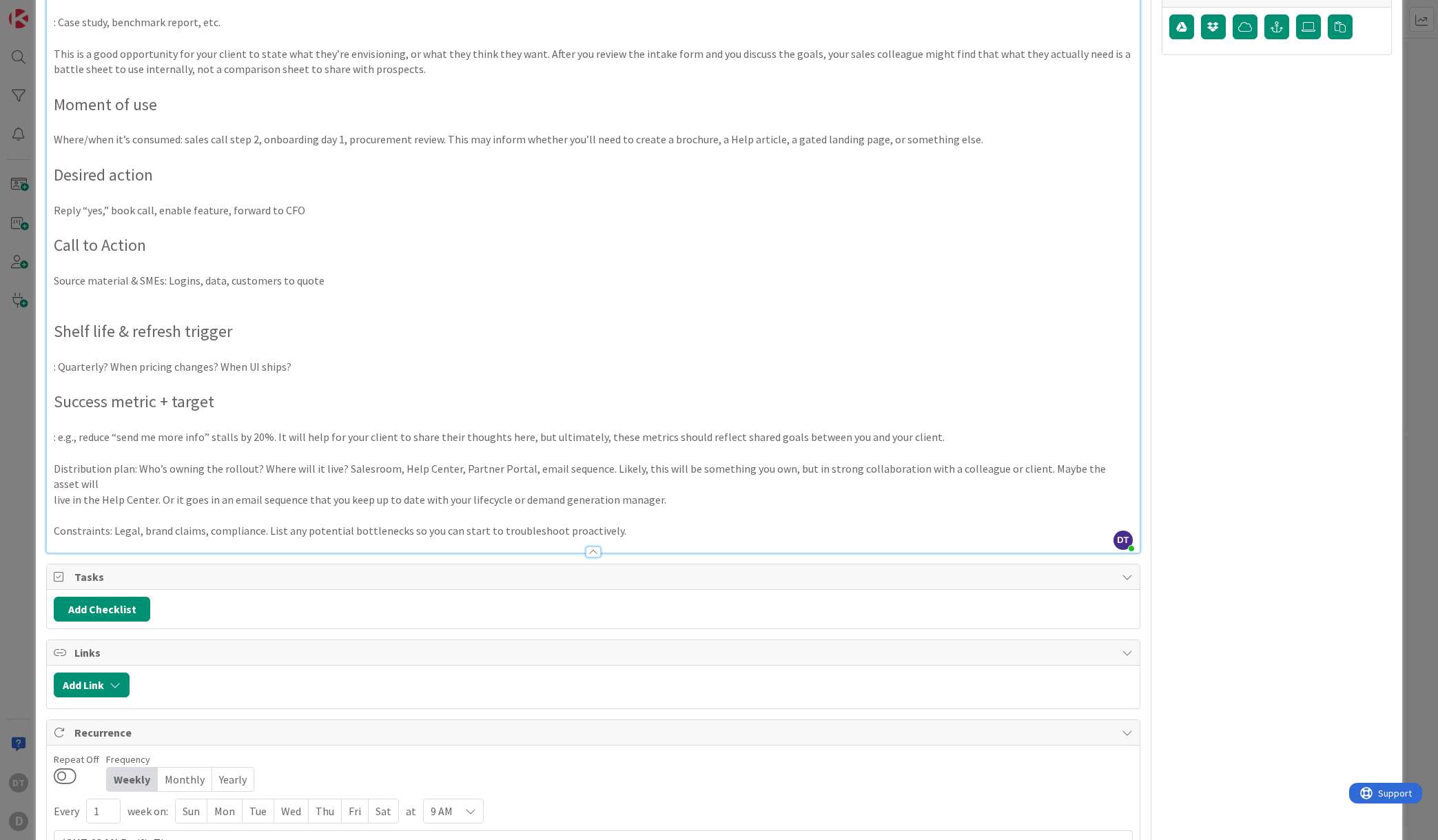
click at [130, 470] on p "Distribution plan: Who’s owning the rollout? Where will it live? Salesroom, Hel…" at bounding box center [594, 476] width 1079 height 31
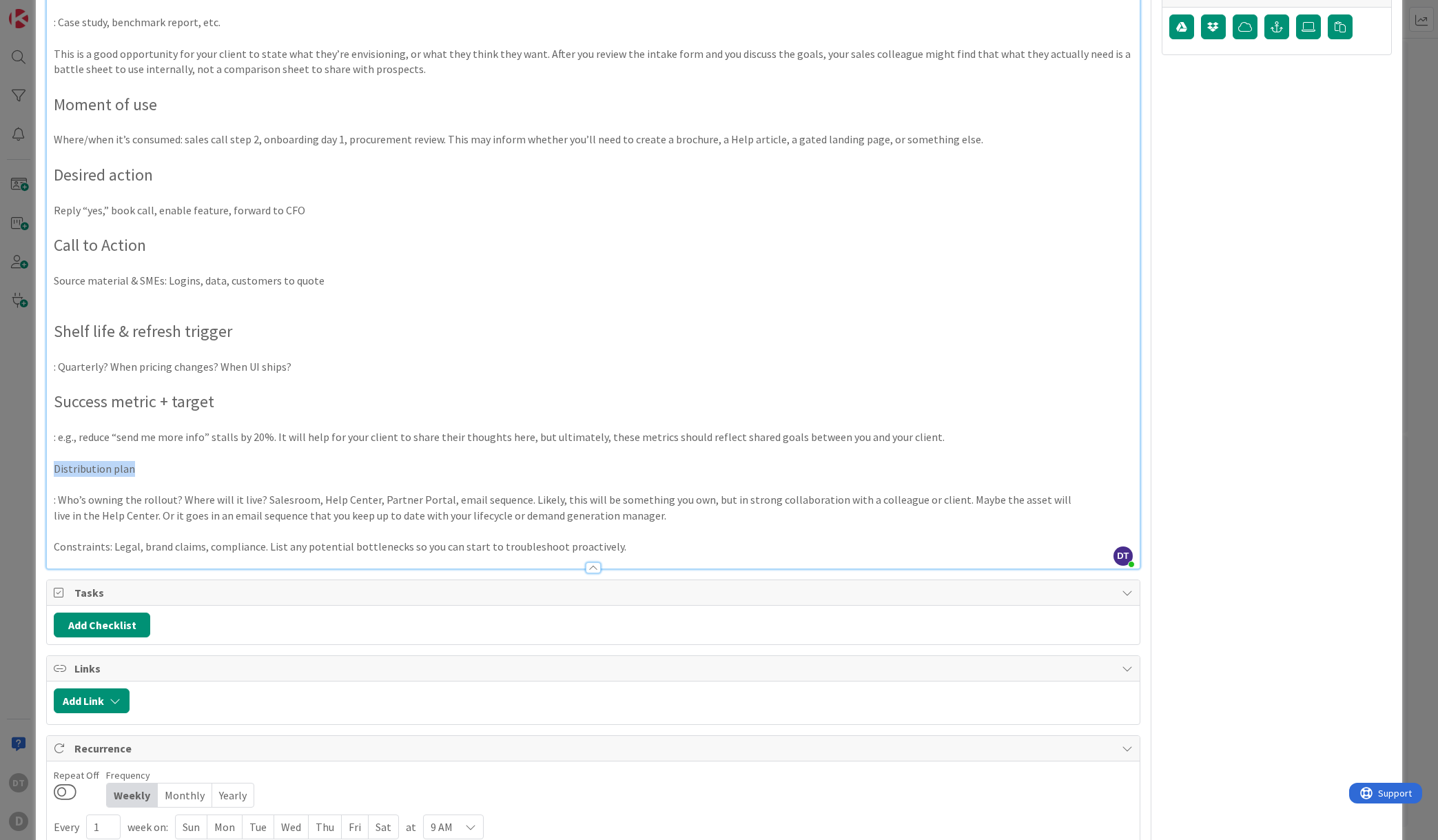
drag, startPoint x: 138, startPoint y: 470, endPoint x: 32, endPoint y: 470, distance: 106.0
click at [32, 470] on div "Card Template Template Name 17 / 128 New Card Template Column Needs Position To…" at bounding box center [719, 420] width 1438 height 840
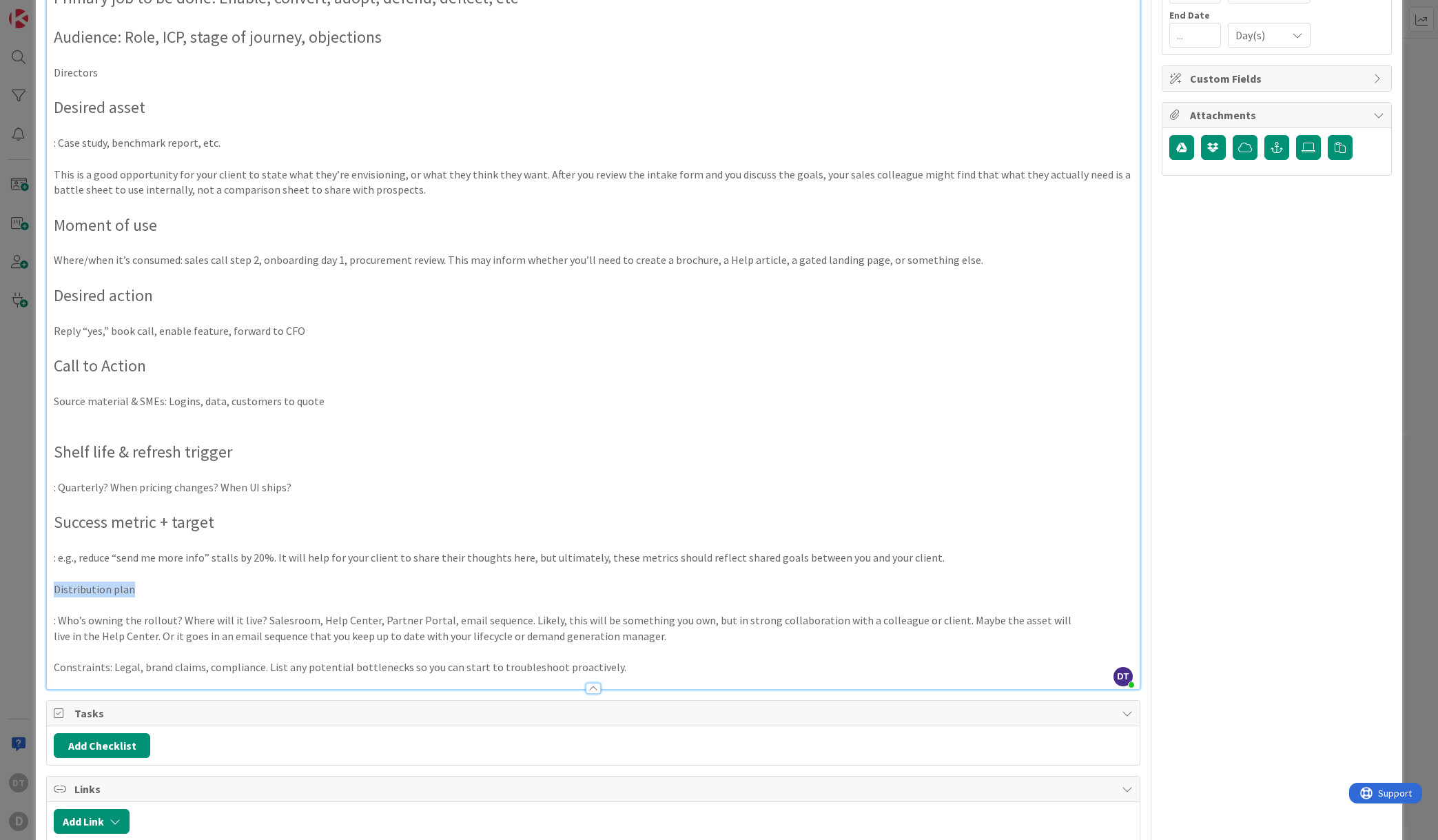
scroll to position [99, 0]
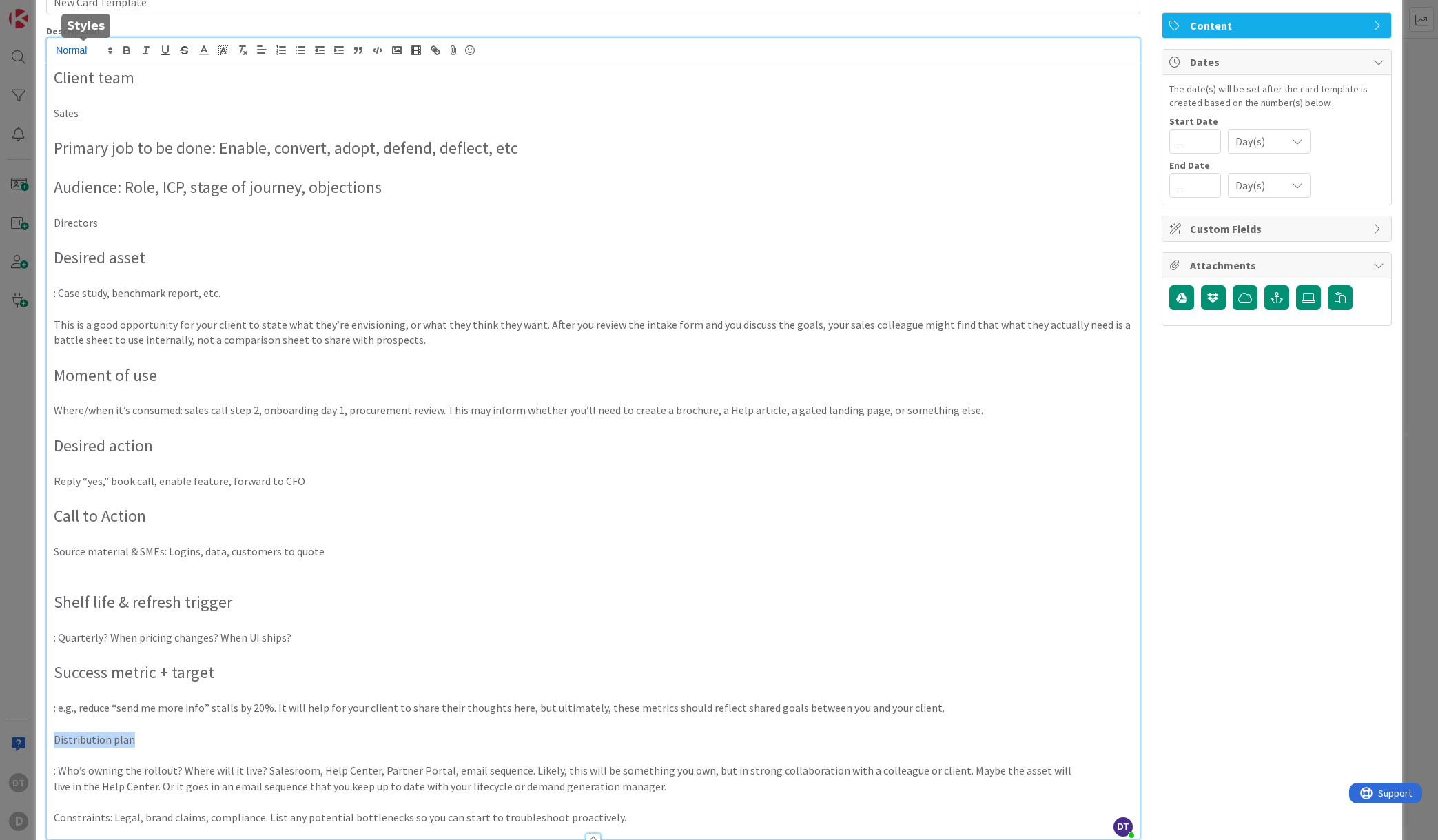
click at [78, 50] on span at bounding box center [83, 50] width 67 height 17
click at [78, 119] on span at bounding box center [83, 117] width 55 height 26
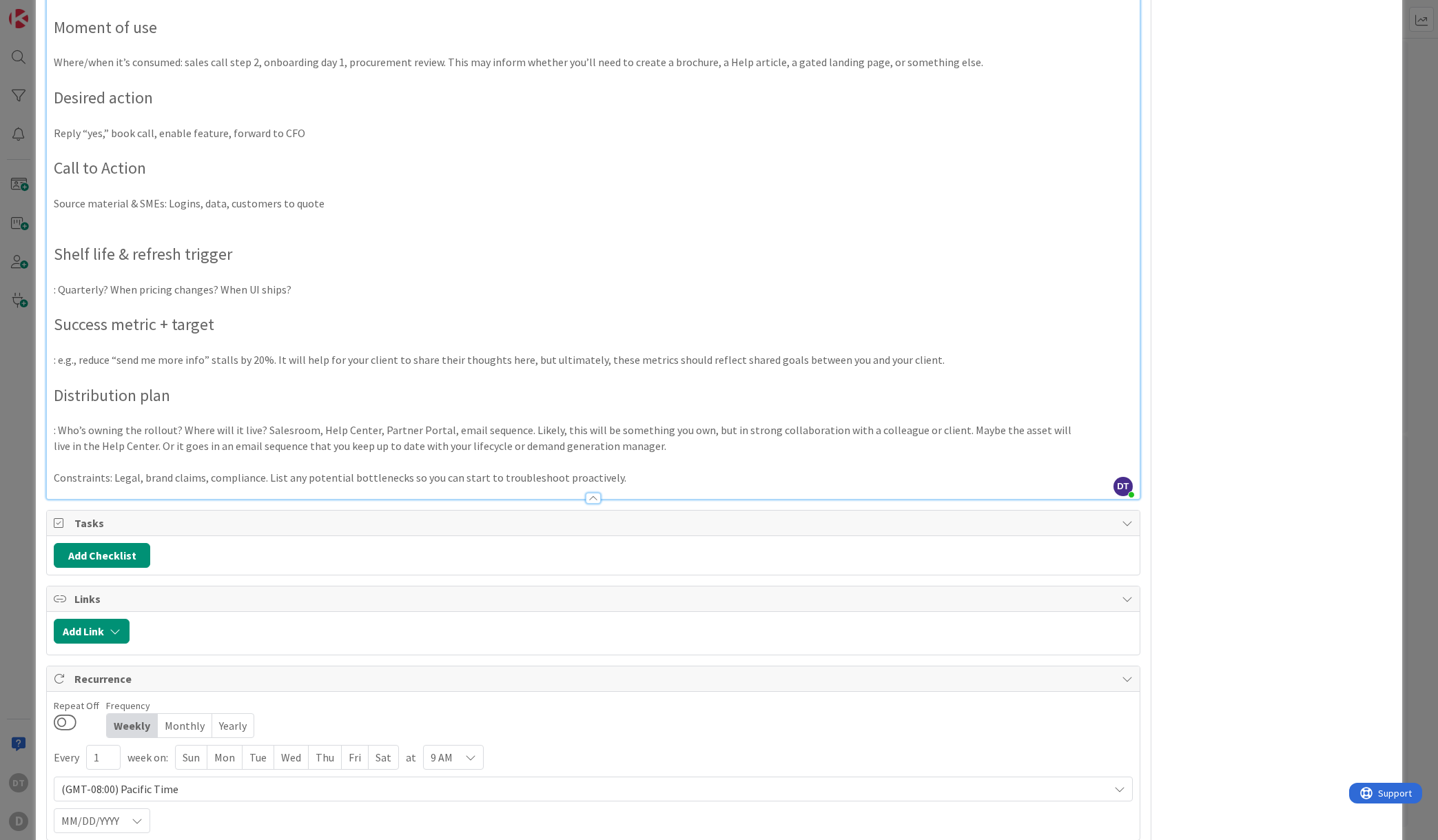
scroll to position [472, 0]
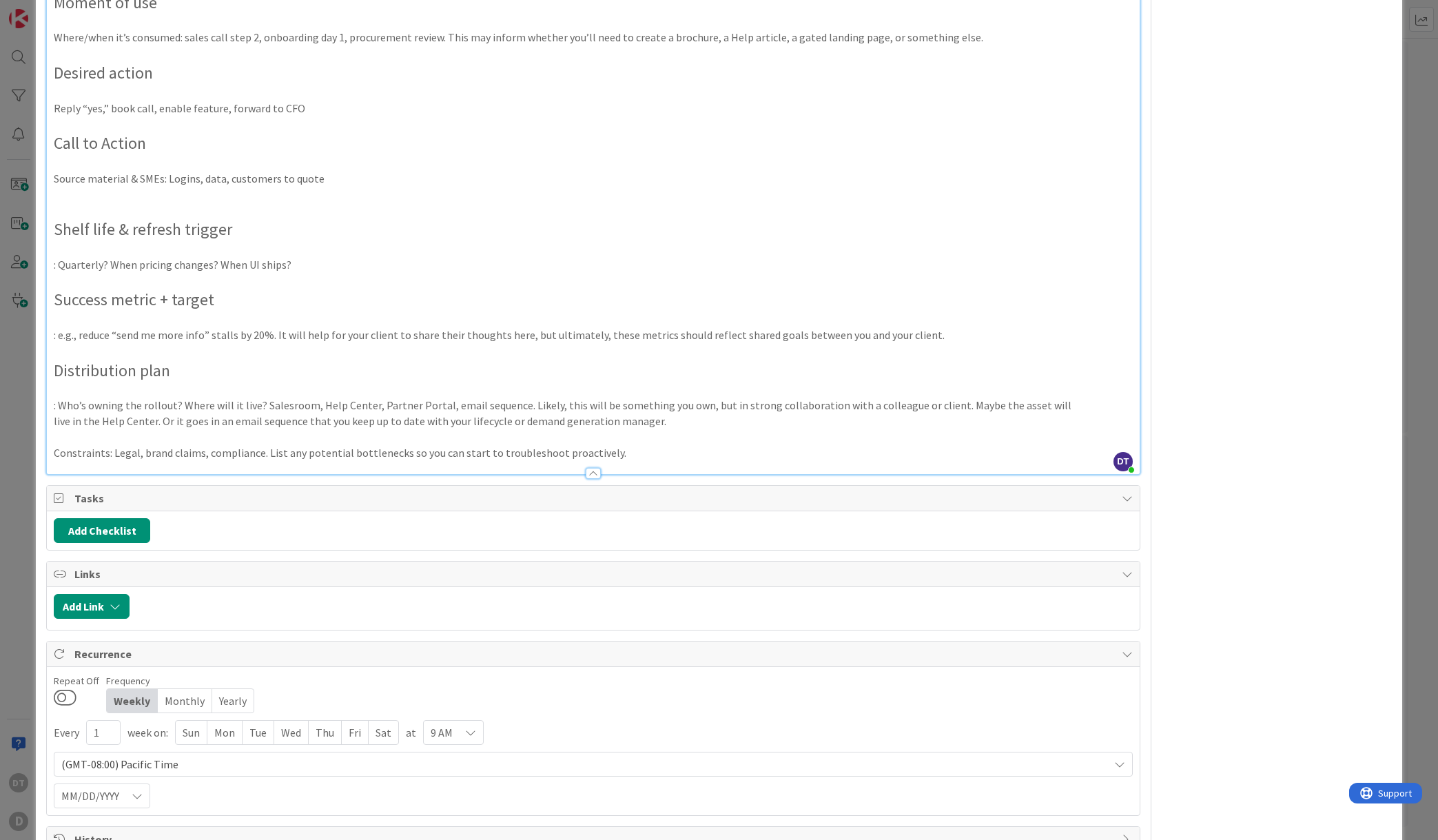
click at [106, 455] on p "Constraints: Legal, brand claims, compliance. List any potential bottlenecks so…" at bounding box center [594, 453] width 1079 height 16
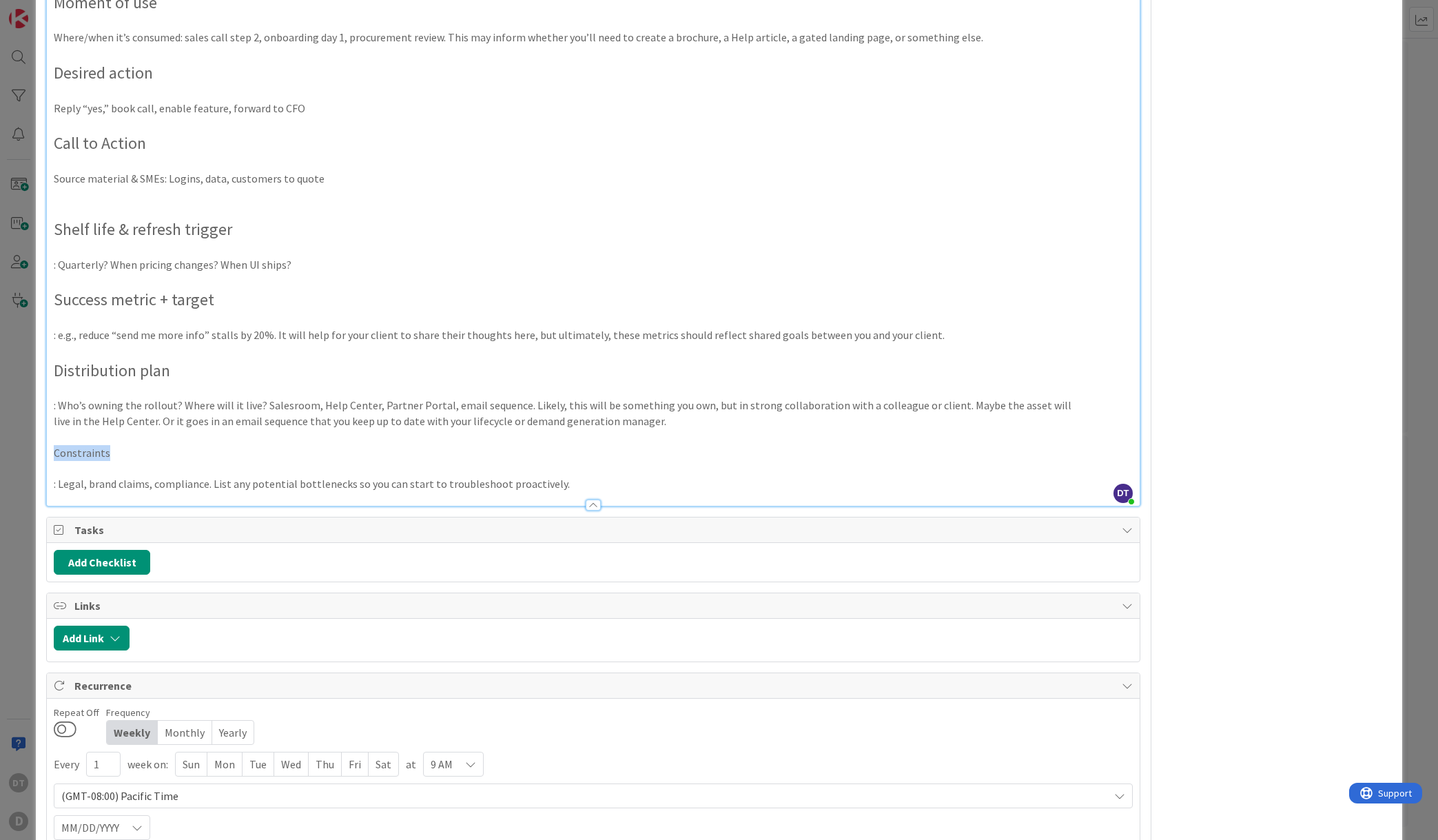
drag, startPoint x: 92, startPoint y: 454, endPoint x: 22, endPoint y: 450, distance: 70.1
click at [22, 450] on div "Card Template Template Name 17 / 128 New Card Template Column Needs Position To…" at bounding box center [719, 420] width 1438 height 840
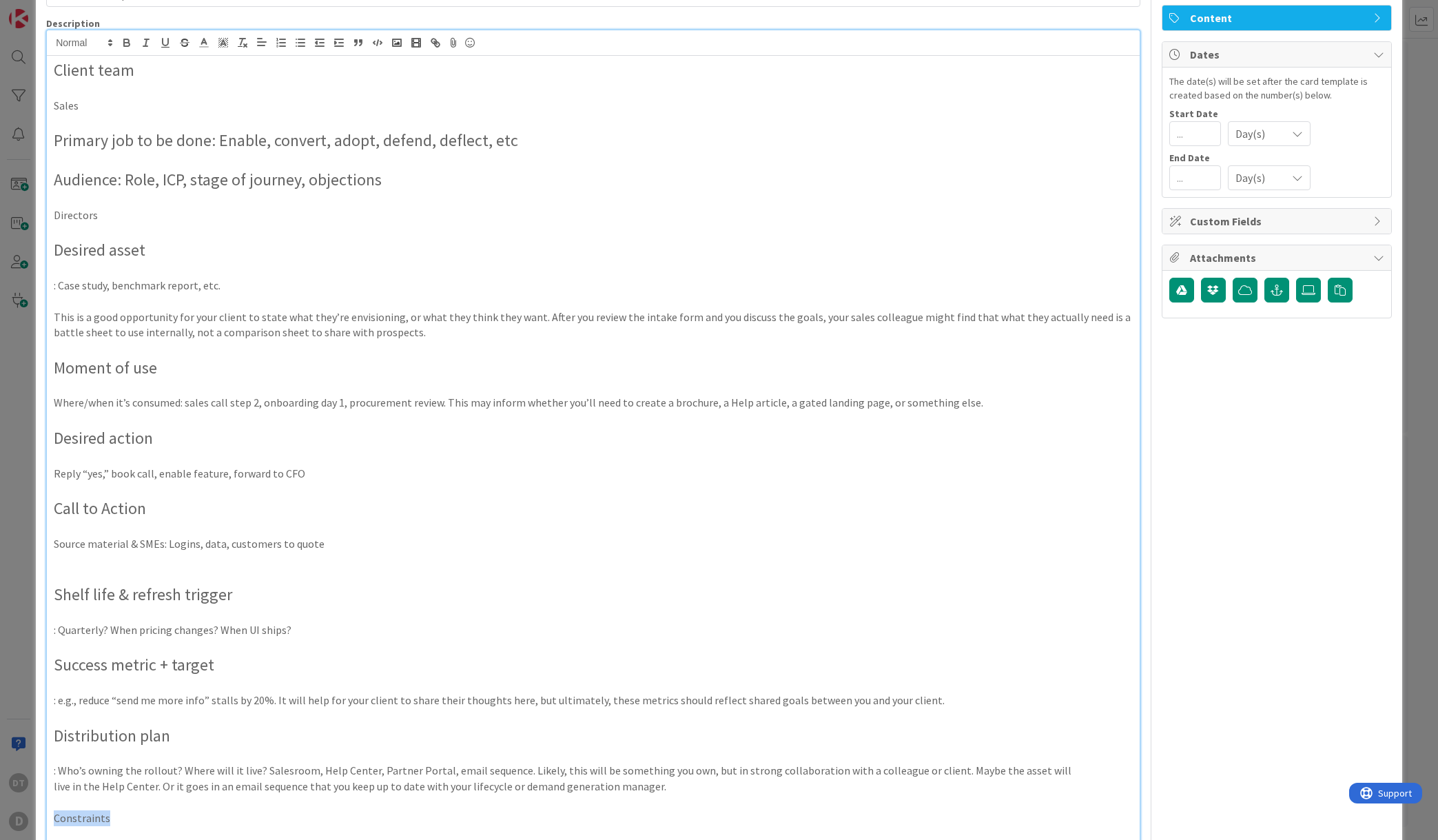
scroll to position [100, 0]
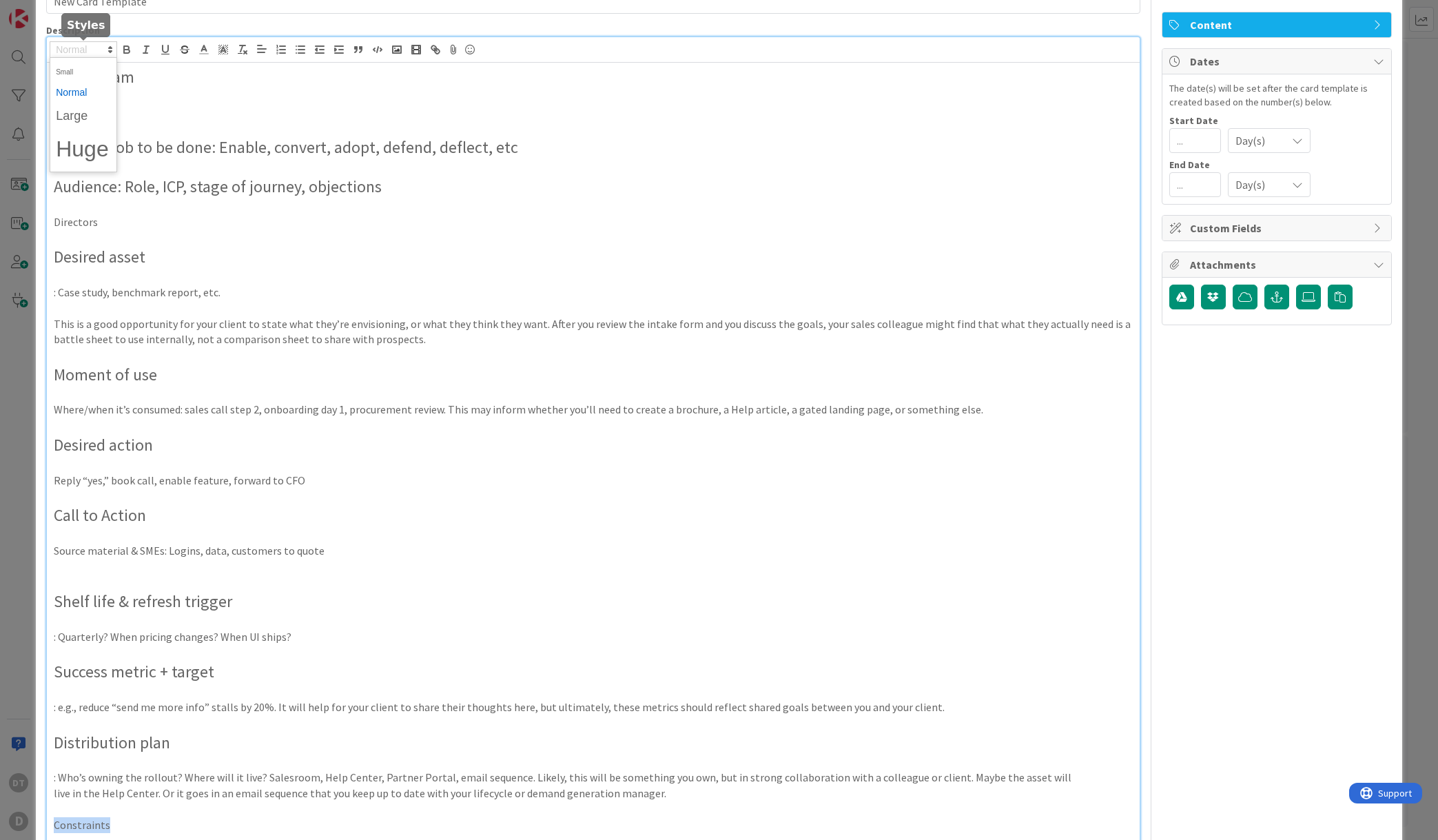
click at [75, 51] on span at bounding box center [83, 50] width 67 height 17
click at [86, 112] on span at bounding box center [83, 116] width 55 height 26
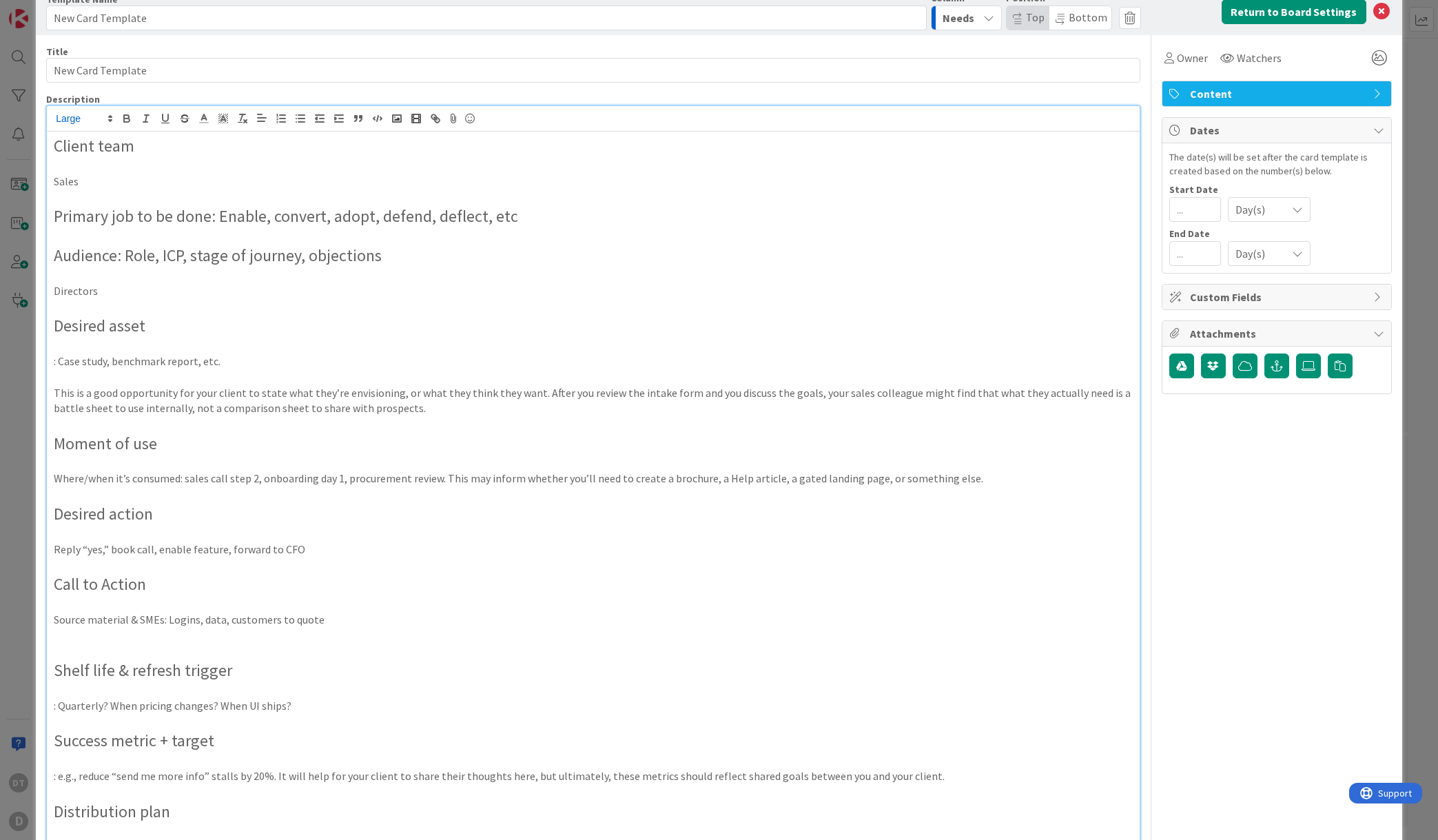
scroll to position [0, 0]
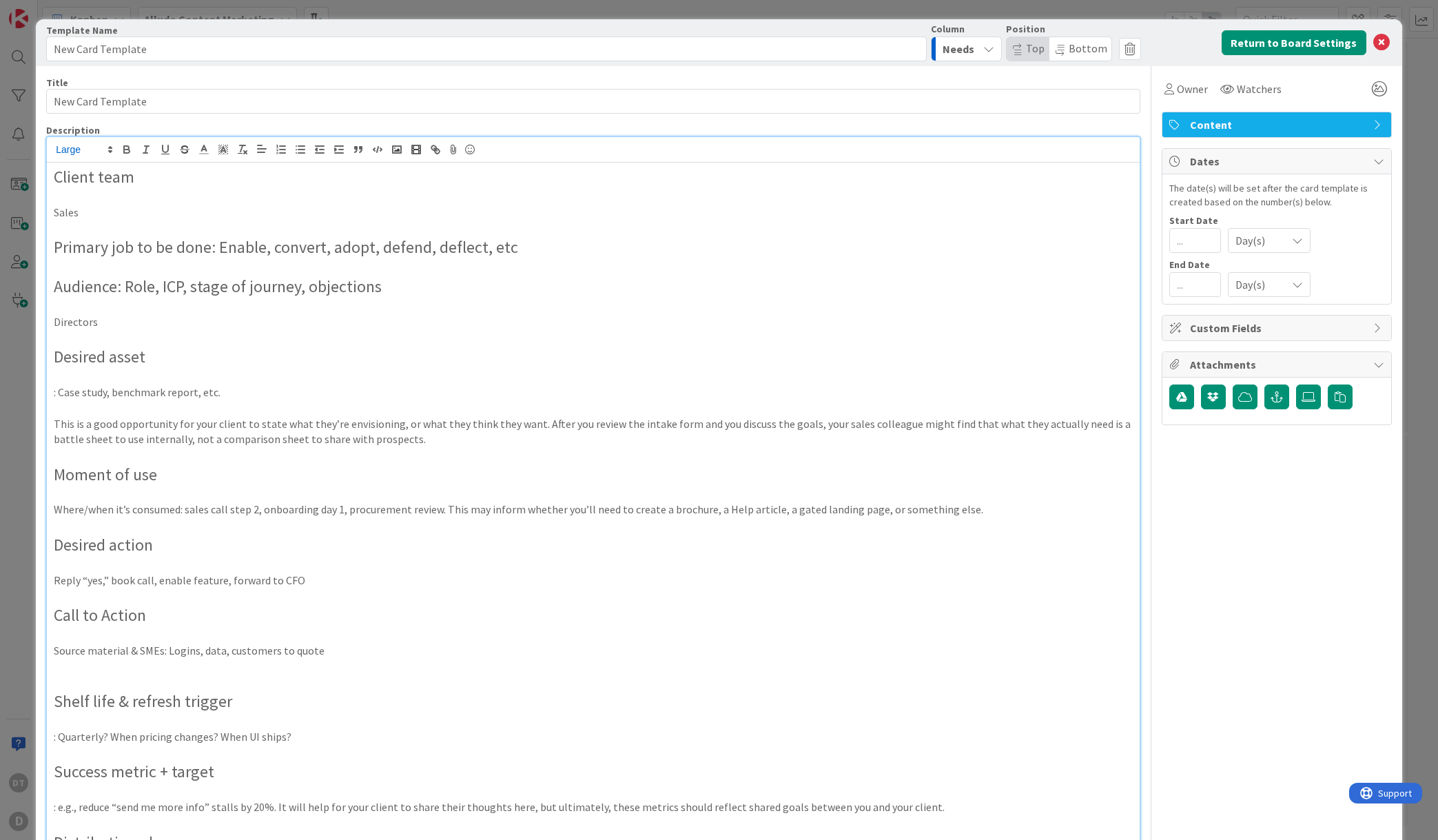
click at [211, 249] on span "Primary job to be done: Enable, convert, adopt, defend, deflect, etc" at bounding box center [286, 247] width 465 height 22
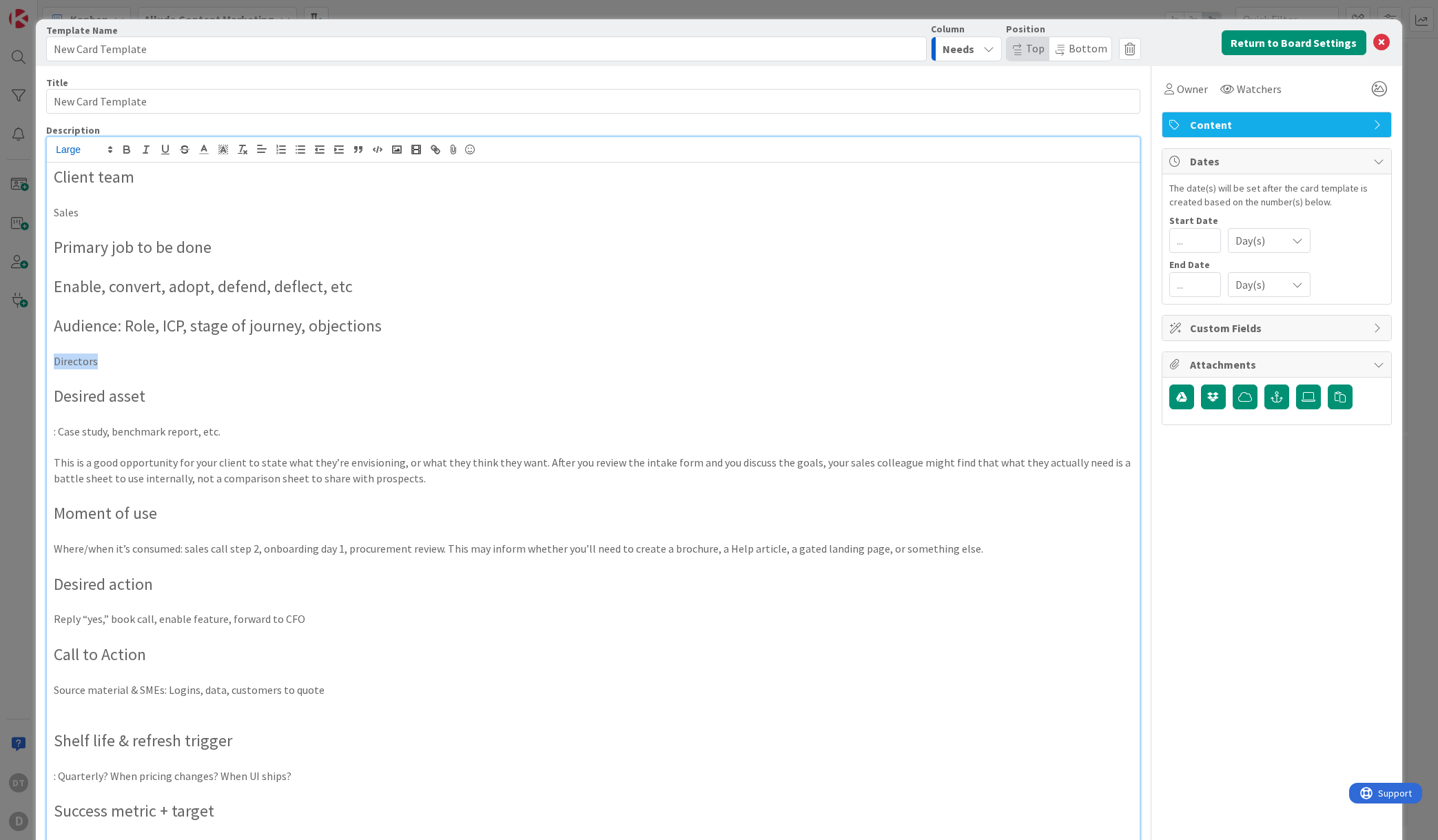
drag, startPoint x: 107, startPoint y: 361, endPoint x: 34, endPoint y: 360, distance: 73.0
click at [34, 360] on div "Card Template Template Name 17 / 128 New Card Template Column Needs Position To…" at bounding box center [719, 420] width 1438 height 840
click at [54, 211] on p "Sales" at bounding box center [594, 212] width 1079 height 16
click at [91, 213] on p "Sales" at bounding box center [594, 212] width 1079 height 16
drag, startPoint x: 381, startPoint y: 281, endPoint x: 31, endPoint y: 292, distance: 350.2
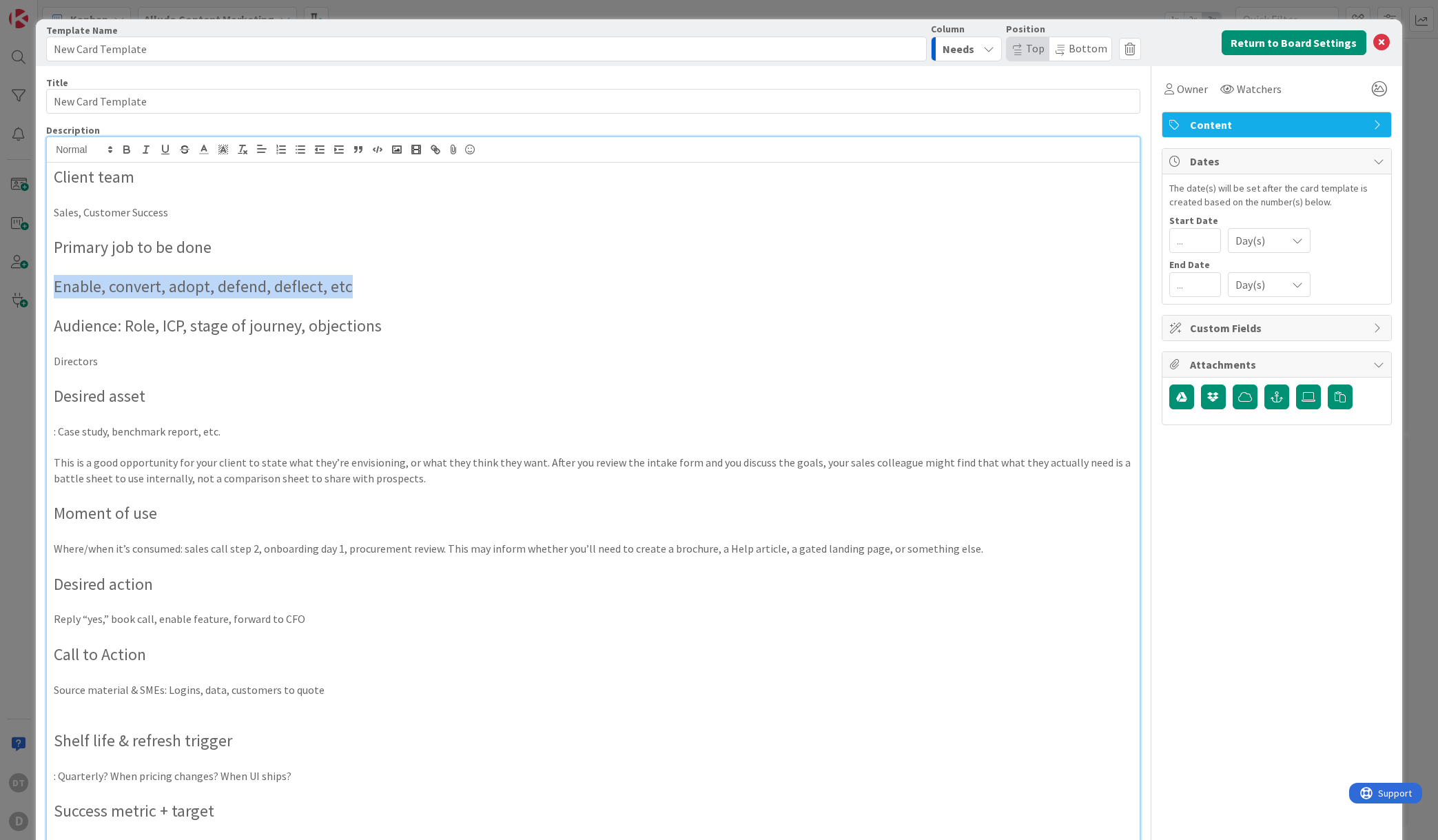
click at [31, 292] on div "Card Template Template Name 17 / 128 New Card Template Column Needs Position To…" at bounding box center [719, 420] width 1438 height 840
drag, startPoint x: 163, startPoint y: 291, endPoint x: 60, endPoint y: 275, distance: 104.2
click at [163, 291] on span "Enable, convert, adopt, defend, deflect, etc" at bounding box center [203, 286] width 299 height 22
drag, startPoint x: 55, startPoint y: 266, endPoint x: 78, endPoint y: 314, distance: 53.2
click at [78, 314] on div "Client team Sales, Customer Success Primary job to be done Enable, convert, ado…" at bounding box center [593, 593] width 1092 height 862
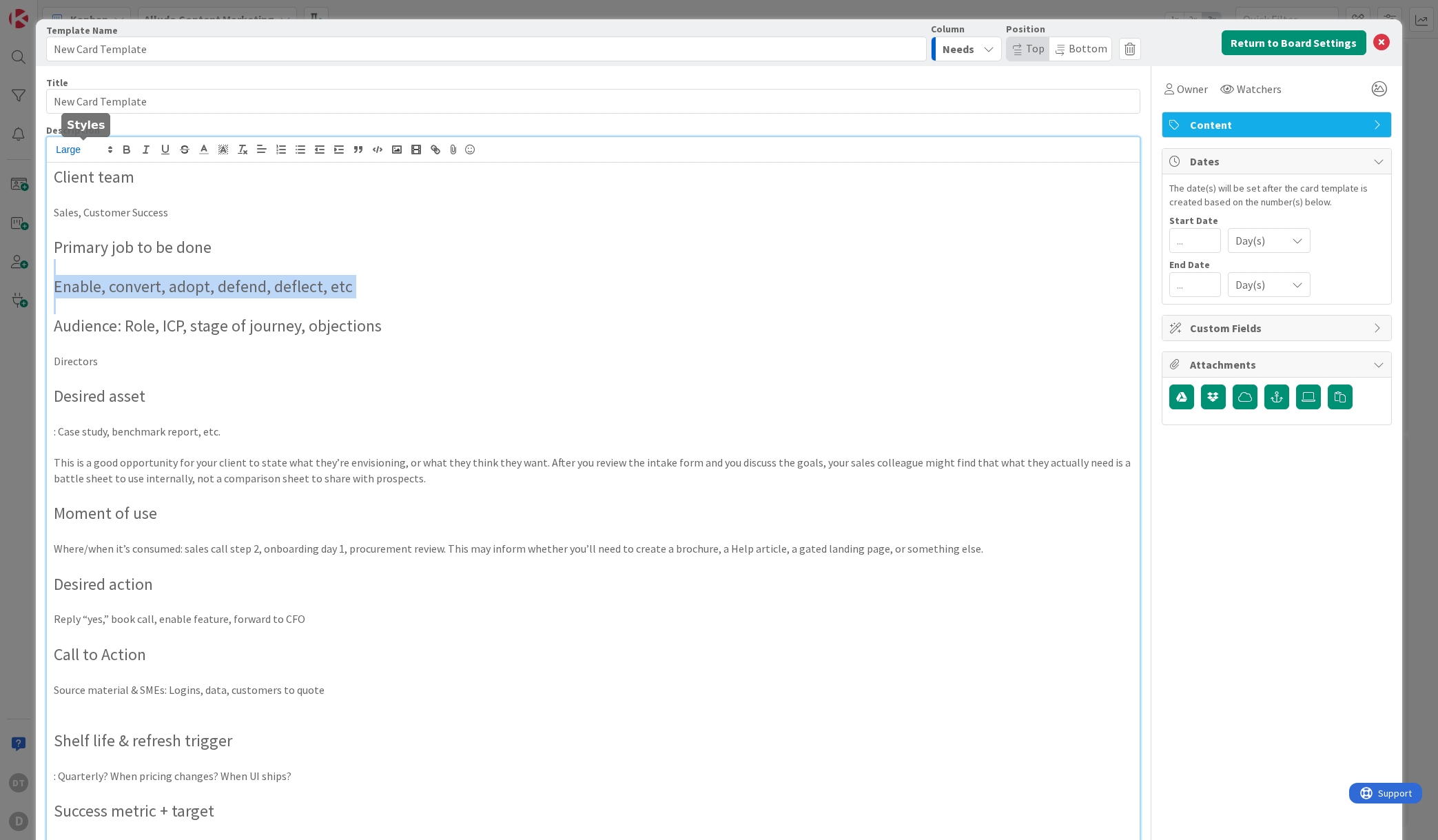
click at [81, 149] on span at bounding box center [83, 150] width 67 height 17
click at [77, 195] on span at bounding box center [83, 192] width 55 height 22
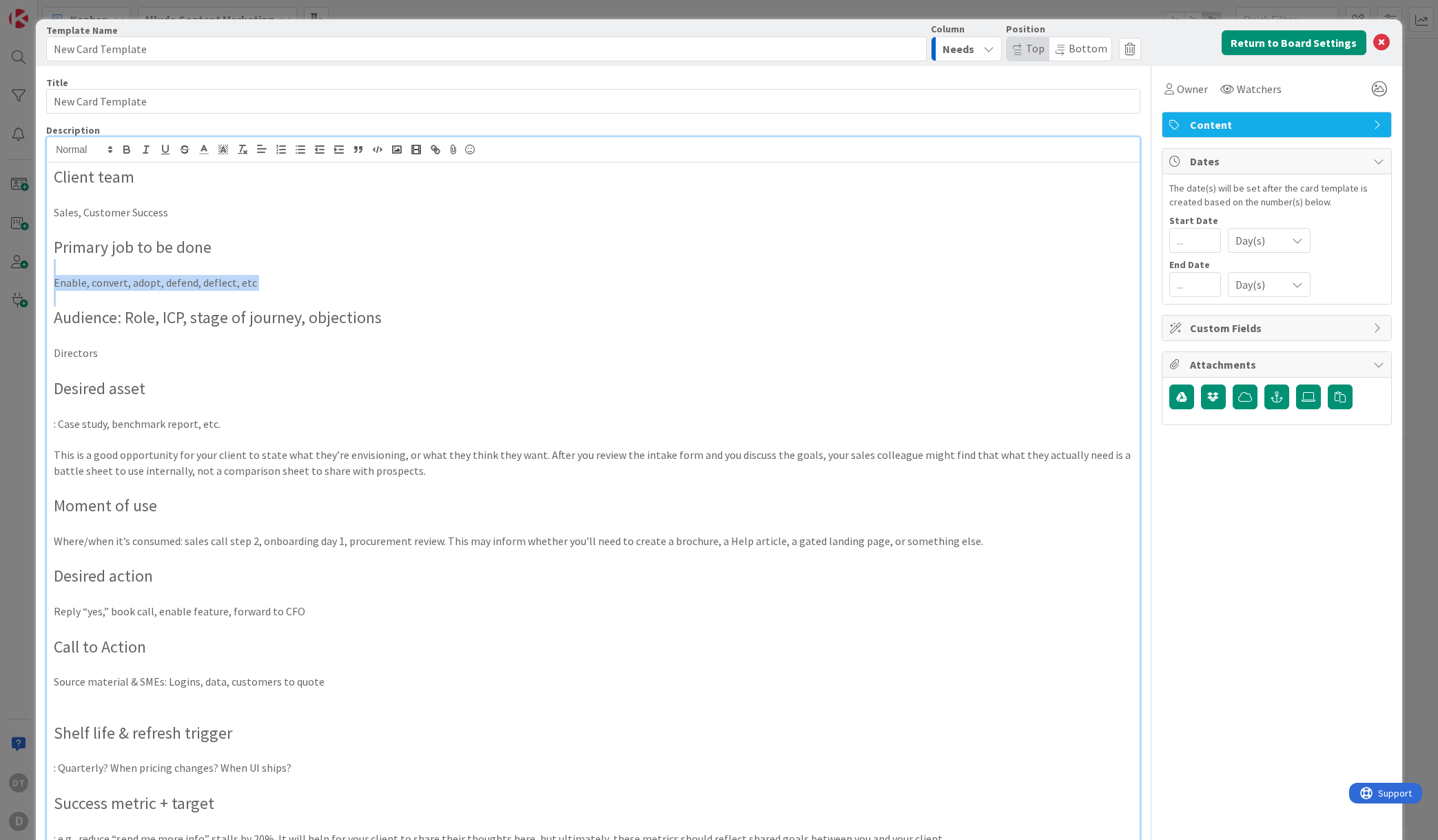
click at [96, 277] on p "Enable, convert, adopt, defend, deflect, etc" at bounding box center [594, 282] width 1079 height 16
click at [105, 354] on p "Directors" at bounding box center [594, 353] width 1079 height 16
drag, startPoint x: 63, startPoint y: 425, endPoint x: 36, endPoint y: 425, distance: 27.0
click at [36, 425] on div "Card Template Template Name 17 / 128 New Card Template Column Needs Position To…" at bounding box center [719, 712] width 1366 height 1385
click at [227, 425] on p "Case study, benchmark report, etc." at bounding box center [594, 424] width 1079 height 16
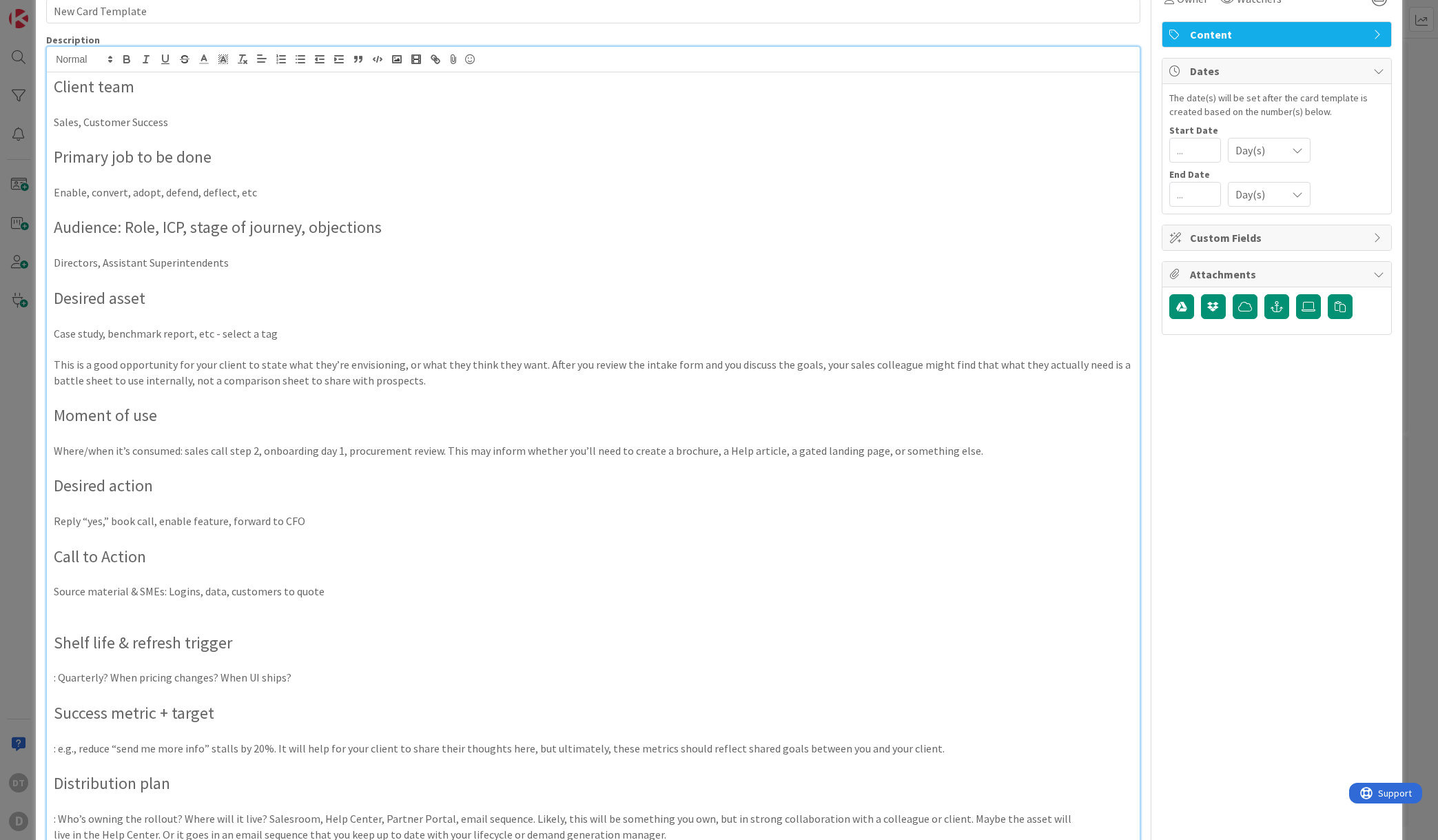
scroll to position [153, 0]
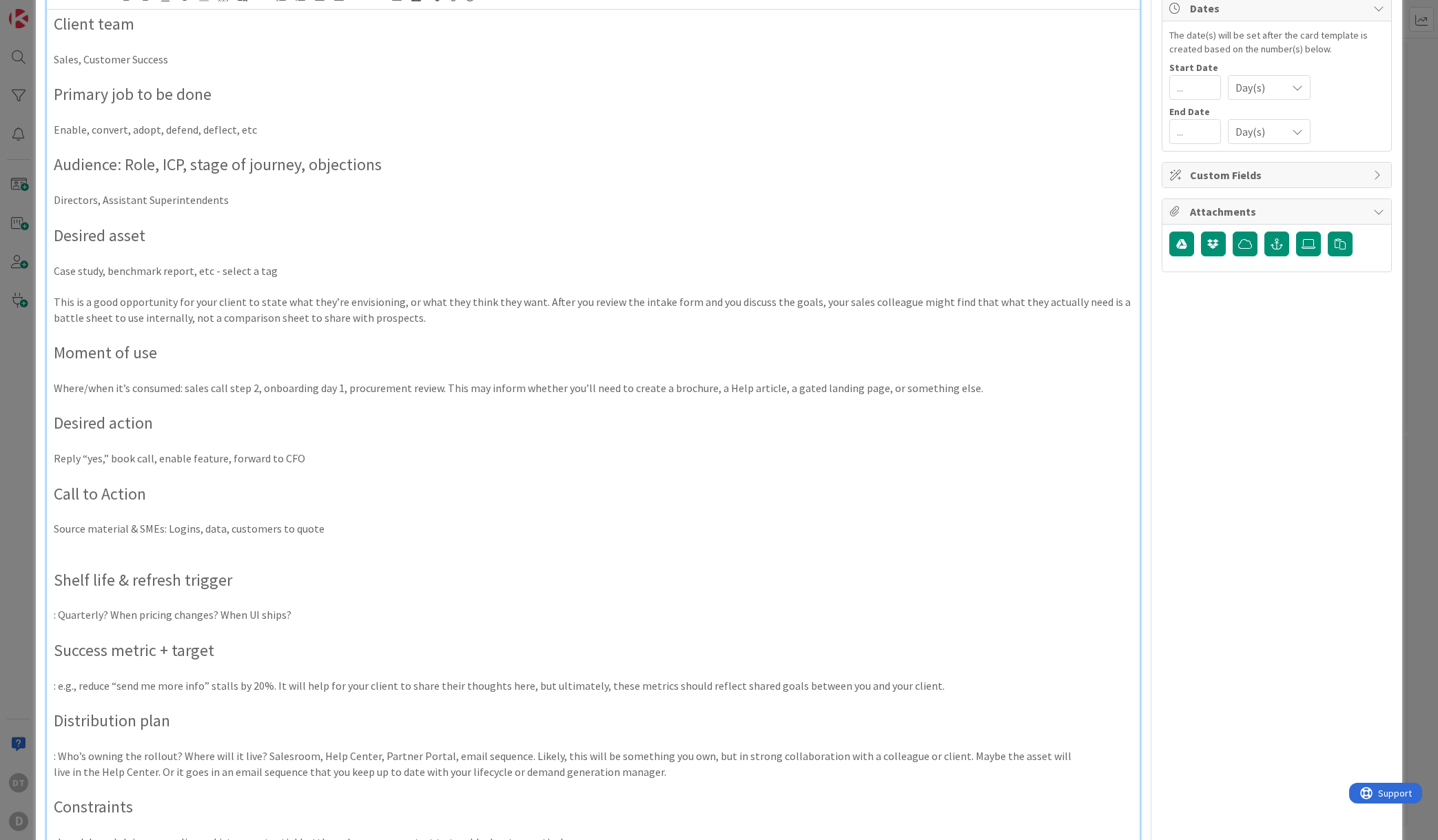
click at [97, 549] on p at bounding box center [594, 544] width 1079 height 16
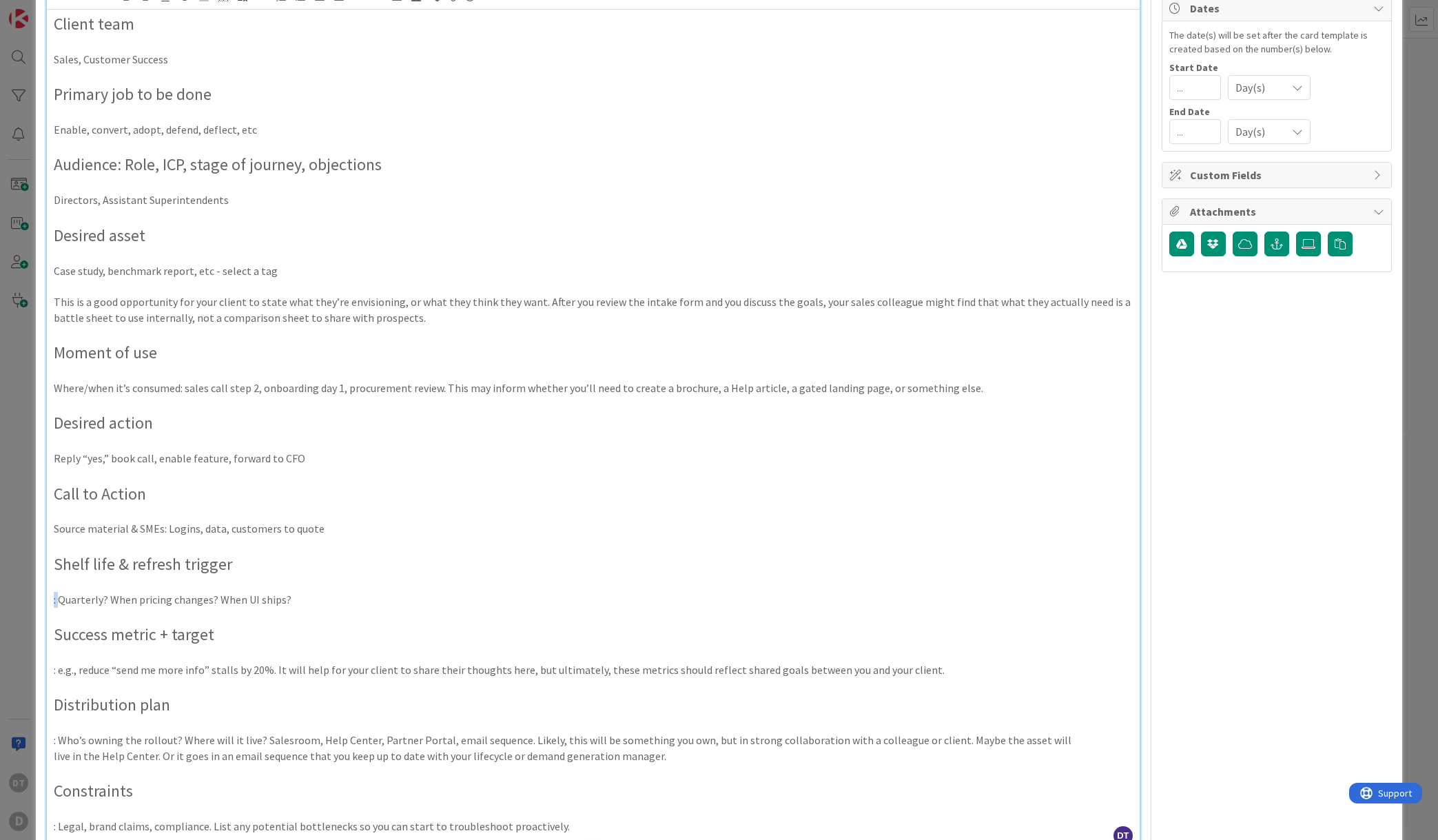
drag, startPoint x: 60, startPoint y: 599, endPoint x: 31, endPoint y: 599, distance: 29.0
click at [31, 599] on div "Card Template Template Name 17 / 128 New Card Template Column Needs Position To…" at bounding box center [719, 420] width 1438 height 840
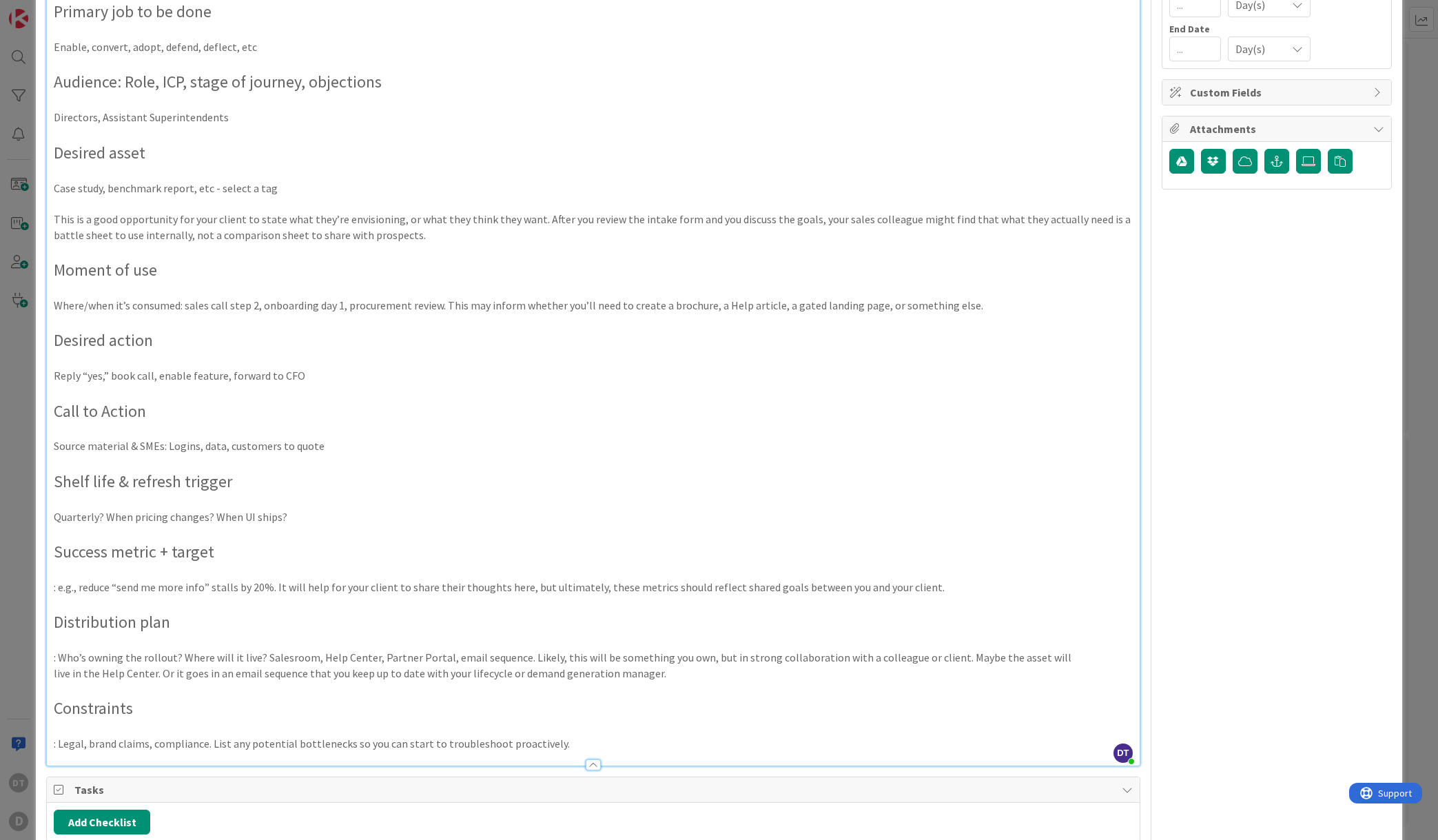
scroll to position [242, 0]
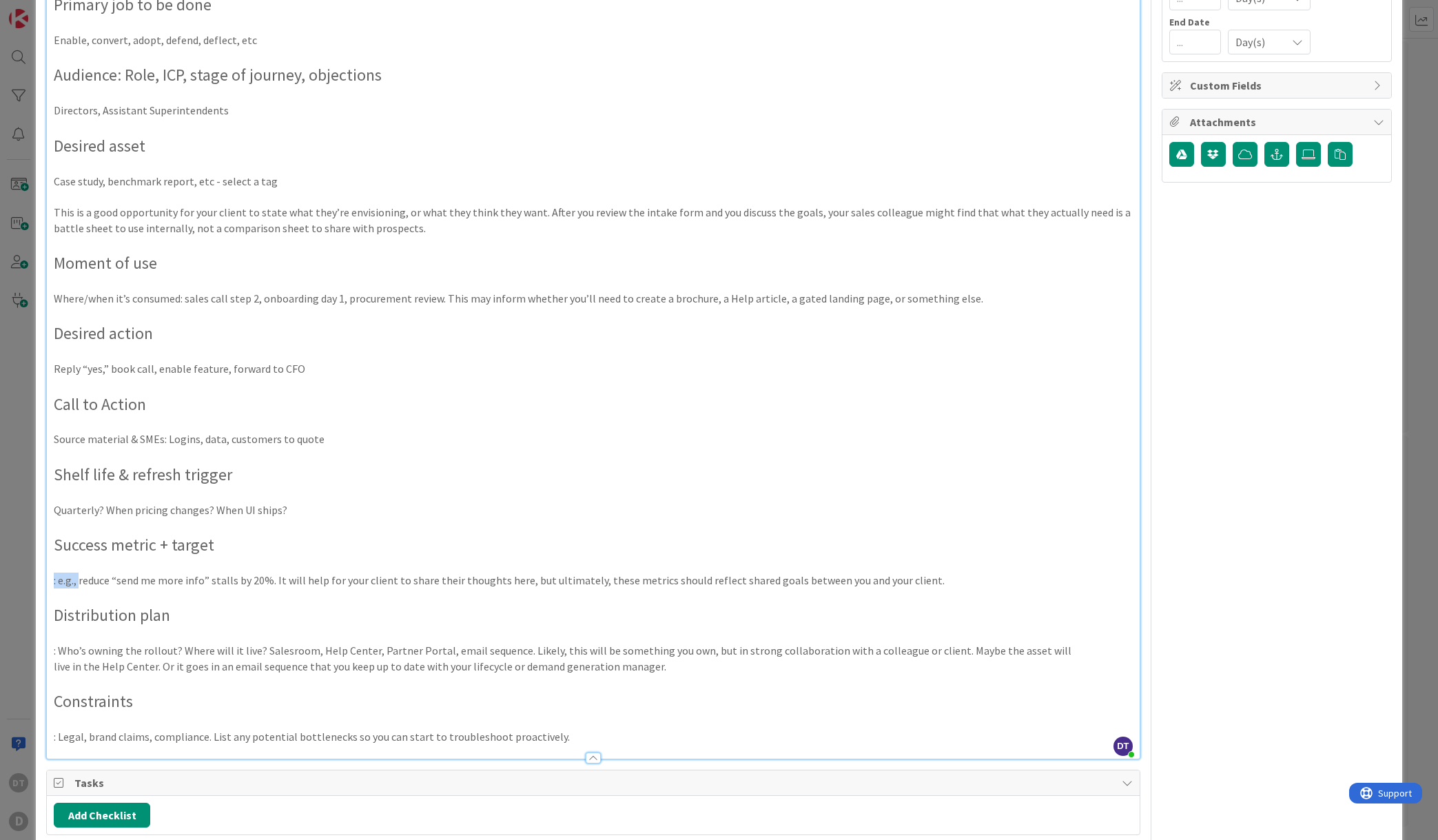
drag, startPoint x: 81, startPoint y: 581, endPoint x: 22, endPoint y: 581, distance: 59.0
click at [22, 581] on div "Card Template Template Name 17 / 128 New Card Template Column Needs Position To…" at bounding box center [719, 420] width 1438 height 840
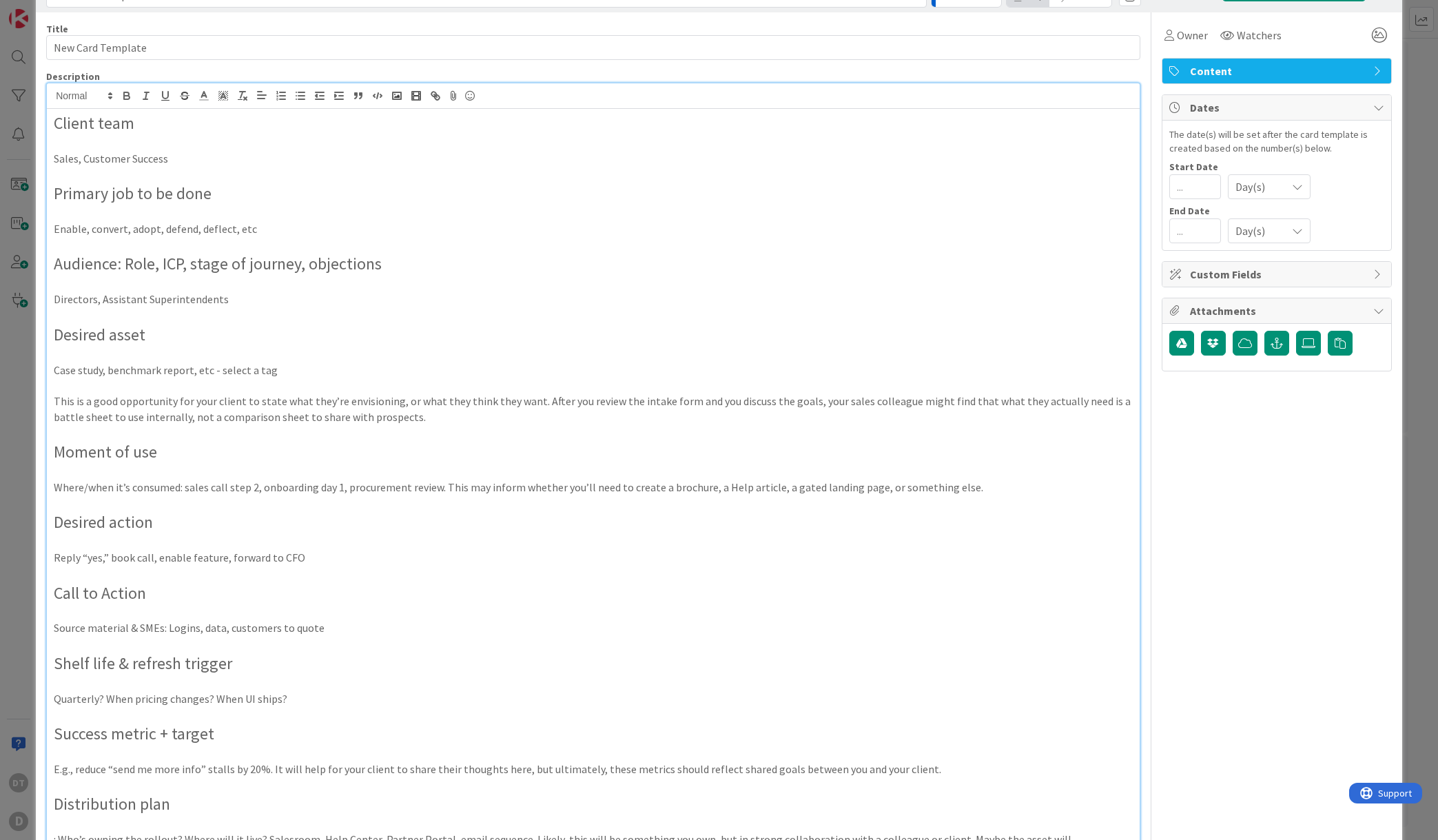
scroll to position [0, 0]
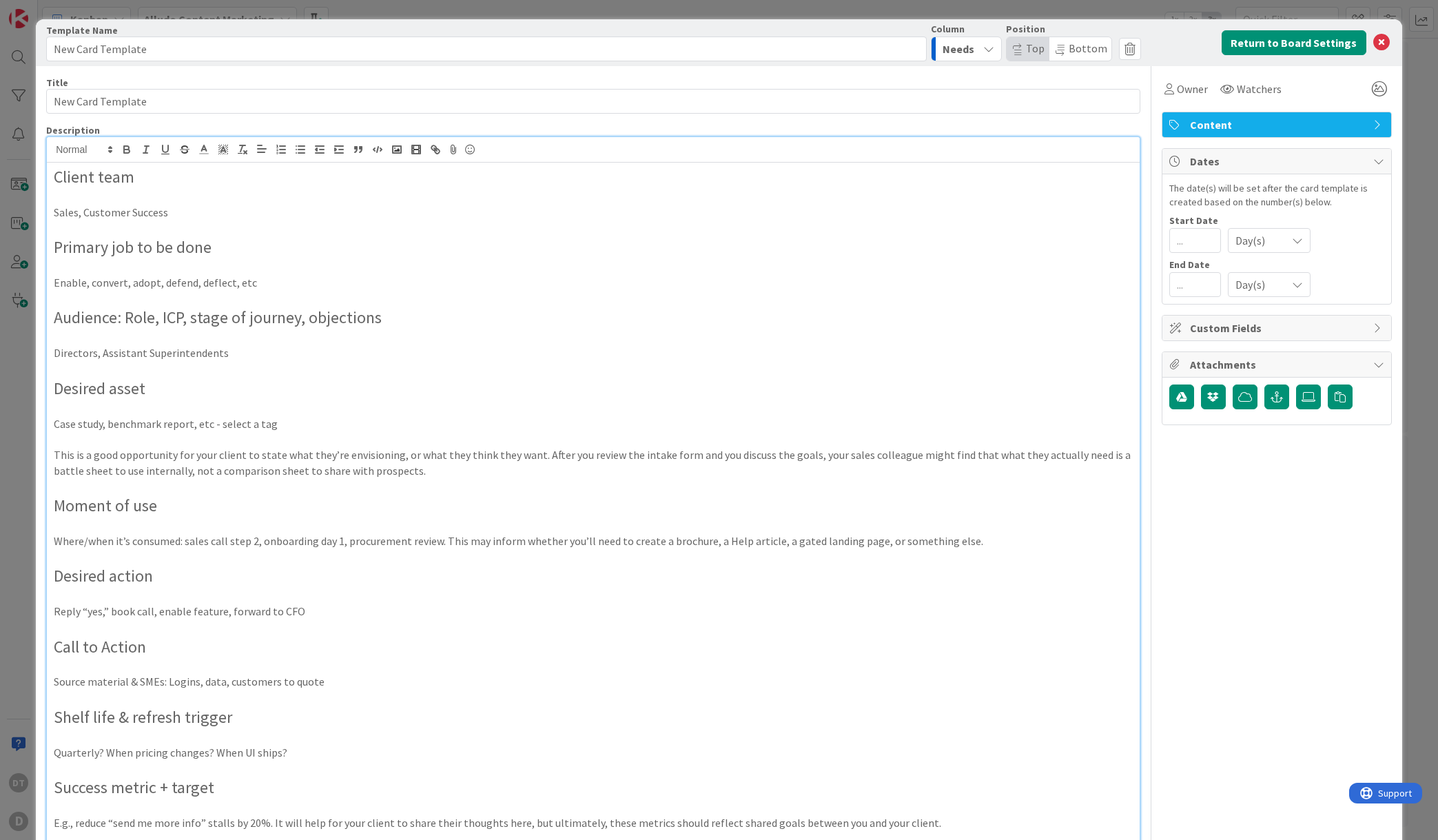
click at [184, 211] on p "Sales, Customer Success" at bounding box center [594, 212] width 1079 height 16
drag, startPoint x: 160, startPoint y: 49, endPoint x: 38, endPoint y: 40, distance: 122.3
click at [38, 40] on div "Card Template Template Name 17 / 128 New Card Template Column Needs Position To…" at bounding box center [719, 42] width 1366 height 47
click at [983, 47] on icon "button" at bounding box center [988, 48] width 11 height 11
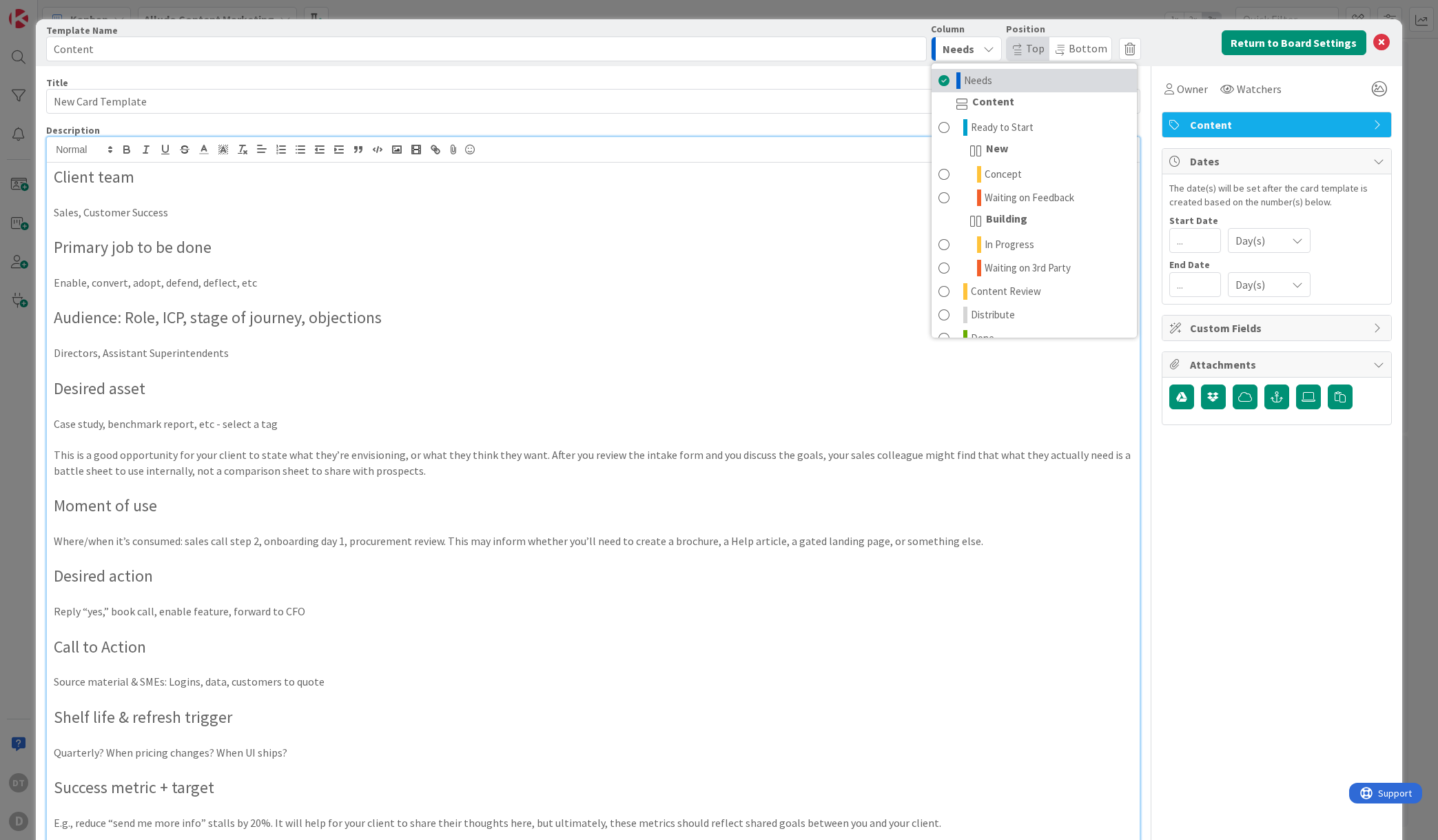
click at [968, 76] on span "Needs" at bounding box center [978, 81] width 28 height 17
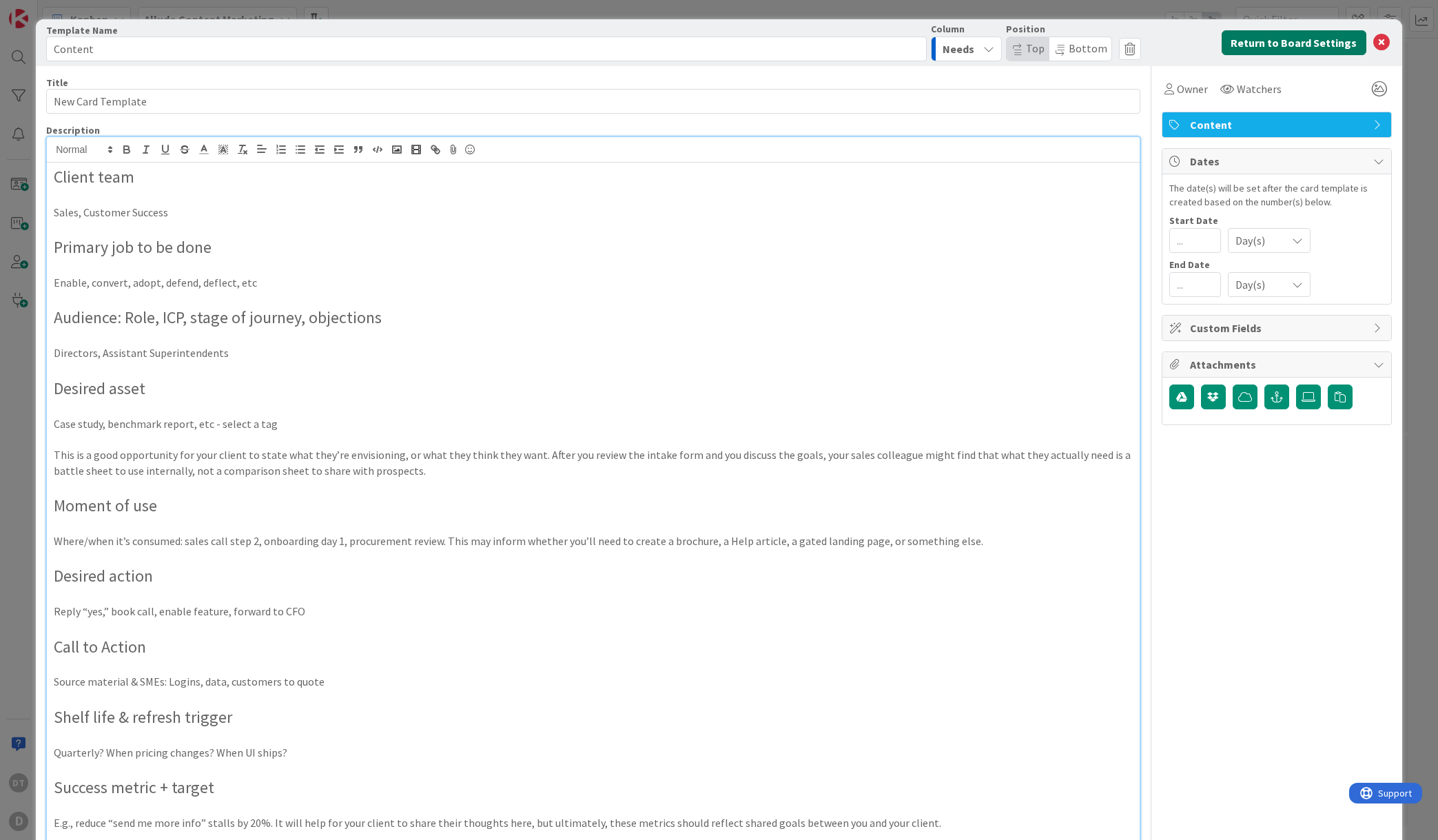
click at [1272, 40] on button "Return to Board Settings" at bounding box center [1294, 42] width 145 height 25
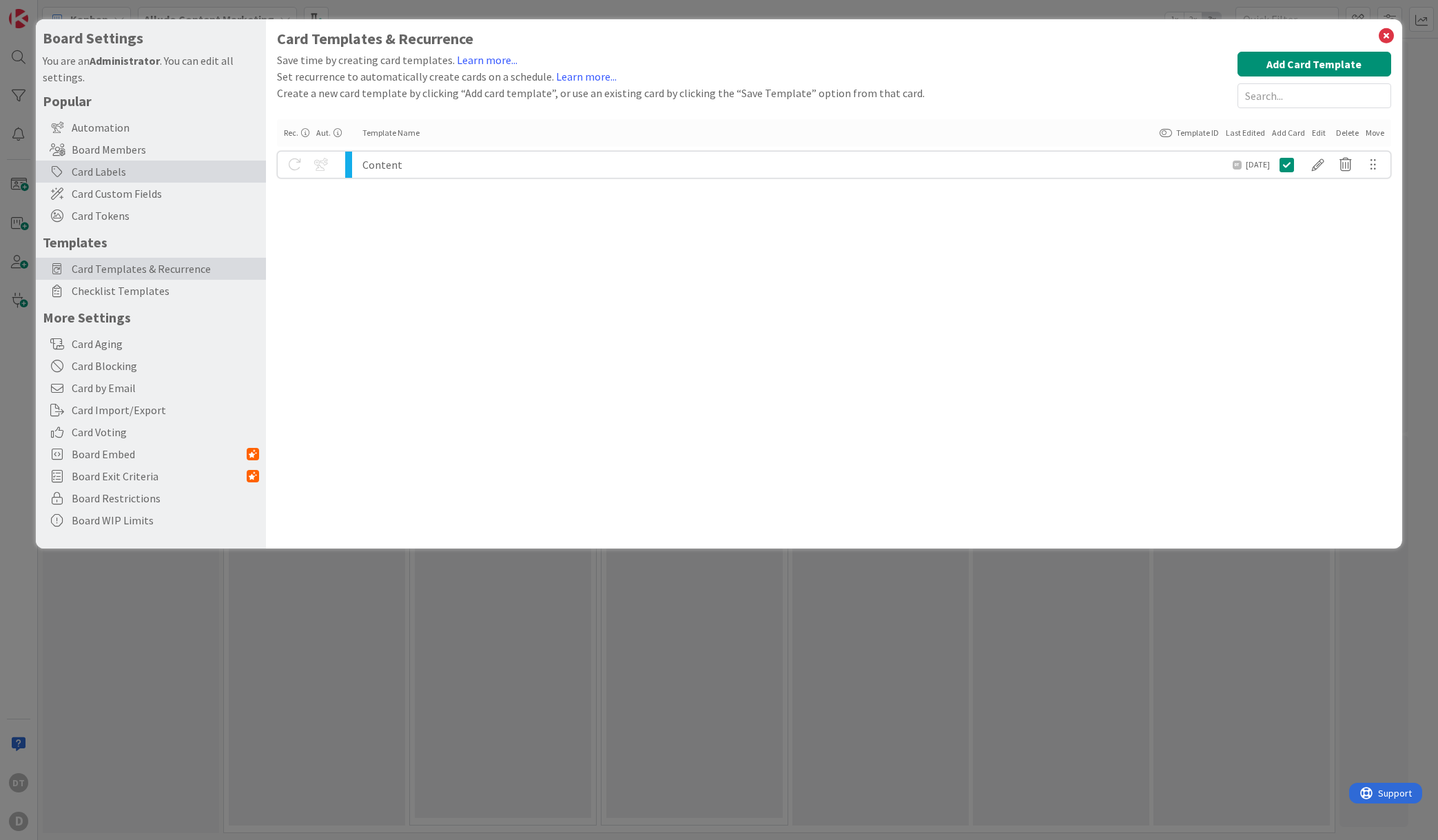
click at [111, 168] on div "Card Labels" at bounding box center [151, 171] width 230 height 22
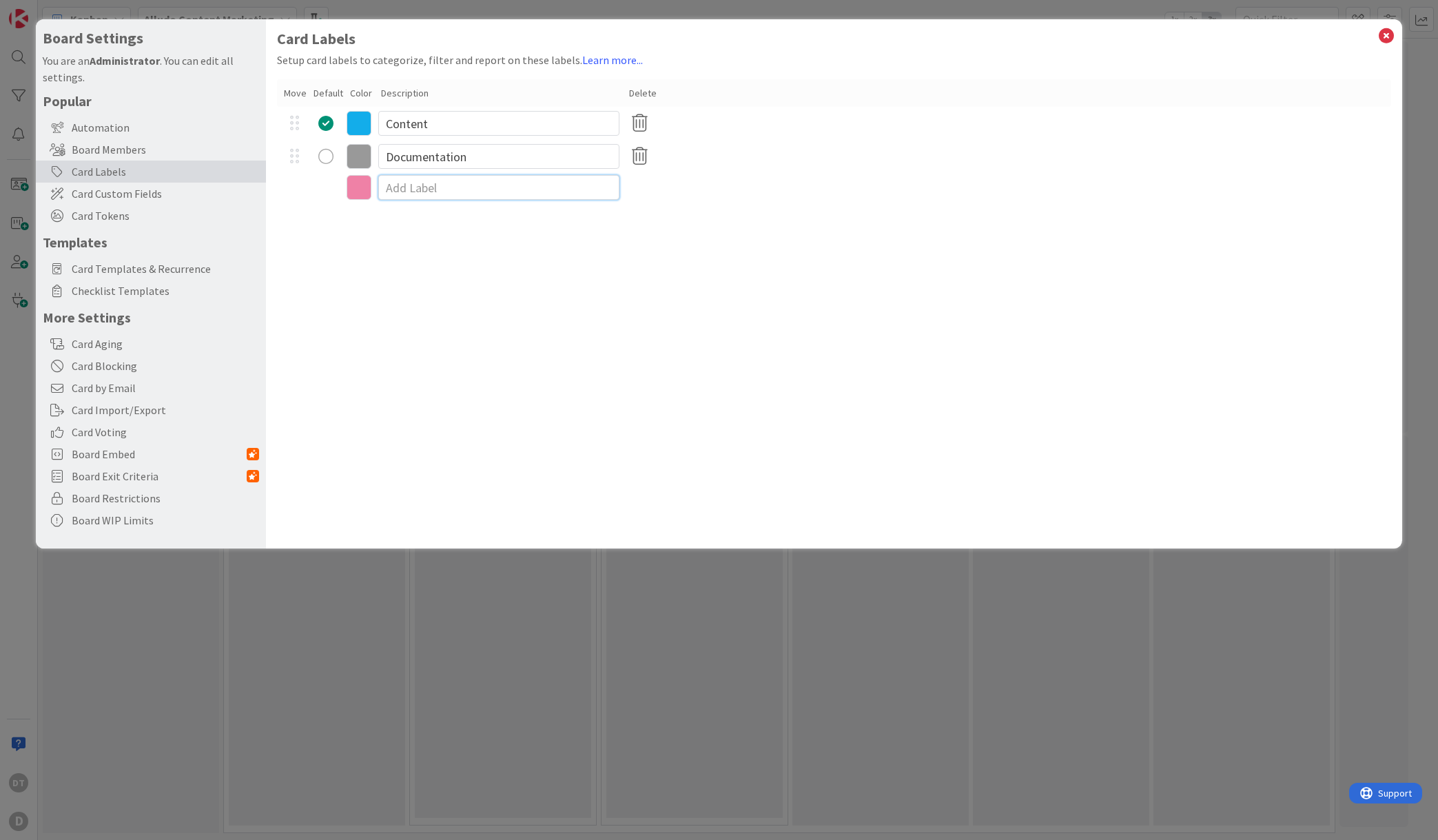
click at [430, 191] on input at bounding box center [499, 187] width 241 height 25
click at [451, 154] on input "One Pager" at bounding box center [499, 157] width 241 height 25
click at [1383, 32] on icon at bounding box center [1386, 35] width 18 height 19
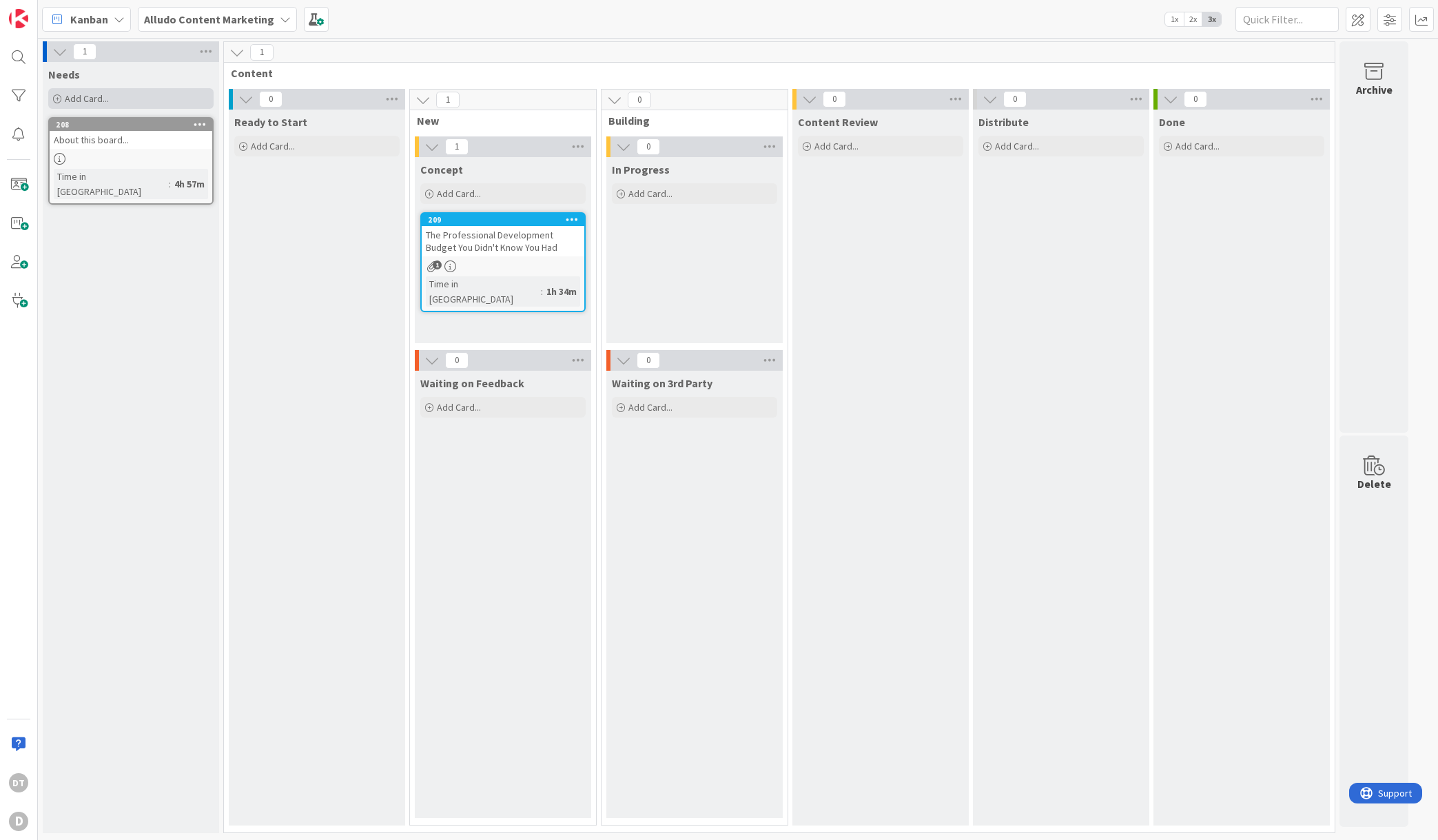
click at [90, 94] on span "Add Card..." at bounding box center [87, 98] width 44 height 12
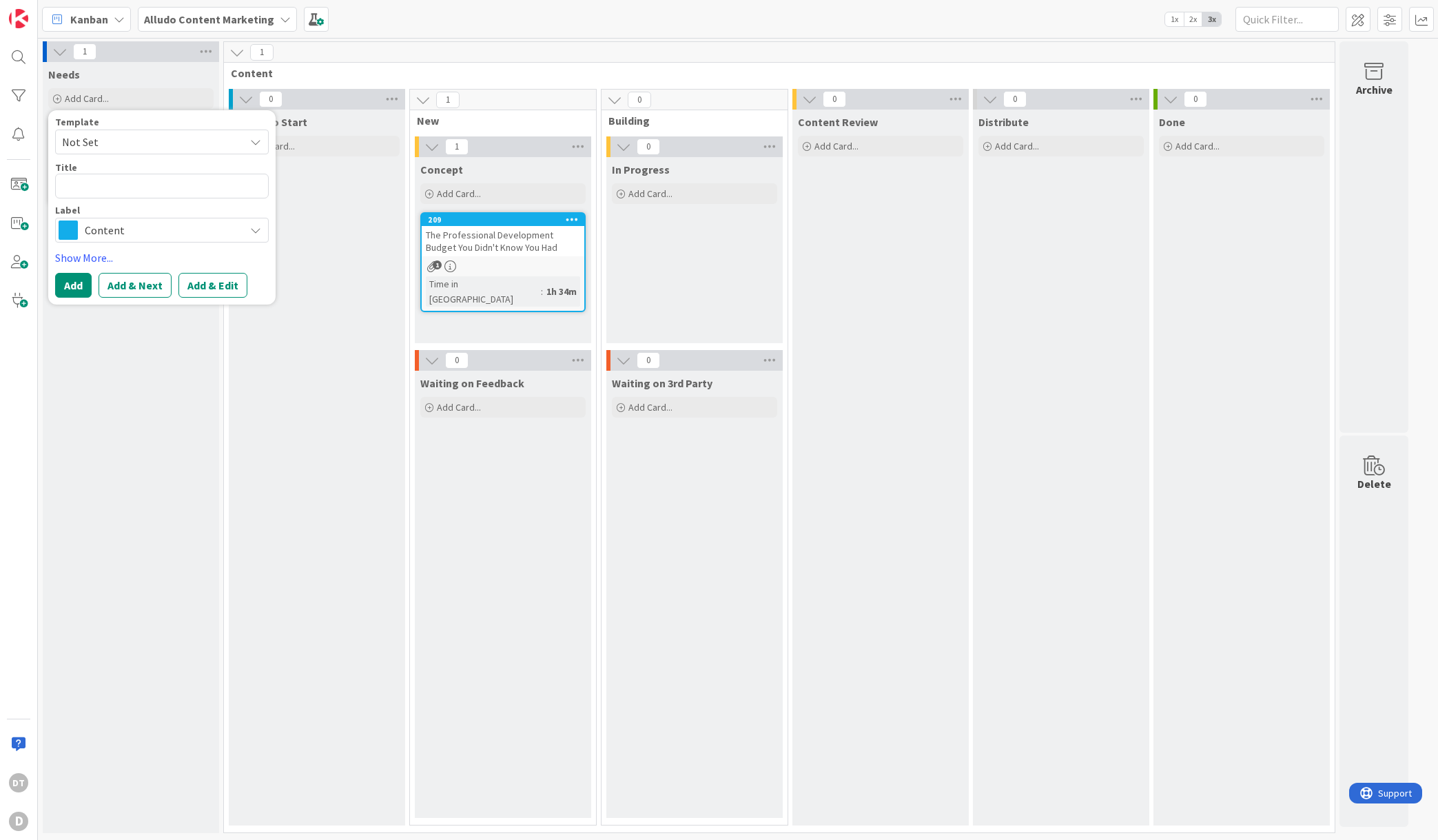
click at [110, 141] on span "Not Set" at bounding box center [147, 142] width 172 height 18
click at [108, 199] on span "Content" at bounding box center [172, 201] width 197 height 18
click at [116, 226] on span "Content" at bounding box center [162, 230] width 153 height 19
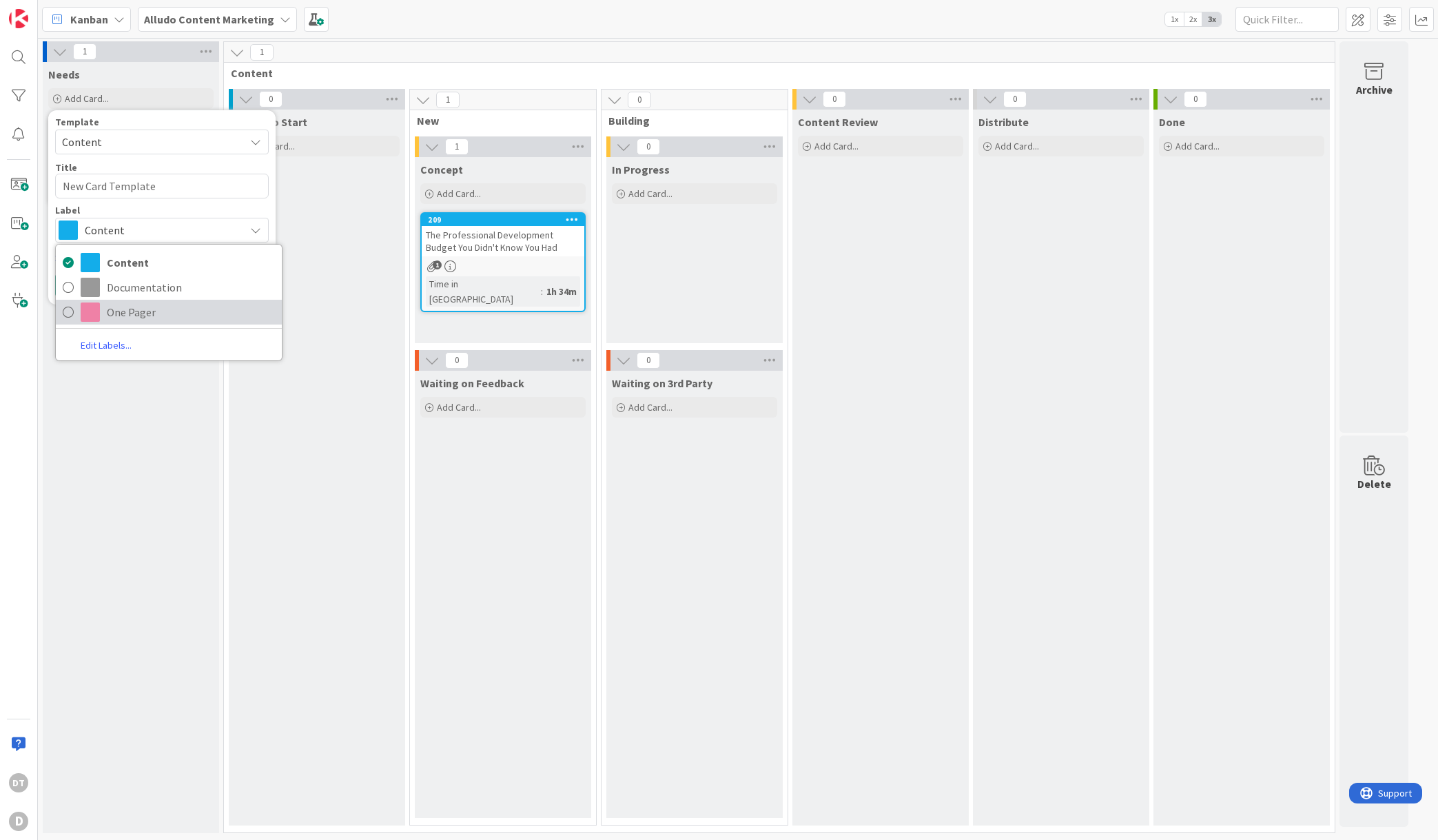
click at [127, 307] on span "One Pager" at bounding box center [191, 311] width 168 height 21
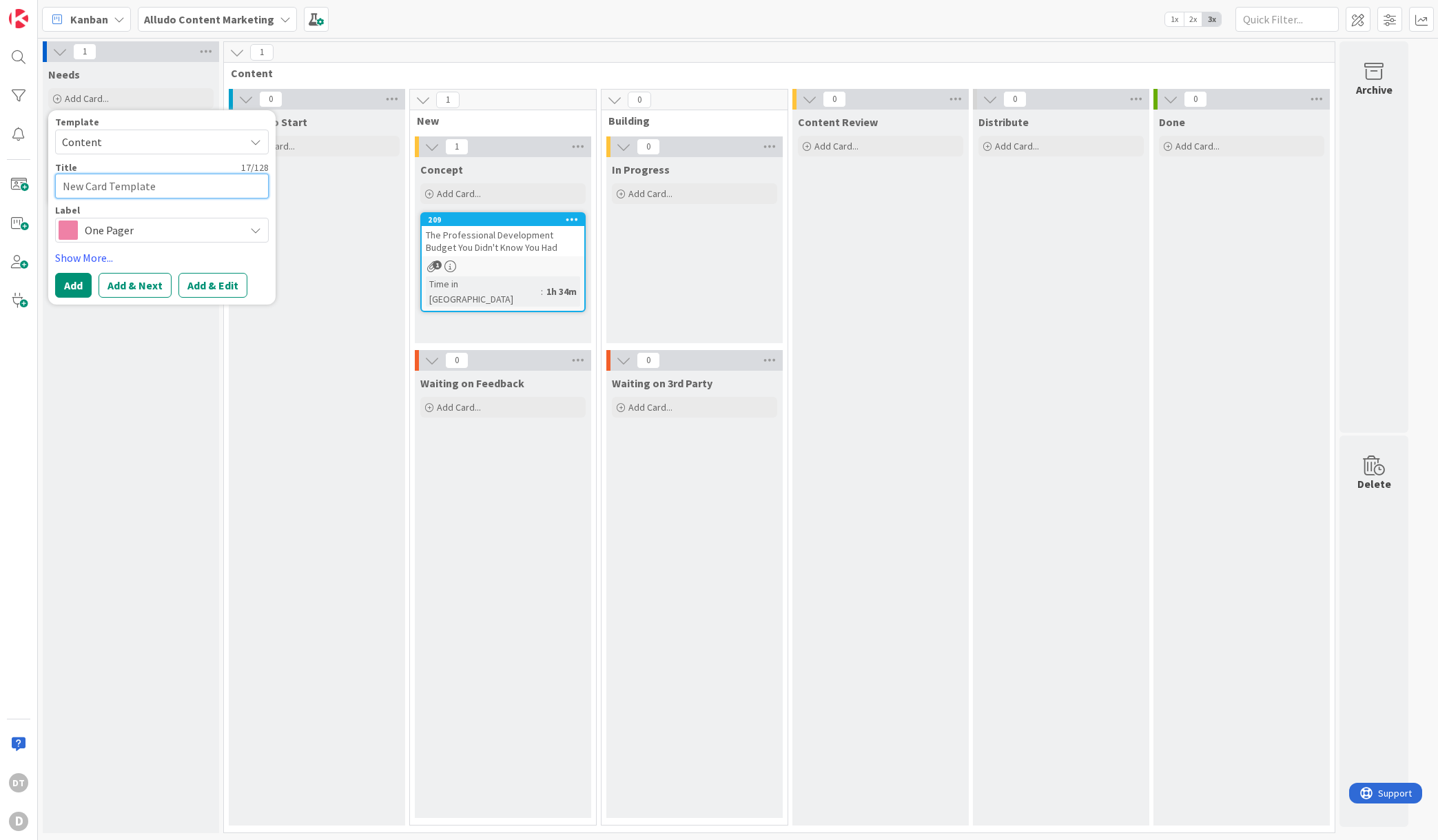
click at [97, 182] on textarea "New Card Template" at bounding box center [162, 186] width 214 height 25
click at [146, 182] on textarea "New Card Template" at bounding box center [162, 186] width 214 height 25
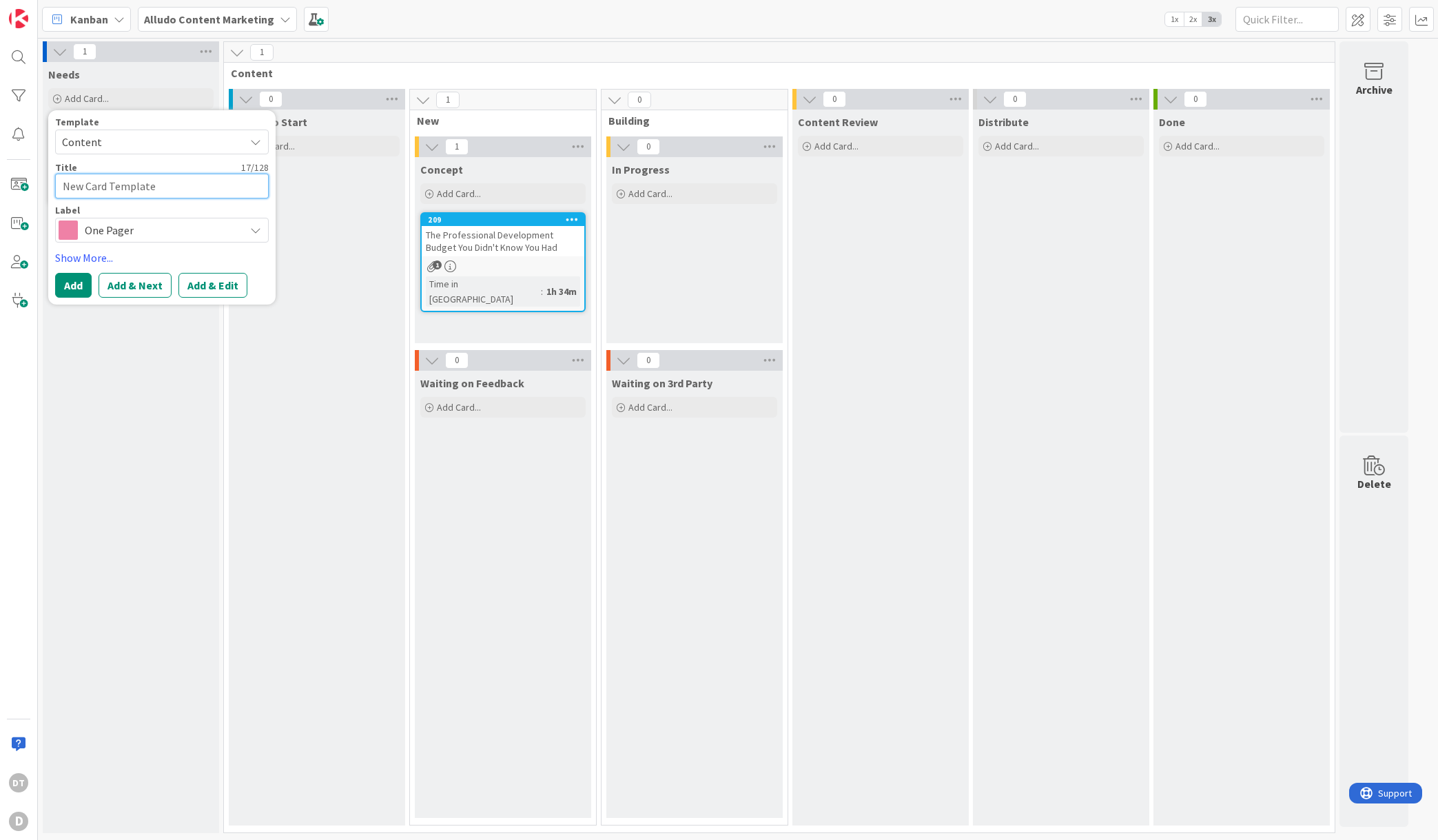
drag, startPoint x: 173, startPoint y: 185, endPoint x: 57, endPoint y: 174, distance: 116.5
click at [57, 174] on textarea "New Card Template" at bounding box center [162, 186] width 214 height 25
click at [134, 300] on button "Add & Next" at bounding box center [135, 302] width 73 height 25
click at [109, 231] on span "Content" at bounding box center [162, 230] width 153 height 19
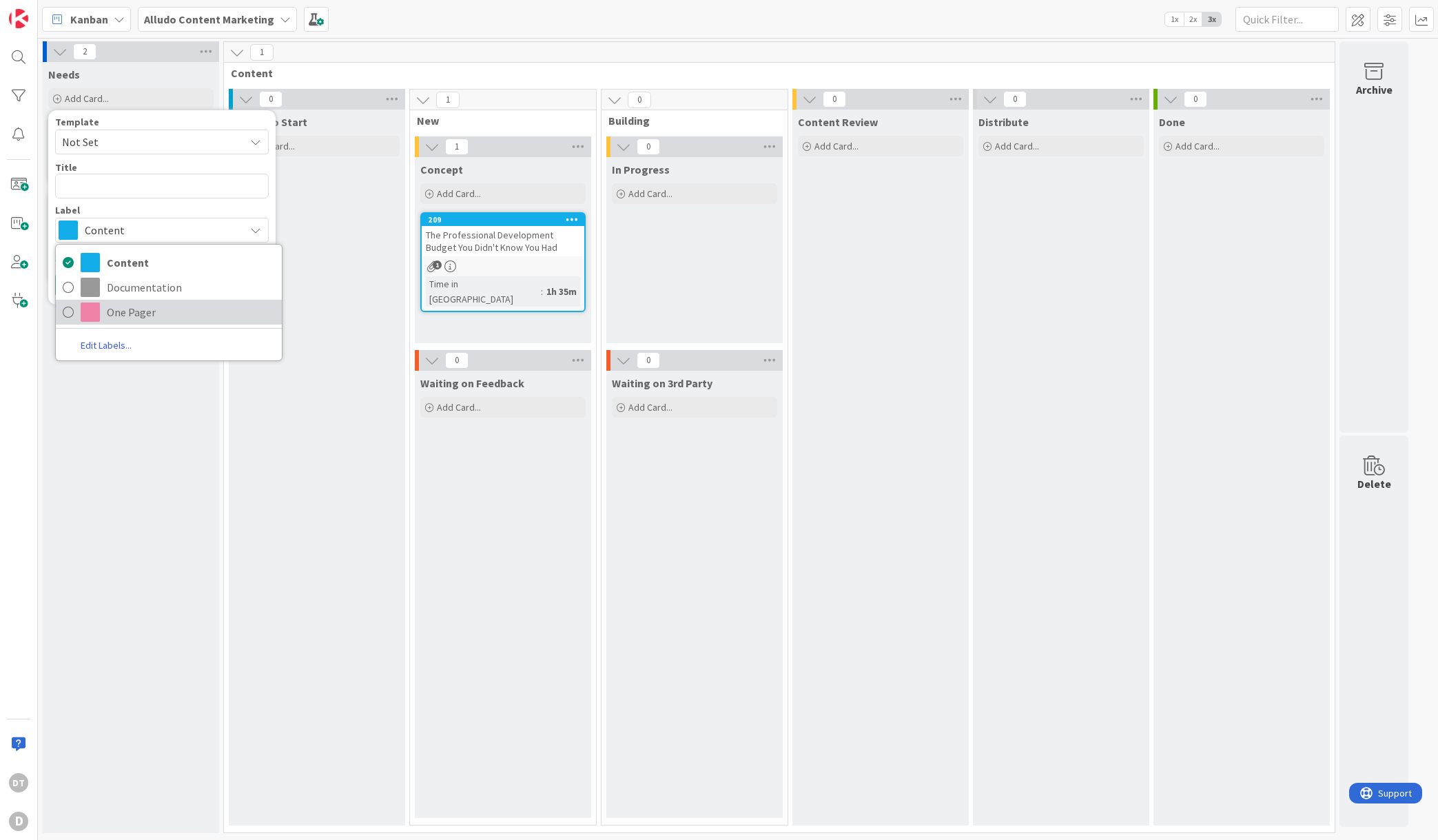
click at [117, 310] on span "One Pager" at bounding box center [191, 311] width 168 height 21
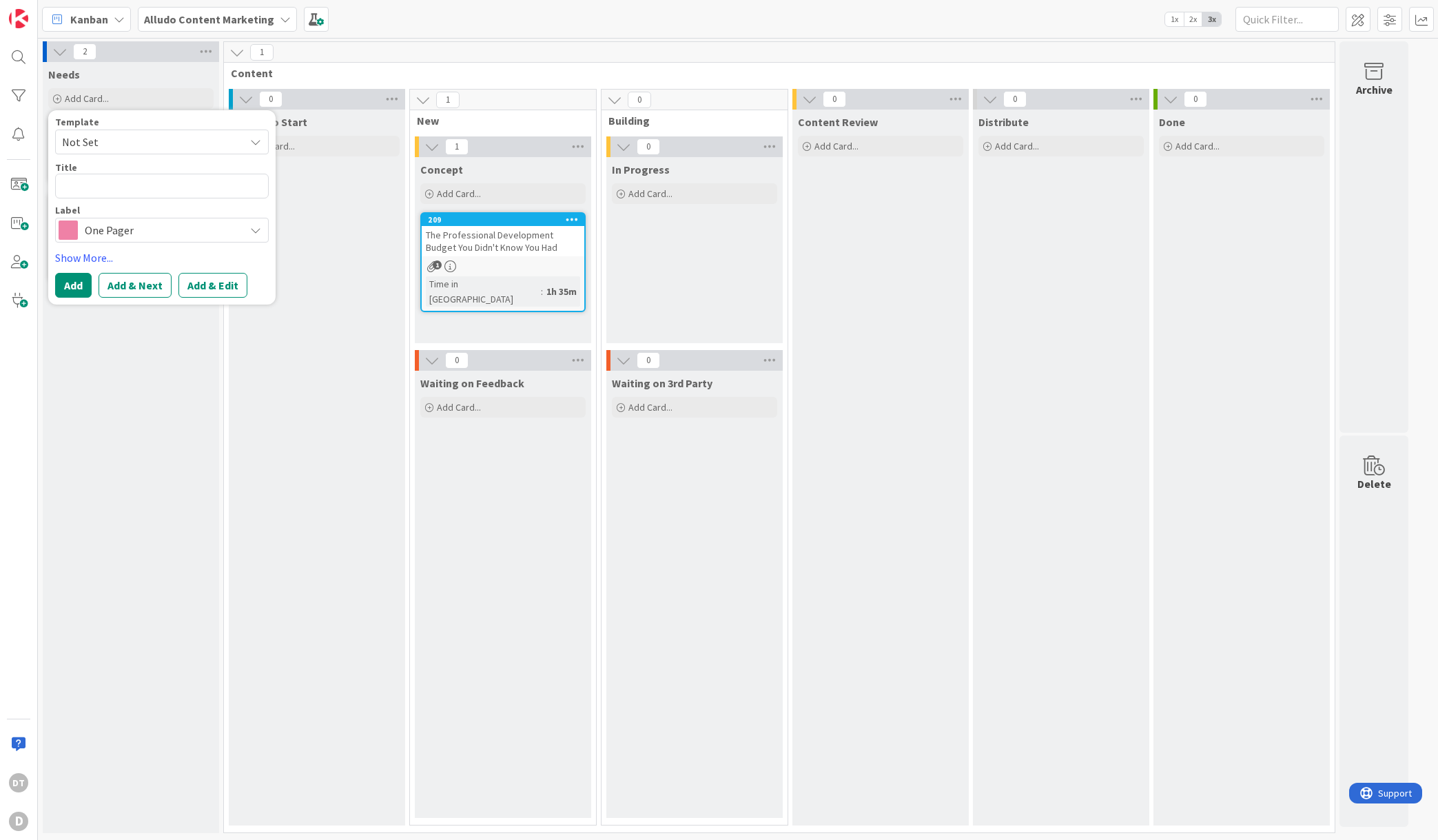
click at [98, 137] on span "Not Set" at bounding box center [147, 142] width 172 height 18
click at [100, 201] on span "Content" at bounding box center [172, 201] width 197 height 18
click at [116, 225] on span "Content" at bounding box center [162, 230] width 153 height 19
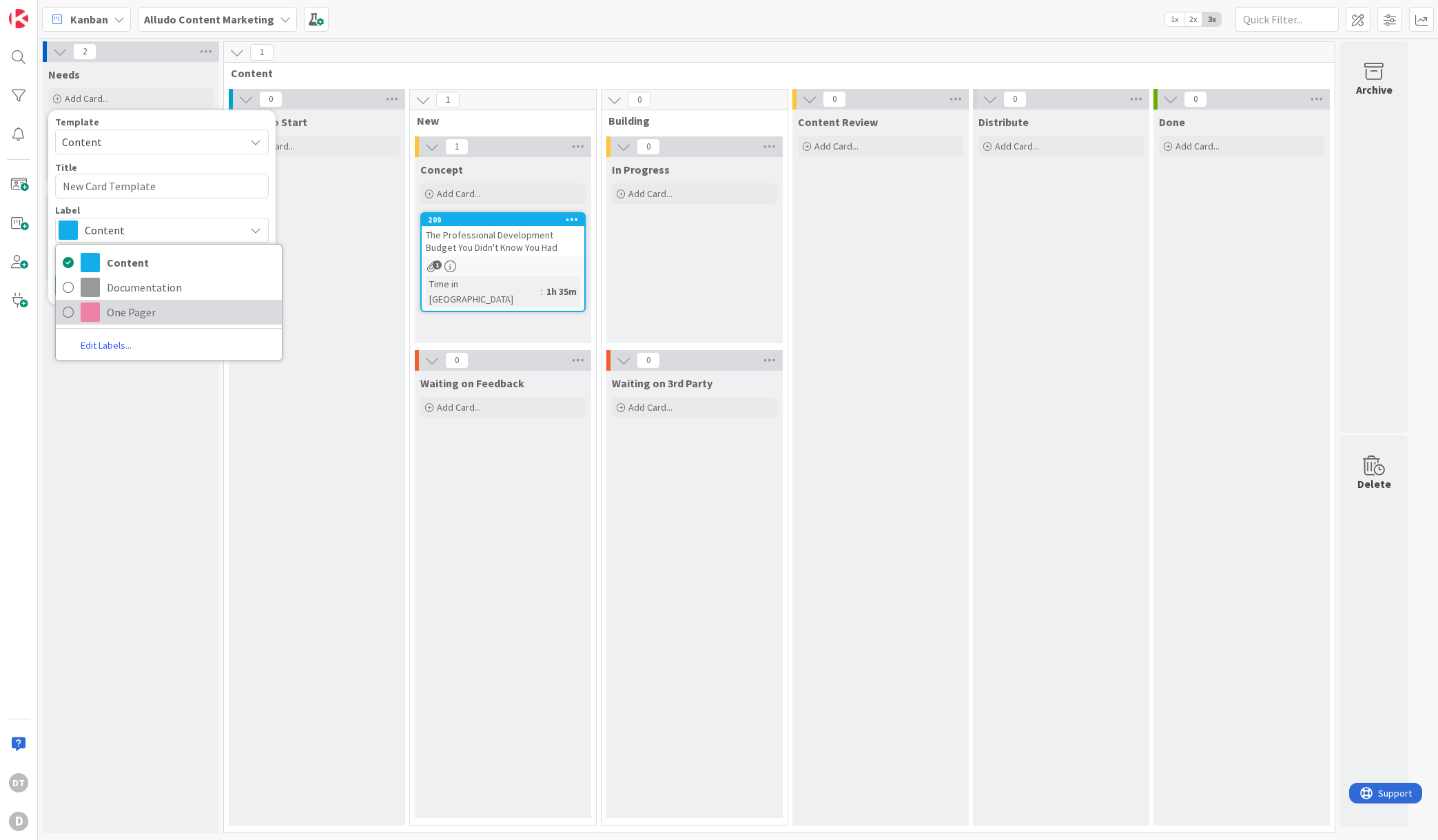
click at [121, 316] on span "One Pager" at bounding box center [191, 311] width 168 height 21
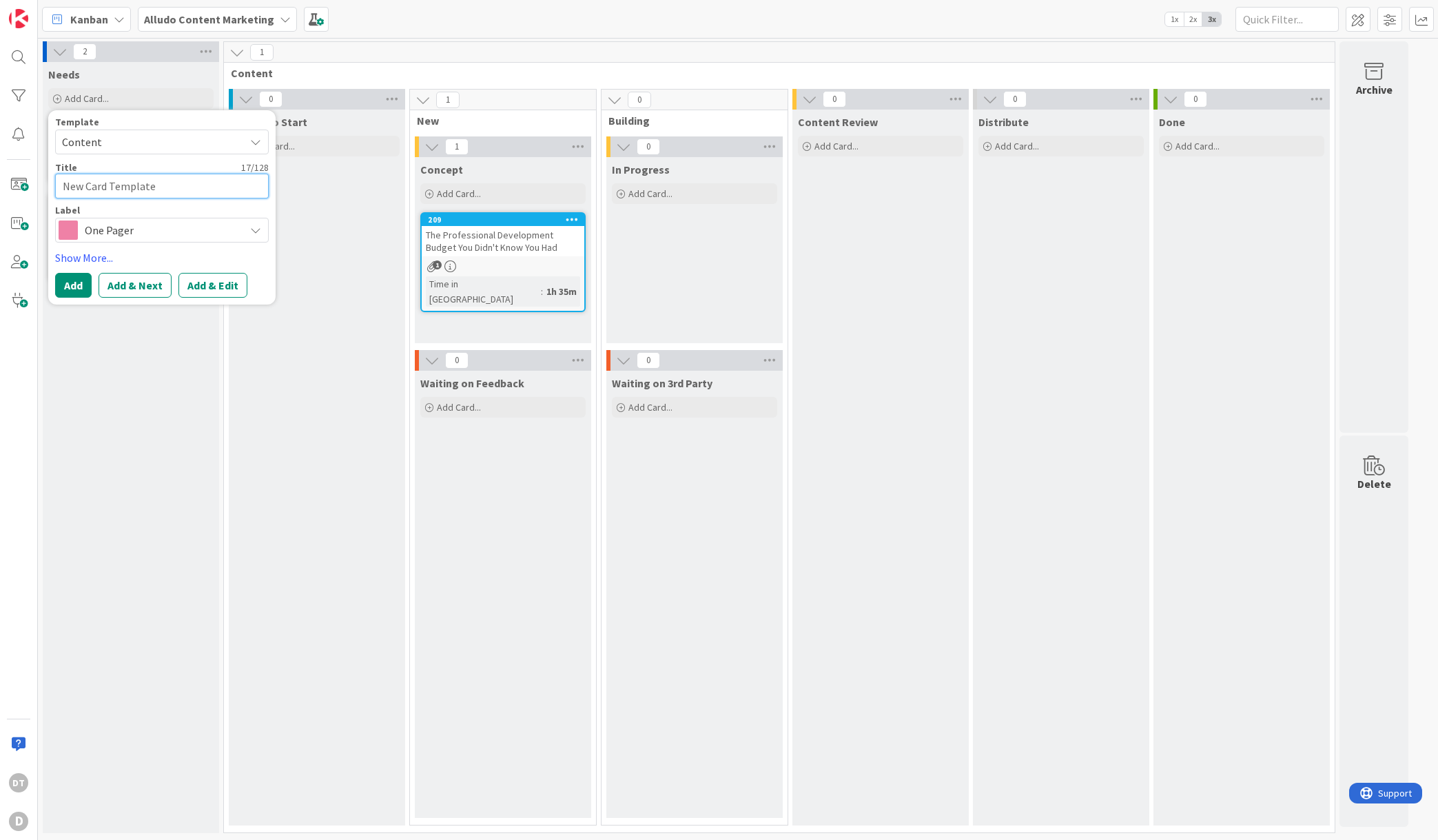
drag, startPoint x: 167, startPoint y: 187, endPoint x: 68, endPoint y: 177, distance: 99.5
click at [68, 177] on textarea "New Card Template" at bounding box center [162, 186] width 214 height 25
click at [75, 296] on button "Add" at bounding box center [73, 302] width 37 height 25
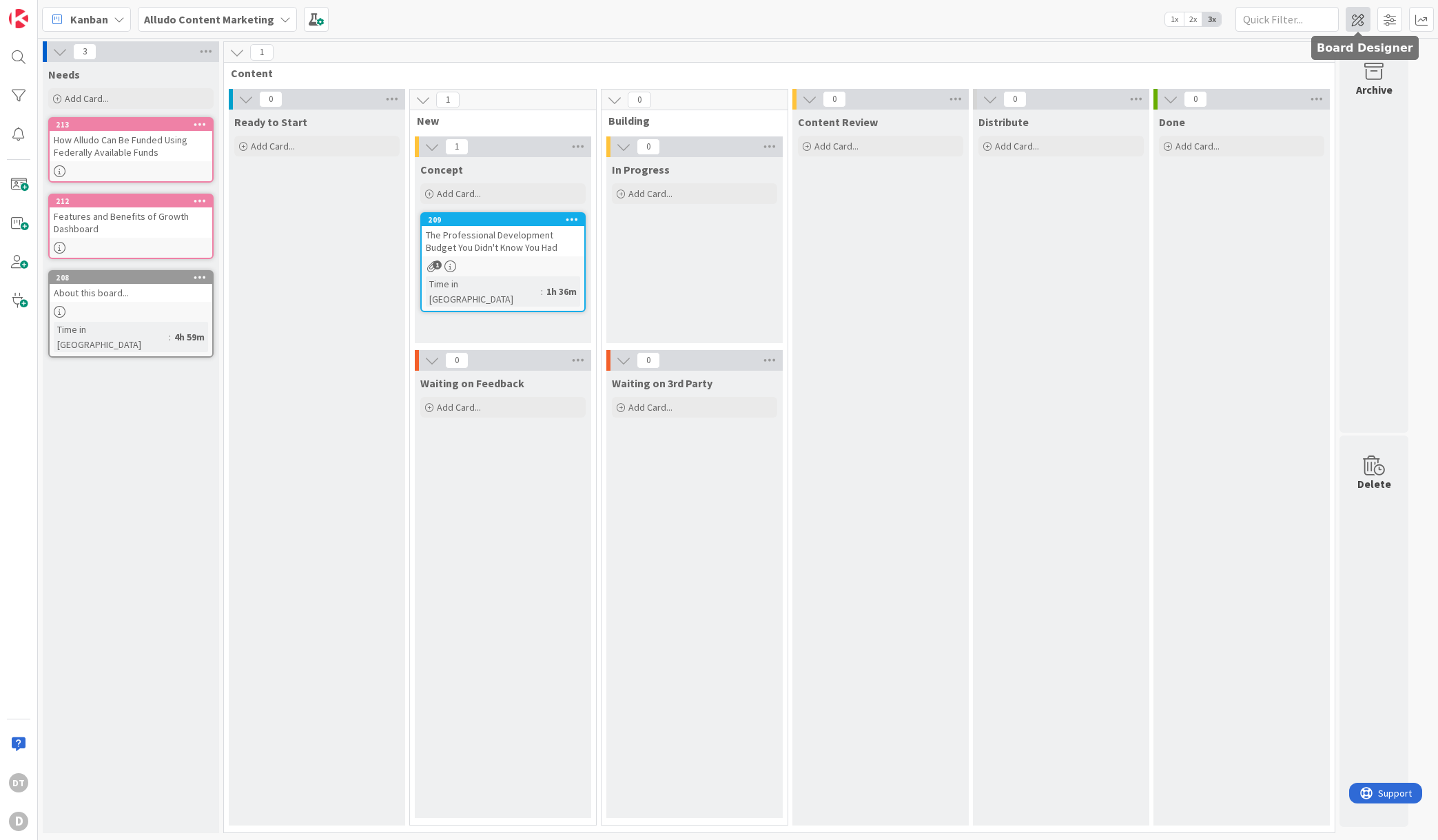
click at [1356, 17] on span at bounding box center [1358, 19] width 25 height 25
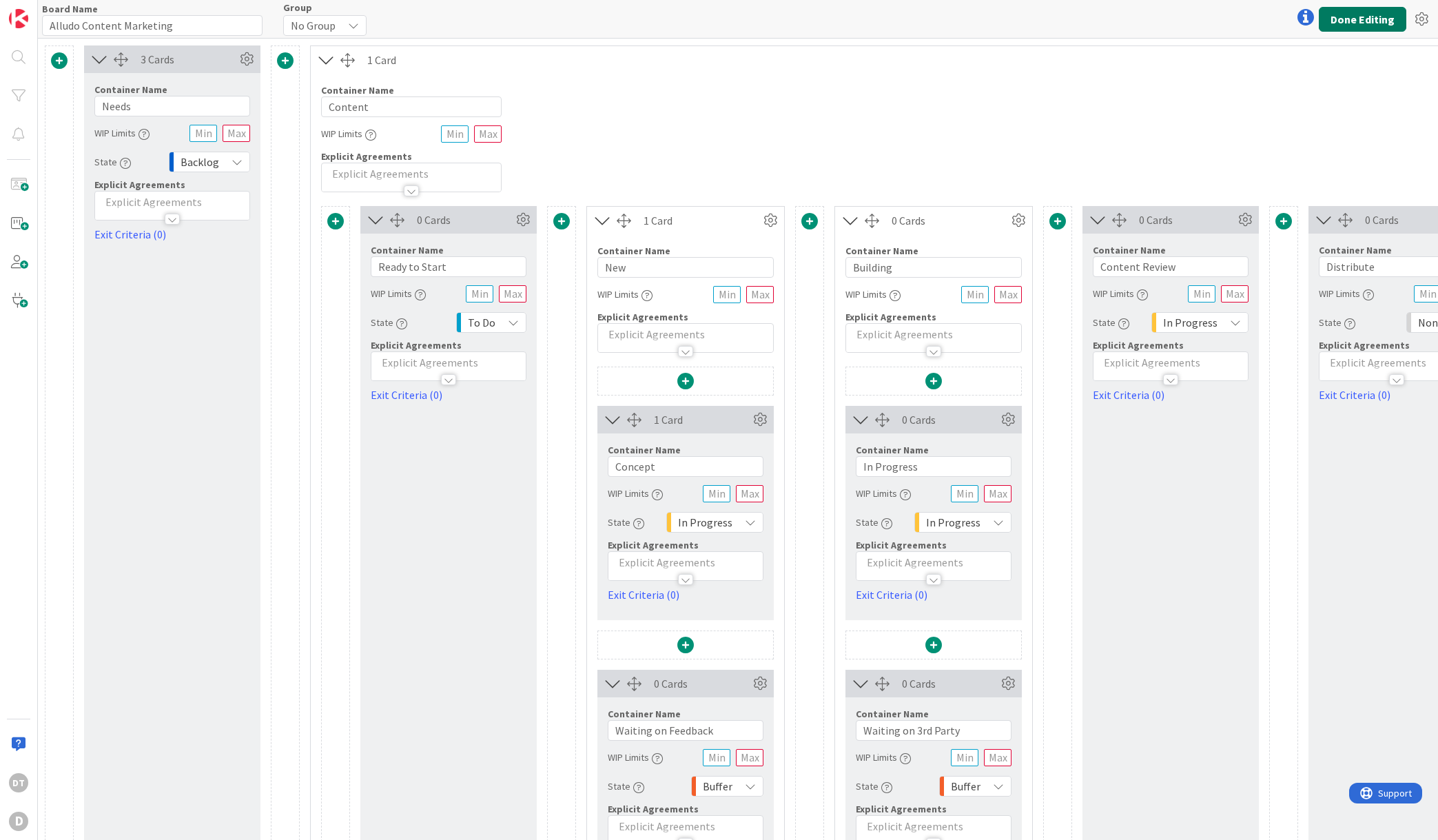
click at [1356, 14] on button "Done Editing" at bounding box center [1362, 19] width 87 height 25
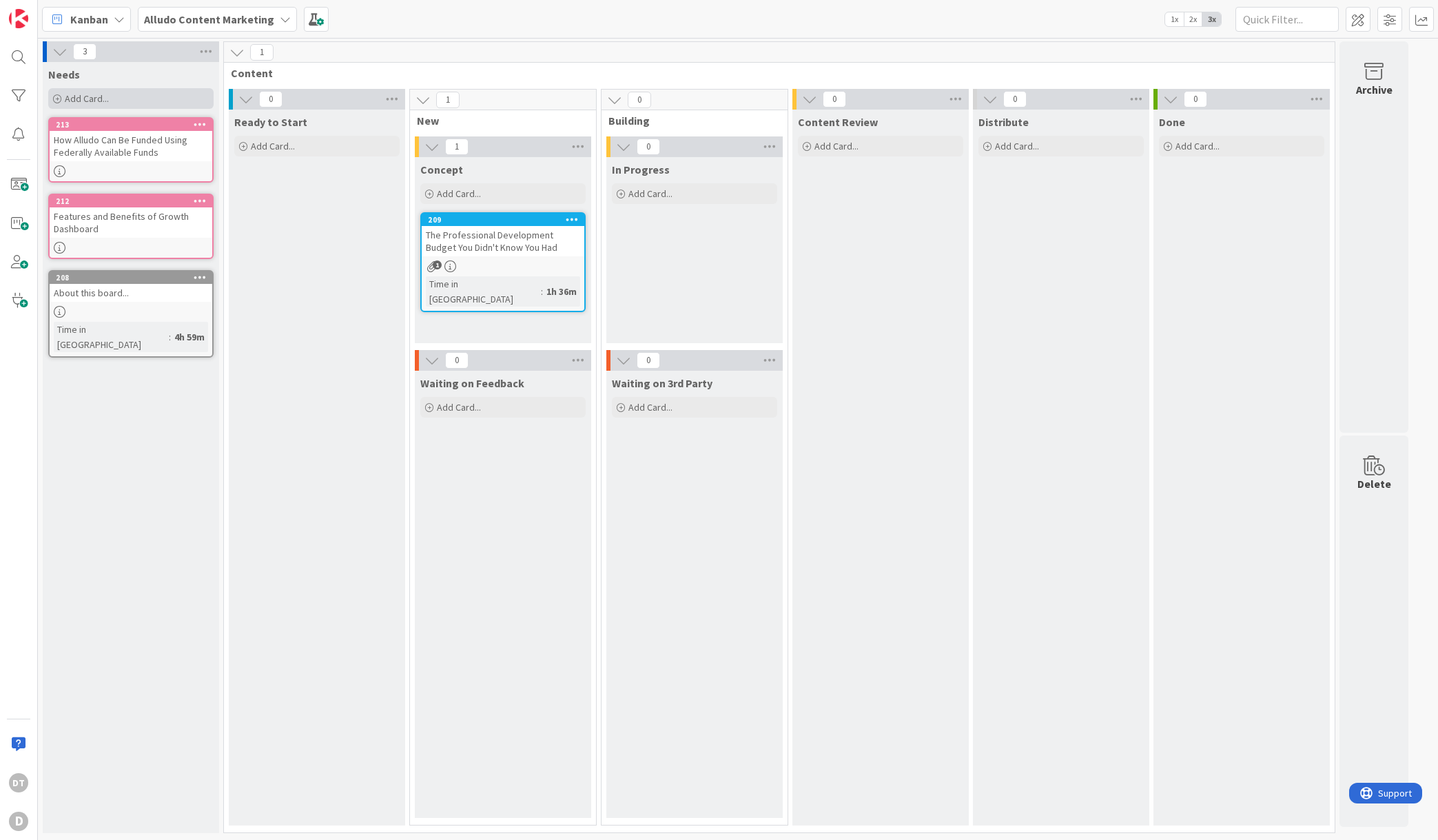
click at [93, 100] on span "Add Card..." at bounding box center [87, 98] width 44 height 12
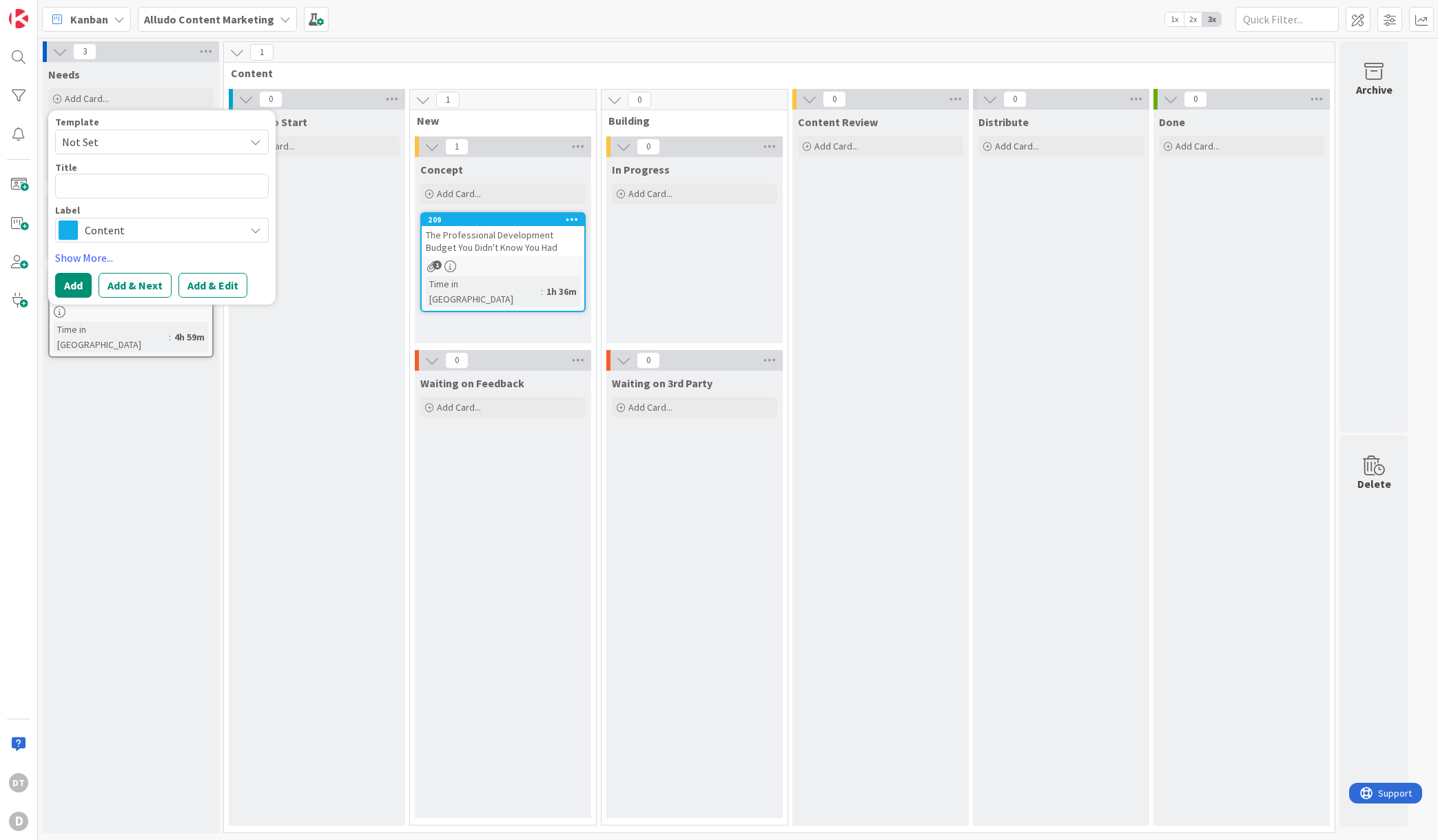
click at [97, 140] on span "Not Set" at bounding box center [147, 142] width 172 height 18
click at [112, 231] on link "Edit Card Templates" at bounding box center [104, 231] width 97 height 25
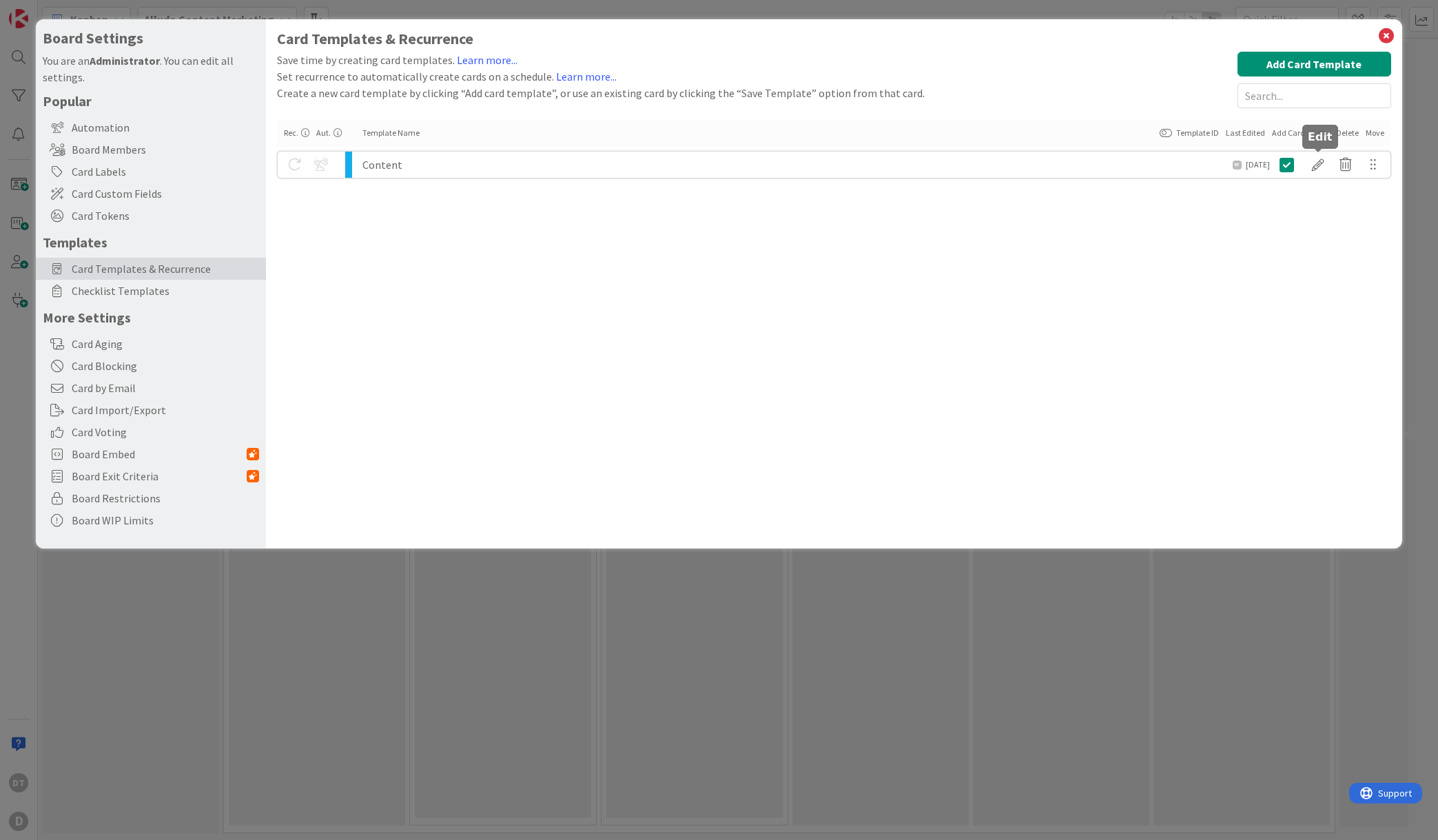
click at [1316, 158] on div at bounding box center [1318, 165] width 27 height 23
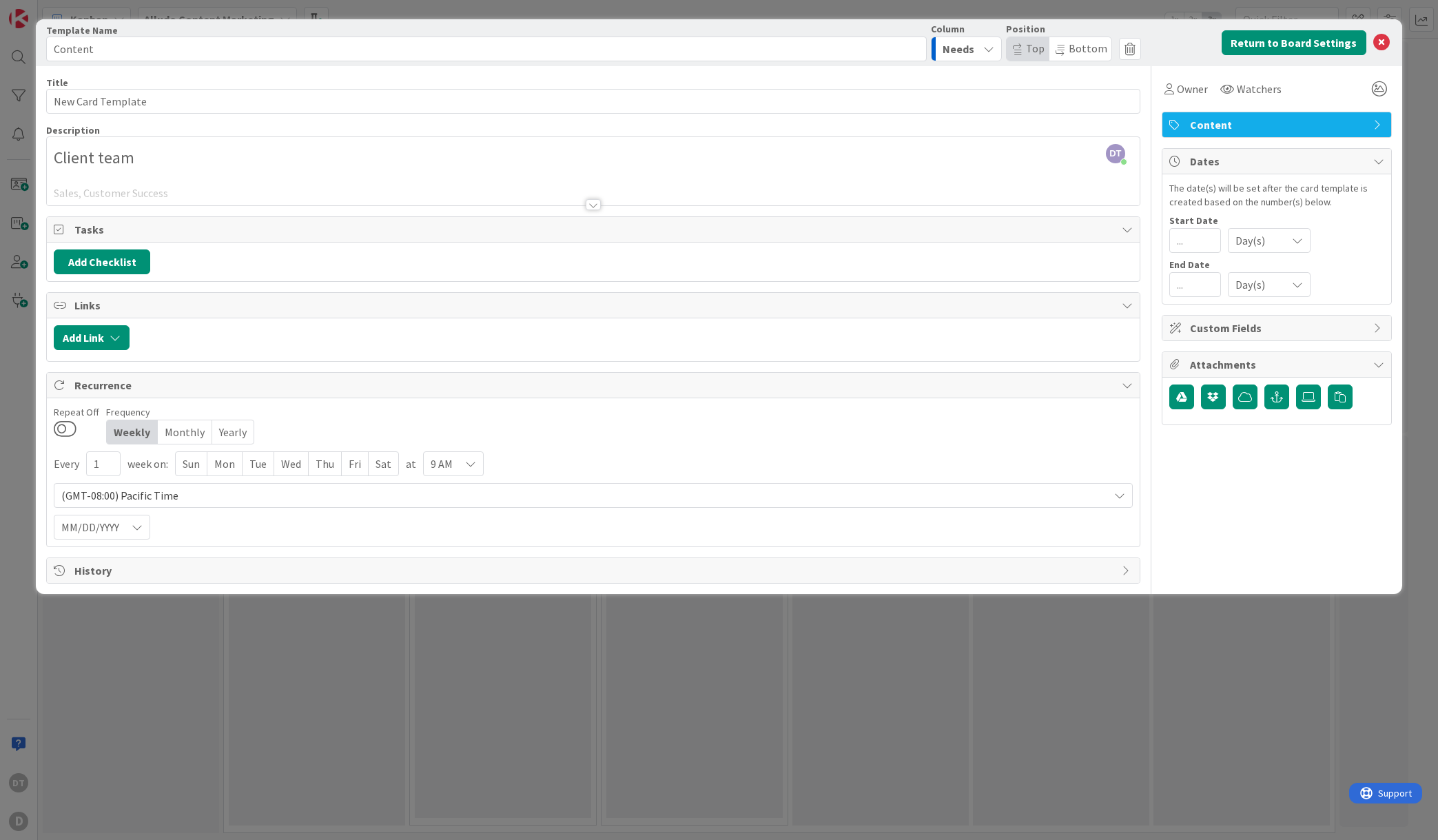
click at [1274, 118] on span "Content" at bounding box center [1278, 125] width 177 height 17
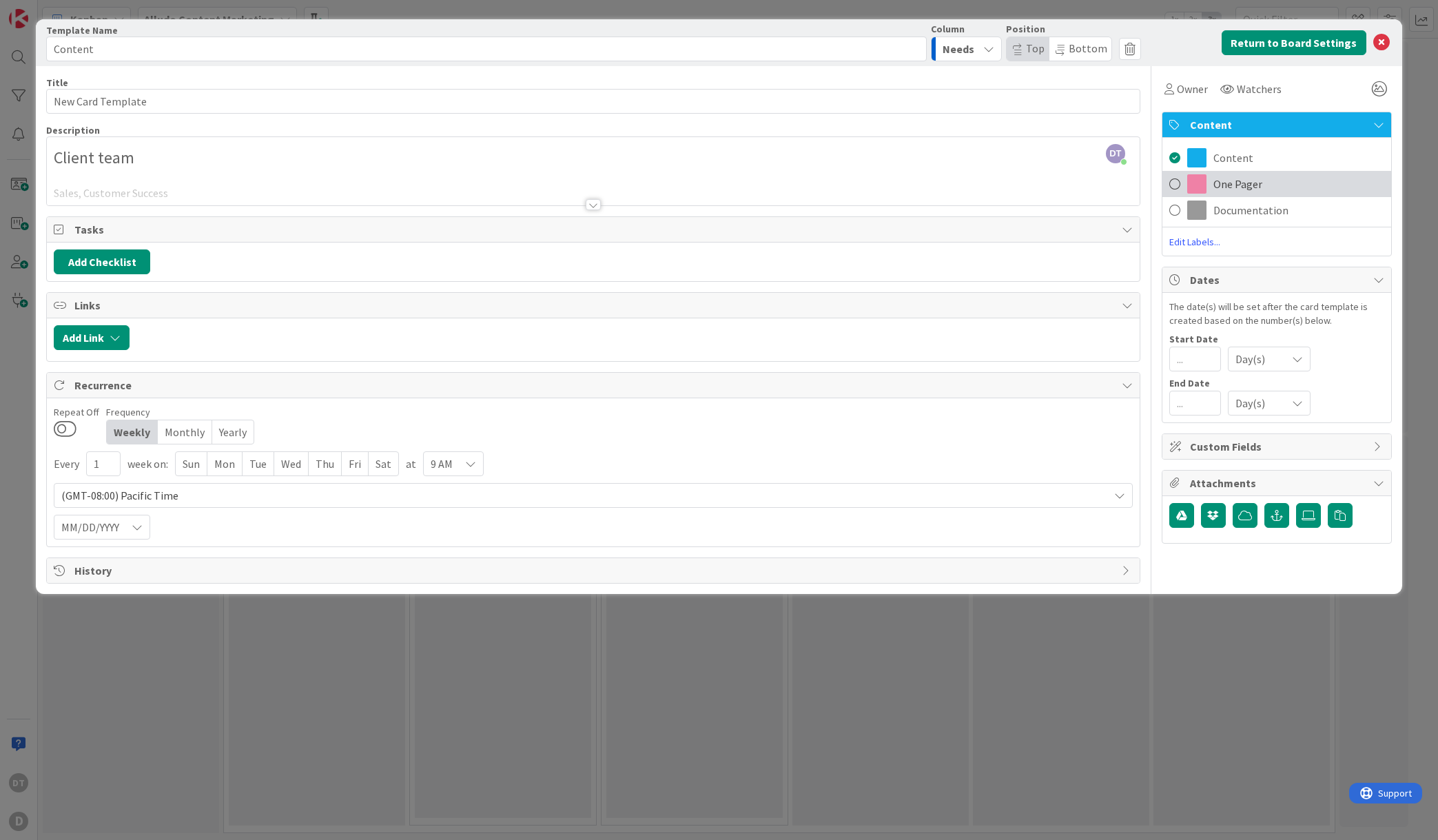
click at [1221, 186] on span "One Pager" at bounding box center [1237, 184] width 49 height 17
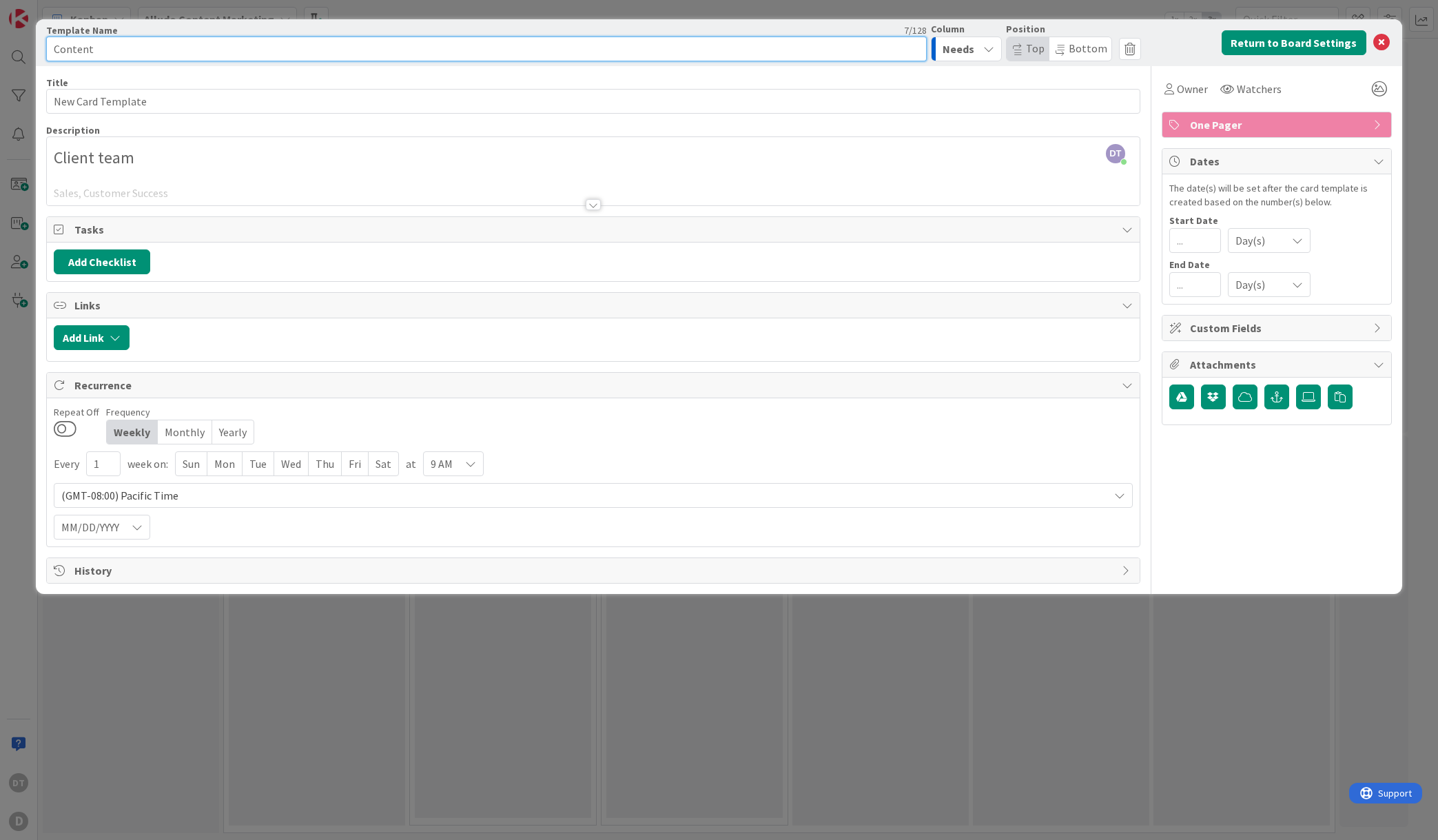
drag, startPoint x: 97, startPoint y: 47, endPoint x: 30, endPoint y: 42, distance: 67.2
click at [30, 42] on div "Card Template Template Name 7 / 128 Content Column Needs Position Top Bottom Re…" at bounding box center [719, 420] width 1438 height 840
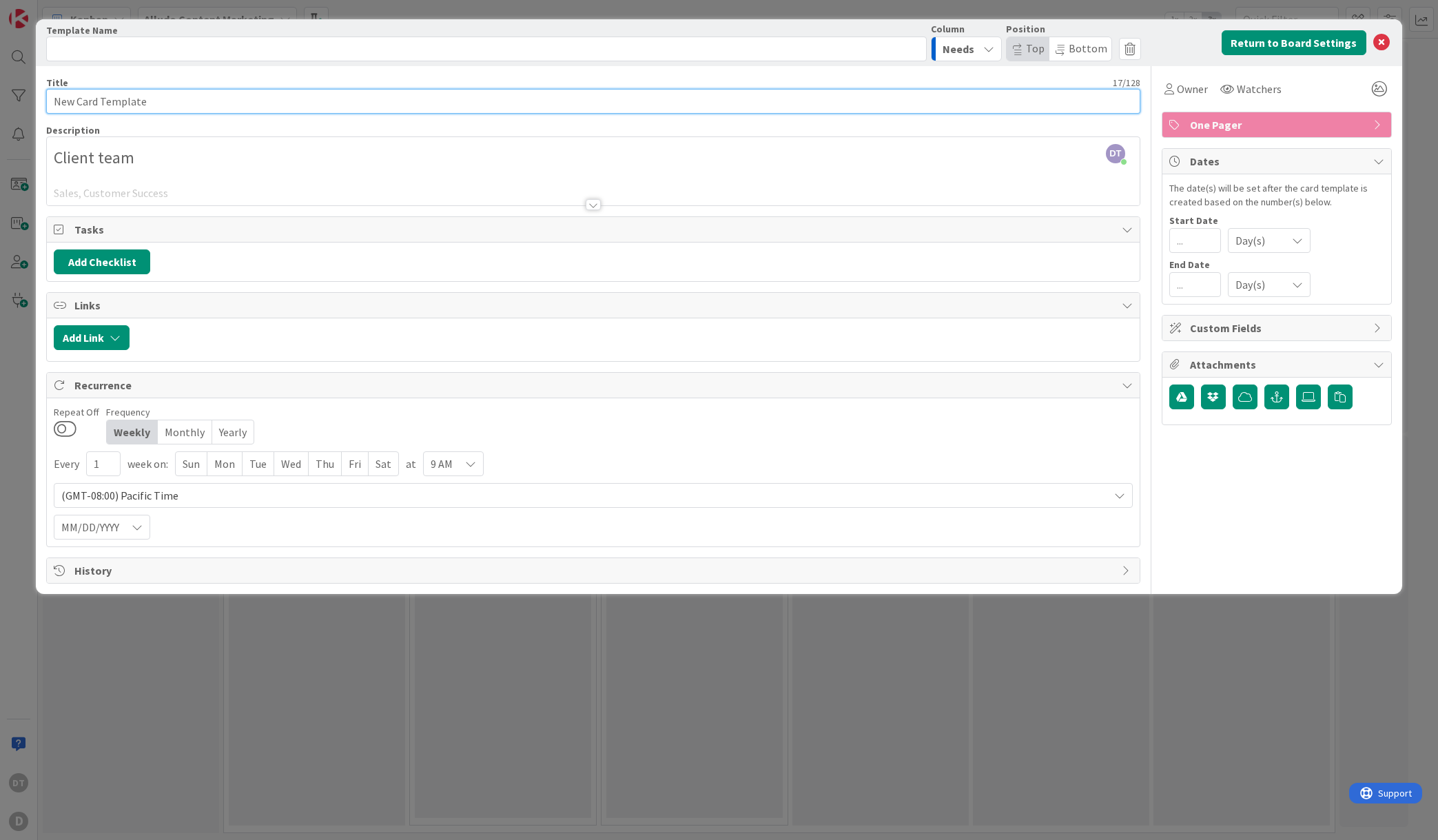
drag, startPoint x: 182, startPoint y: 101, endPoint x: 42, endPoint y: 86, distance: 140.8
click at [42, 86] on div "Card Template Template Name 0 / 128 Column Needs Position Top Bottom Return to …" at bounding box center [719, 306] width 1366 height 574
click at [122, 101] on input "New Card Template" at bounding box center [593, 102] width 1094 height 25
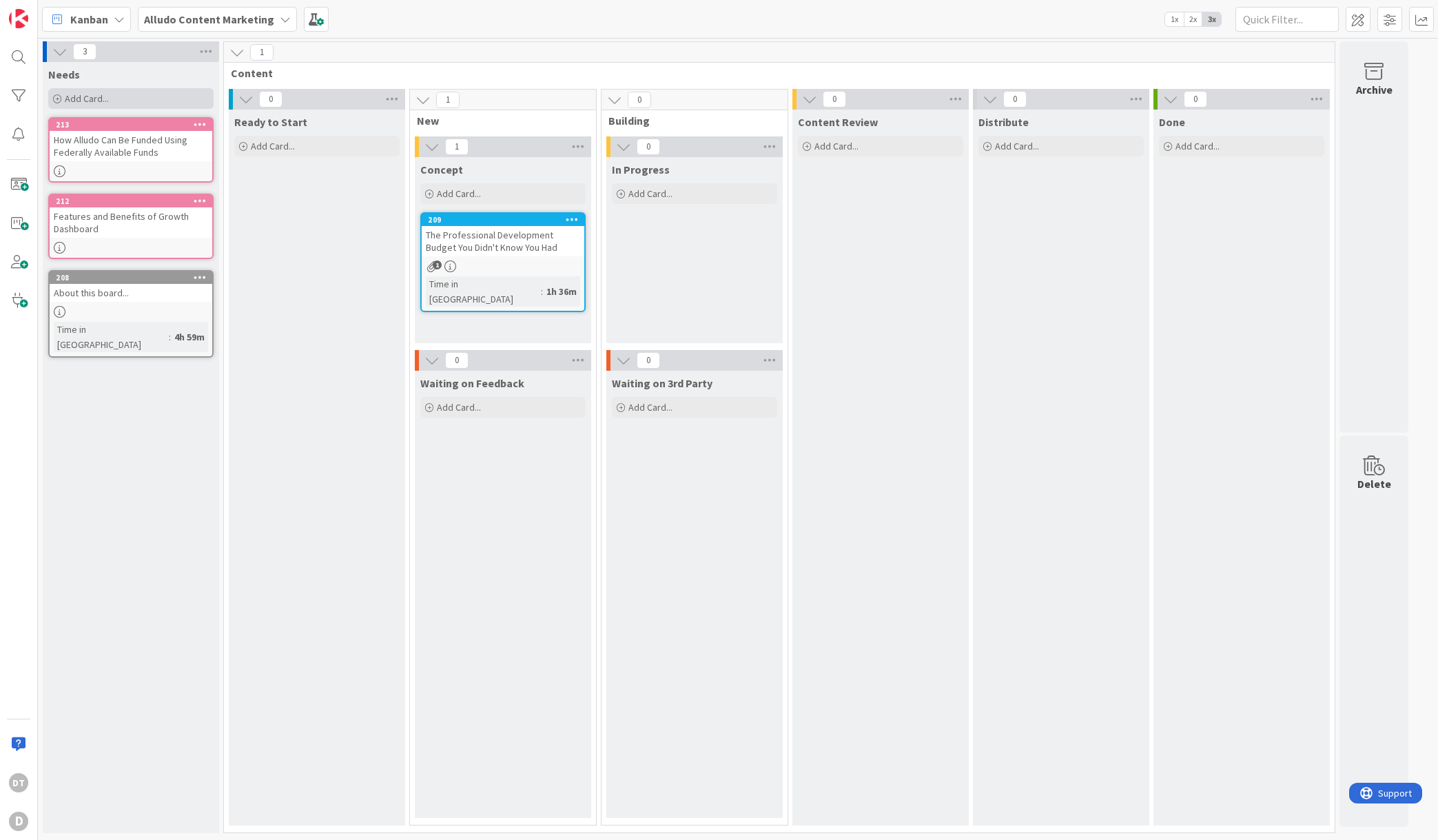
click at [82, 92] on span "Add Card..." at bounding box center [87, 98] width 44 height 12
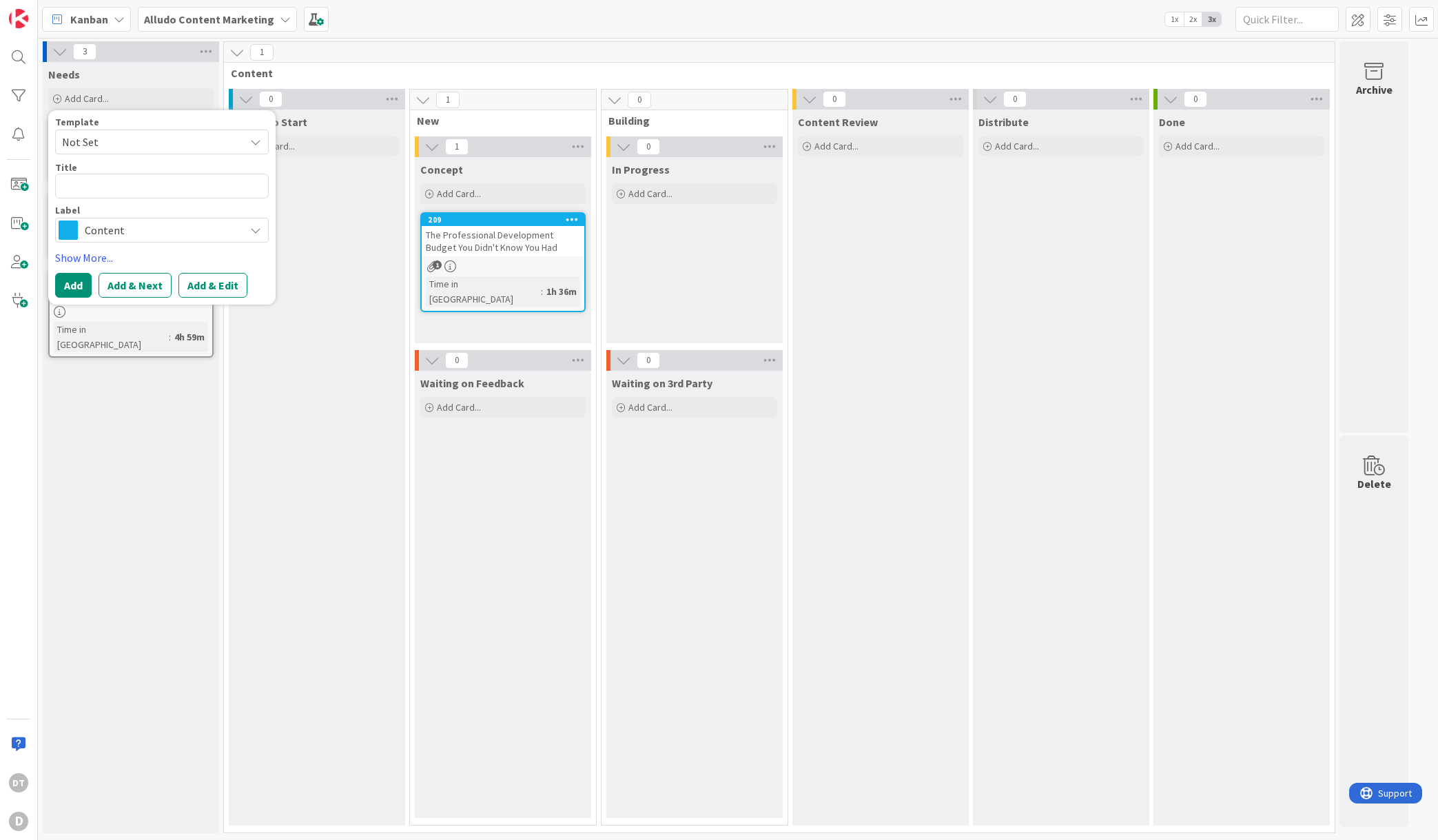
click at [84, 141] on span "Not Set" at bounding box center [147, 142] width 172 height 18
click at [94, 230] on link "Edit Card Templates" at bounding box center [104, 231] width 97 height 25
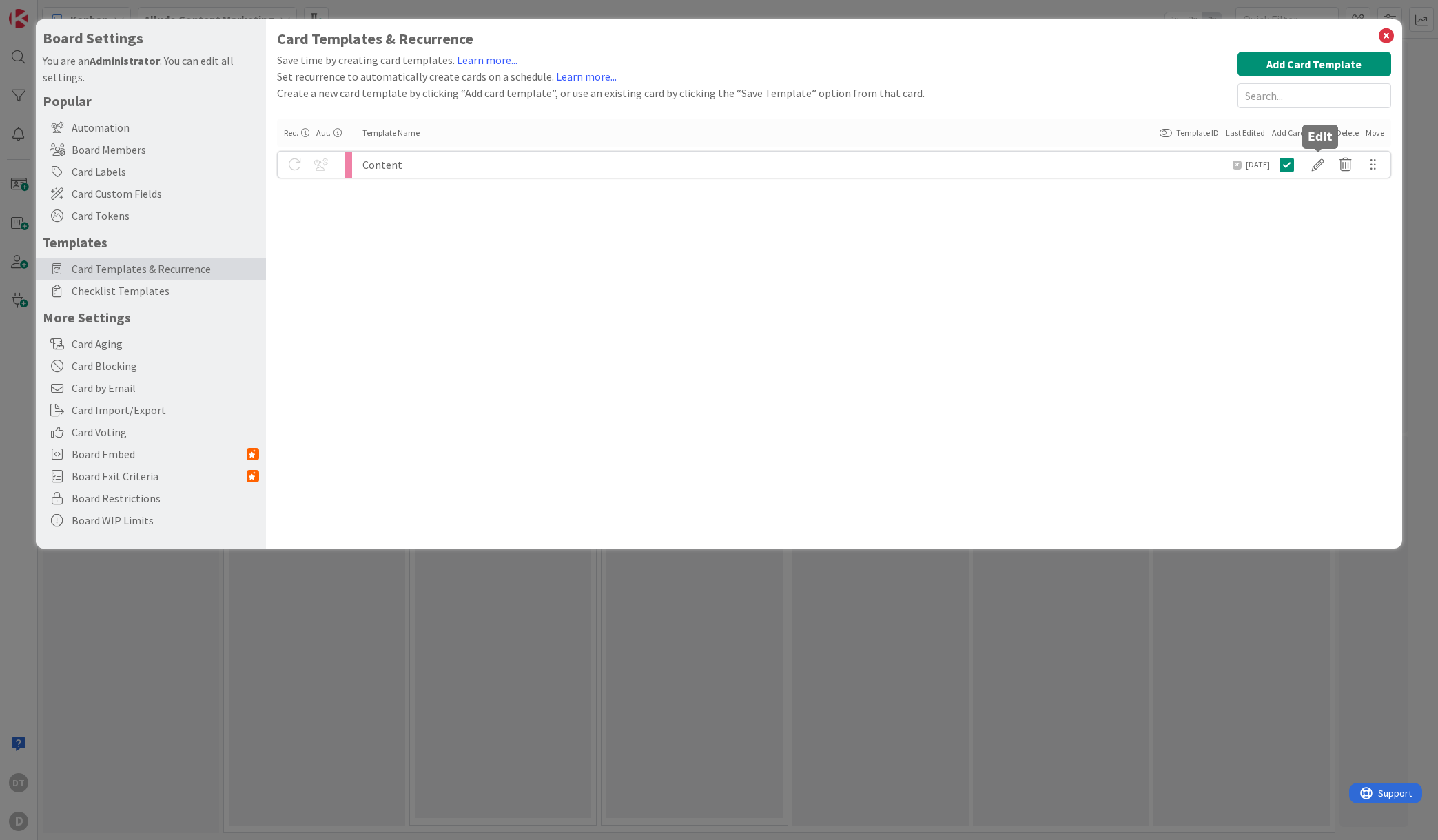
click at [1316, 162] on div at bounding box center [1318, 165] width 27 height 23
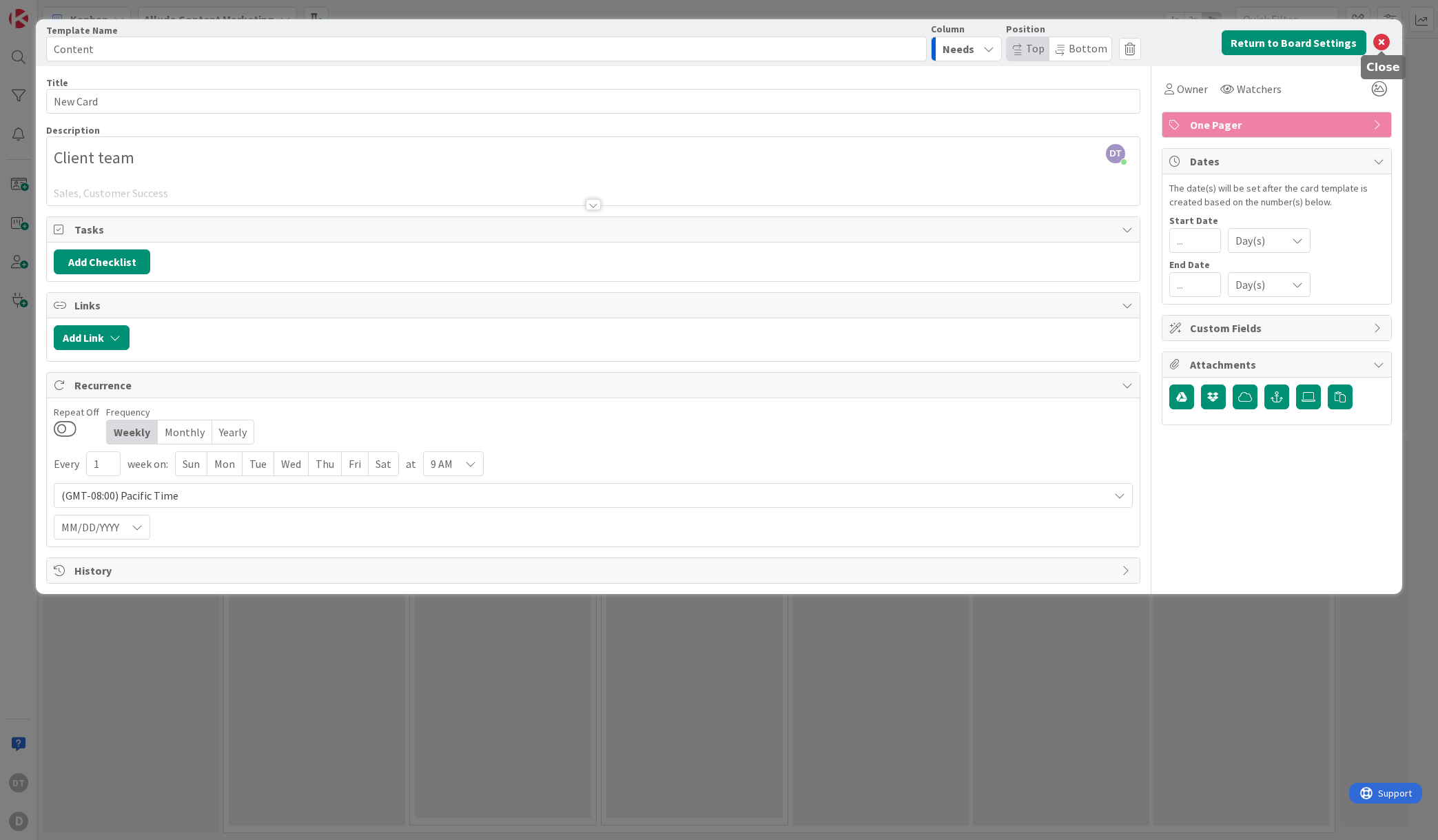
click at [1377, 43] on icon at bounding box center [1381, 42] width 17 height 17
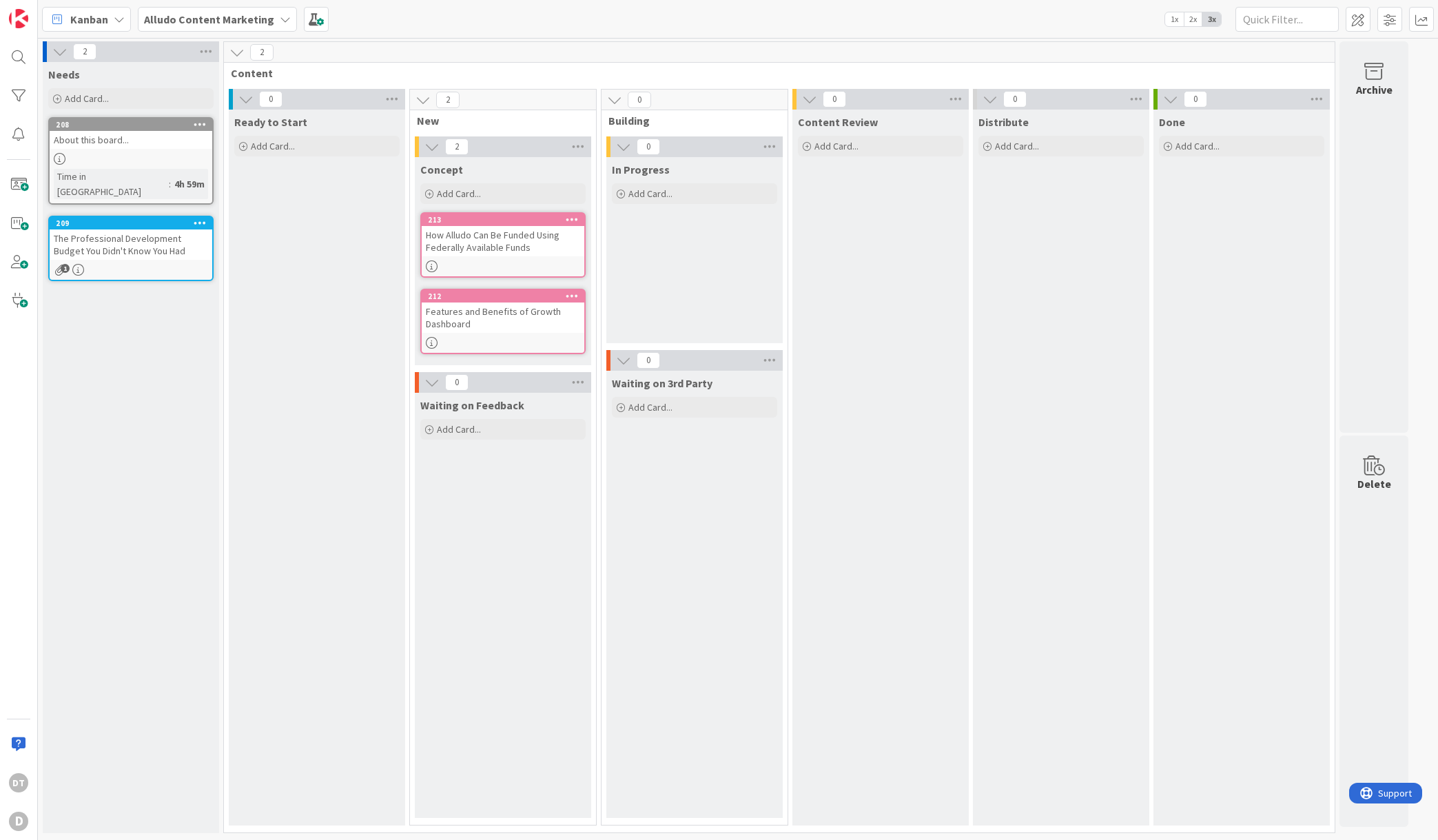
drag, startPoint x: 106, startPoint y: 118, endPoint x: 455, endPoint y: 1, distance: 368.1
click at [497, 219] on div "213" at bounding box center [506, 220] width 157 height 10
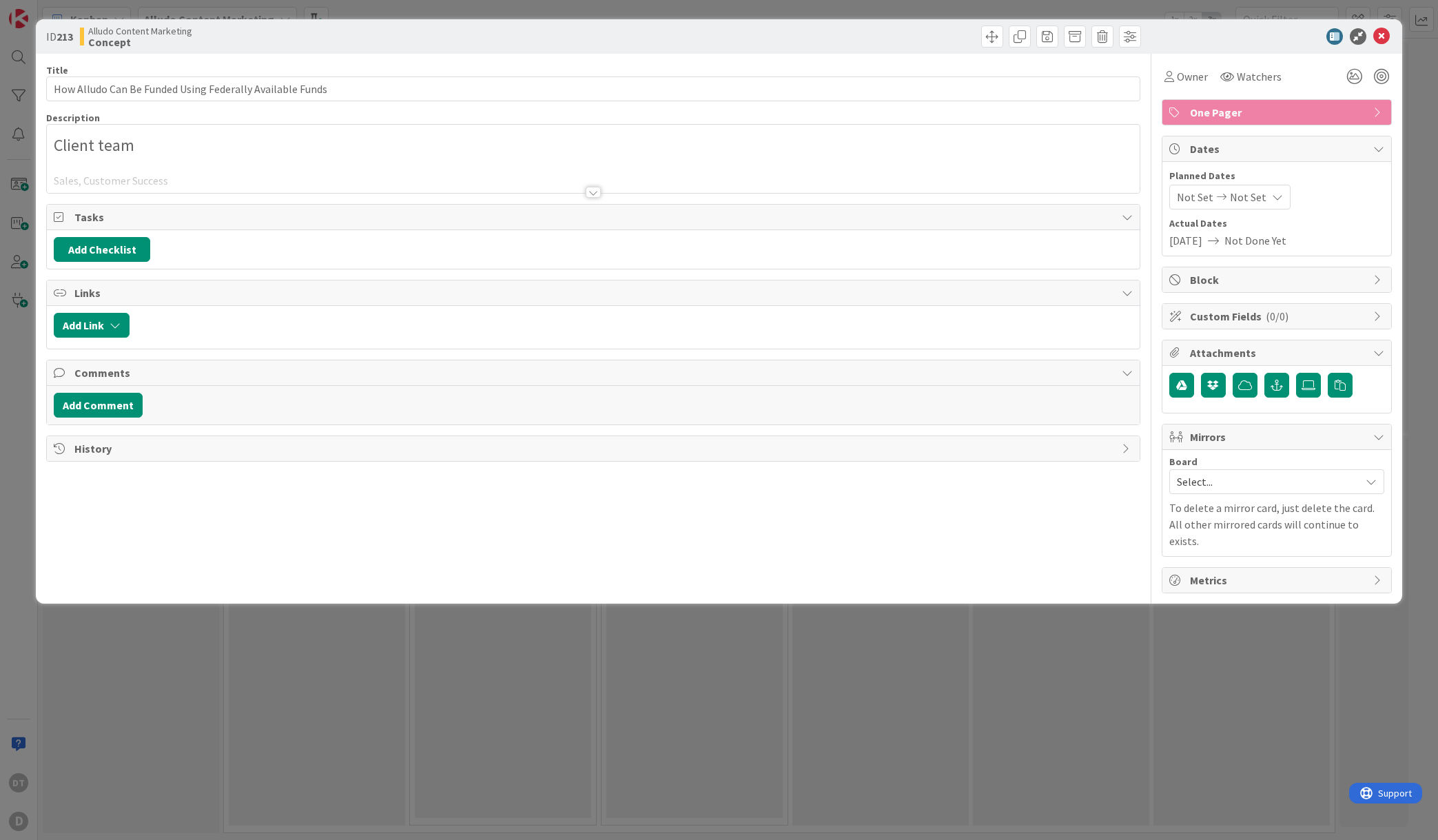
click at [226, 171] on div at bounding box center [593, 176] width 1092 height 35
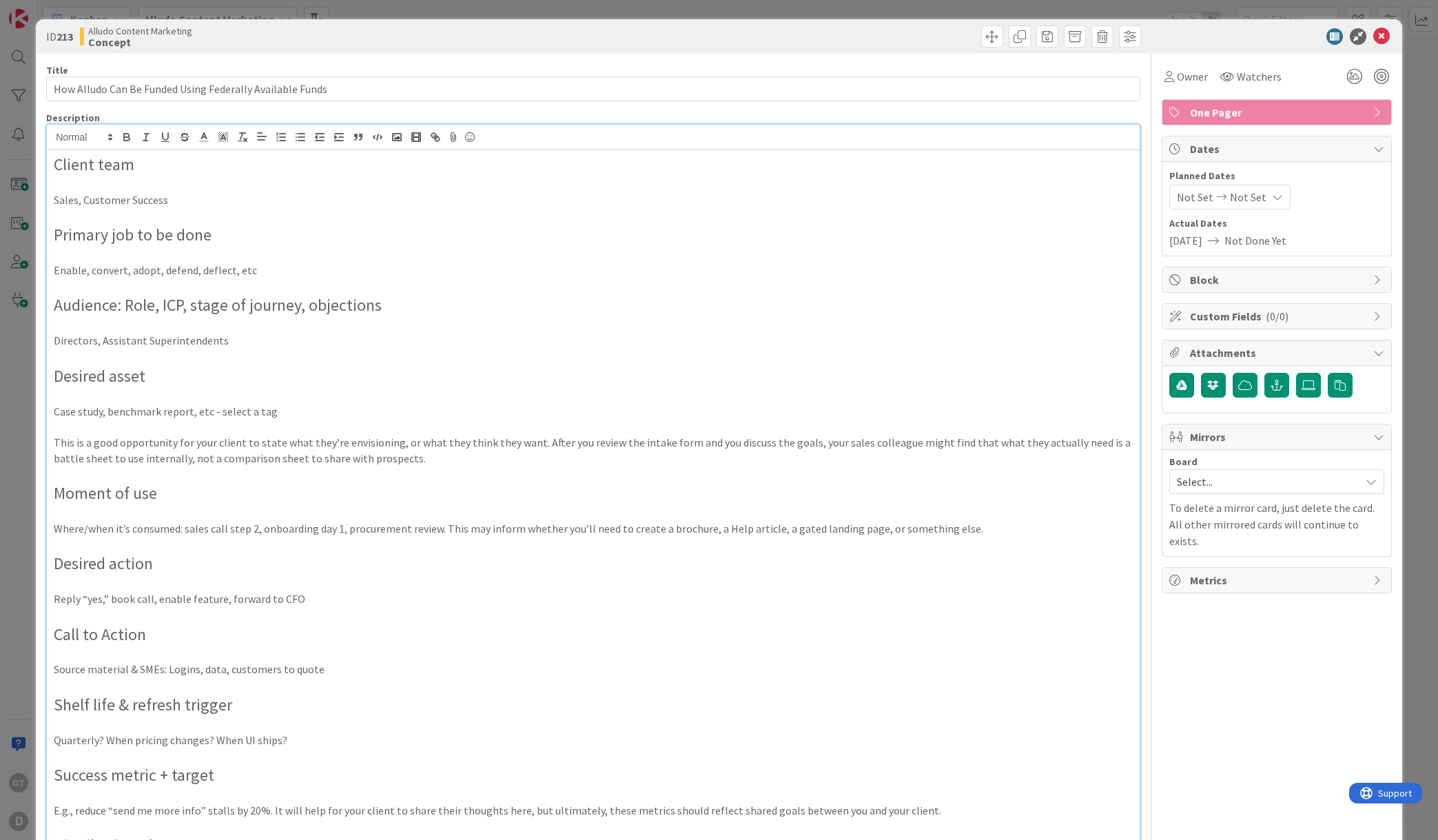
drag, startPoint x: 79, startPoint y: 201, endPoint x: 183, endPoint y: 202, distance: 104.0
click at [183, 202] on p "Sales, Customer Success" at bounding box center [594, 200] width 1079 height 16
drag, startPoint x: 77, startPoint y: 201, endPoint x: 234, endPoint y: 207, distance: 157.1
click at [234, 207] on div "Client team Sales, Customer Success Primary job to be done Enable, convert, ado…" at bounding box center [593, 569] width 1092 height 838
drag, startPoint x: 261, startPoint y: 269, endPoint x: 16, endPoint y: 271, distance: 245.0
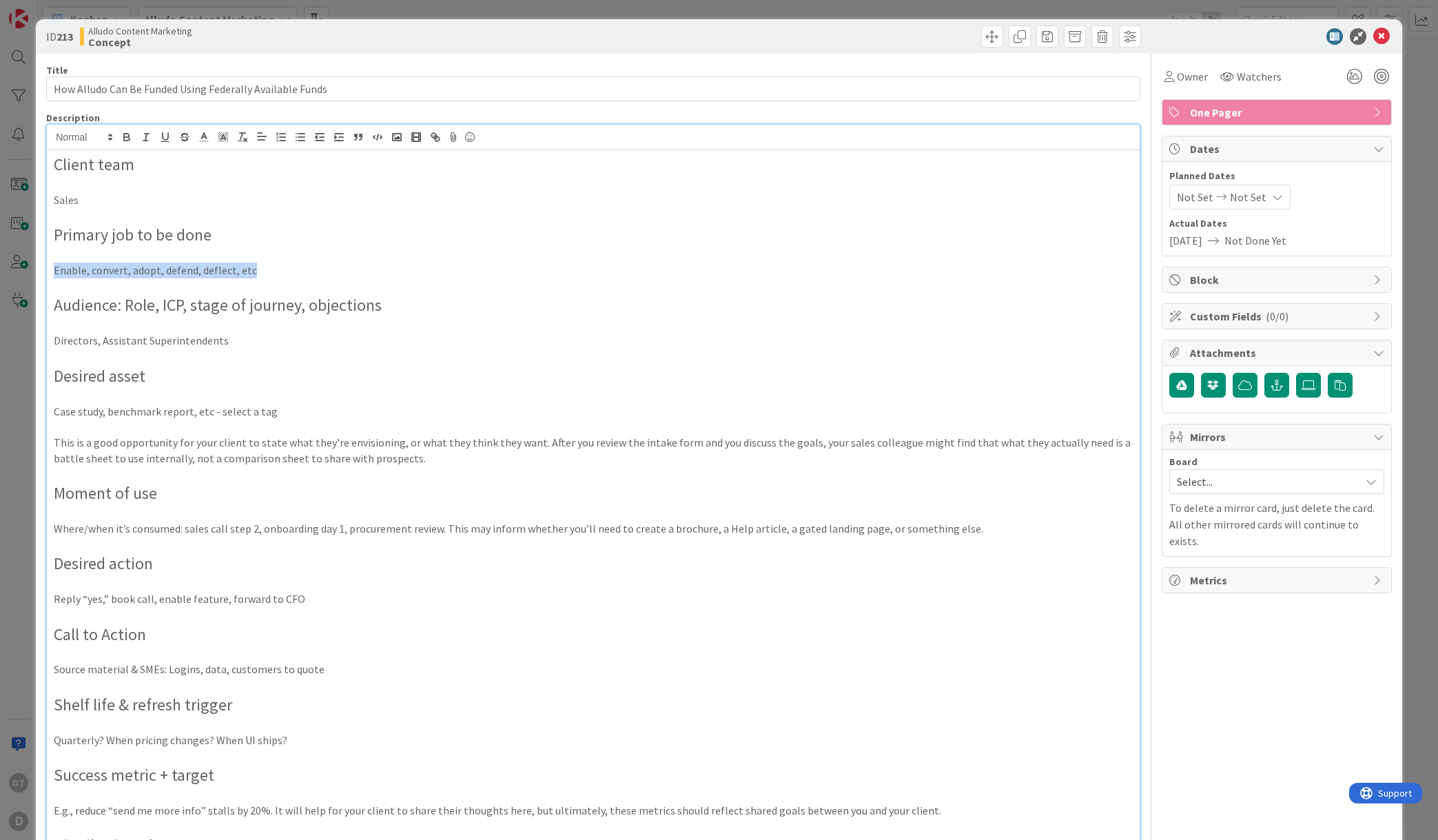
click at [16, 271] on div "ID 213 Alludo Content Marketing Concept Title 56 / 128 How Alludo Can Be Funded…" at bounding box center [719, 420] width 1438 height 840
drag, startPoint x: 97, startPoint y: 342, endPoint x: 264, endPoint y: 337, distance: 167.1
click at [264, 337] on p "Directors, Assistant Superintendents" at bounding box center [594, 340] width 1079 height 16
drag, startPoint x: 274, startPoint y: 413, endPoint x: 37, endPoint y: 407, distance: 237.1
click at [37, 407] on div "ID 213 Alludo Content Marketing Concept Title 56 / 128 How Alludo Can Be Funded…" at bounding box center [719, 644] width 1366 height 1249
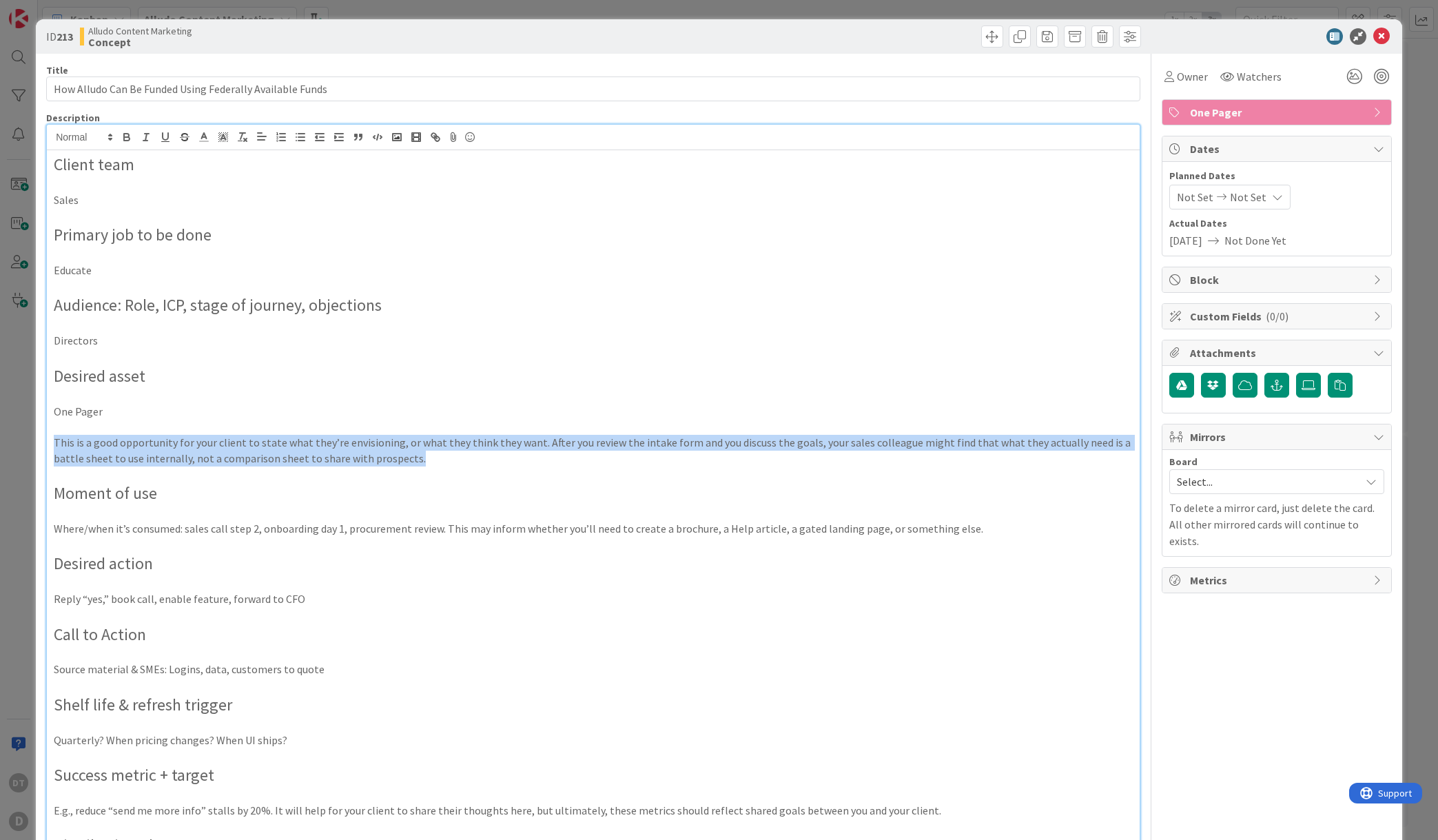
drag, startPoint x: 433, startPoint y: 457, endPoint x: 37, endPoint y: 441, distance: 396.3
click at [37, 441] on div "ID 213 Alludo Content Marketing Concept Title 56 / 128 How Alludo Can Be Funded…" at bounding box center [719, 644] width 1366 height 1249
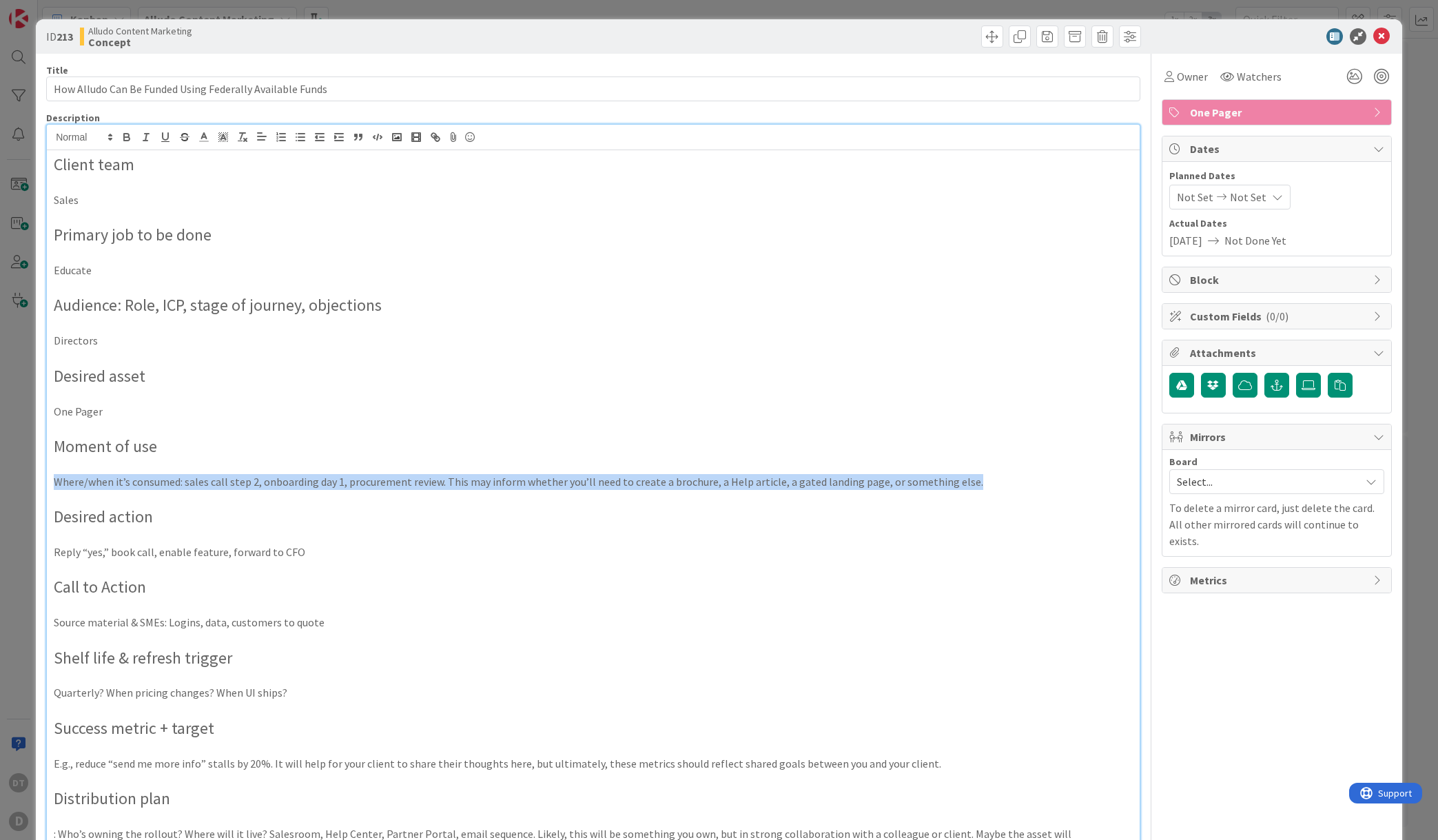
drag, startPoint x: 965, startPoint y: 480, endPoint x: -8, endPoint y: 478, distance: 973.0
click at [0, 478] on html "DT D Kanban Alludo Content Marketing 1x 2x 3x 2 Needs Add Card... Template Not …" at bounding box center [719, 420] width 1438 height 840
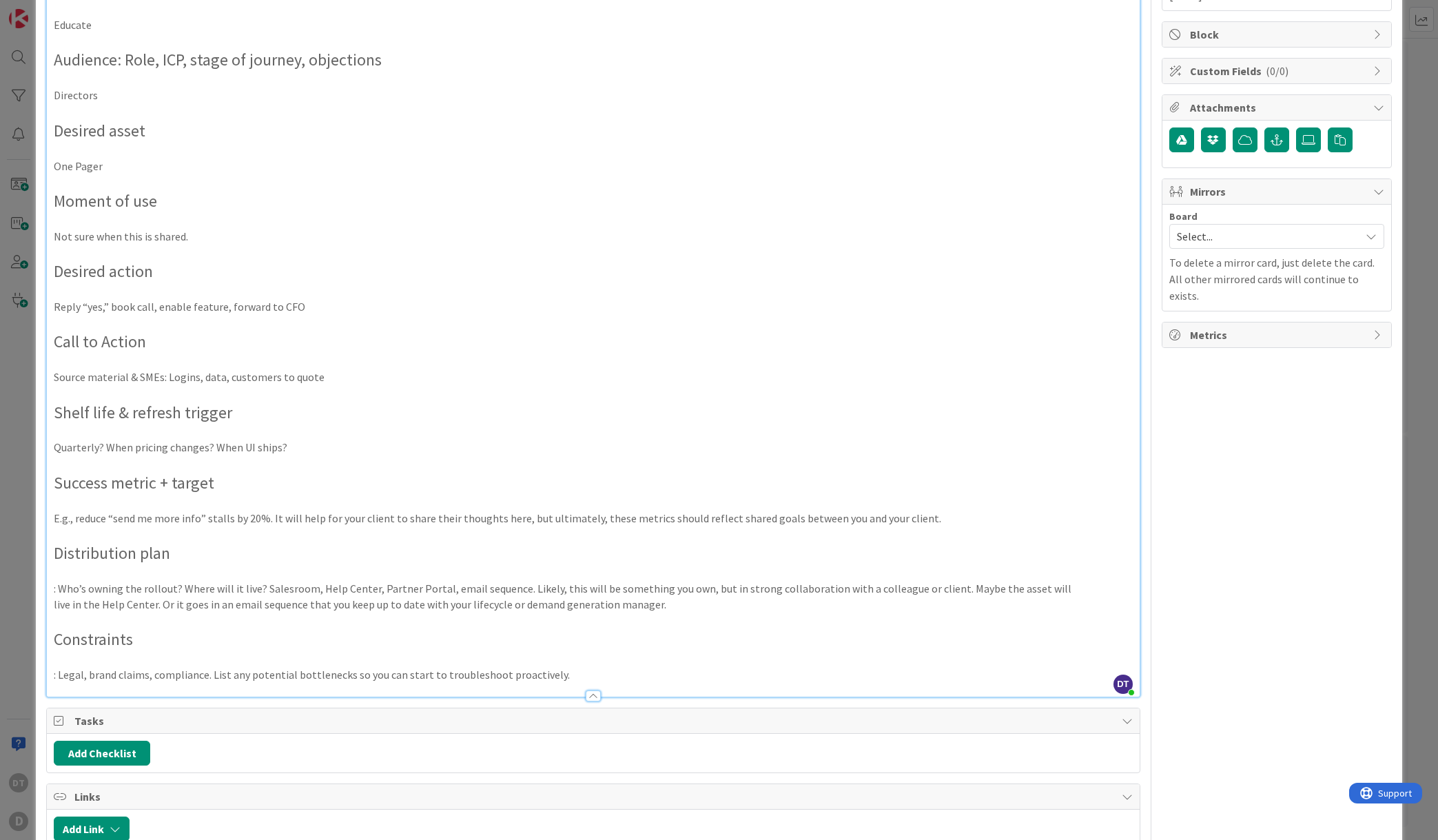
scroll to position [292, 0]
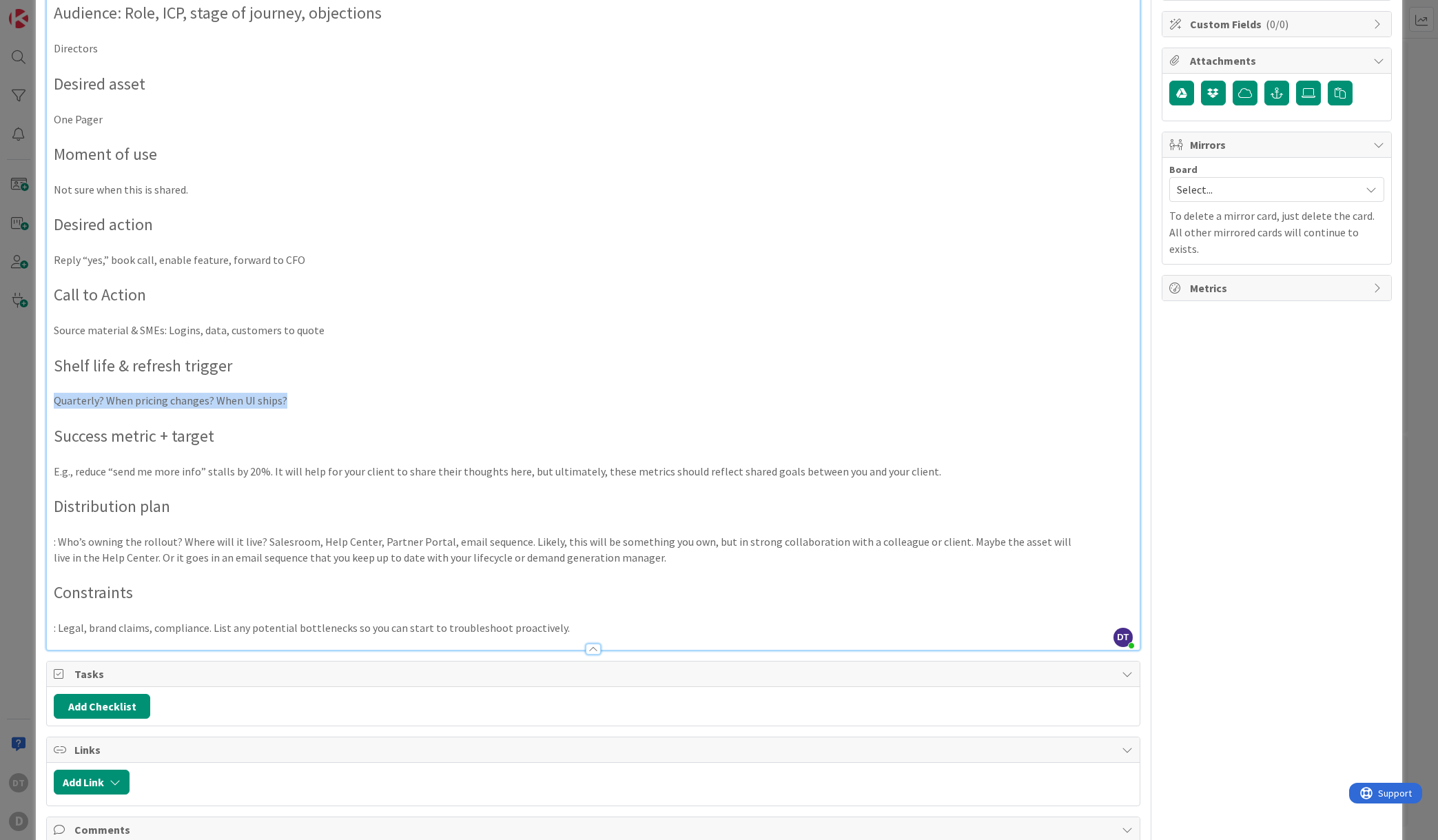
drag, startPoint x: 290, startPoint y: 399, endPoint x: 31, endPoint y: 407, distance: 259.1
click at [31, 407] on div "ID 213 Alludo Content Marketing Concept Title 56 / 128 How Alludo Can Be Funded…" at bounding box center [719, 420] width 1438 height 840
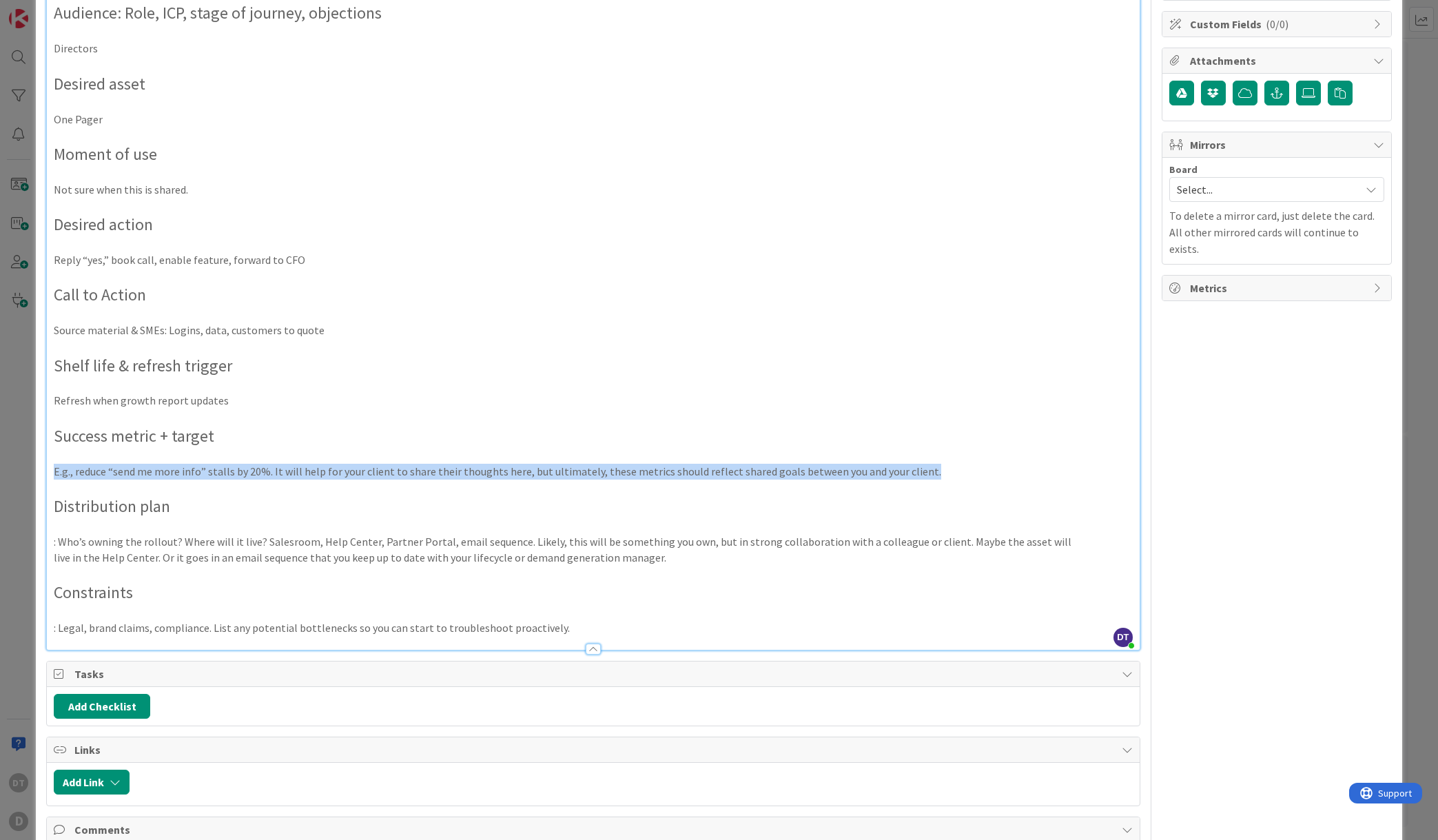
drag, startPoint x: 922, startPoint y: 470, endPoint x: 34, endPoint y: 470, distance: 888.0
click at [34, 470] on div "ID 213 Alludo Content Marketing Concept Title 56 / 128 How Alludo Can Be Funded…" at bounding box center [719, 420] width 1438 height 840
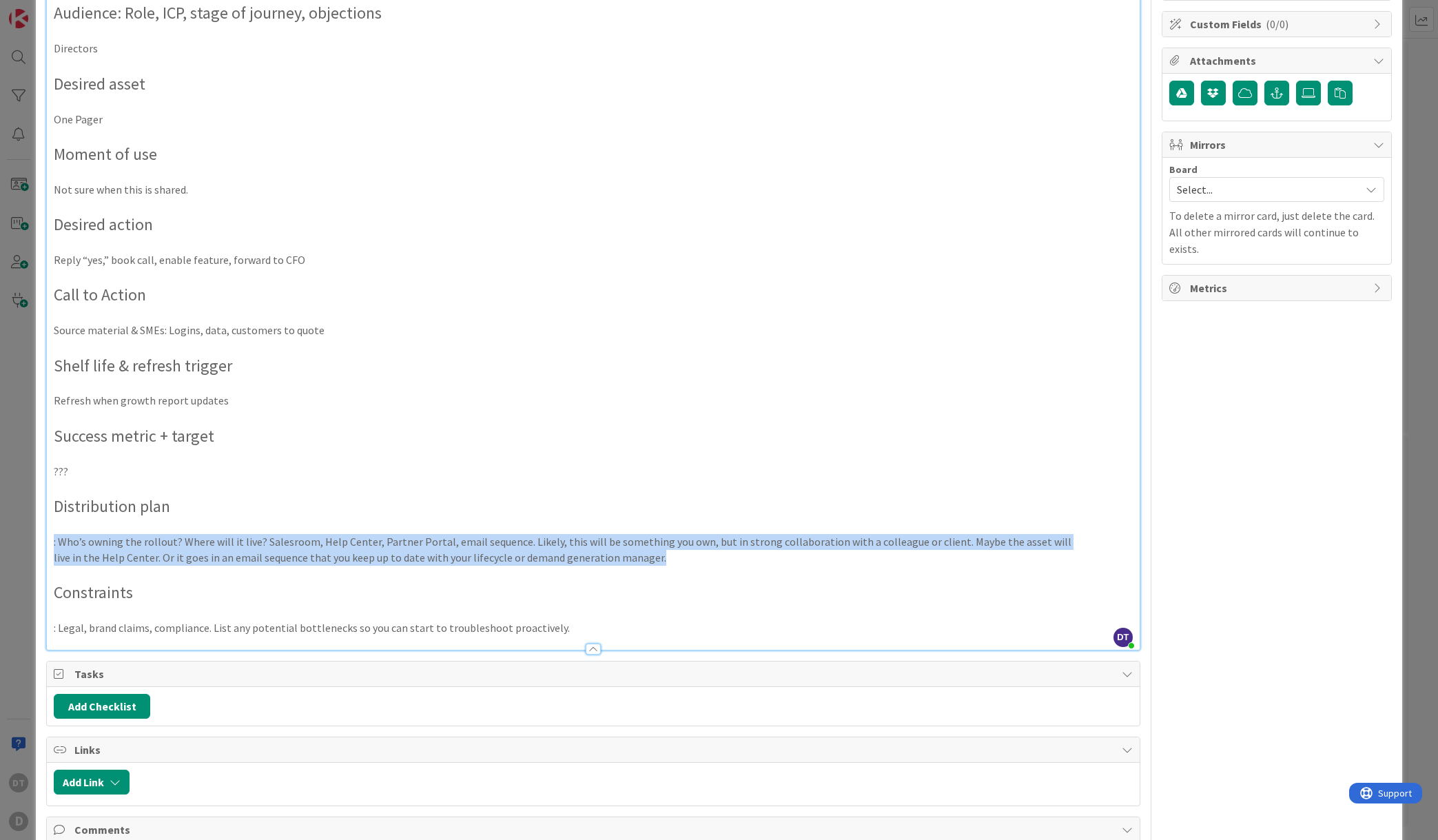
drag, startPoint x: 667, startPoint y: 554, endPoint x: 40, endPoint y: 542, distance: 627.1
click at [40, 542] on div "ID 213 Alludo Content Marketing Concept Title 56 / 128 How Alludo Can Be Funded…" at bounding box center [719, 327] width 1366 height 1201
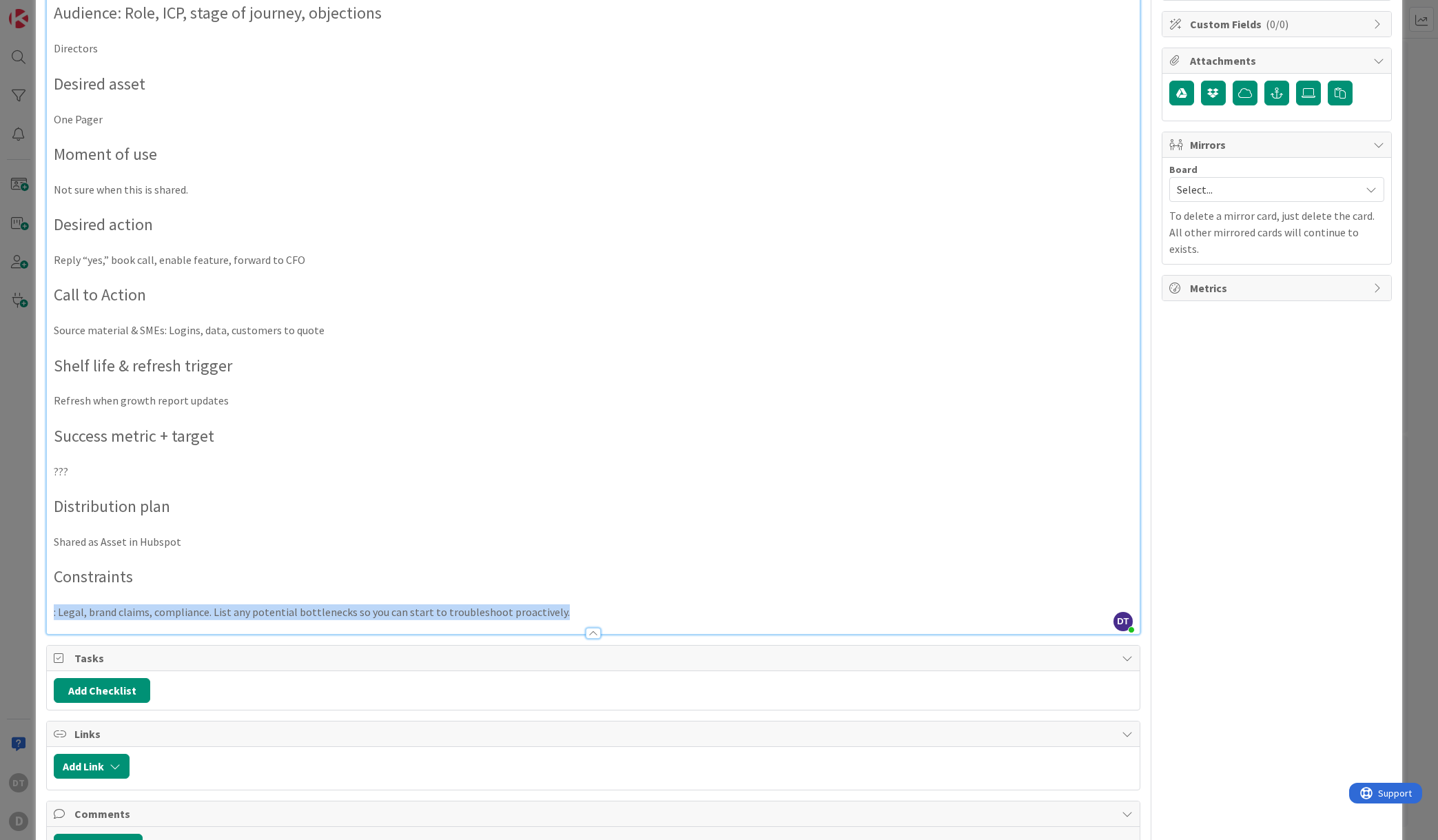
drag, startPoint x: 557, startPoint y: 613, endPoint x: 46, endPoint y: 611, distance: 511.0
click at [46, 611] on div "DT [PERSON_NAME] just joined Client team Sales Primary job to be done Educate A…" at bounding box center [593, 233] width 1094 height 803
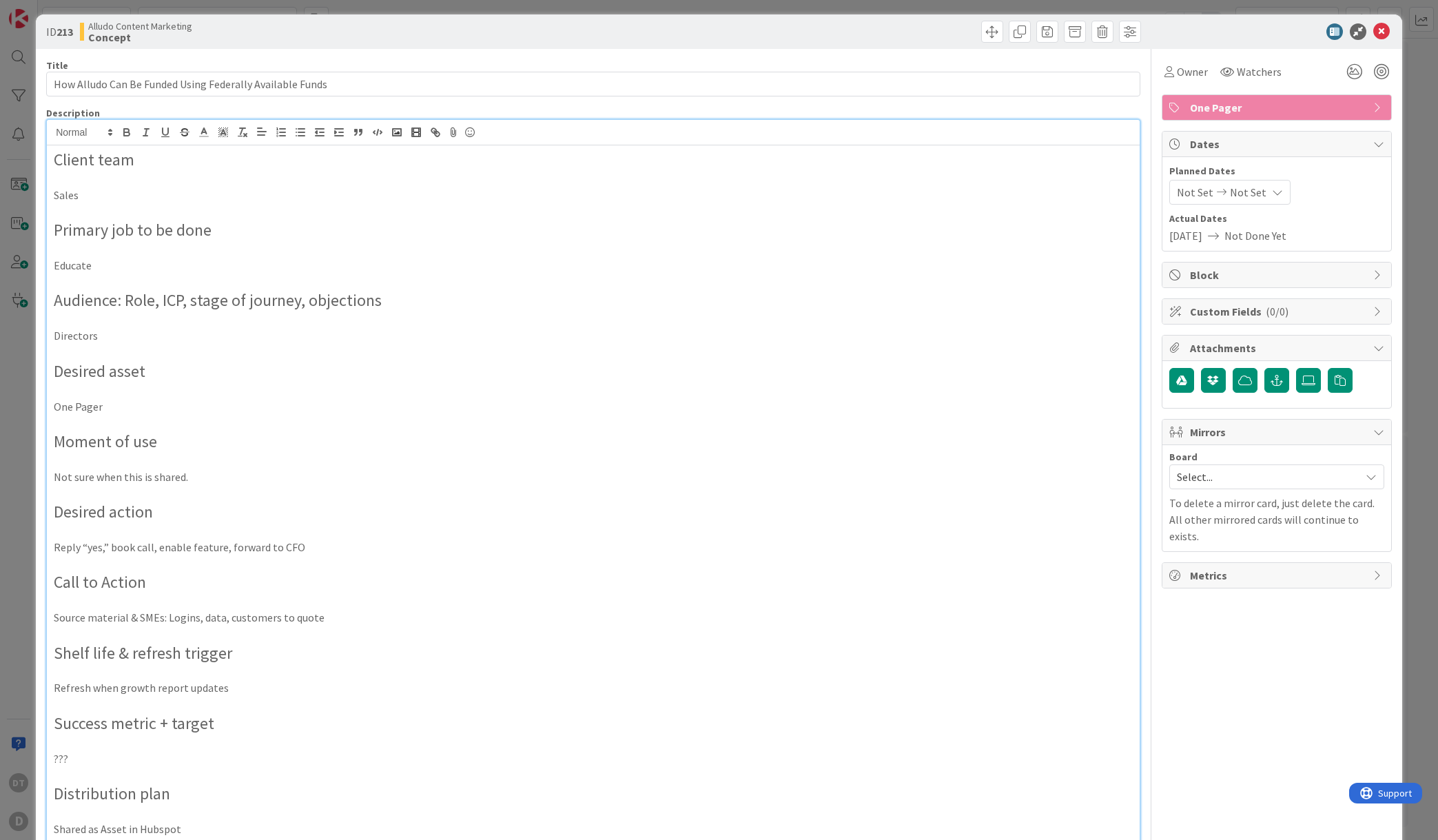
scroll to position [0, 0]
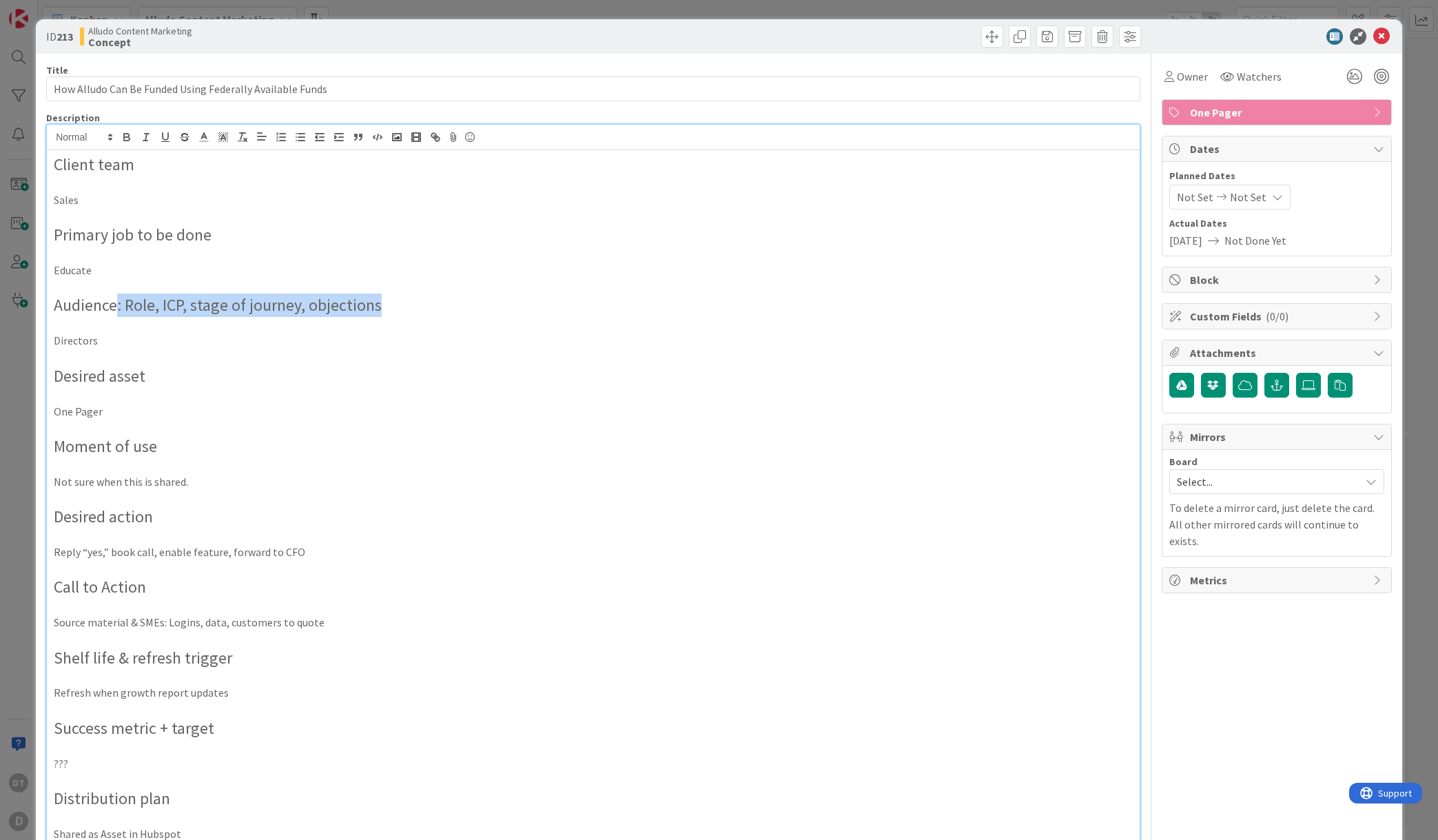
drag, startPoint x: 121, startPoint y: 306, endPoint x: 402, endPoint y: 306, distance: 281.0
click at [402, 306] on p "Audience: Role, ICP, stage of journey, objections" at bounding box center [594, 306] width 1079 height 23
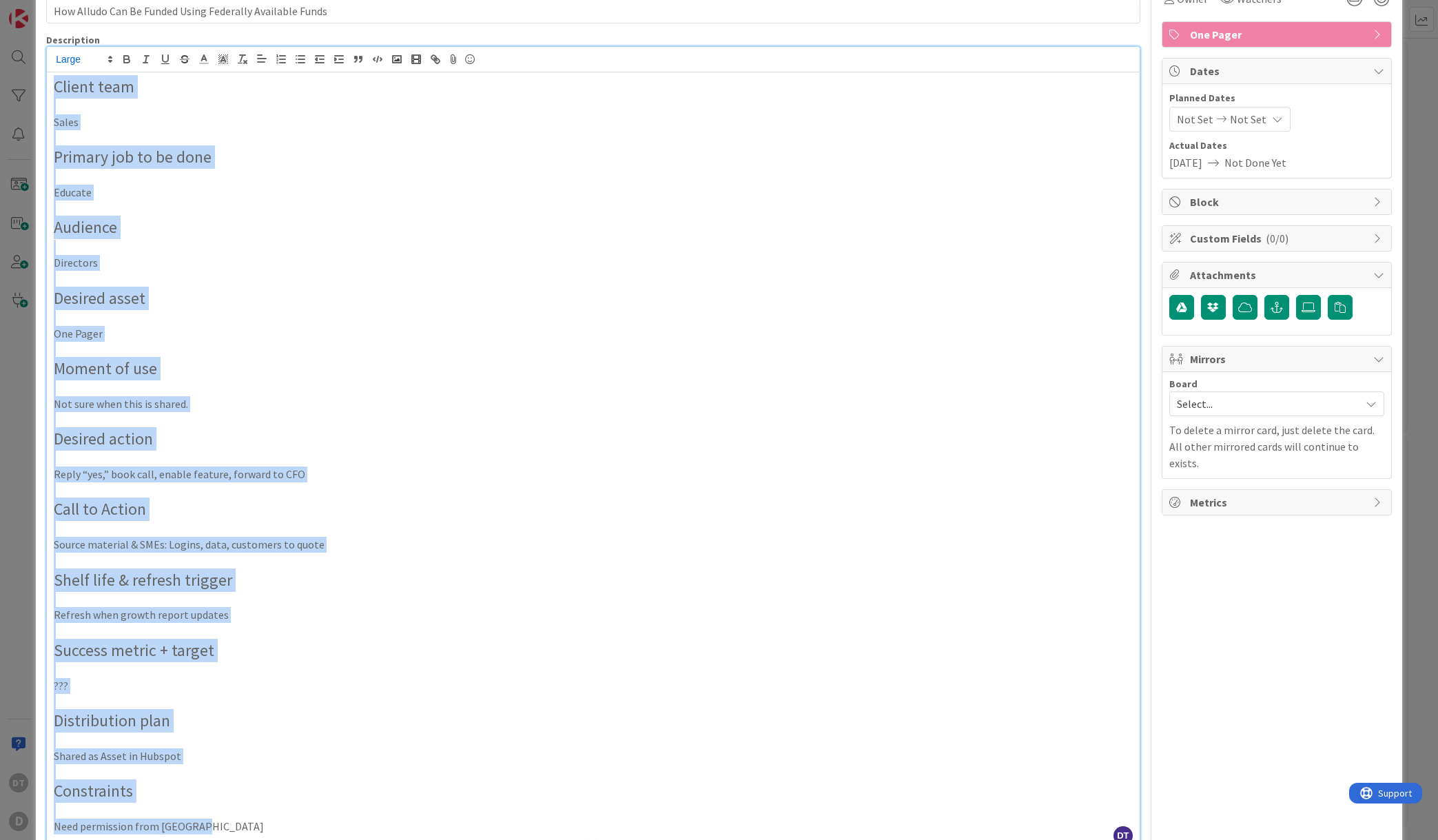
scroll to position [48, 0]
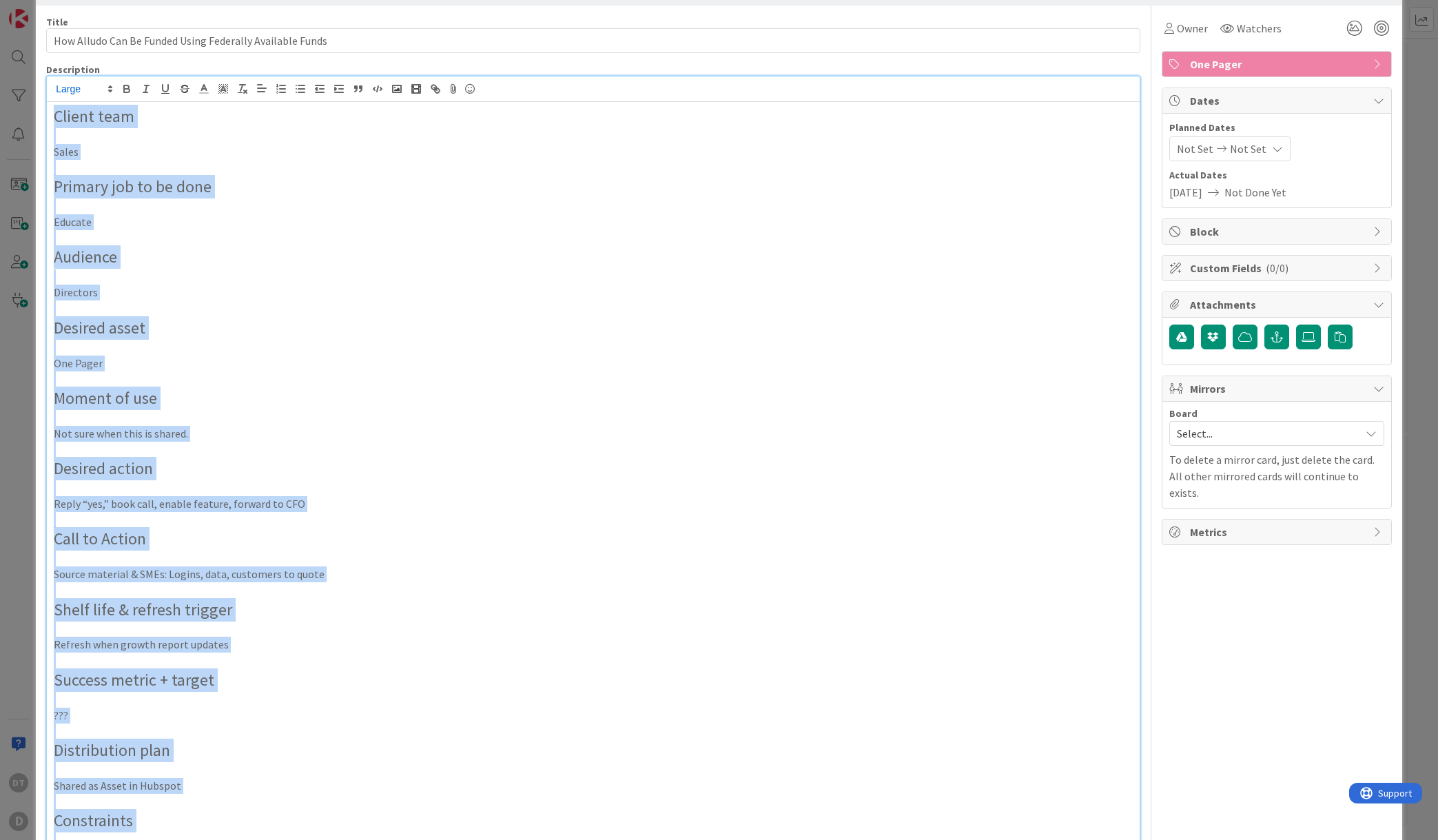
drag, startPoint x: 230, startPoint y: 520, endPoint x: 31, endPoint y: 112, distance: 453.9
click at [31, 112] on div "ID 213 Alludo Content Marketing Concept Title 56 / 128 How Alludo Can Be Funded…" at bounding box center [719, 420] width 1438 height 840
copy div "Client team Sales Primary job to be done Educate Audience Directors Desired ass…"
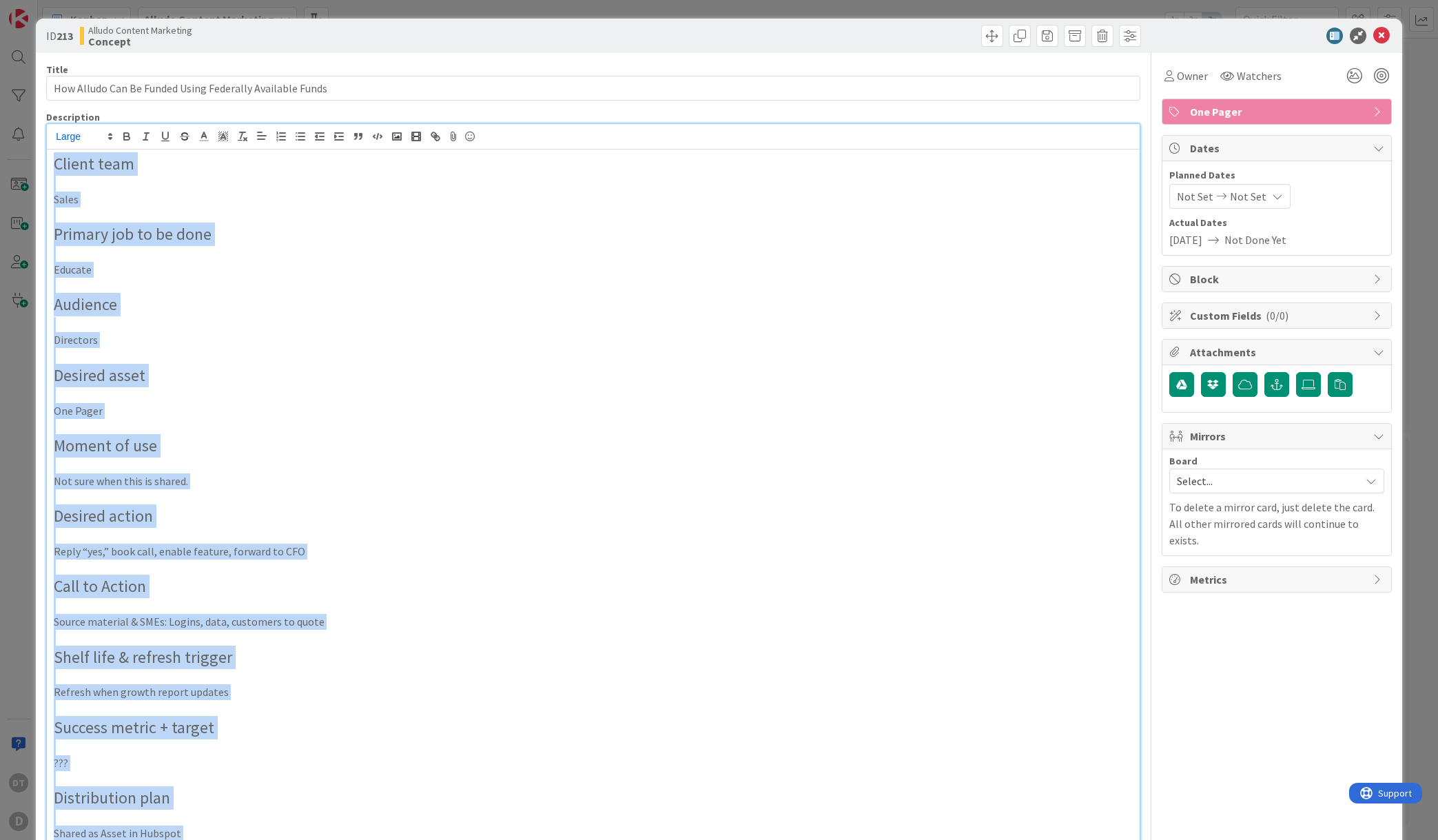
scroll to position [0, 0]
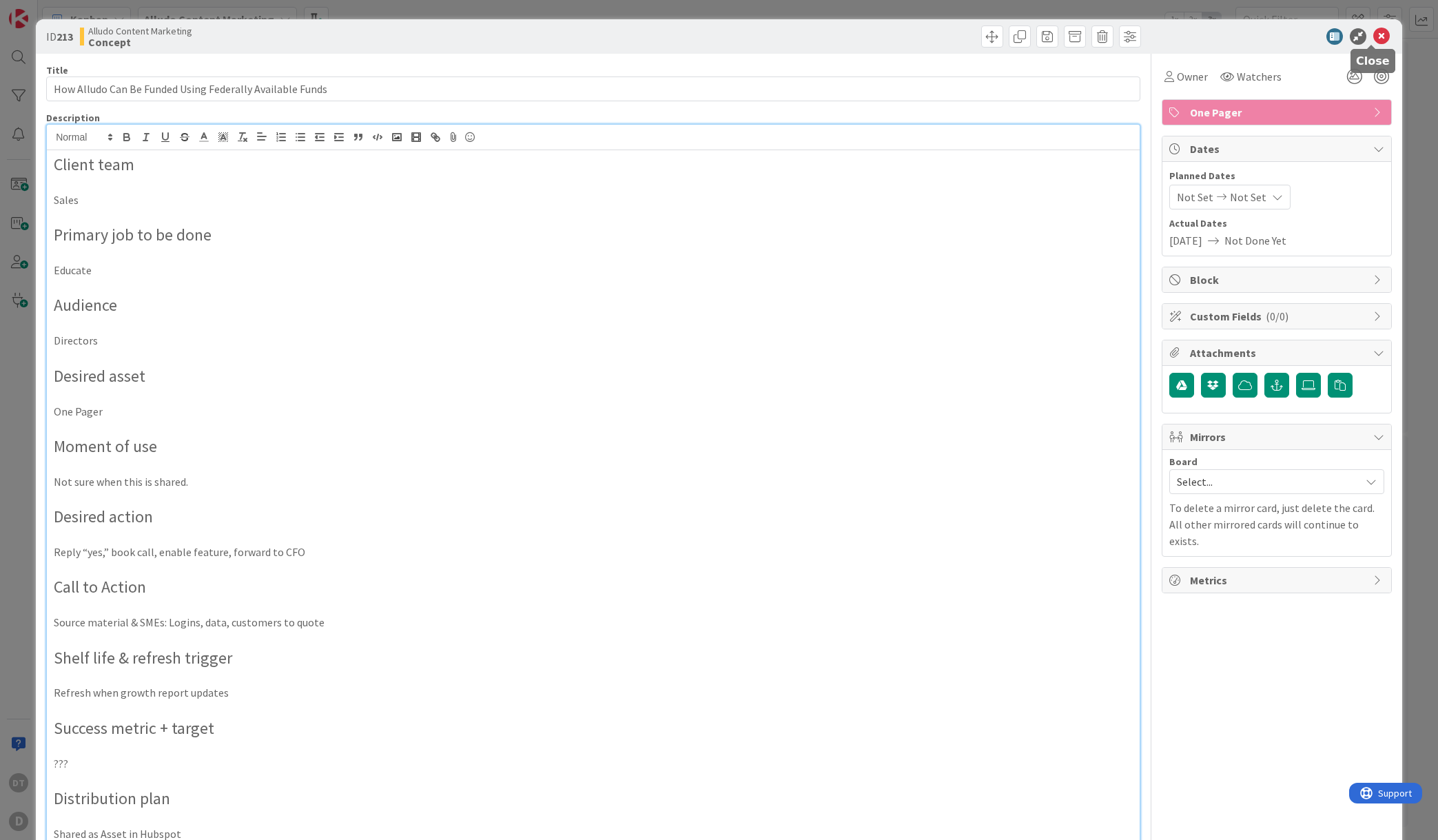
click at [1373, 37] on icon at bounding box center [1381, 37] width 17 height 17
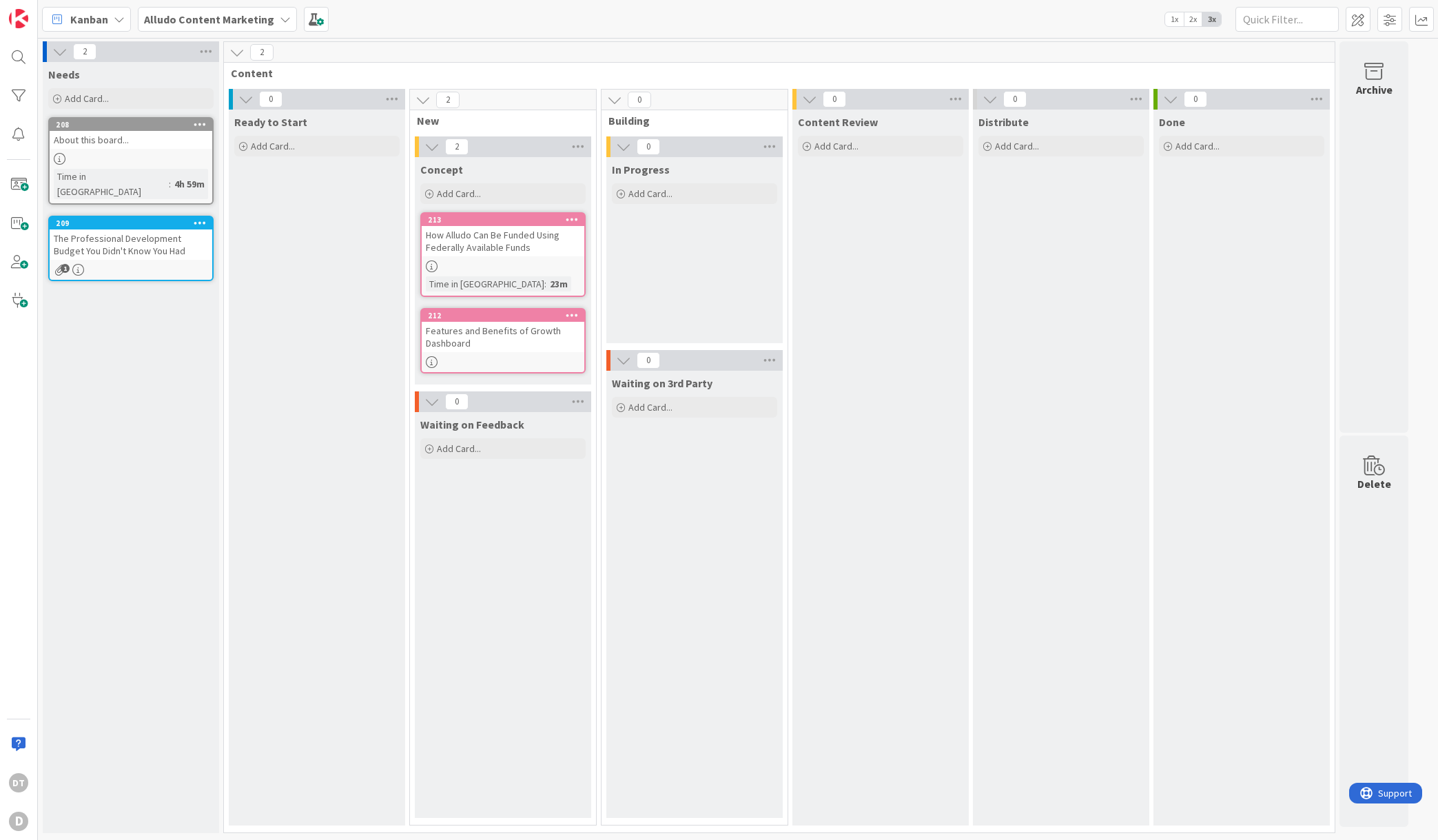
click at [490, 331] on div "Features and Benefits of Growth Dashboard" at bounding box center [502, 336] width 162 height 30
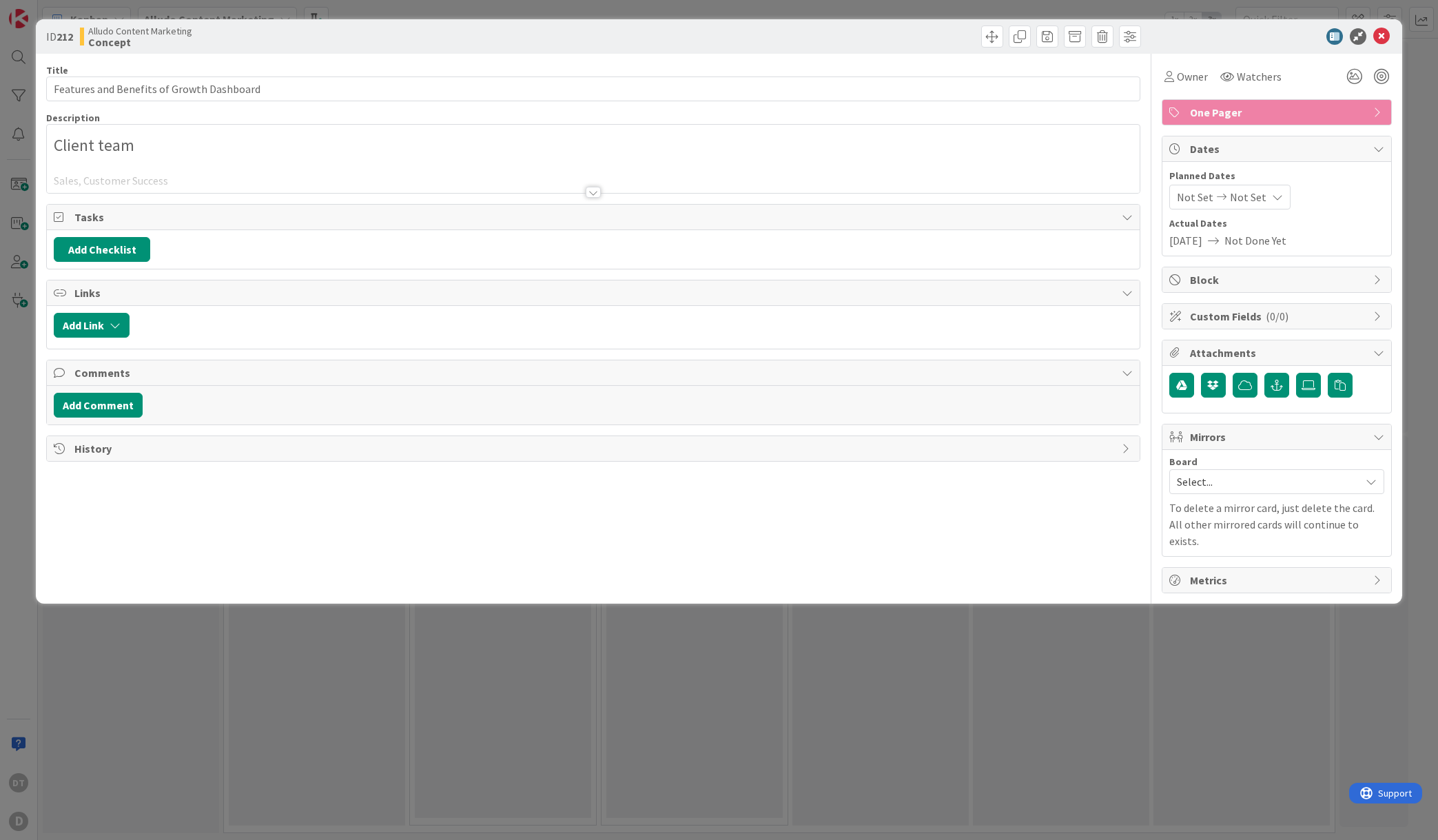
click at [190, 157] on p at bounding box center [594, 165] width 1079 height 16
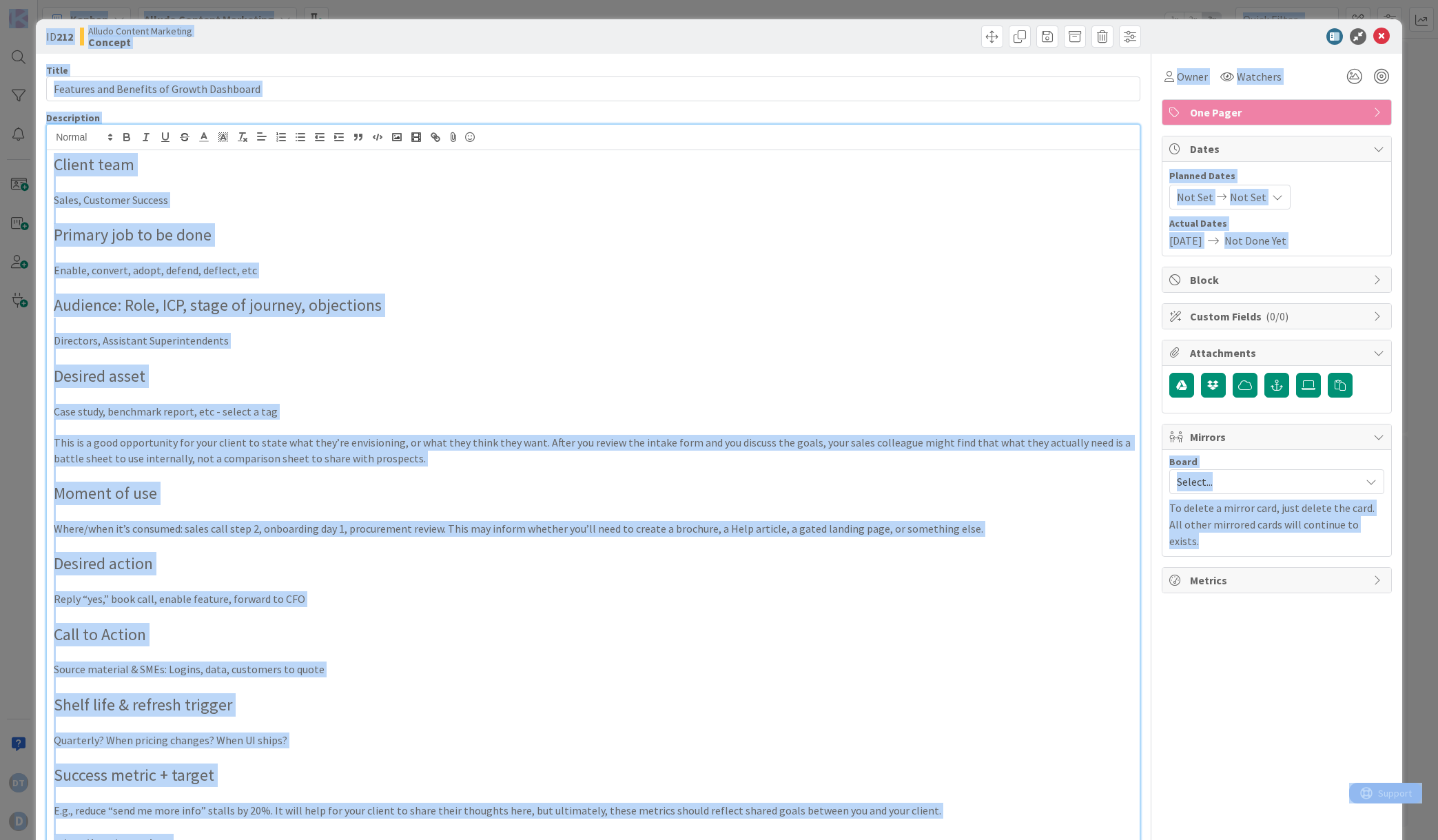
click at [234, 227] on p "Primary job to be done" at bounding box center [594, 235] width 1079 height 23
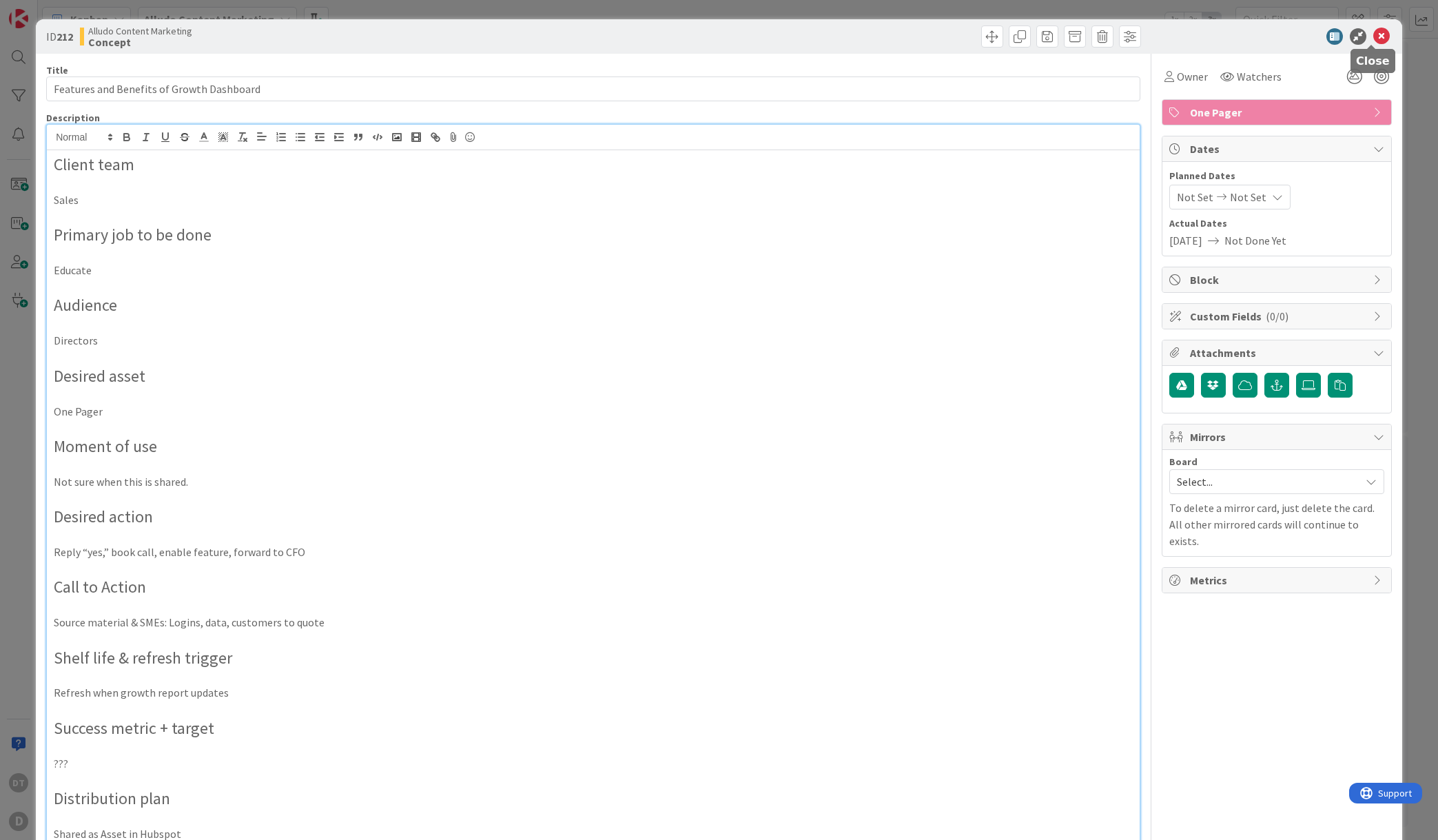
click at [1373, 37] on icon at bounding box center [1381, 37] width 17 height 17
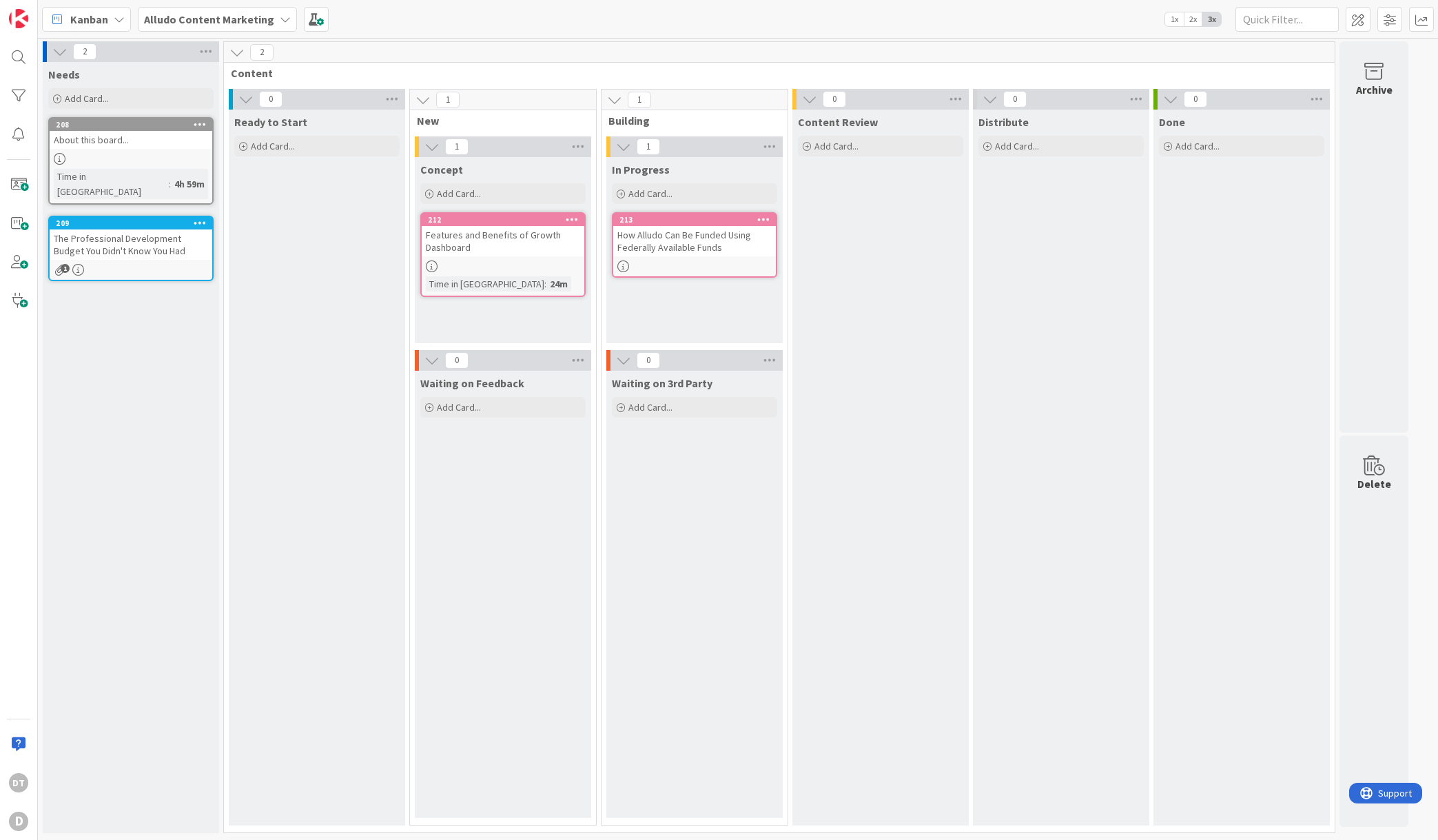
drag, startPoint x: 700, startPoint y: 294, endPoint x: 1415, endPoint y: 341, distance: 716.5
